Goal: Transaction & Acquisition: Purchase product/service

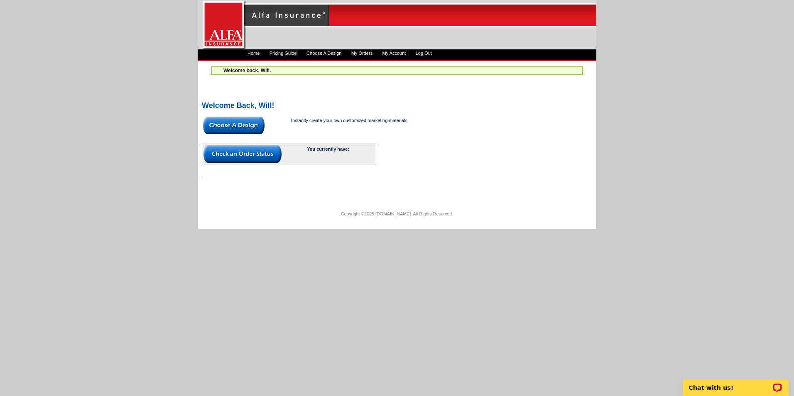
click at [245, 126] on img at bounding box center [233, 125] width 61 height 17
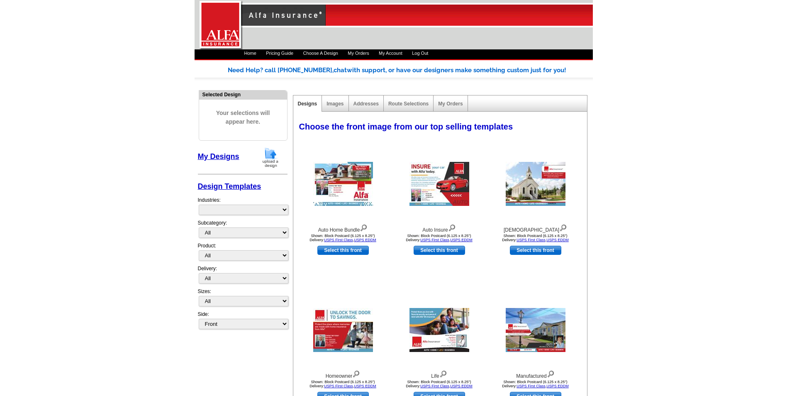
select select "1325"
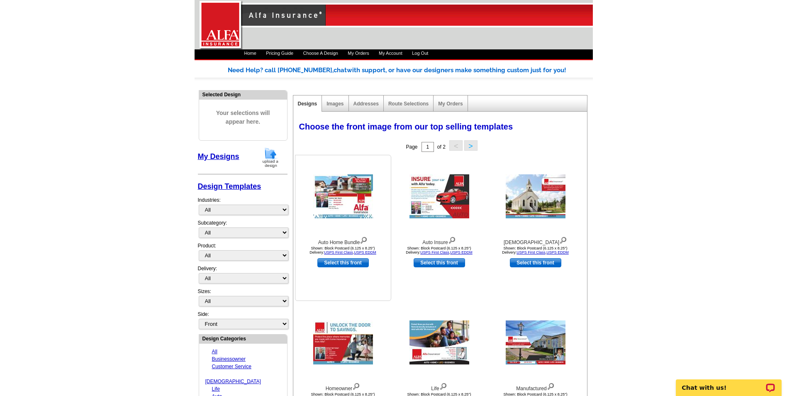
click at [340, 195] on img at bounding box center [343, 196] width 60 height 44
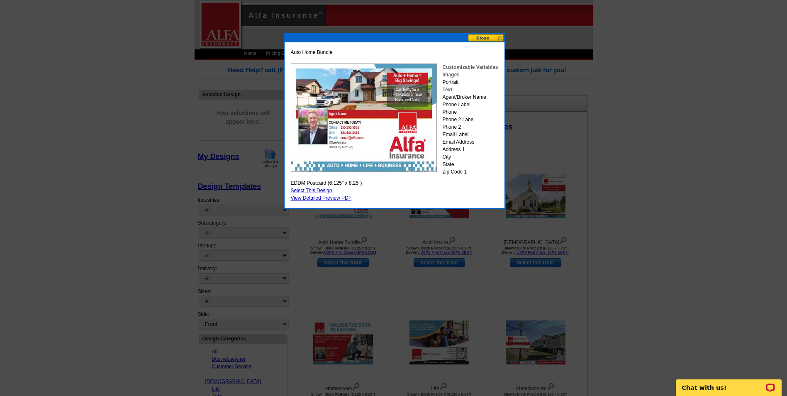
click at [498, 34] on button at bounding box center [486, 38] width 37 height 8
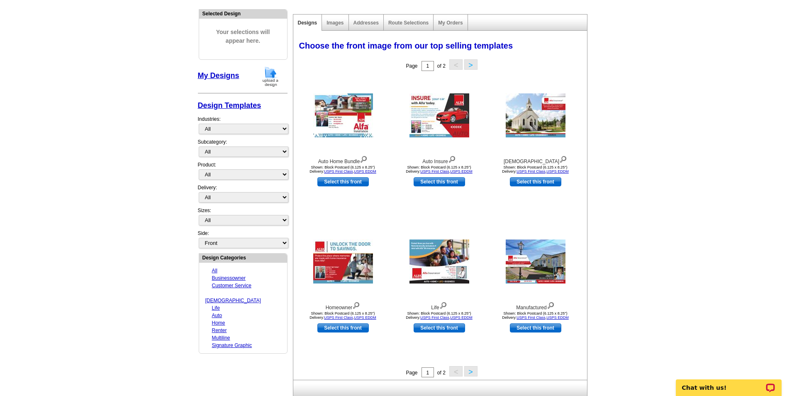
scroll to position [83, 0]
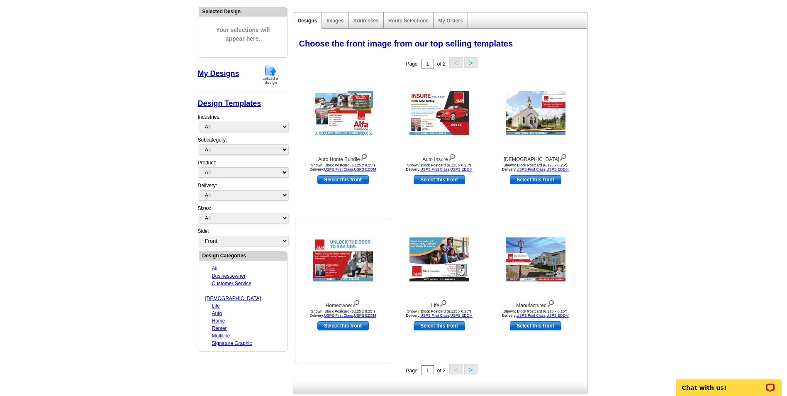
click at [341, 270] on img at bounding box center [343, 259] width 60 height 44
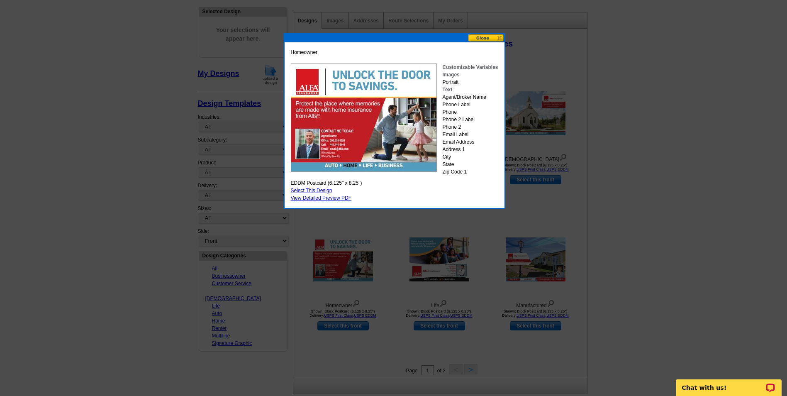
click at [486, 37] on button at bounding box center [486, 38] width 37 height 8
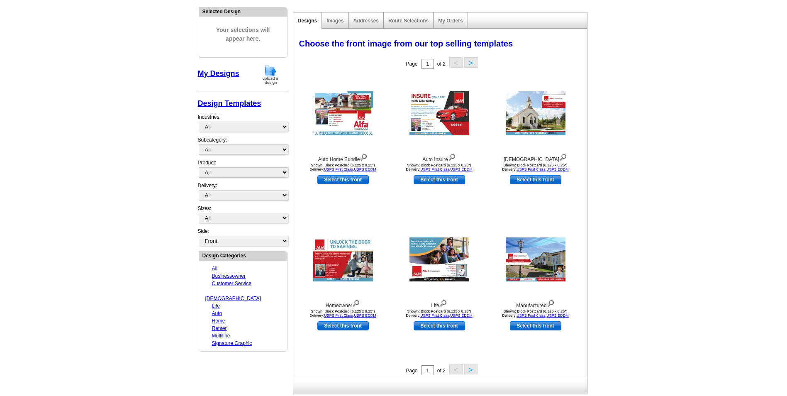
click at [471, 369] on button ">" at bounding box center [470, 369] width 13 height 10
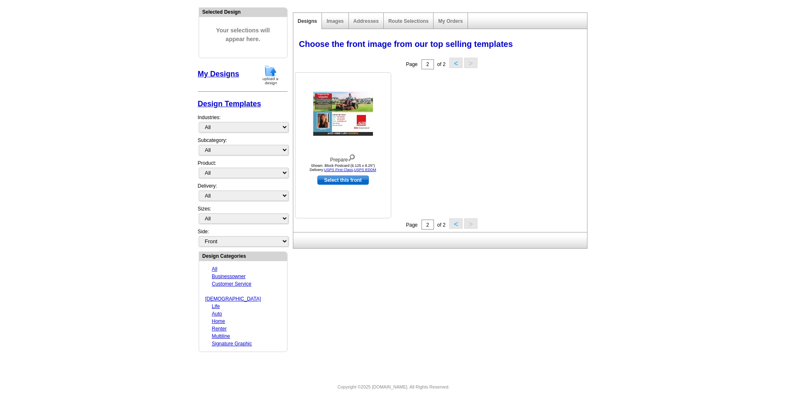
click at [344, 109] on img at bounding box center [343, 114] width 60 height 44
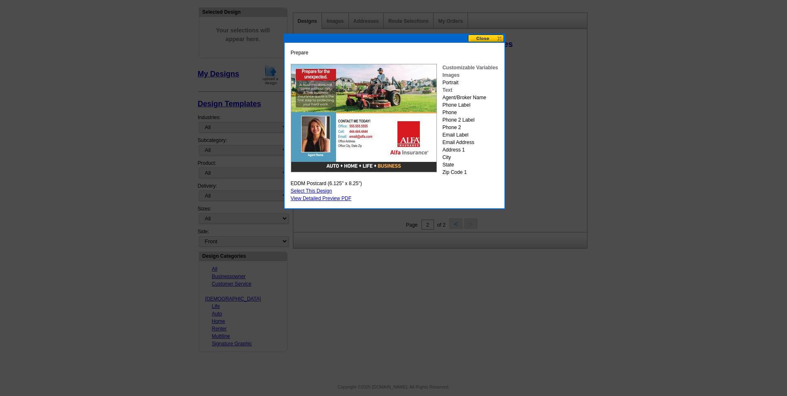
click at [491, 36] on button at bounding box center [486, 38] width 37 height 8
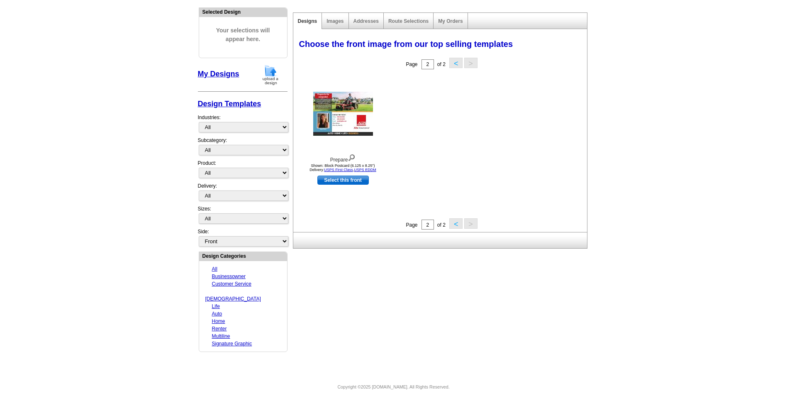
click at [454, 219] on button "<" at bounding box center [456, 223] width 13 height 10
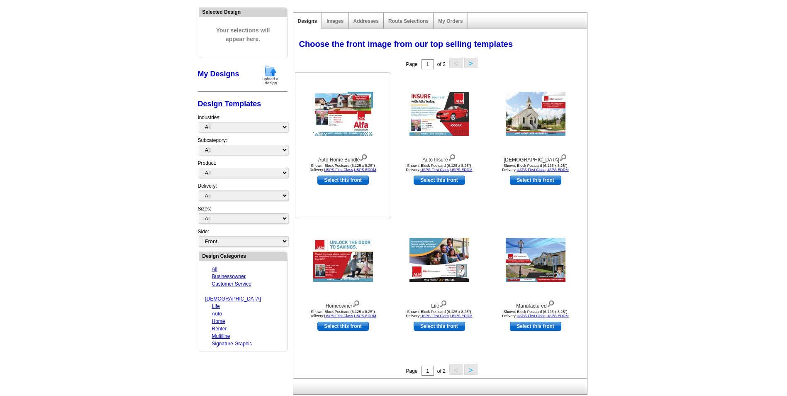
click at [349, 125] on img at bounding box center [343, 114] width 60 height 44
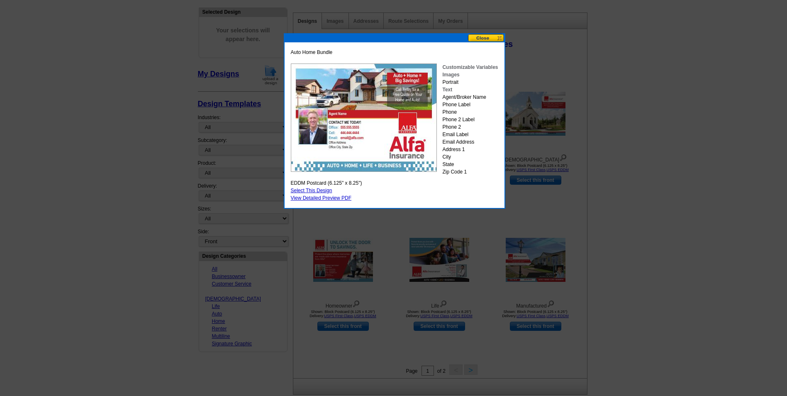
click at [317, 192] on link "Select This Design" at bounding box center [312, 191] width 42 height 6
select select "14"
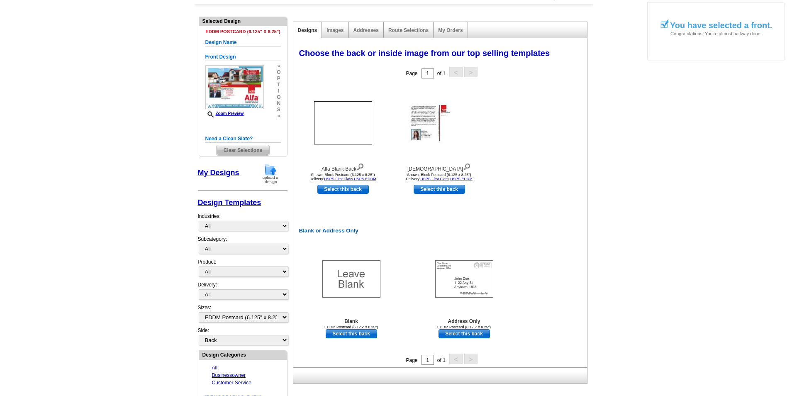
scroll to position [83, 0]
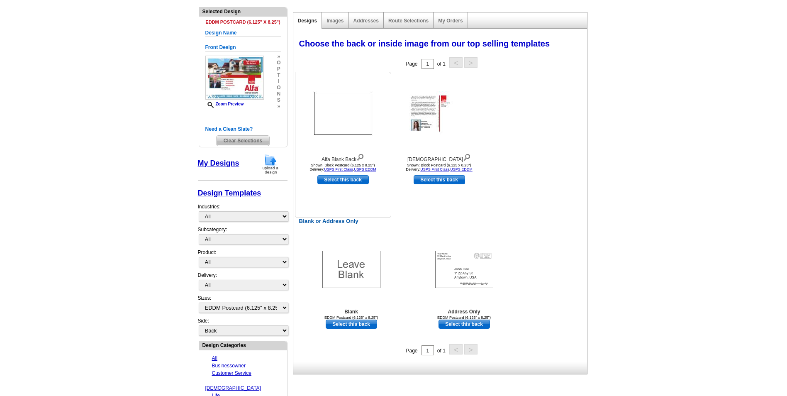
click at [343, 131] on img at bounding box center [343, 113] width 60 height 45
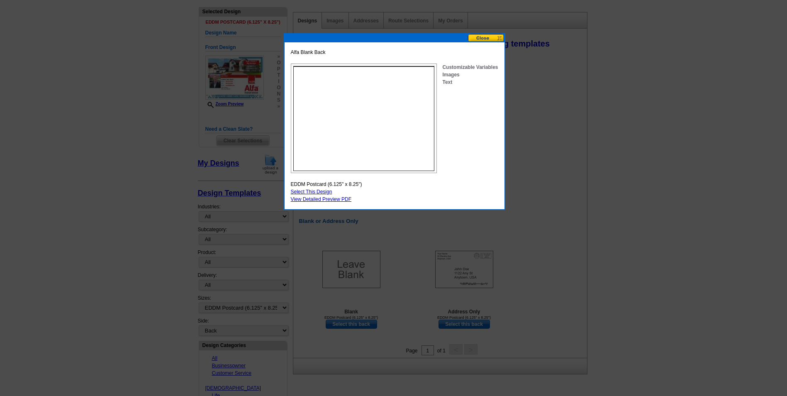
click at [325, 191] on link "Select This Design" at bounding box center [312, 192] width 42 height 6
select select "front"
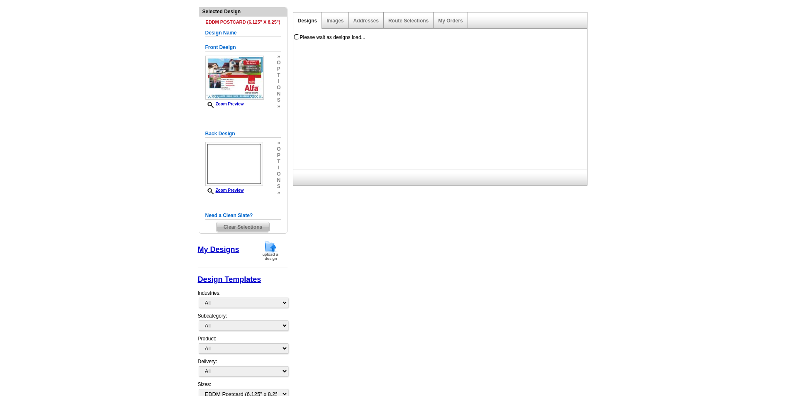
scroll to position [0, 0]
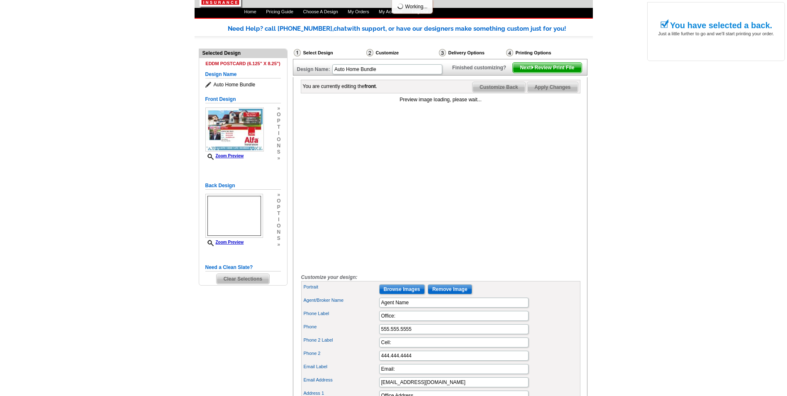
scroll to position [83, 0]
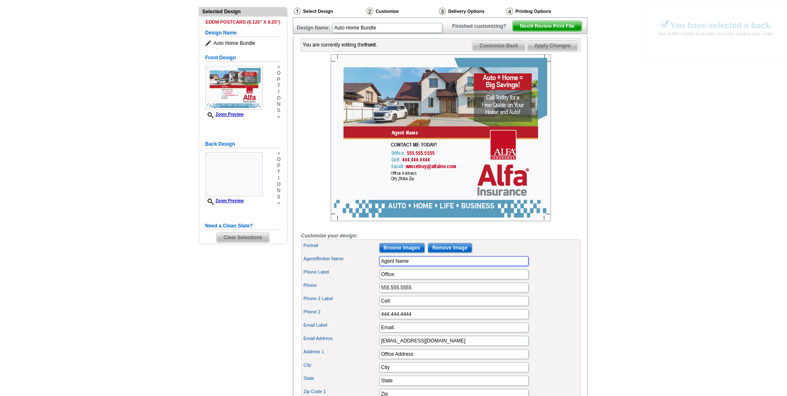
click at [426, 266] on input "Agent Name" at bounding box center [453, 261] width 149 height 10
type input "A"
type input "Will McElroy"
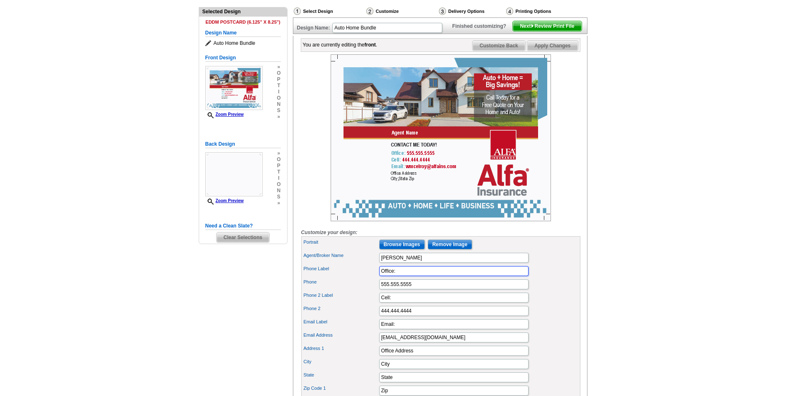
click at [422, 276] on input "Office:" at bounding box center [453, 271] width 149 height 10
click at [420, 289] on input "555.555.5555" at bounding box center [453, 284] width 149 height 10
type input "5"
type input "601-616-9168"
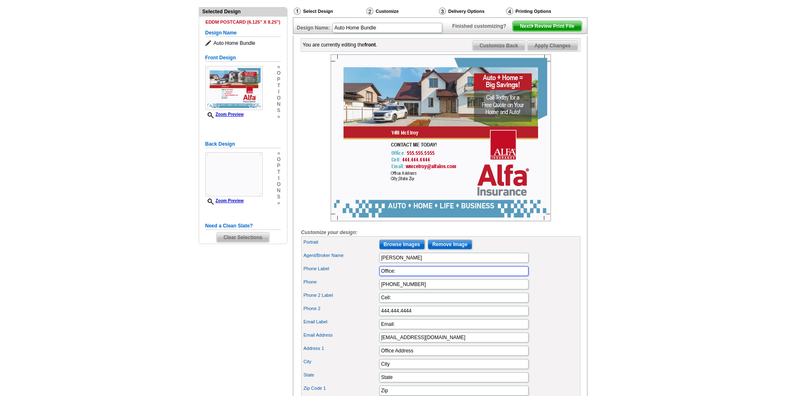
click at [401, 276] on input "Office:" at bounding box center [453, 271] width 149 height 10
type input "O"
type input "Cell"
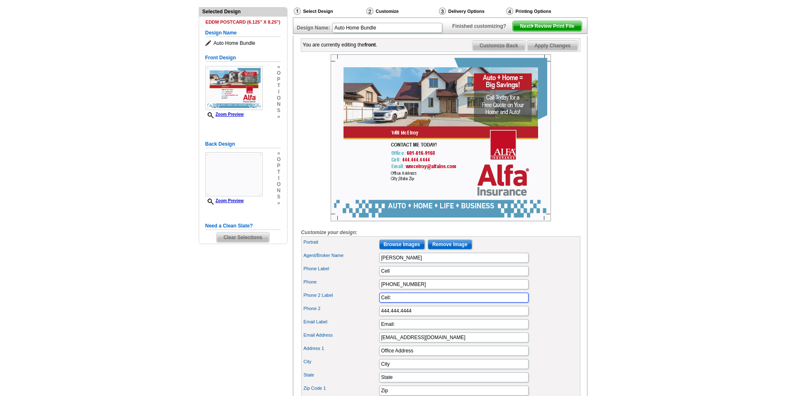
click at [398, 303] on input "Cell:" at bounding box center [453, 298] width 149 height 10
type input "C"
click at [448, 316] on input "444.444.4444" at bounding box center [453, 311] width 149 height 10
type input "4"
click at [365, 331] on div "Email Label Email:" at bounding box center [441, 324] width 276 height 13
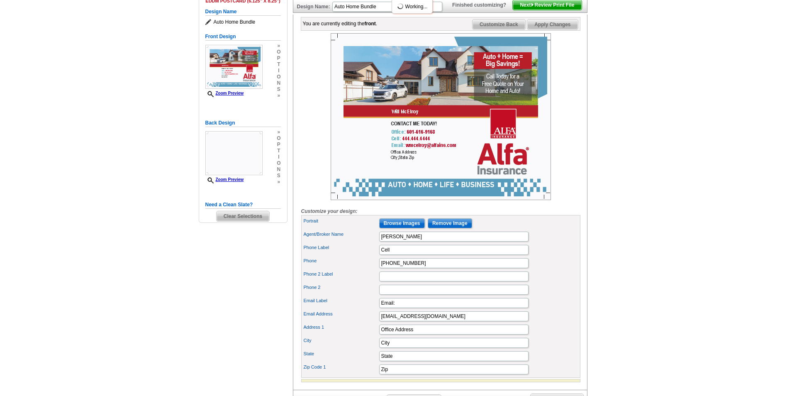
scroll to position [125, 0]
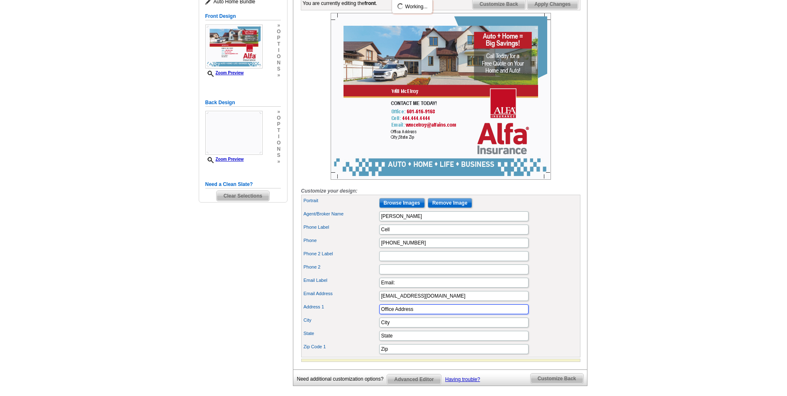
drag, startPoint x: 421, startPoint y: 320, endPoint x: 420, endPoint y: 325, distance: 4.3
click at [421, 314] on input "Office Address" at bounding box center [453, 309] width 149 height 10
type input "O"
click at [278, 293] on div "Need Help? call 800-260-5887, chat with support, or have our designers make som…" at bounding box center [394, 181] width 398 height 481
click at [393, 327] on input "City" at bounding box center [453, 323] width 149 height 10
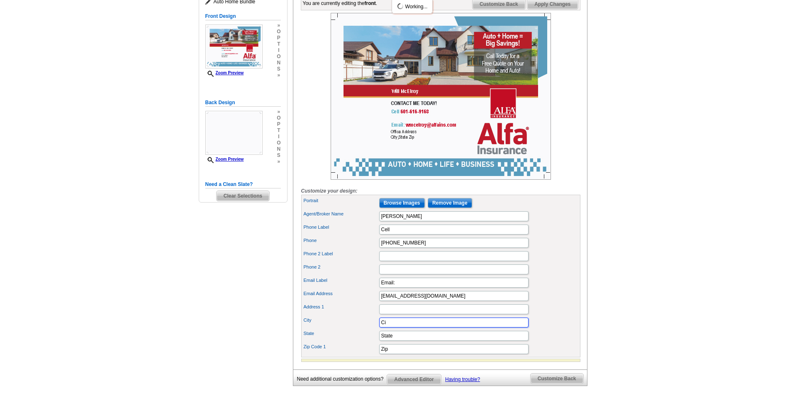
type input "C"
type input "Meridian"
click at [392, 354] on input "Zip" at bounding box center [453, 349] width 149 height 10
click at [405, 341] on input "State" at bounding box center [453, 336] width 149 height 10
type input "S"
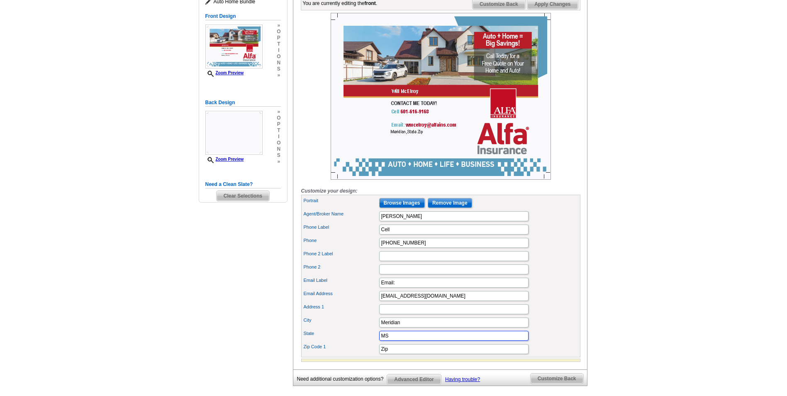
type input "MS"
click at [391, 354] on input "Zip" at bounding box center [453, 349] width 149 height 10
type input "Z"
type input "39301"
click at [574, 303] on div "Email Address wmcelroy@alfains.com" at bounding box center [441, 295] width 276 height 13
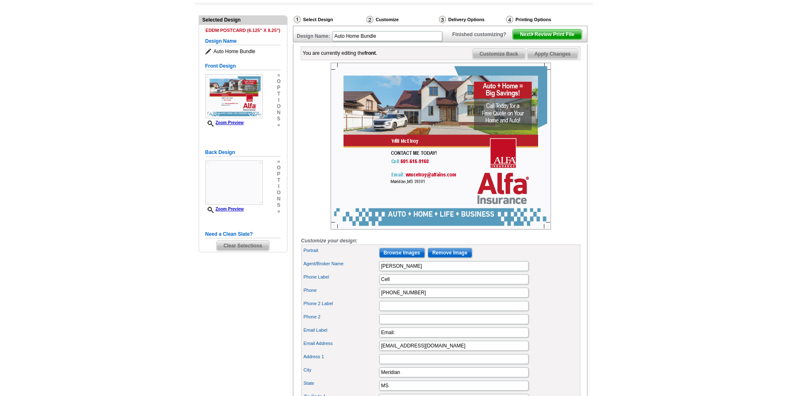
scroll to position [83, 0]
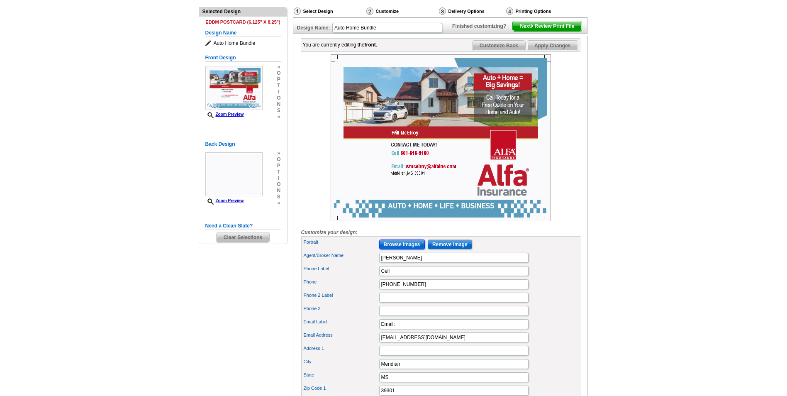
click at [415, 249] on input "Browse Images" at bounding box center [402, 244] width 46 height 10
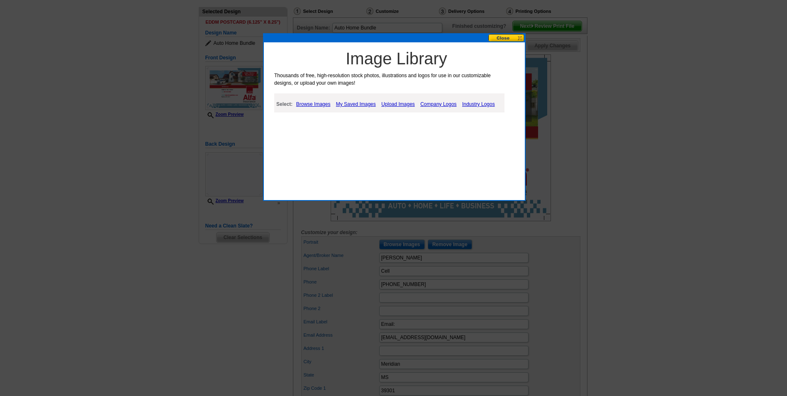
click at [362, 105] on link "My Saved Images" at bounding box center [356, 104] width 44 height 10
click at [311, 99] on link "Browse Images" at bounding box center [313, 104] width 39 height 10
click at [393, 104] on link "Upload Images" at bounding box center [399, 104] width 38 height 10
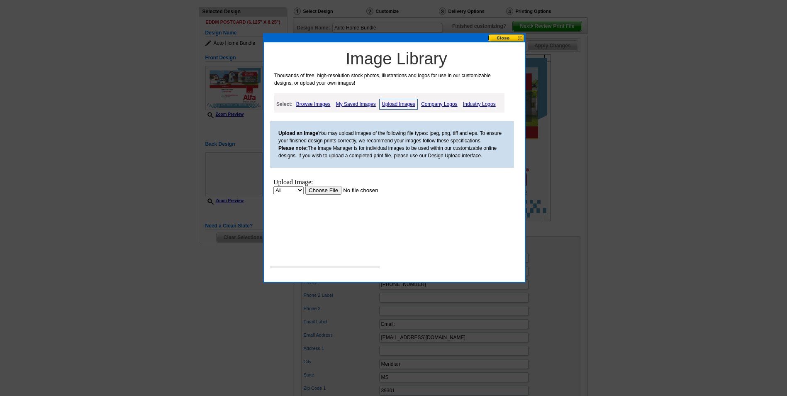
scroll to position [0, 0]
click at [327, 189] on input "file" at bounding box center [357, 190] width 105 height 9
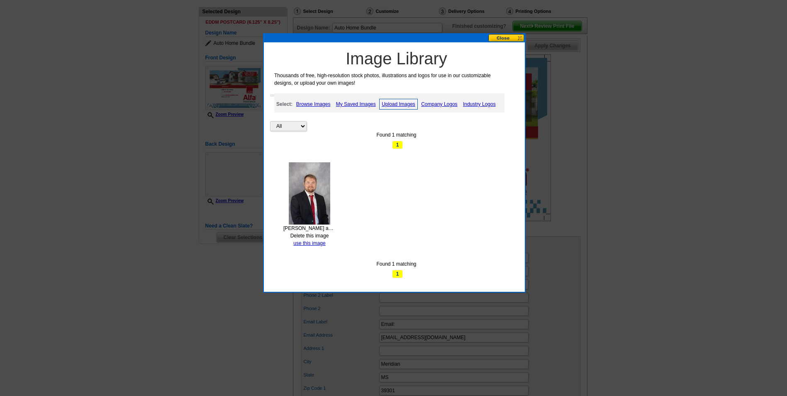
click at [406, 103] on link "Upload Images" at bounding box center [398, 104] width 39 height 11
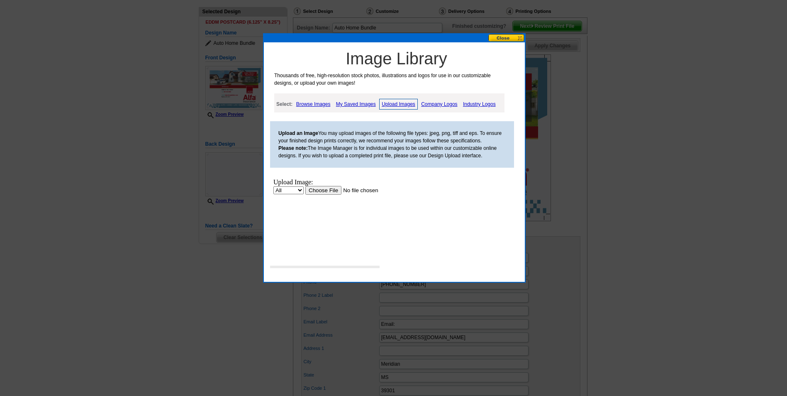
click at [313, 189] on input "file" at bounding box center [357, 190] width 105 height 9
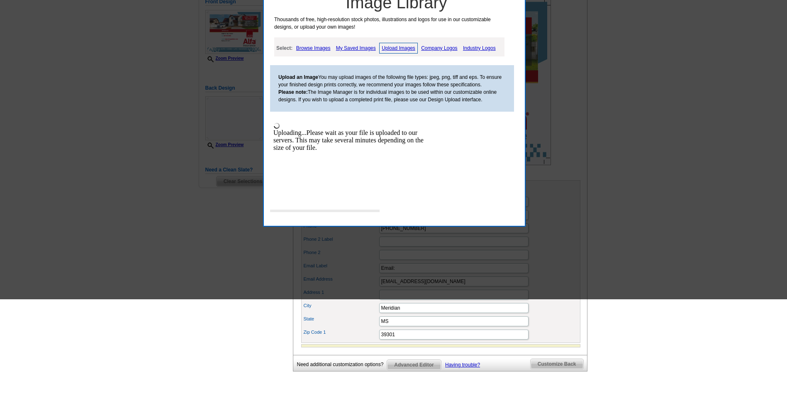
scroll to position [34, 0]
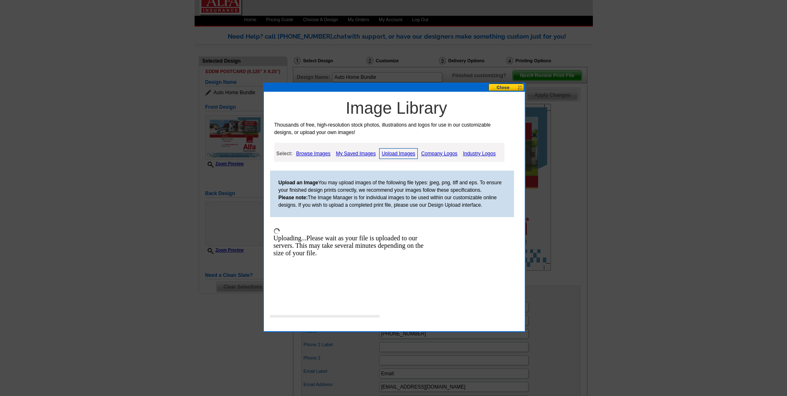
drag, startPoint x: 367, startPoint y: 317, endPoint x: 398, endPoint y: 315, distance: 31.2
click at [398, 315] on div "Image Library Thousands of free, high-resolution stock photos, illustrations an…" at bounding box center [396, 211] width 257 height 231
click at [398, 156] on link "Upload Images" at bounding box center [398, 153] width 39 height 11
click at [332, 241] on input "file" at bounding box center [357, 239] width 105 height 9
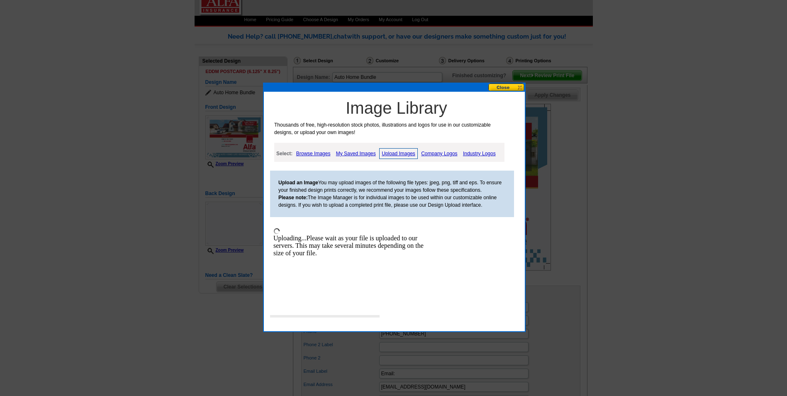
click at [506, 86] on button at bounding box center [507, 87] width 37 height 8
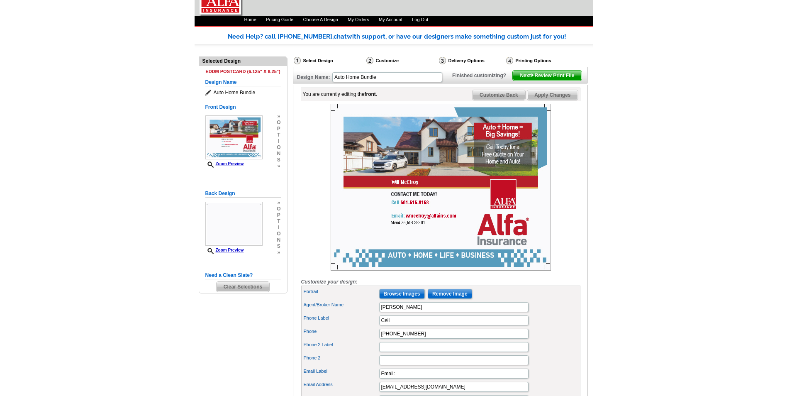
scroll to position [75, 0]
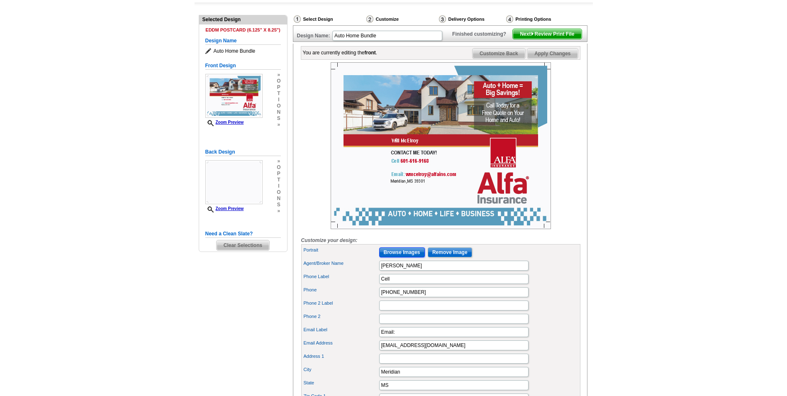
click at [422, 257] on input "Browse Images" at bounding box center [402, 252] width 46 height 10
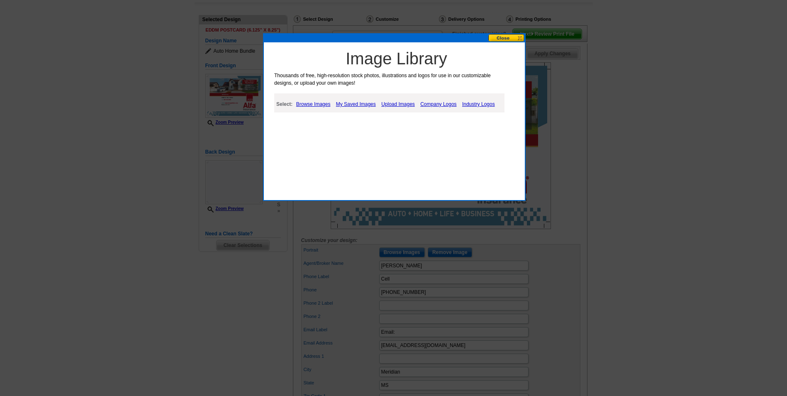
click at [358, 105] on link "My Saved Images" at bounding box center [356, 104] width 44 height 10
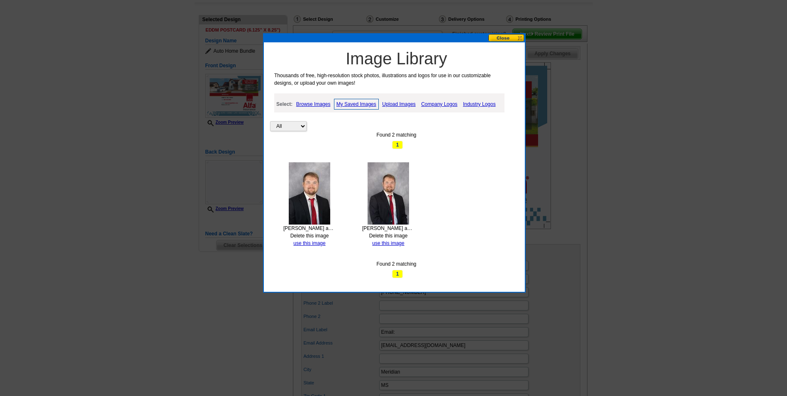
click at [310, 191] on img at bounding box center [310, 193] width 42 height 62
click at [312, 242] on link "use this image" at bounding box center [309, 243] width 32 height 6
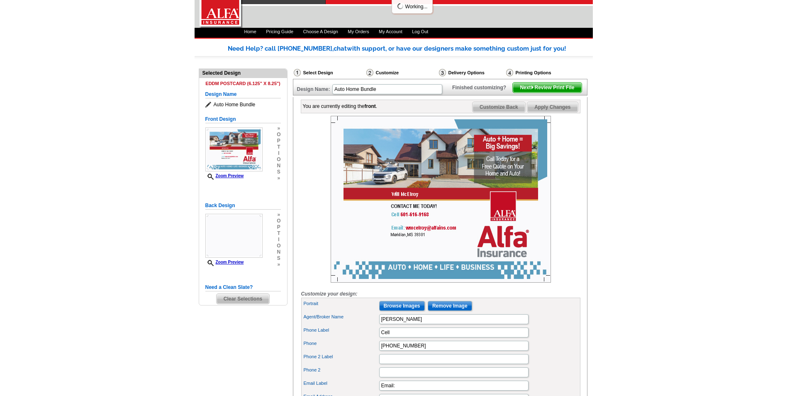
scroll to position [42, 0]
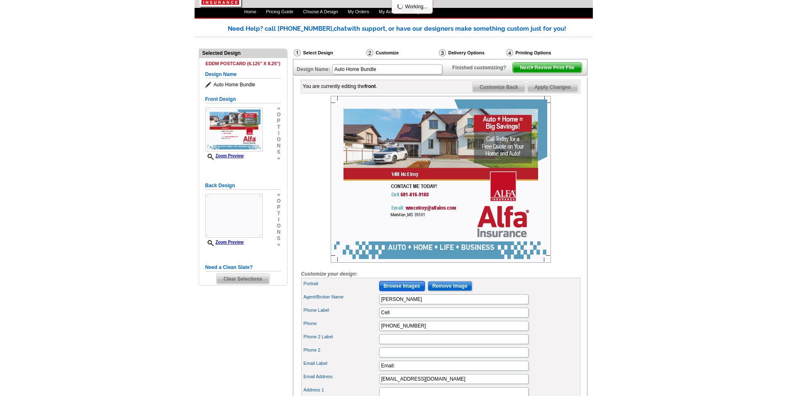
click at [408, 291] on input "Browse Images" at bounding box center [402, 286] width 46 height 10
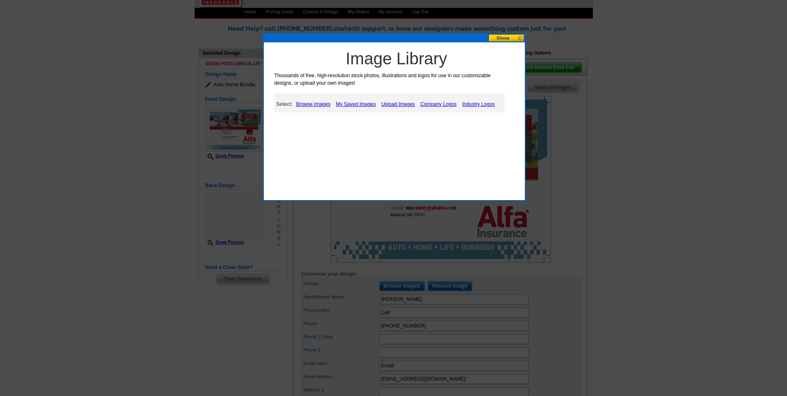
click at [317, 104] on link "Browse Images" at bounding box center [313, 104] width 39 height 10
click at [360, 104] on link "My Saved Images" at bounding box center [357, 104] width 44 height 10
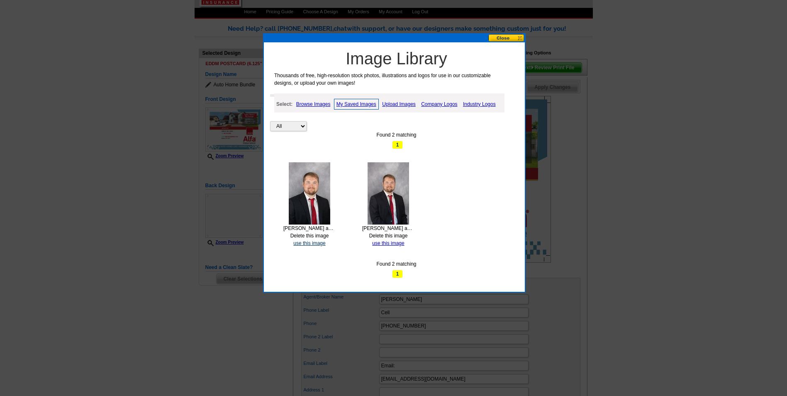
click at [313, 246] on link "use this image" at bounding box center [309, 243] width 32 height 6
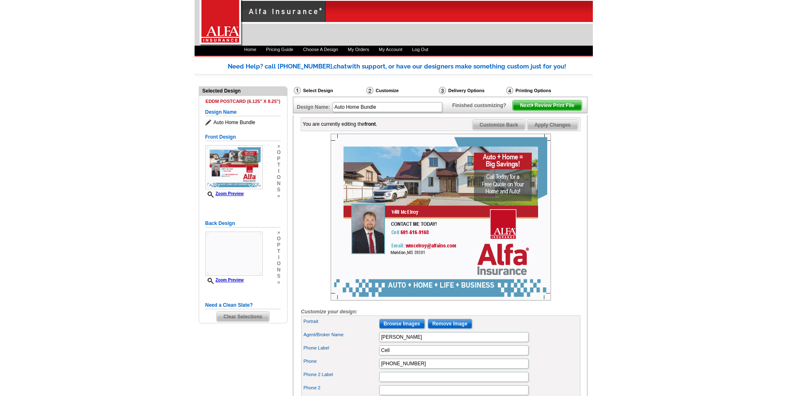
scroll to position [0, 0]
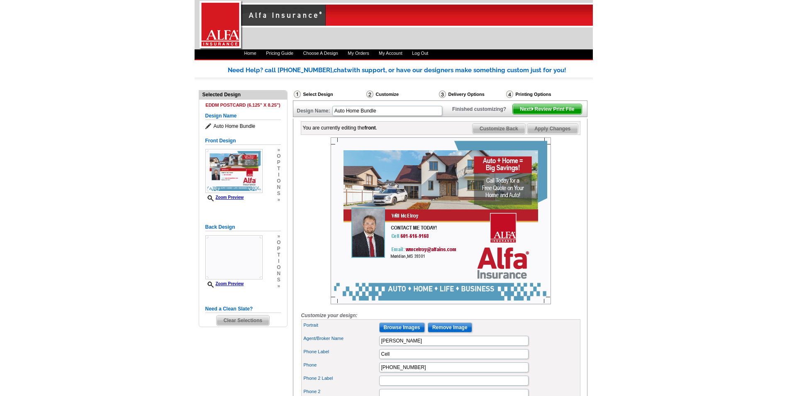
click at [418, 201] on img at bounding box center [441, 220] width 220 height 167
click at [217, 164] on img at bounding box center [233, 171] width 57 height 44
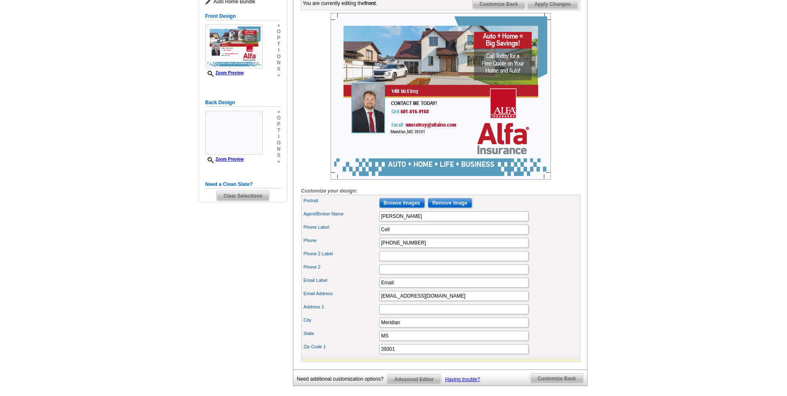
scroll to position [166, 0]
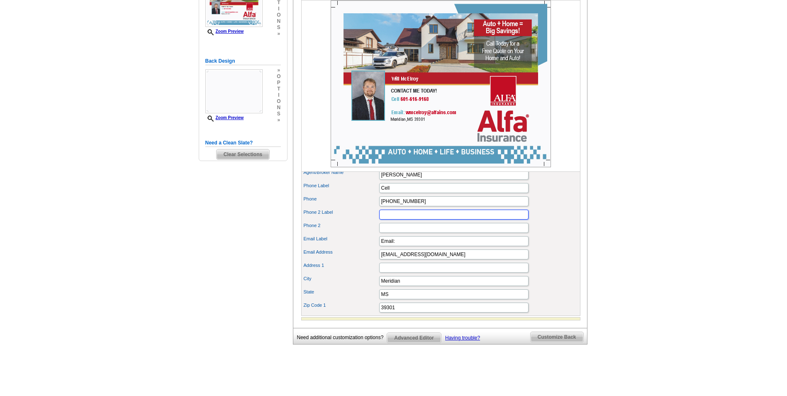
click at [395, 220] on input "Phone 2 Label" at bounding box center [453, 215] width 149 height 10
click at [401, 273] on input "Address 1" at bounding box center [453, 268] width 149 height 10
type input "Call/ Text for a quote!"
click at [576, 248] on div "Email Label Email:" at bounding box center [441, 241] width 276 height 13
drag, startPoint x: 381, startPoint y: 282, endPoint x: 430, endPoint y: 280, distance: 49.4
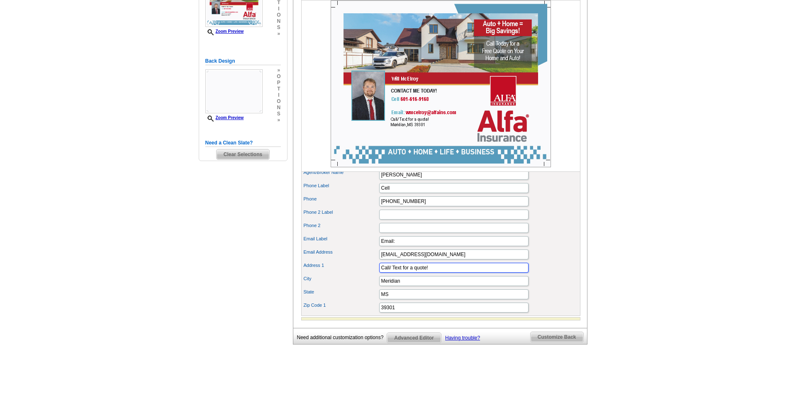
click at [430, 273] on input "Call/ Text for a quote!" at bounding box center [453, 268] width 149 height 10
click at [404, 220] on input "Phone 2 Label" at bounding box center [453, 215] width 149 height 10
paste input "Call/ Text for a quote!"
type input "Call/ Text for a quote!"
click at [441, 273] on input "Call/ Text for a quote!" at bounding box center [453, 268] width 149 height 10
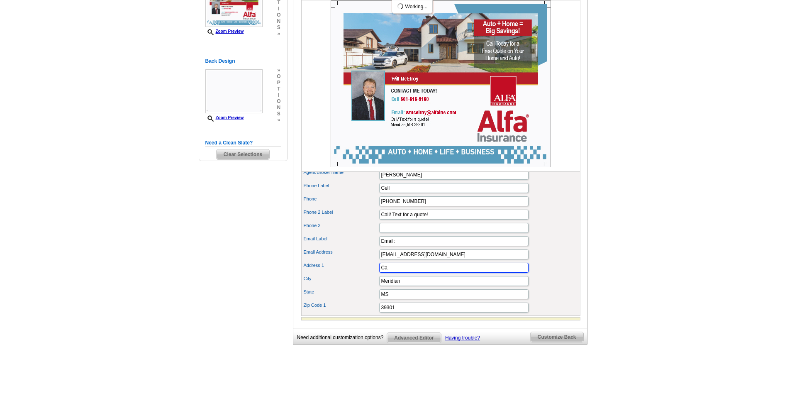
type input "C"
click at [564, 221] on div "Phone 2 Label Call/ Text for a quote!" at bounding box center [441, 214] width 276 height 13
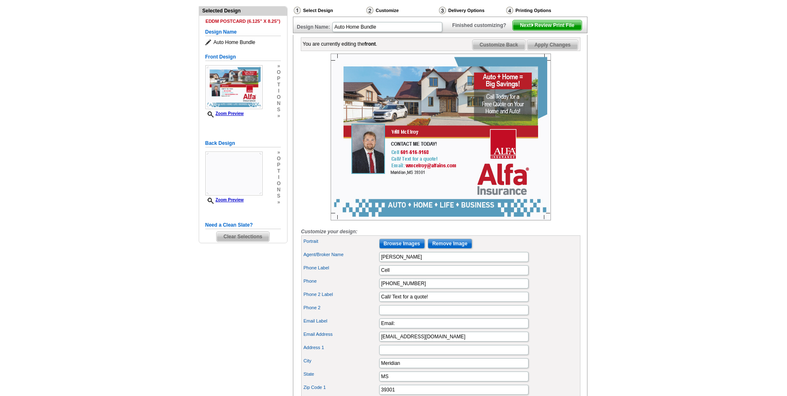
scroll to position [83, 0]
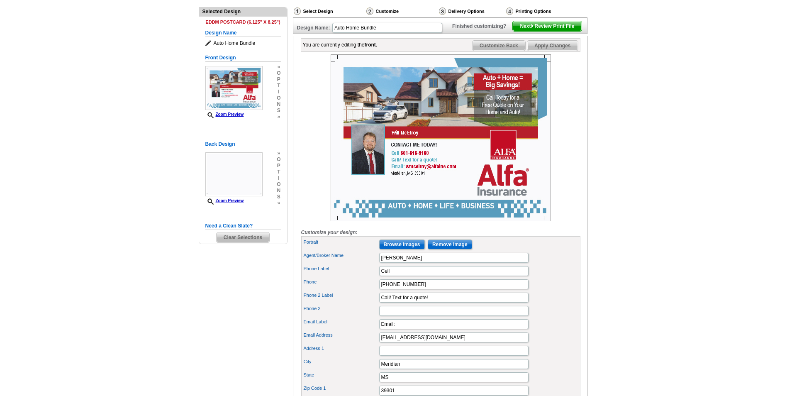
click at [362, 161] on img at bounding box center [441, 137] width 220 height 167
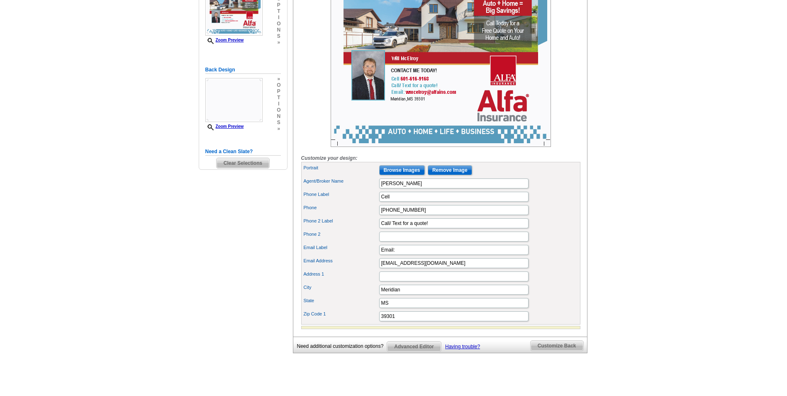
scroll to position [75, 0]
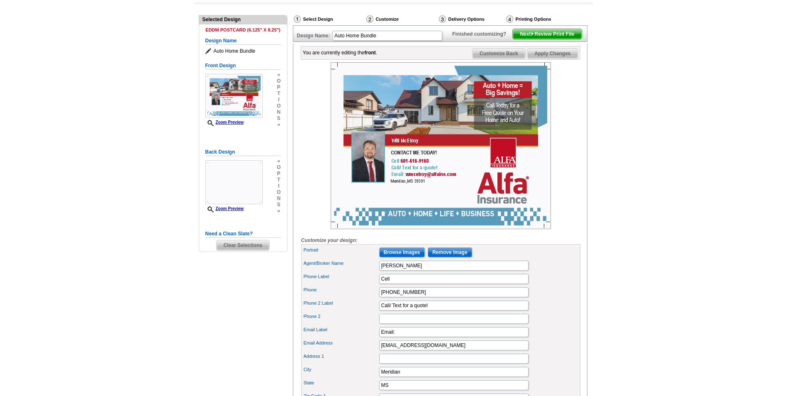
click at [564, 39] on span "Next Review Print File" at bounding box center [547, 34] width 68 height 10
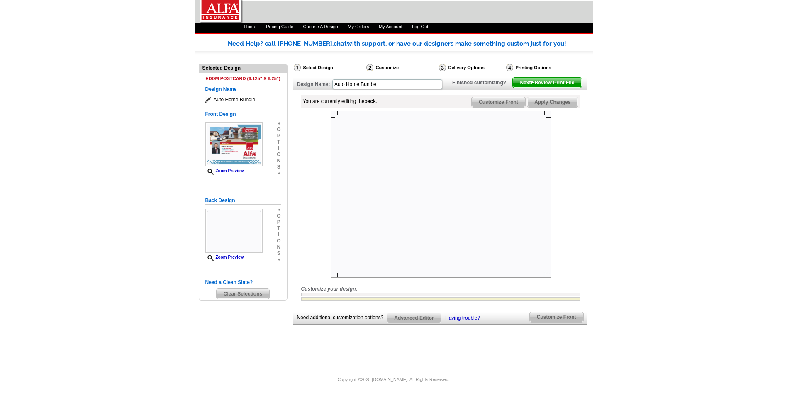
scroll to position [40, 0]
click at [525, 83] on span "Next Review Print File" at bounding box center [547, 83] width 68 height 10
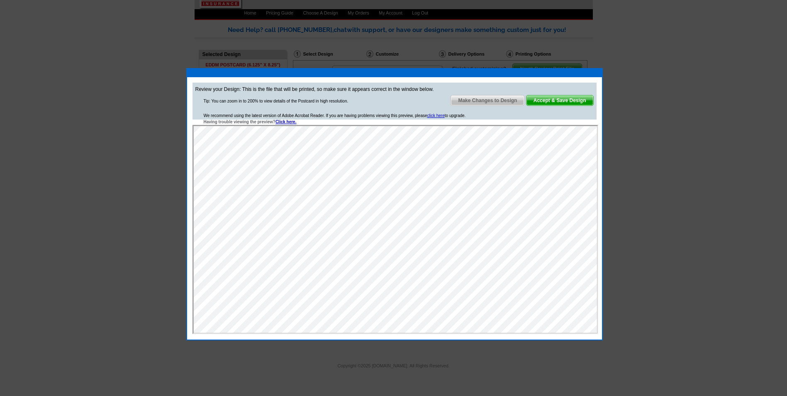
click at [566, 103] on span "Accept & Save Design" at bounding box center [560, 100] width 67 height 10
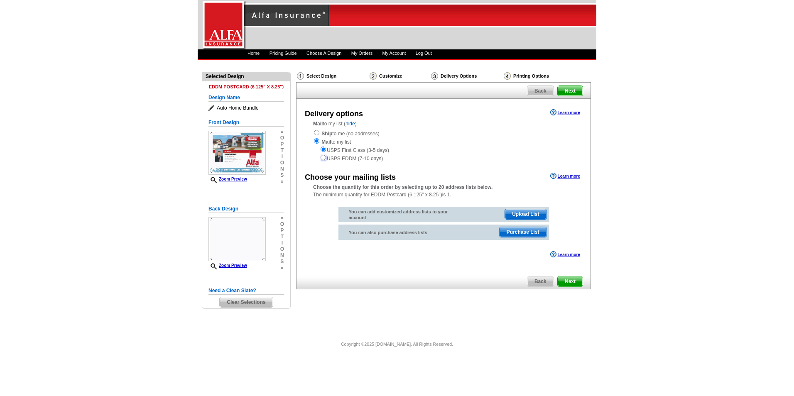
click at [323, 157] on input "radio" at bounding box center [322, 157] width 5 height 5
radio input "true"
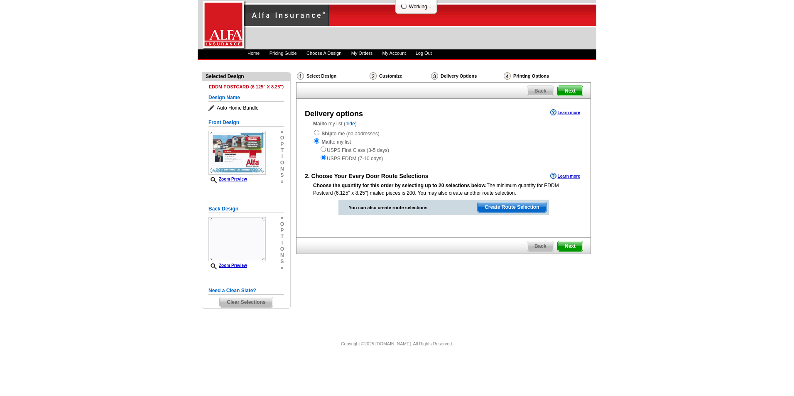
click at [486, 205] on span "Create Route Selection" at bounding box center [511, 207] width 68 height 10
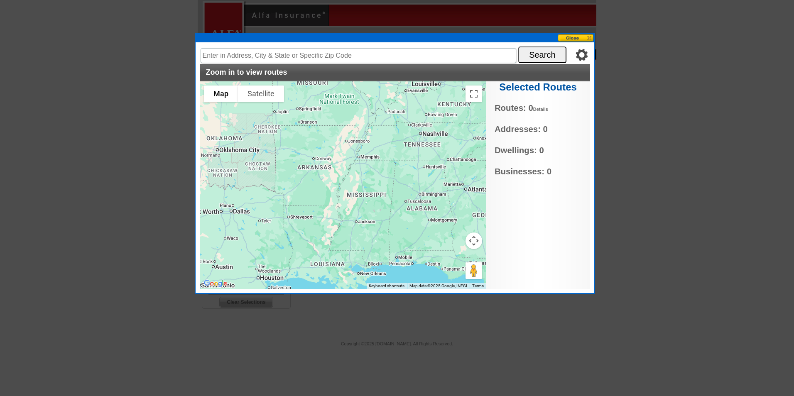
drag, startPoint x: 403, startPoint y: 183, endPoint x: 381, endPoint y: 254, distance: 73.6
click at [381, 254] on div at bounding box center [343, 185] width 286 height 208
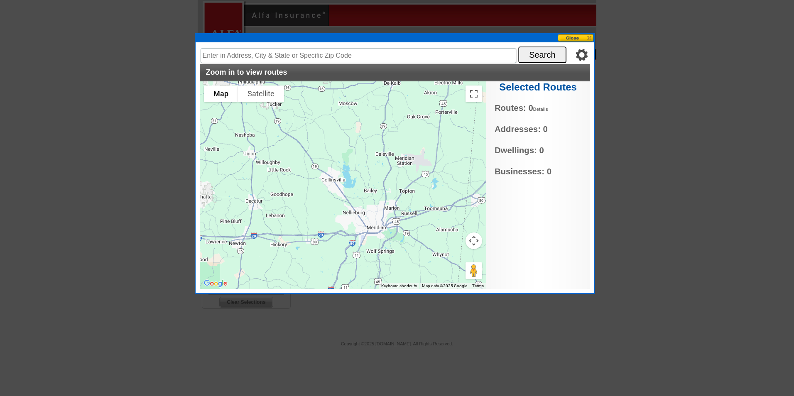
drag, startPoint x: 382, startPoint y: 245, endPoint x: 381, endPoint y: 210, distance: 34.9
click at [381, 210] on div at bounding box center [343, 185] width 286 height 208
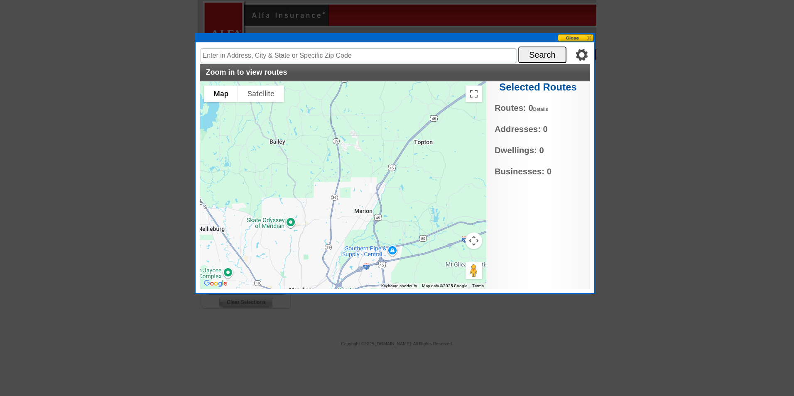
drag, startPoint x: 408, startPoint y: 198, endPoint x: 334, endPoint y: 232, distance: 81.0
click at [334, 232] on div at bounding box center [343, 185] width 286 height 208
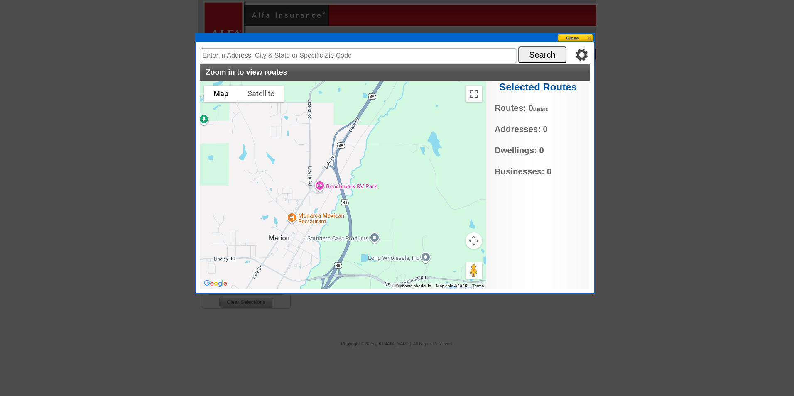
type input "Marion, MS, USA"
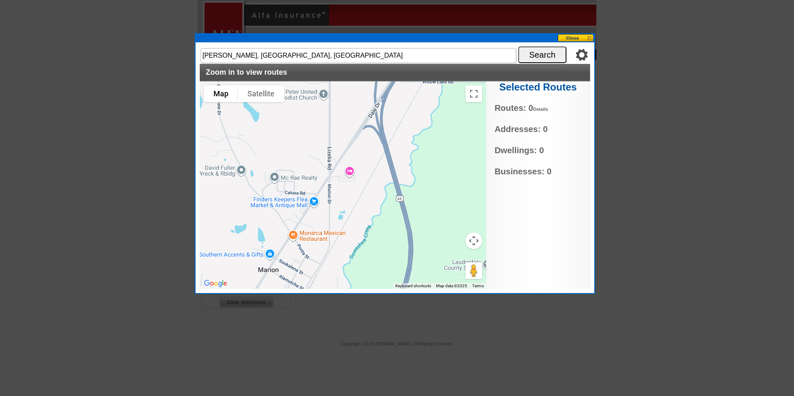
drag, startPoint x: 293, startPoint y: 218, endPoint x: 379, endPoint y: 132, distance: 122.1
click at [393, 138] on div at bounding box center [343, 185] width 286 height 208
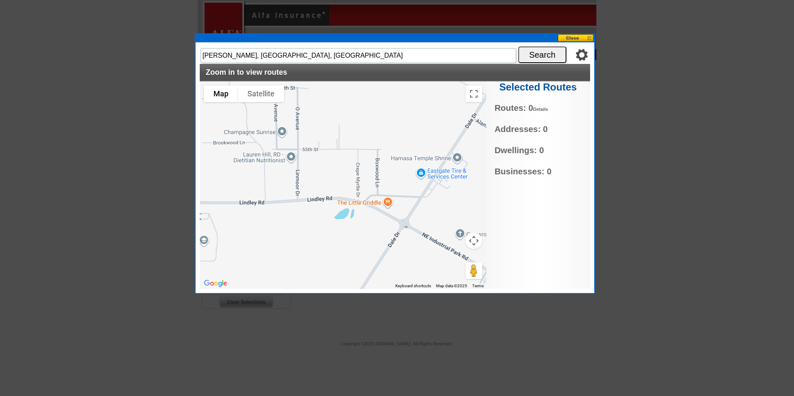
click at [373, 166] on div at bounding box center [343, 185] width 286 height 208
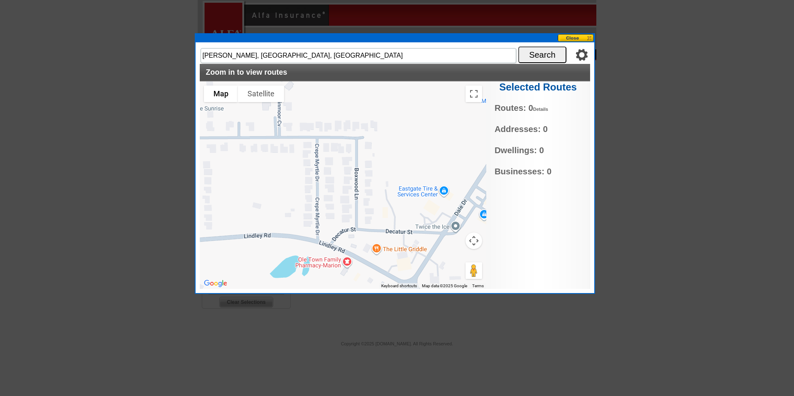
click at [348, 191] on div at bounding box center [343, 185] width 286 height 208
click at [536, 59] on button "Search" at bounding box center [542, 54] width 48 height 17
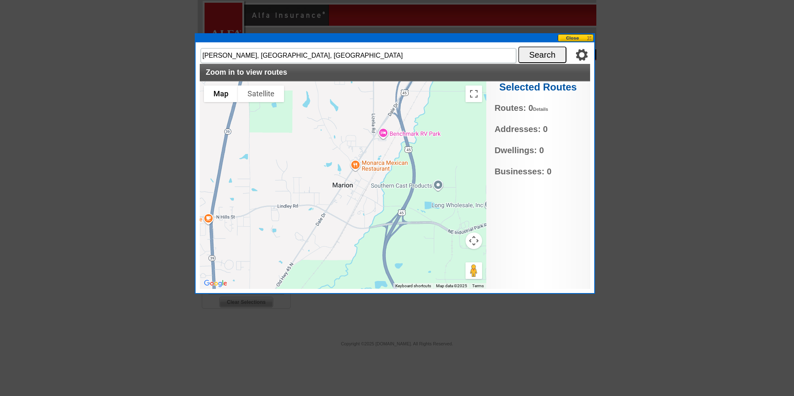
click at [535, 89] on h2 "Selected Routes" at bounding box center [538, 87] width 104 height 12
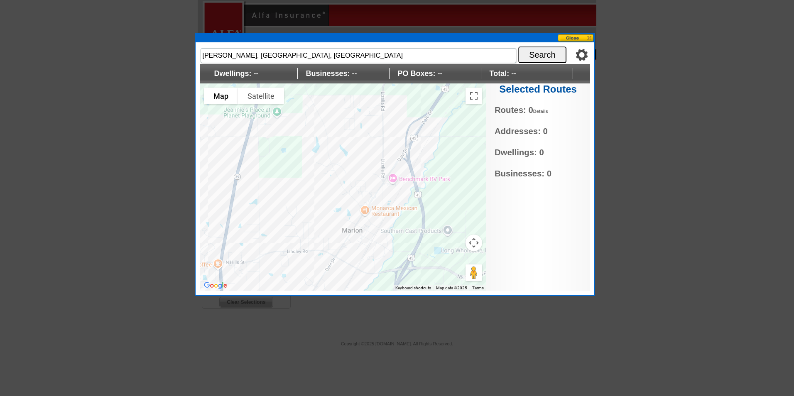
drag, startPoint x: 398, startPoint y: 173, endPoint x: 408, endPoint y: 218, distance: 45.9
click at [408, 218] on div at bounding box center [343, 187] width 286 height 208
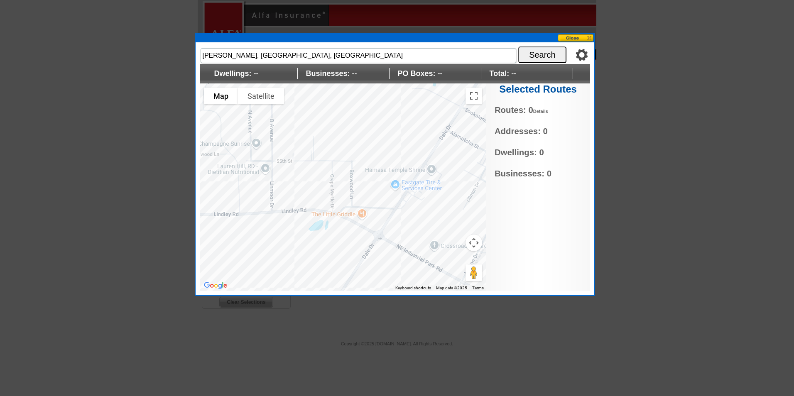
drag, startPoint x: 347, startPoint y: 240, endPoint x: 357, endPoint y: 266, distance: 27.5
click at [357, 266] on div at bounding box center [343, 187] width 286 height 208
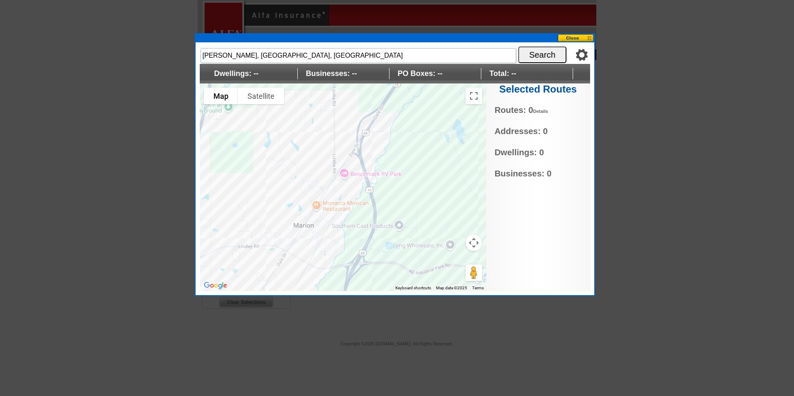
drag, startPoint x: 291, startPoint y: 143, endPoint x: 275, endPoint y: 199, distance: 58.1
click at [275, 199] on div at bounding box center [343, 187] width 286 height 208
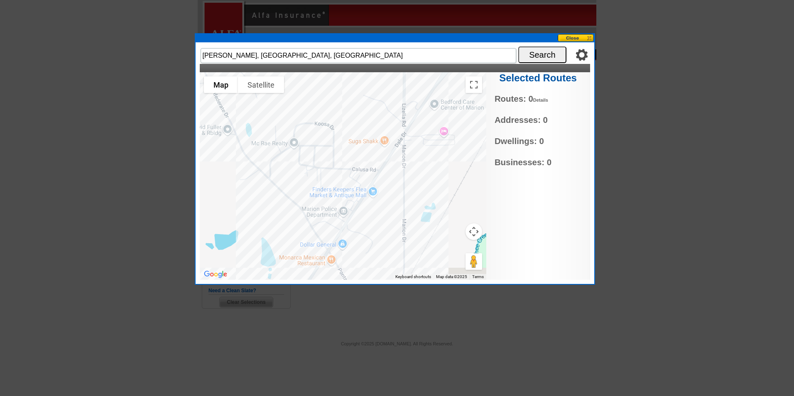
drag, startPoint x: 354, startPoint y: 162, endPoint x: 349, endPoint y: 107, distance: 55.5
click at [349, 107] on div at bounding box center [343, 176] width 286 height 208
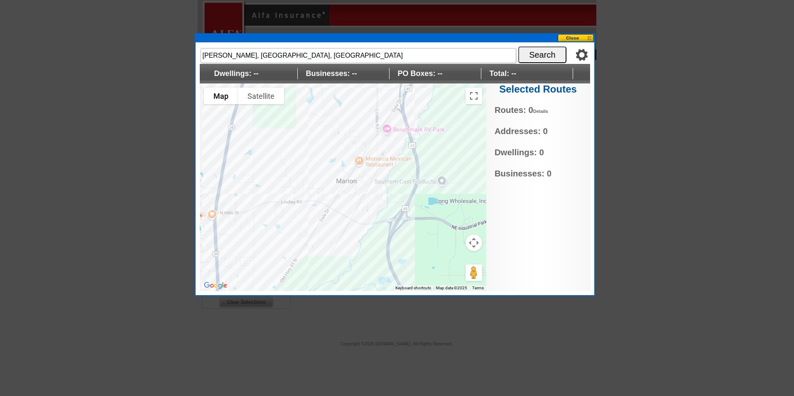
click at [320, 164] on div at bounding box center [343, 187] width 286 height 208
click at [363, 186] on div at bounding box center [343, 187] width 286 height 208
click at [358, 188] on div at bounding box center [343, 187] width 286 height 208
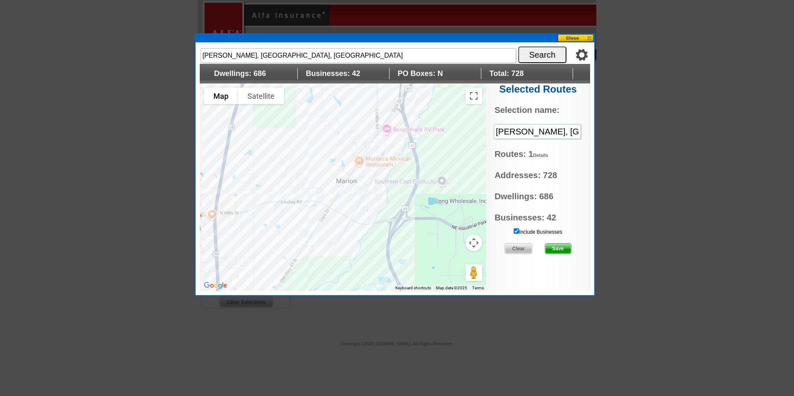
click at [357, 187] on div at bounding box center [343, 187] width 286 height 208
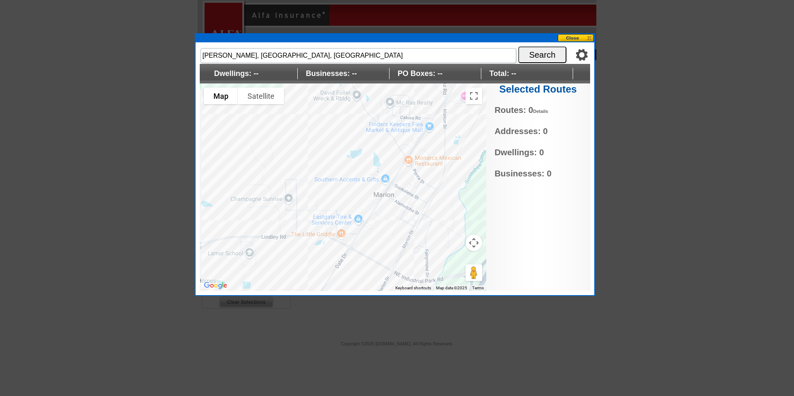
drag, startPoint x: 346, startPoint y: 201, endPoint x: 318, endPoint y: 253, distance: 59.1
click at [319, 258] on div at bounding box center [343, 187] width 286 height 208
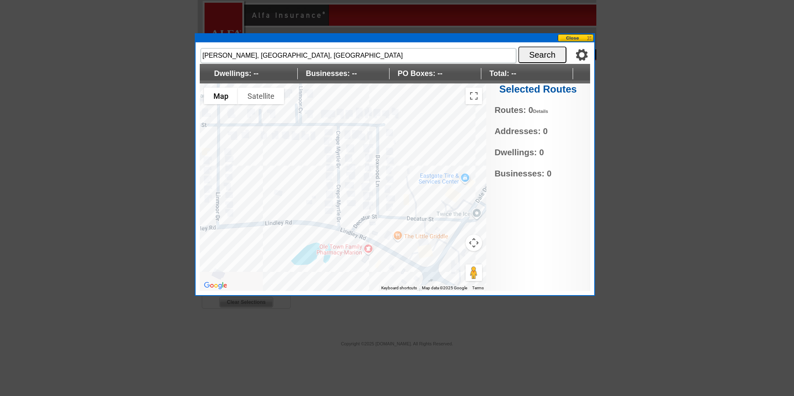
drag, startPoint x: 284, startPoint y: 195, endPoint x: 259, endPoint y: 242, distance: 53.5
click at [259, 242] on div at bounding box center [343, 187] width 286 height 208
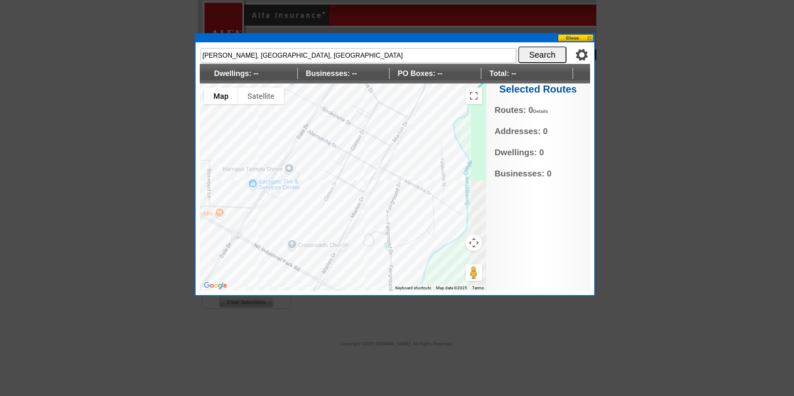
drag, startPoint x: 351, startPoint y: 249, endPoint x: 213, endPoint y: 226, distance: 139.7
click at [213, 226] on div at bounding box center [343, 187] width 286 height 208
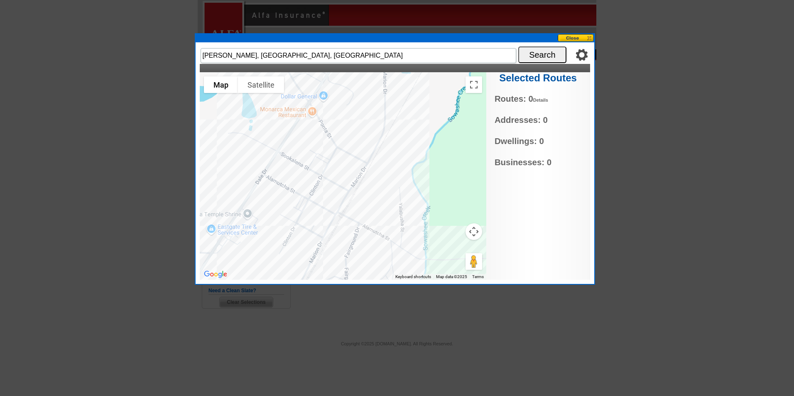
drag, startPoint x: 325, startPoint y: 214, endPoint x: 347, endPoint y: 203, distance: 25.6
click at [283, 262] on div at bounding box center [343, 176] width 286 height 208
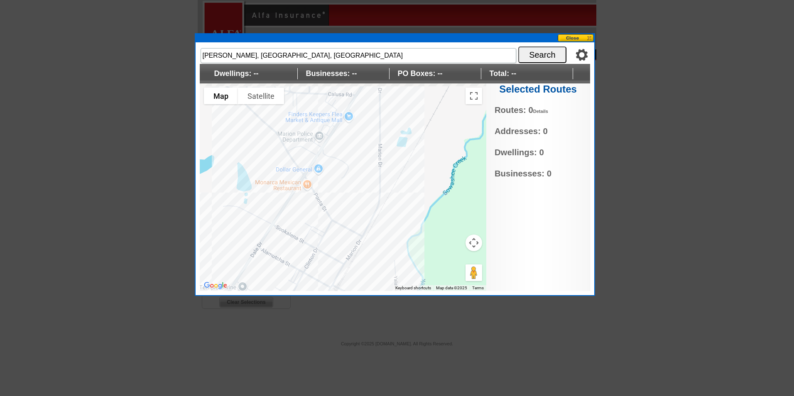
drag, startPoint x: 379, startPoint y: 200, endPoint x: 359, endPoint y: 221, distance: 29.7
click at [373, 265] on div at bounding box center [343, 187] width 286 height 208
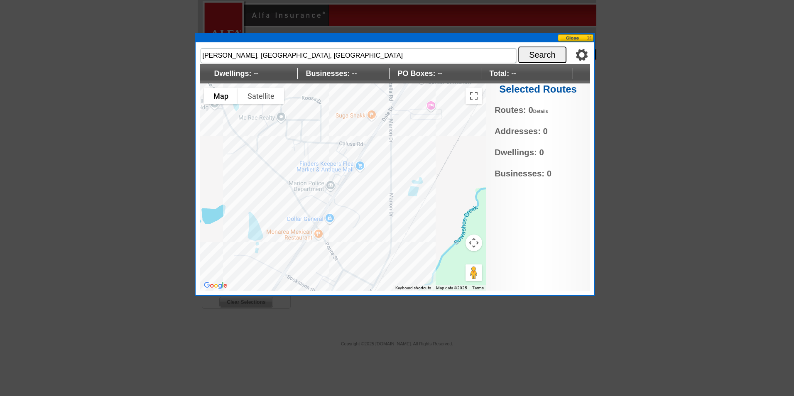
drag, startPoint x: 340, startPoint y: 197, endPoint x: 353, endPoint y: 250, distance: 54.9
click at [353, 250] on div at bounding box center [343, 187] width 286 height 208
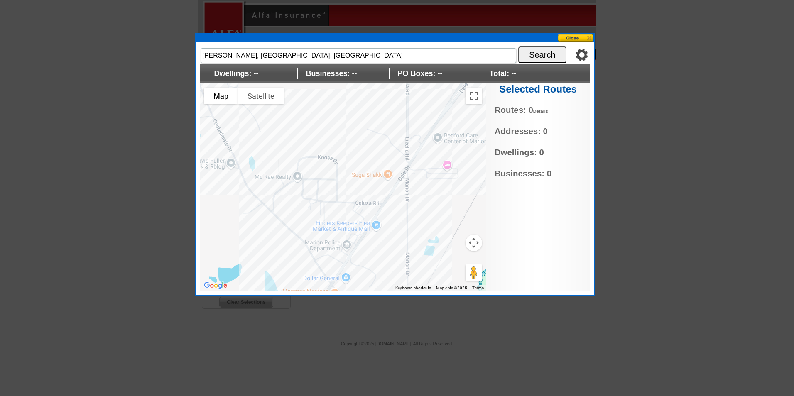
drag, startPoint x: 366, startPoint y: 191, endPoint x: 384, endPoint y: 254, distance: 65.1
click at [384, 254] on div at bounding box center [343, 187] width 286 height 208
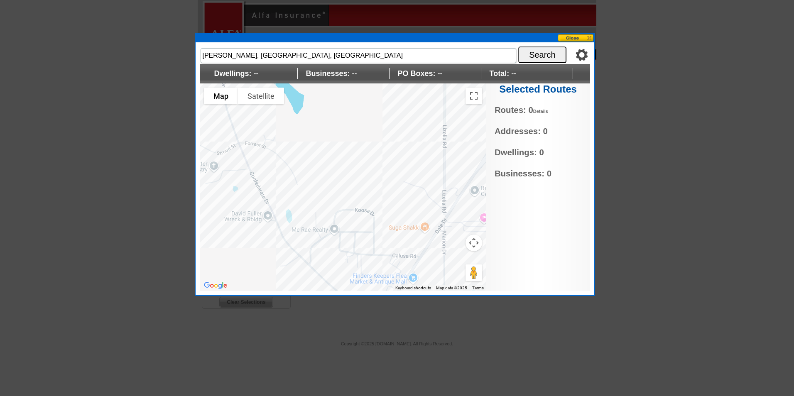
drag, startPoint x: 349, startPoint y: 124, endPoint x: 381, endPoint y: 174, distance: 59.7
click at [386, 178] on div at bounding box center [343, 187] width 286 height 208
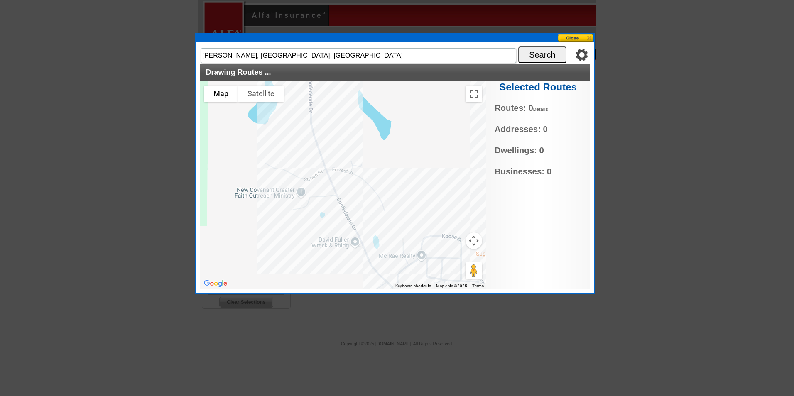
drag, startPoint x: 309, startPoint y: 142, endPoint x: 407, endPoint y: 188, distance: 108.1
click at [407, 188] on div at bounding box center [343, 185] width 286 height 208
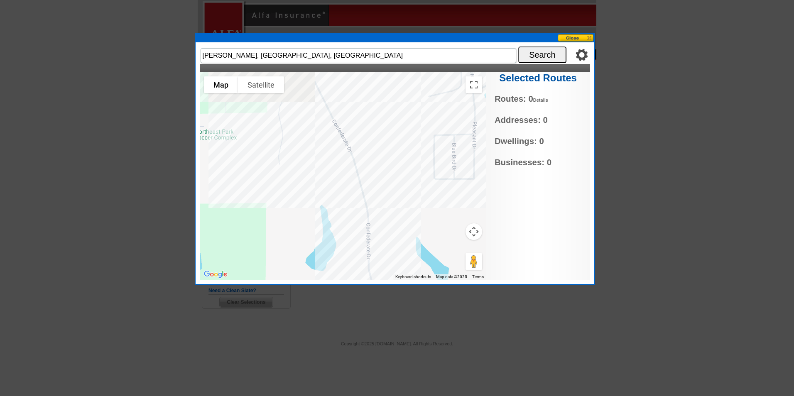
drag, startPoint x: 355, startPoint y: 168, endPoint x: 389, endPoint y: 241, distance: 80.6
click at [395, 274] on div "Map Terrain Satellite Labels Keyboard shortcuts Map Data Map data ©2025 Map dat…" at bounding box center [343, 176] width 286 height 208
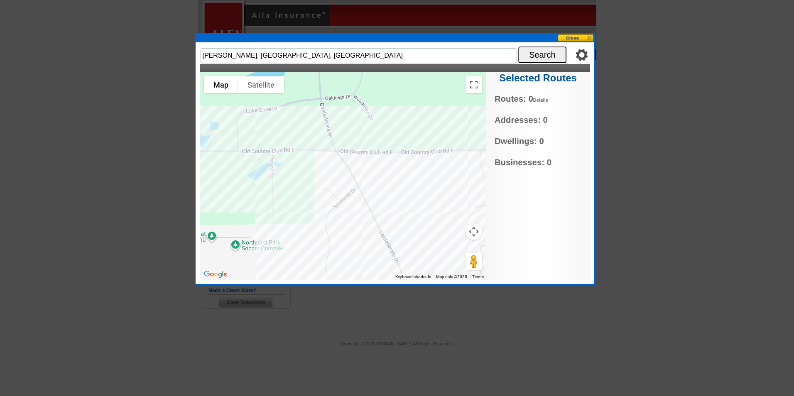
drag, startPoint x: 385, startPoint y: 165, endPoint x: 396, endPoint y: 219, distance: 55.5
click at [430, 276] on div "Map Terrain Satellite Labels Keyboard shortcuts Map Data Map data ©2025 Map dat…" at bounding box center [343, 176] width 286 height 208
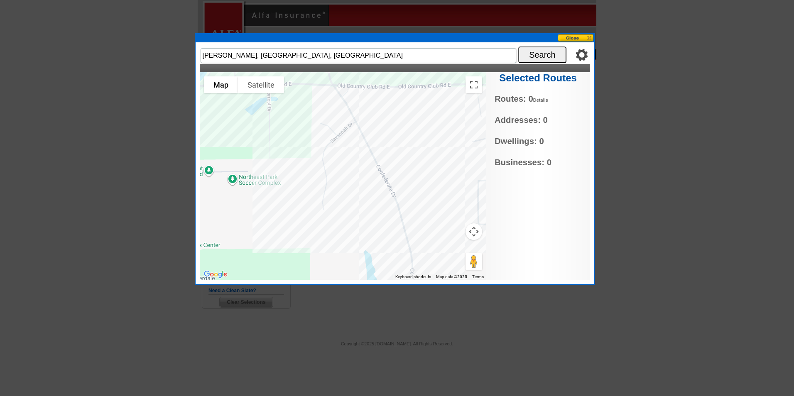
drag, startPoint x: 390, startPoint y: 209, endPoint x: 393, endPoint y: 149, distance: 60.3
click at [393, 149] on div at bounding box center [343, 176] width 286 height 208
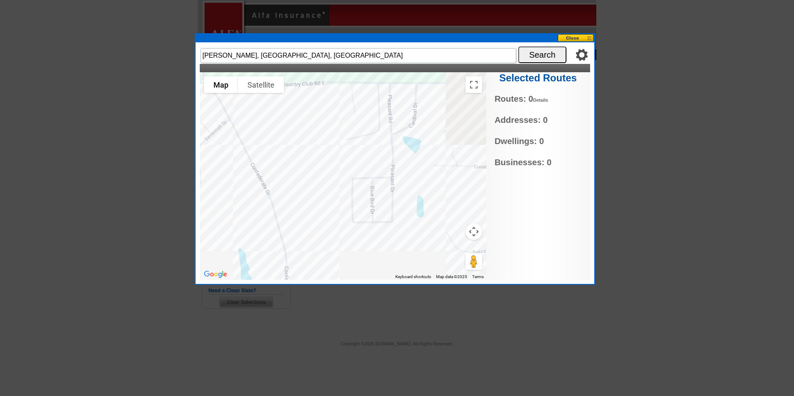
drag, startPoint x: 383, startPoint y: 228, endPoint x: 255, endPoint y: 226, distance: 128.3
click at [255, 226] on div at bounding box center [343, 176] width 286 height 208
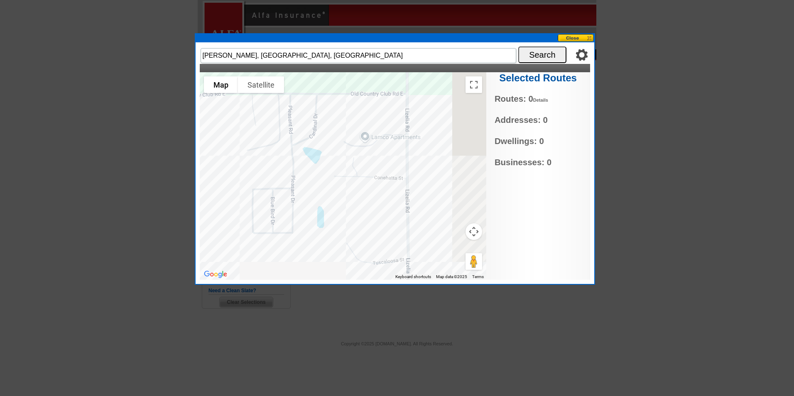
drag, startPoint x: 321, startPoint y: 207, endPoint x: 202, endPoint y: 221, distance: 119.5
click at [202, 221] on div at bounding box center [343, 176] width 286 height 208
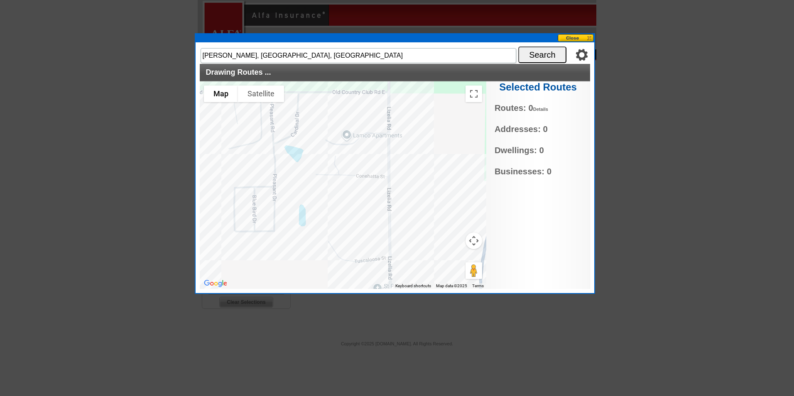
drag, startPoint x: 342, startPoint y: 231, endPoint x: 358, endPoint y: 145, distance: 86.9
click at [358, 145] on div at bounding box center [343, 185] width 286 height 208
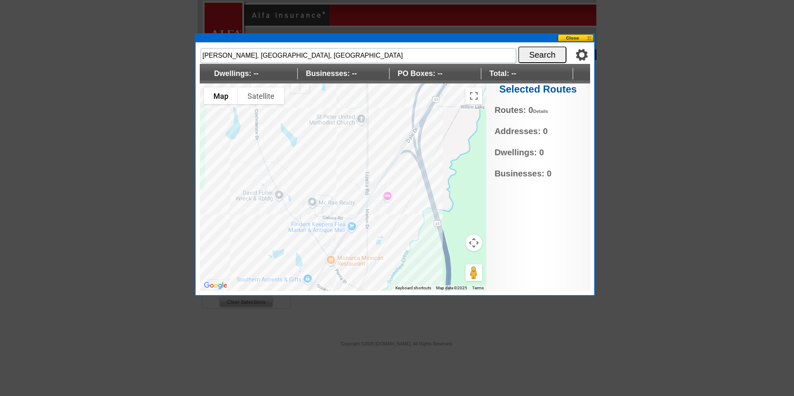
drag, startPoint x: 328, startPoint y: 232, endPoint x: 327, endPoint y: 139, distance: 93.8
click at [327, 139] on div at bounding box center [343, 187] width 286 height 208
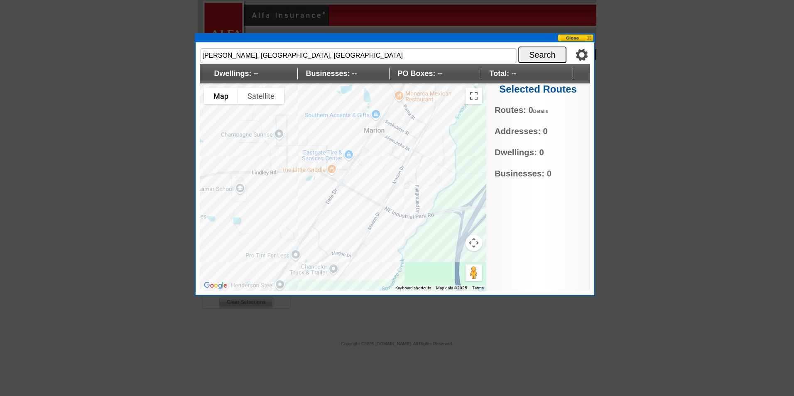
drag, startPoint x: 270, startPoint y: 201, endPoint x: 288, endPoint y: 81, distance: 122.2
click at [288, 81] on div "Settings Display PO Boxes Marion, MS, USA Search Dwellings: -- Businesses: -- P…" at bounding box center [395, 168] width 390 height 244
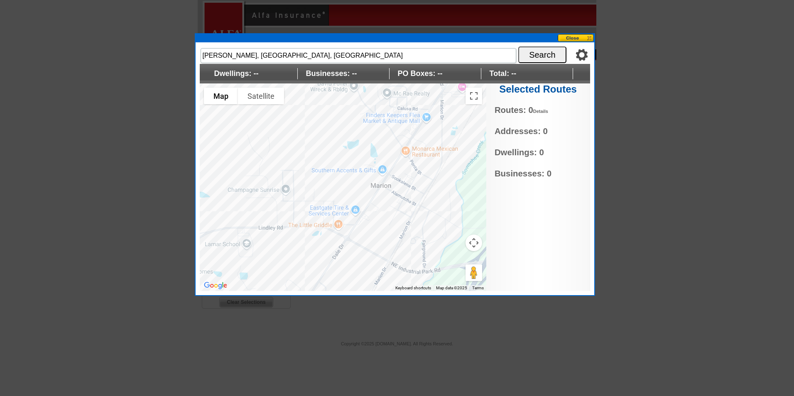
drag, startPoint x: 283, startPoint y: 195, endPoint x: 288, endPoint y: 257, distance: 61.6
click at [288, 257] on div at bounding box center [343, 187] width 286 height 208
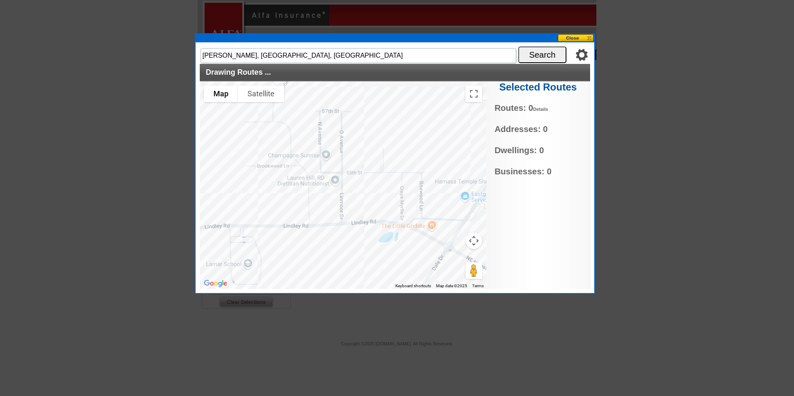
drag, startPoint x: 288, startPoint y: 235, endPoint x: 357, endPoint y: 250, distance: 71.0
click at [357, 250] on div at bounding box center [343, 185] width 286 height 208
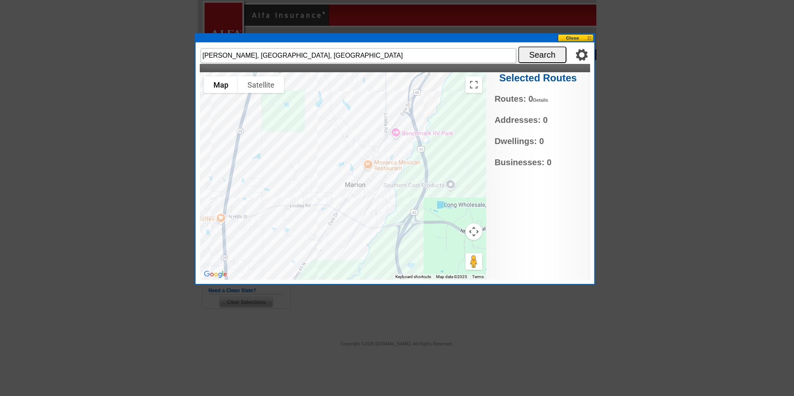
drag, startPoint x: 350, startPoint y: 176, endPoint x: 295, endPoint y: 143, distance: 64.8
click at [295, 143] on div at bounding box center [343, 176] width 286 height 208
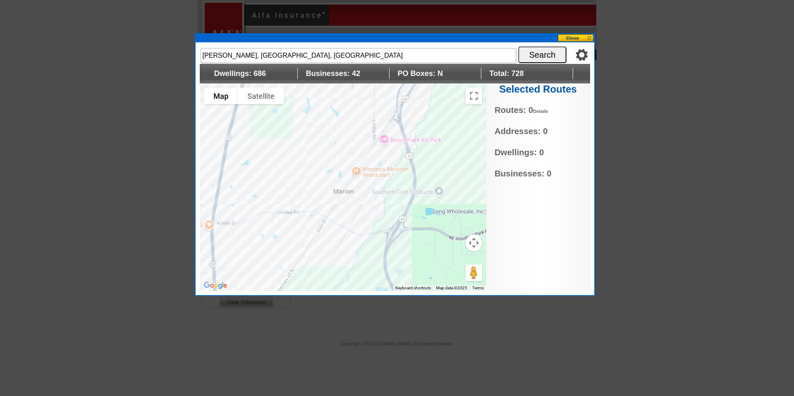
click at [359, 194] on div at bounding box center [343, 187] width 286 height 208
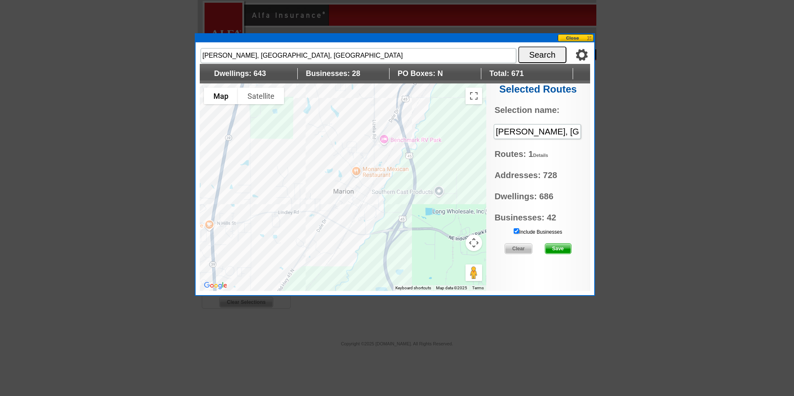
click at [293, 192] on div at bounding box center [343, 187] width 286 height 208
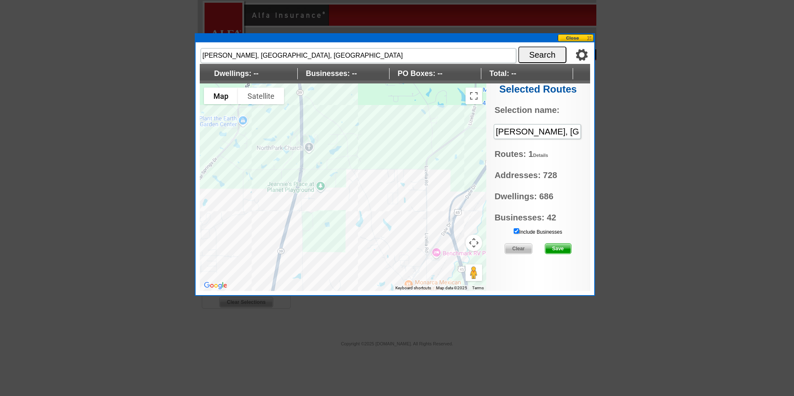
drag, startPoint x: 303, startPoint y: 152, endPoint x: 357, endPoint y: 268, distance: 127.8
click at [357, 268] on div at bounding box center [343, 187] width 286 height 208
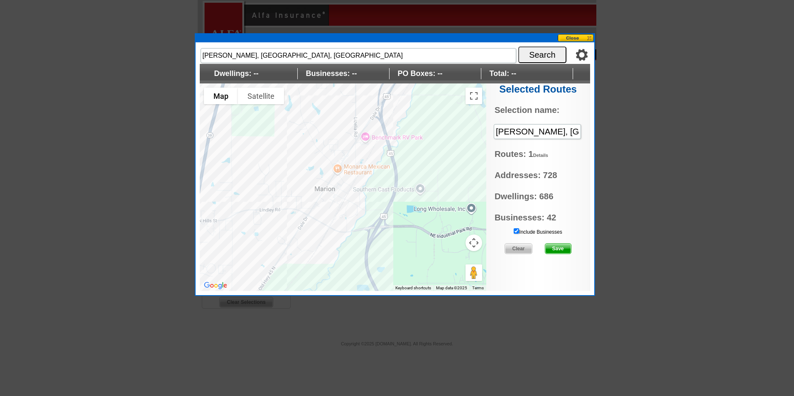
drag, startPoint x: 349, startPoint y: 231, endPoint x: 280, endPoint y: 119, distance: 132.3
click at [280, 119] on div at bounding box center [343, 187] width 286 height 208
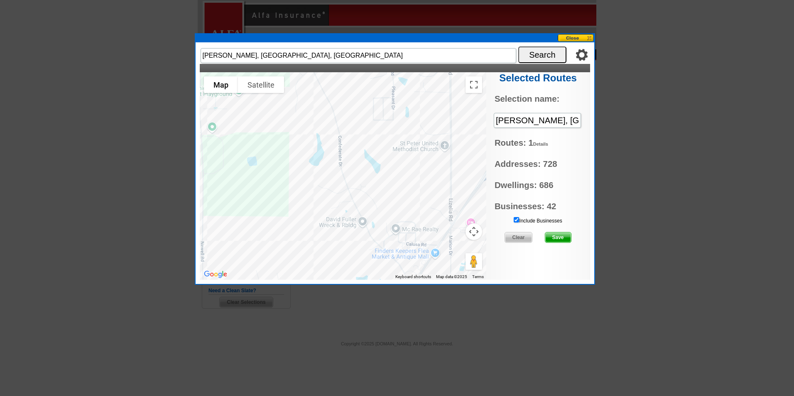
drag, startPoint x: 284, startPoint y: 141, endPoint x: 313, endPoint y: 258, distance: 120.8
click at [313, 258] on div at bounding box center [343, 176] width 286 height 208
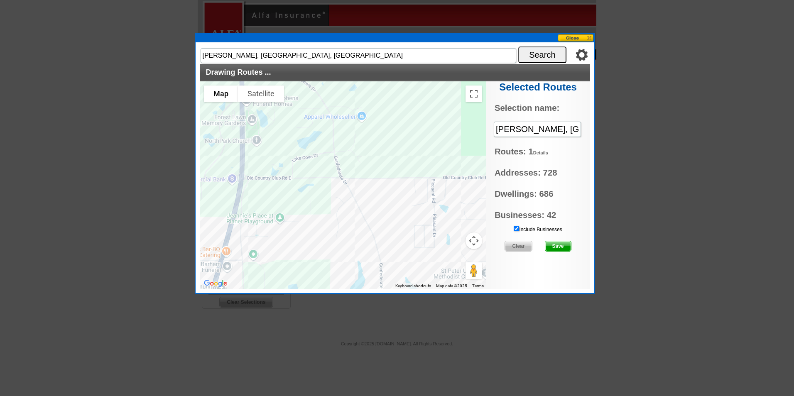
drag, startPoint x: 291, startPoint y: 150, endPoint x: 331, endPoint y: 270, distance: 126.1
click at [331, 270] on div at bounding box center [343, 185] width 286 height 208
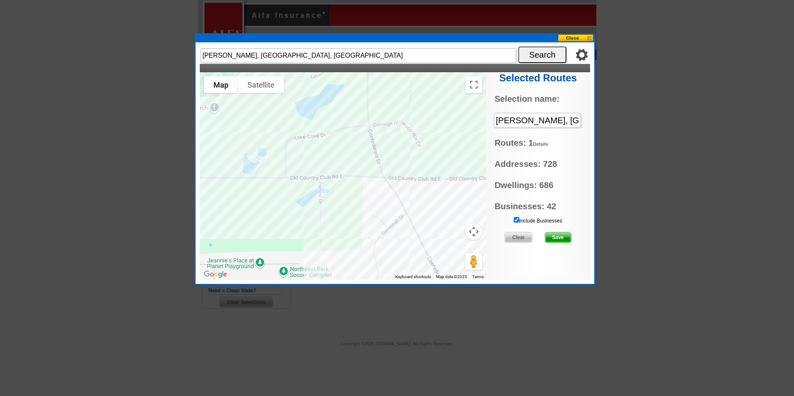
drag, startPoint x: 284, startPoint y: 174, endPoint x: 263, endPoint y: 208, distance: 40.4
click at [263, 208] on div at bounding box center [343, 176] width 286 height 208
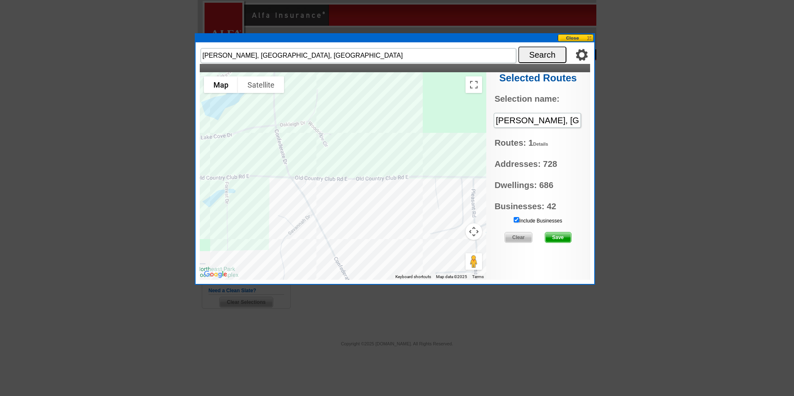
drag, startPoint x: 359, startPoint y: 200, endPoint x: 265, endPoint y: 198, distance: 93.4
click at [265, 198] on div at bounding box center [343, 176] width 286 height 208
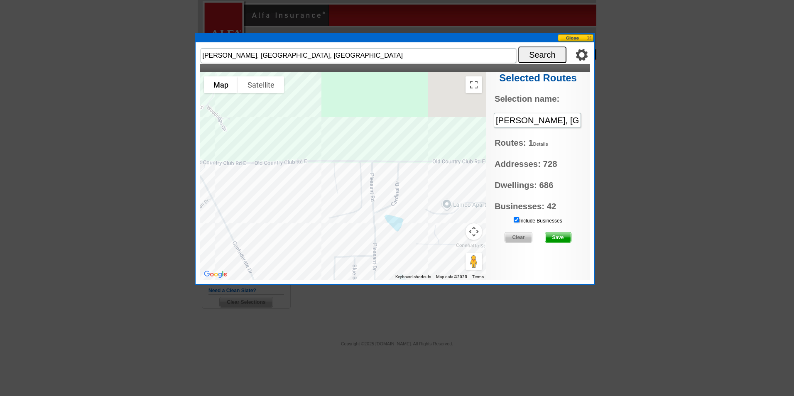
drag, startPoint x: 393, startPoint y: 201, endPoint x: 283, endPoint y: 183, distance: 111.1
click at [283, 183] on div at bounding box center [343, 176] width 286 height 208
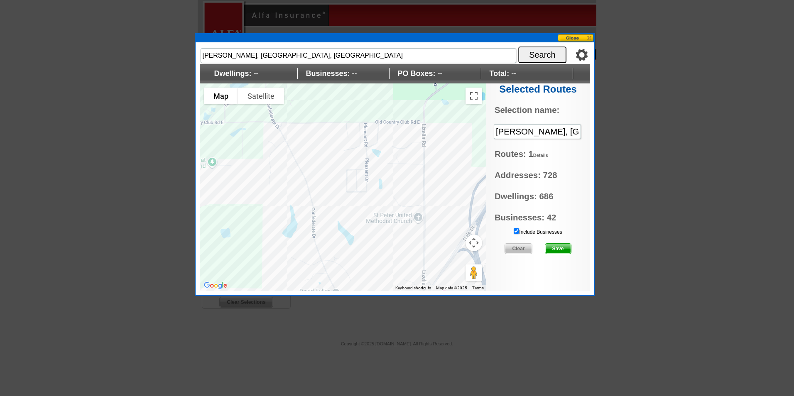
drag, startPoint x: 332, startPoint y: 243, endPoint x: 314, endPoint y: 166, distance: 78.8
click at [314, 166] on div at bounding box center [343, 187] width 286 height 208
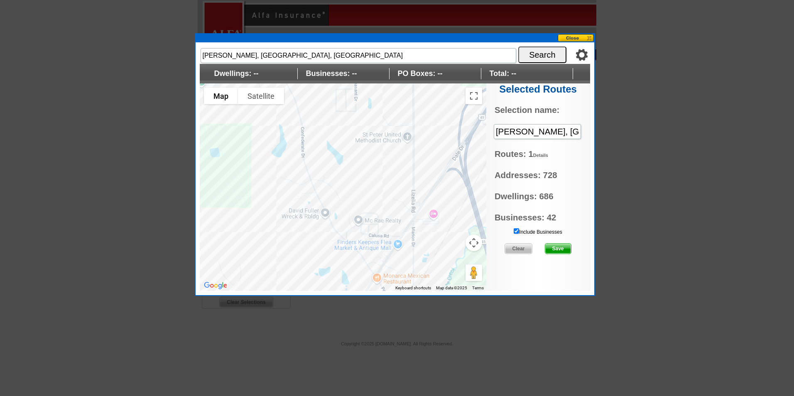
drag, startPoint x: 335, startPoint y: 192, endPoint x: 325, endPoint y: 105, distance: 86.8
click at [325, 105] on div at bounding box center [343, 187] width 286 height 208
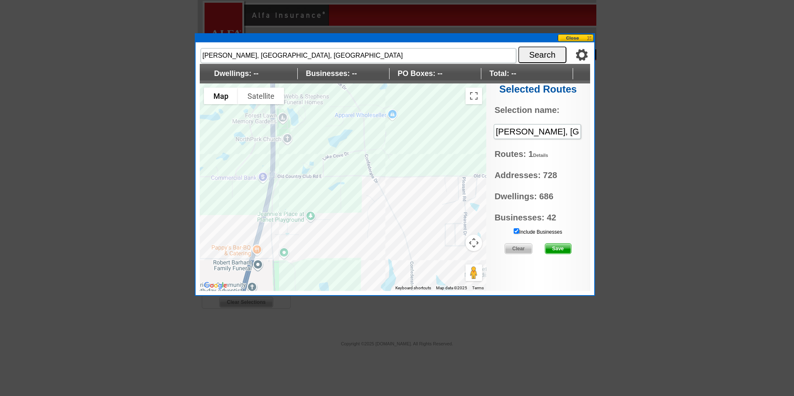
drag, startPoint x: 315, startPoint y: 139, endPoint x: 428, endPoint y: 277, distance: 177.6
click at [428, 277] on div at bounding box center [343, 187] width 286 height 208
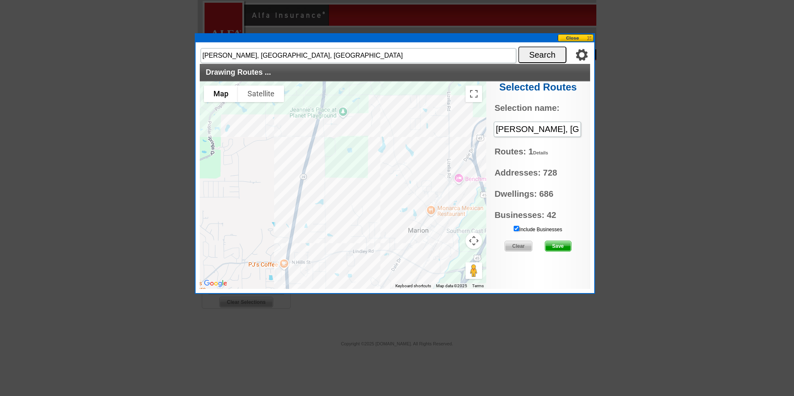
drag, startPoint x: 336, startPoint y: 252, endPoint x: 352, endPoint y: 137, distance: 116.0
click at [352, 137] on div at bounding box center [343, 185] width 286 height 208
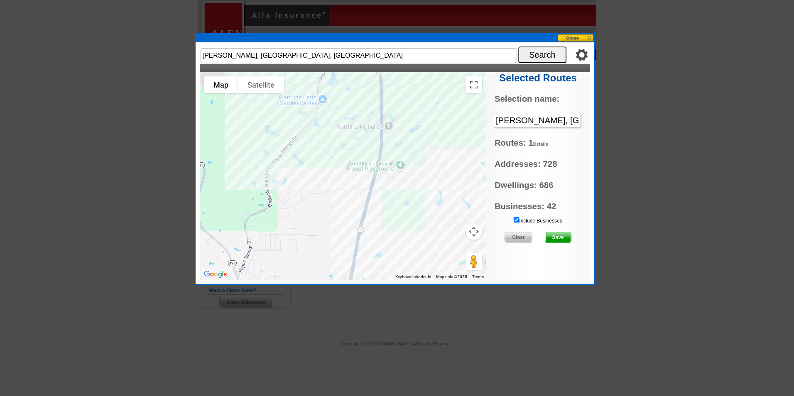
drag, startPoint x: 335, startPoint y: 183, endPoint x: 396, endPoint y: 249, distance: 90.2
click at [396, 249] on div at bounding box center [343, 176] width 286 height 208
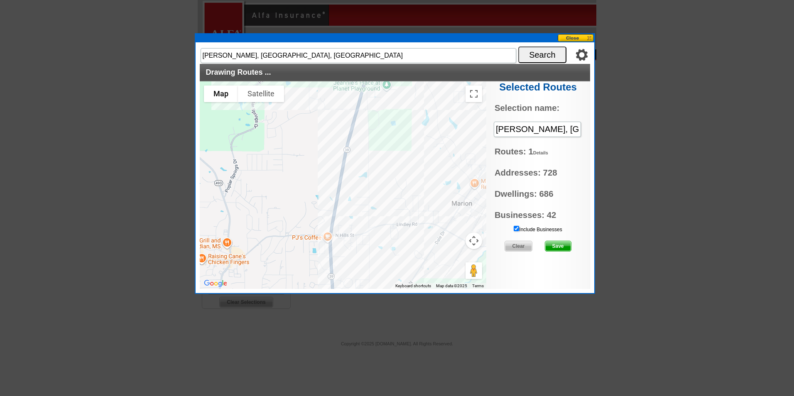
drag, startPoint x: 421, startPoint y: 251, endPoint x: 404, endPoint y: 142, distance: 110.1
click at [404, 142] on div at bounding box center [343, 185] width 286 height 208
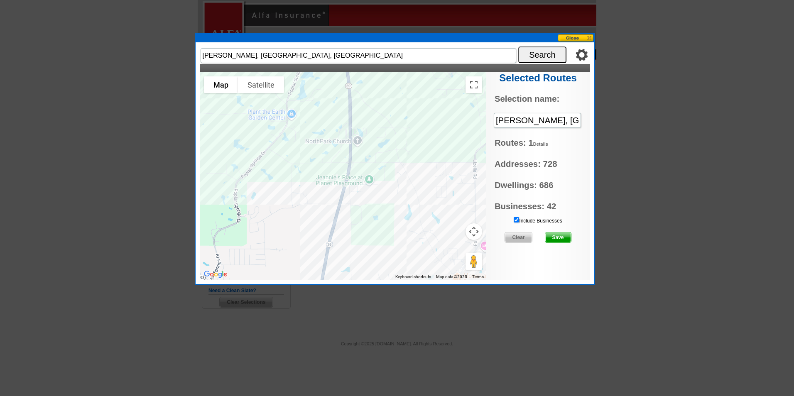
drag, startPoint x: 379, startPoint y: 145, endPoint x: 362, endPoint y: 271, distance: 126.6
click at [362, 271] on div at bounding box center [343, 176] width 286 height 208
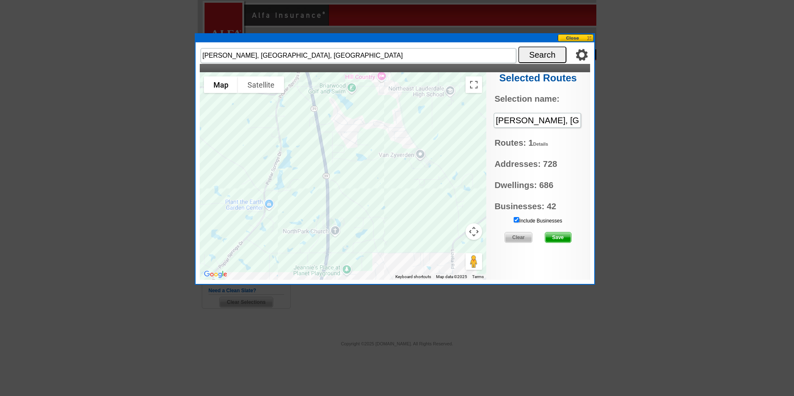
drag, startPoint x: 371, startPoint y: 196, endPoint x: 352, endPoint y: 256, distance: 62.6
click at [348, 289] on body "1 Items Home Pricing Guide Choose A Design My Orders My Account Log Out Need He…" at bounding box center [397, 180] width 794 height 360
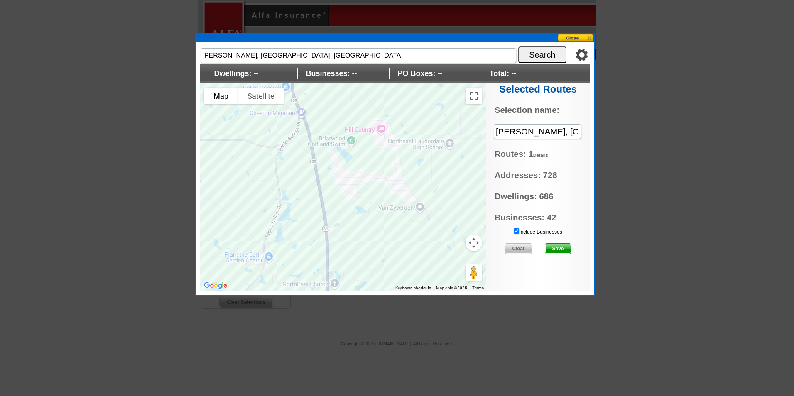
drag, startPoint x: 380, startPoint y: 192, endPoint x: 379, endPoint y: 237, distance: 45.2
click at [379, 237] on div at bounding box center [343, 187] width 286 height 208
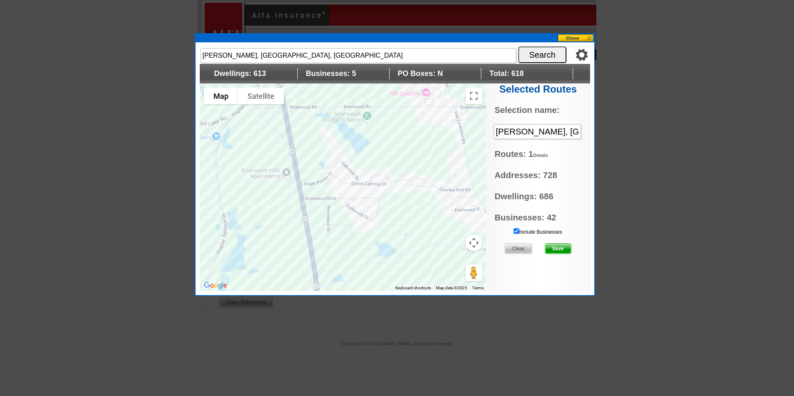
click at [340, 163] on div at bounding box center [343, 187] width 286 height 208
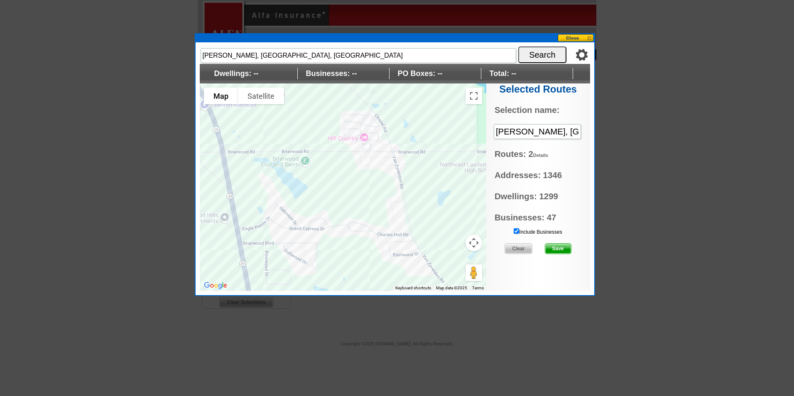
drag, startPoint x: 386, startPoint y: 154, endPoint x: 322, endPoint y: 200, distance: 79.1
click at [322, 200] on div at bounding box center [343, 187] width 286 height 208
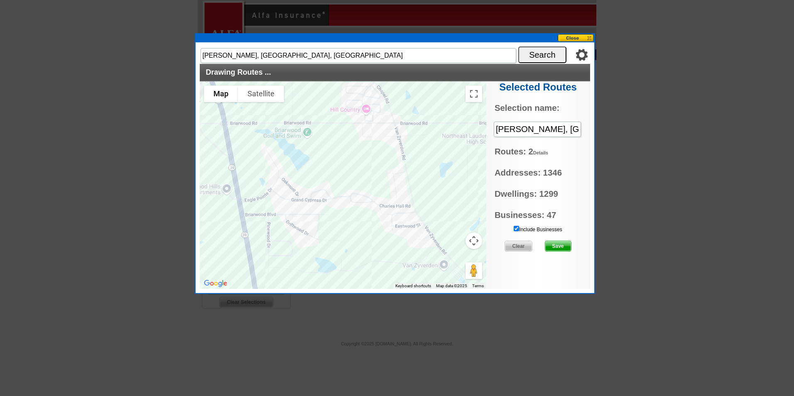
drag, startPoint x: 367, startPoint y: 181, endPoint x: 453, endPoint y: 187, distance: 86.6
click at [453, 187] on div at bounding box center [343, 185] width 286 height 208
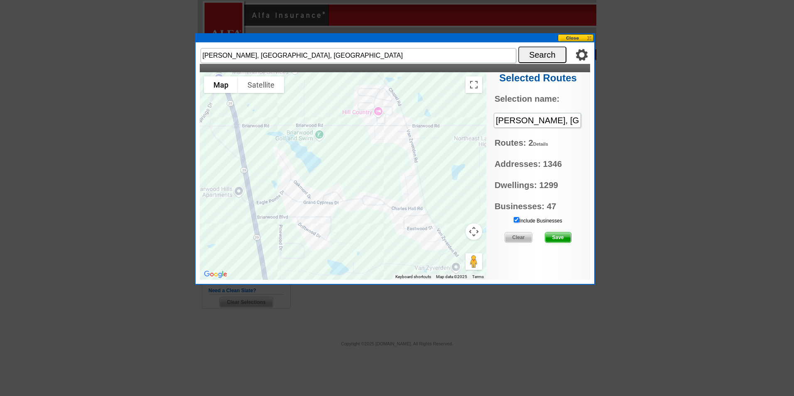
click at [514, 218] on input "Include Businesses" at bounding box center [515, 219] width 5 height 5
click at [562, 233] on span "Save" at bounding box center [558, 237] width 26 height 10
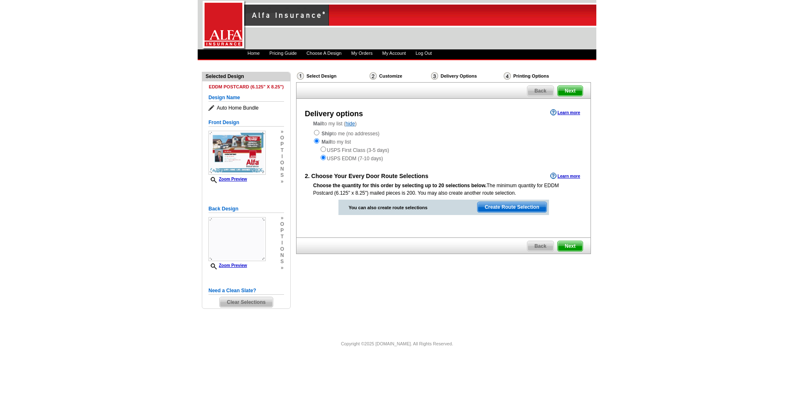
click at [566, 248] on span "Next" at bounding box center [569, 246] width 25 height 10
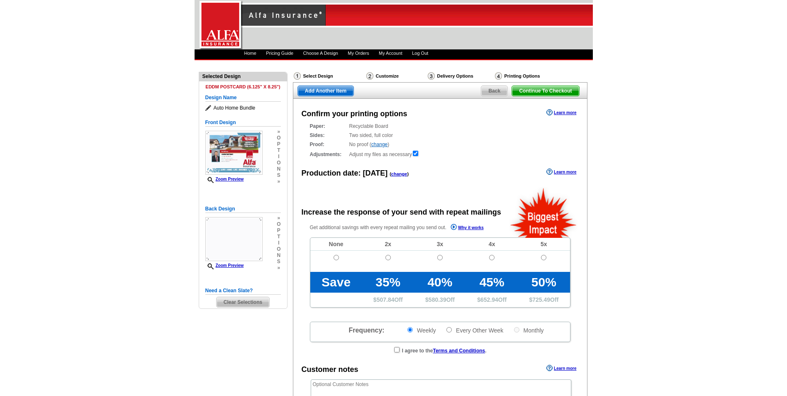
radio input "false"
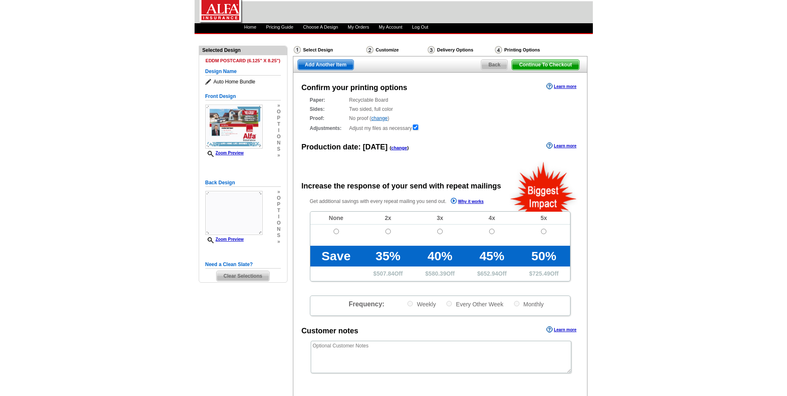
scroll to position [83, 0]
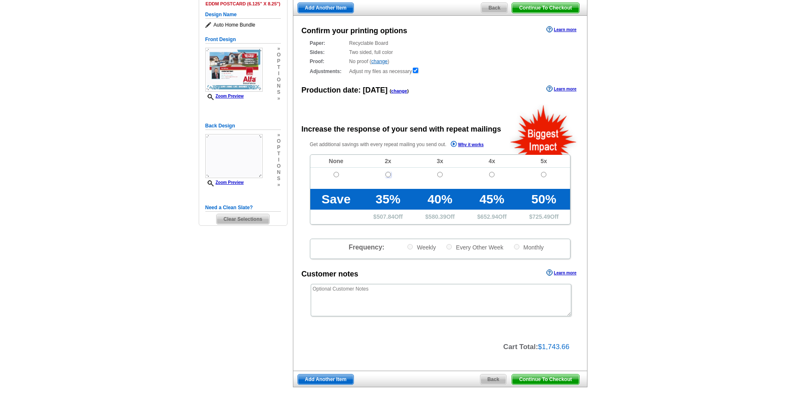
click at [388, 173] on input "radio" at bounding box center [388, 174] width 5 height 5
radio input "true"
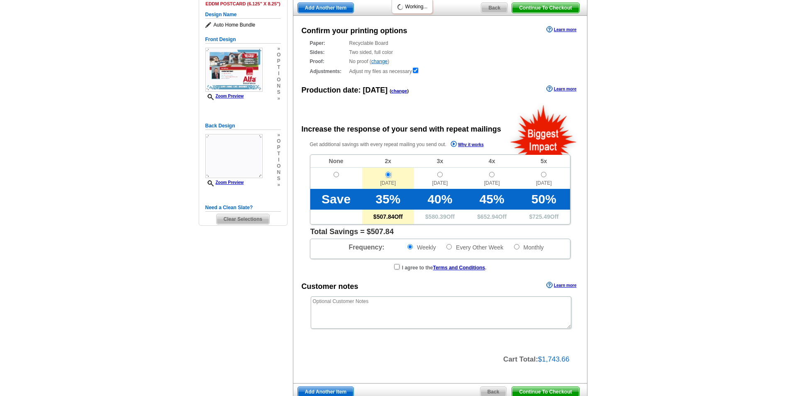
click at [388, 173] on input "radio" at bounding box center [388, 174] width 5 height 5
click at [518, 247] on input "Monthly" at bounding box center [516, 246] width 5 height 5
radio input "true"
click at [413, 246] on label "Weekly" at bounding box center [421, 247] width 29 height 8
click at [413, 246] on input "Weekly" at bounding box center [410, 246] width 5 height 5
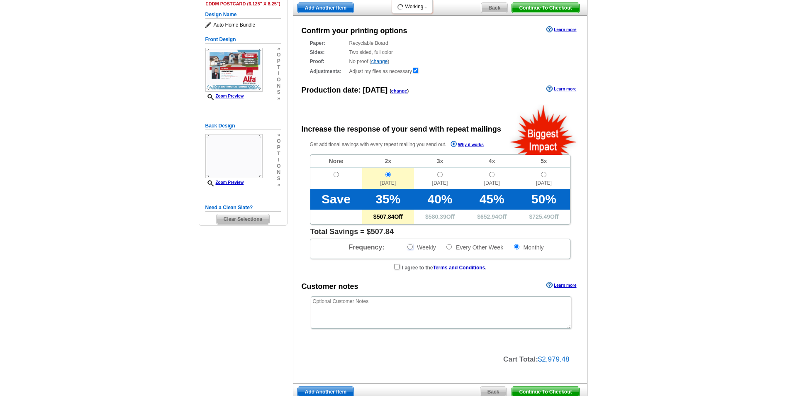
radio input "true"
click at [334, 174] on input "radio" at bounding box center [336, 174] width 5 height 5
radio input "true"
radio input "false"
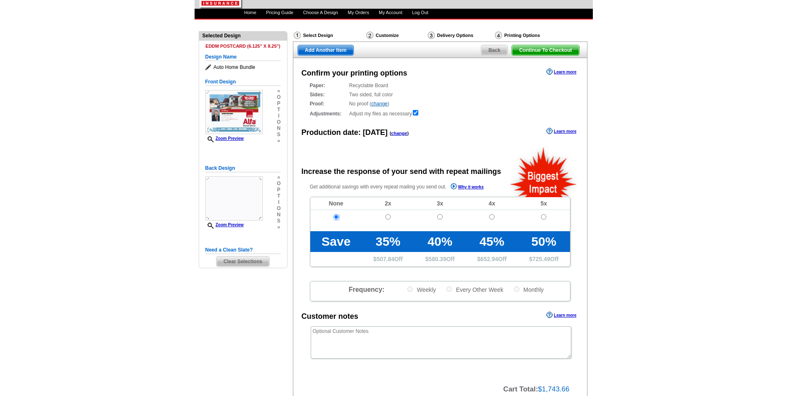
scroll to position [0, 0]
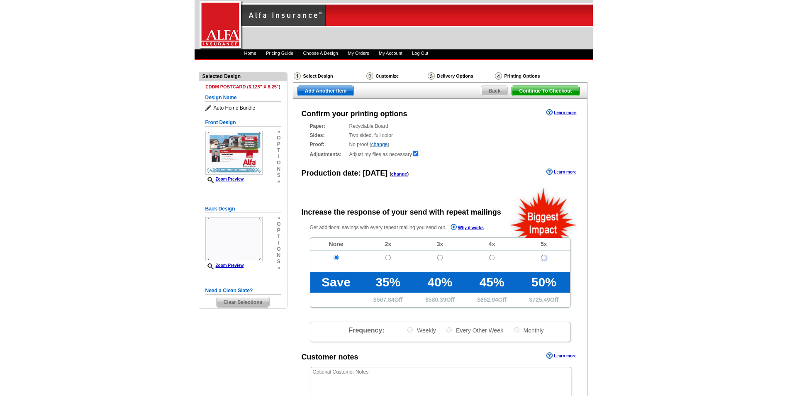
click at [542, 259] on input "radio" at bounding box center [543, 257] width 5 height 5
radio input "true"
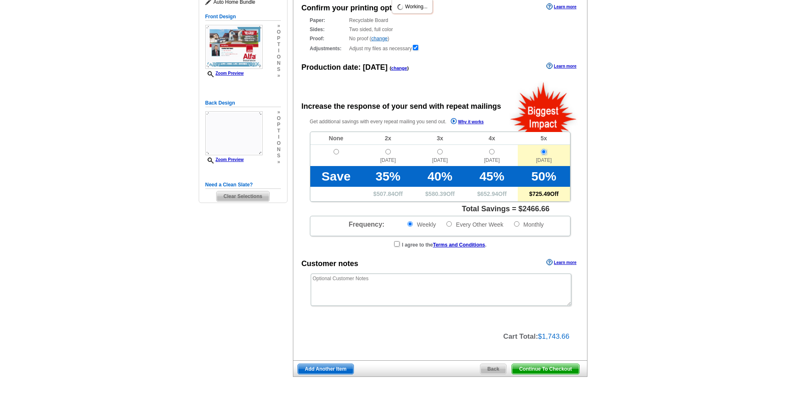
scroll to position [125, 0]
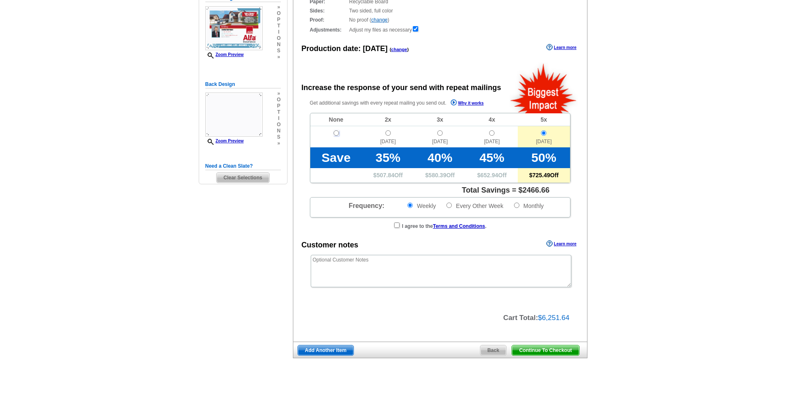
click at [337, 134] on input "radio" at bounding box center [336, 132] width 5 height 5
radio input "true"
radio input "false"
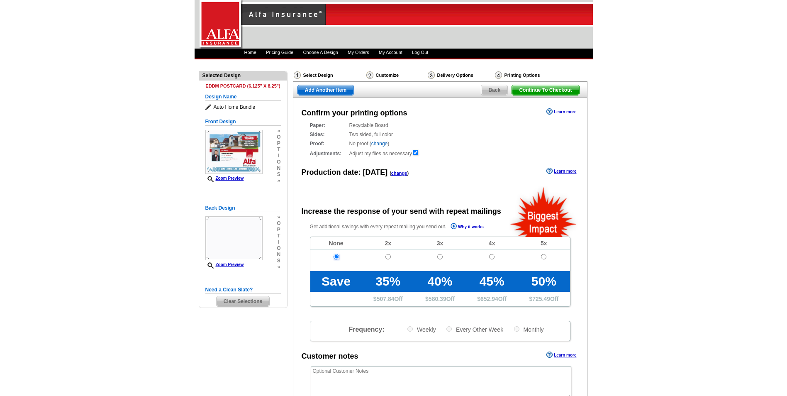
scroll to position [0, 0]
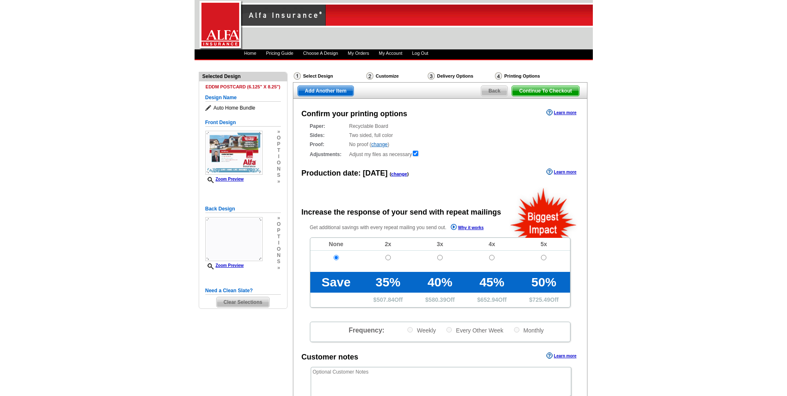
click at [493, 93] on span "Back" at bounding box center [494, 91] width 26 height 10
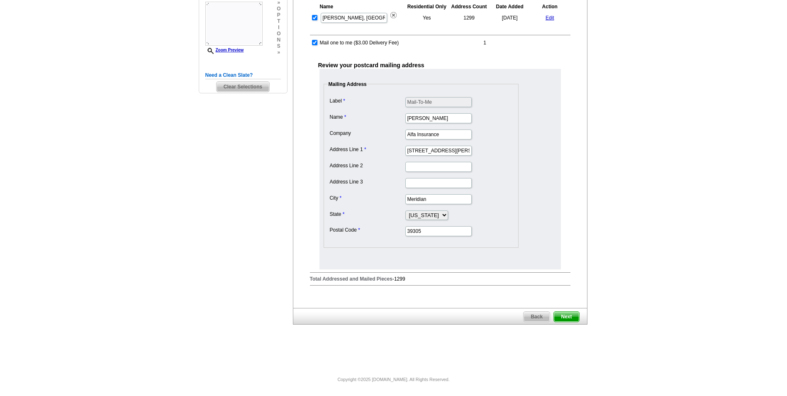
scroll to position [49, 0]
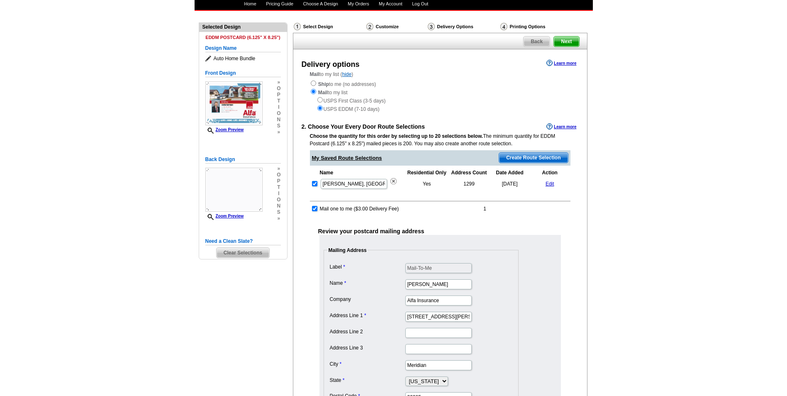
click at [545, 157] on span "Create Route Selection" at bounding box center [533, 158] width 68 height 10
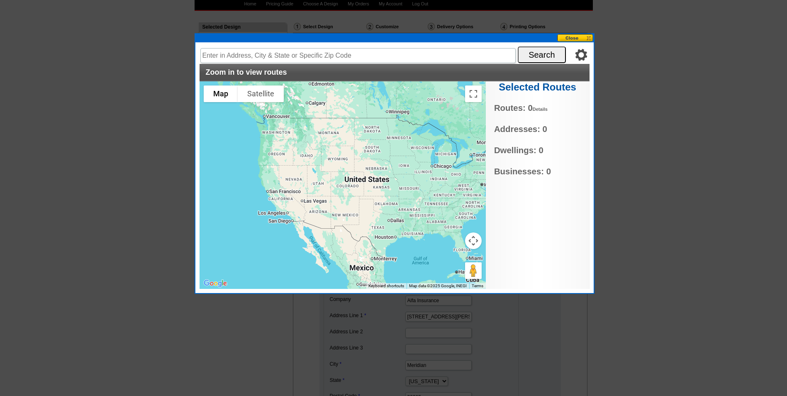
click at [574, 39] on button at bounding box center [575, 38] width 37 height 8
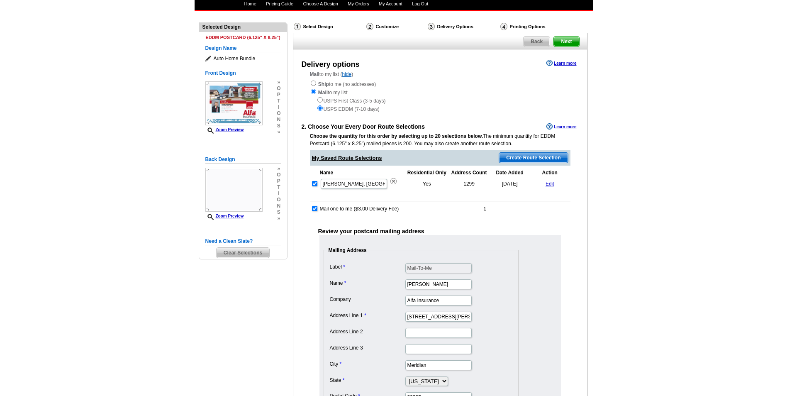
click at [547, 185] on link "Edit" at bounding box center [550, 184] width 9 height 6
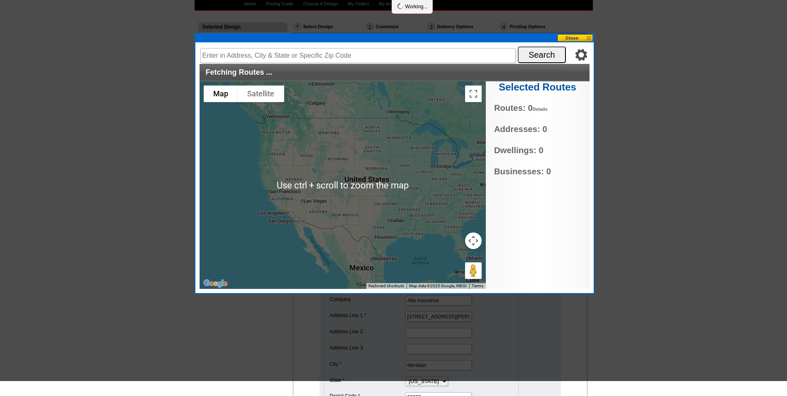
scroll to position [0, 0]
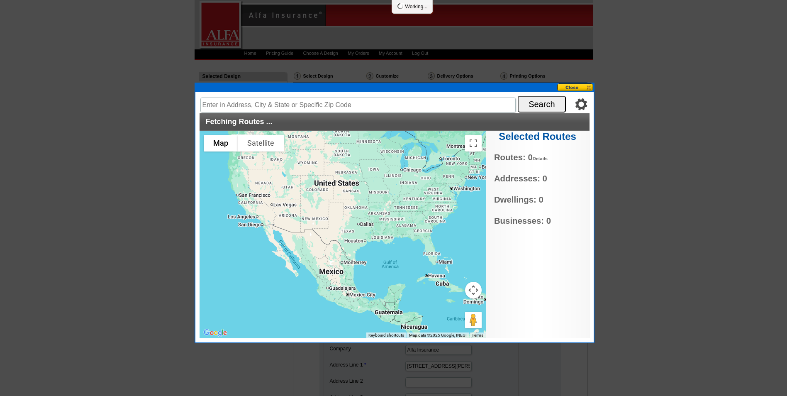
drag, startPoint x: 423, startPoint y: 275, endPoint x: 392, endPoint y: 223, distance: 60.5
click at [392, 223] on div at bounding box center [343, 235] width 286 height 208
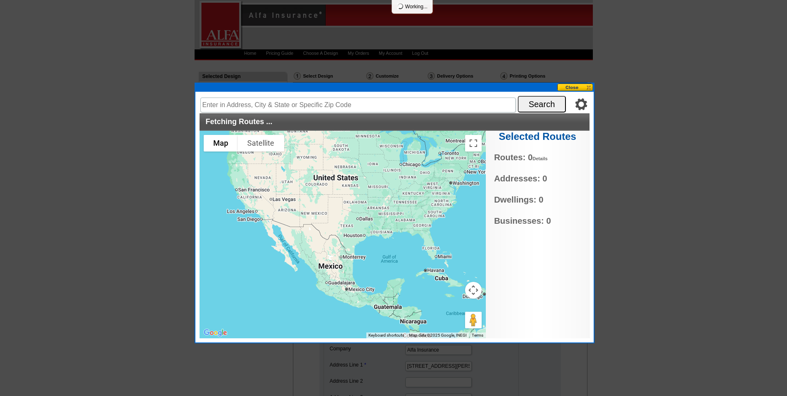
click at [393, 223] on div at bounding box center [343, 235] width 286 height 208
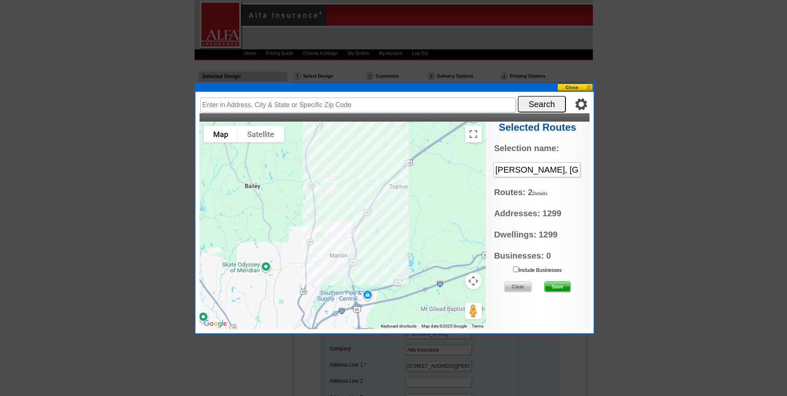
click at [359, 243] on div at bounding box center [343, 226] width 286 height 208
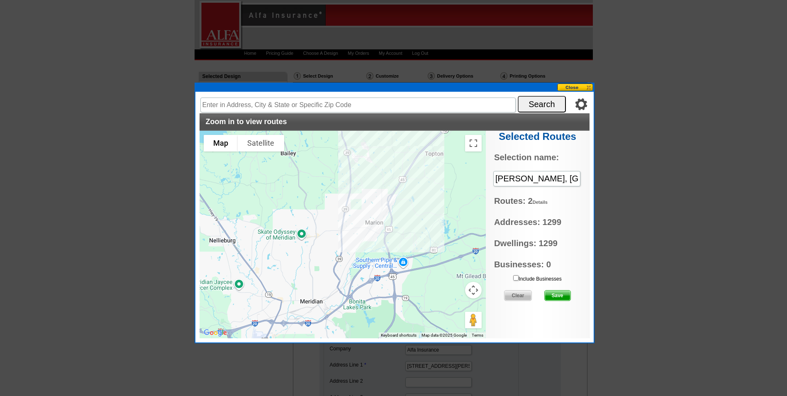
drag, startPoint x: 361, startPoint y: 247, endPoint x: 401, endPoint y: 212, distance: 53.2
click at [401, 212] on div at bounding box center [343, 235] width 286 height 208
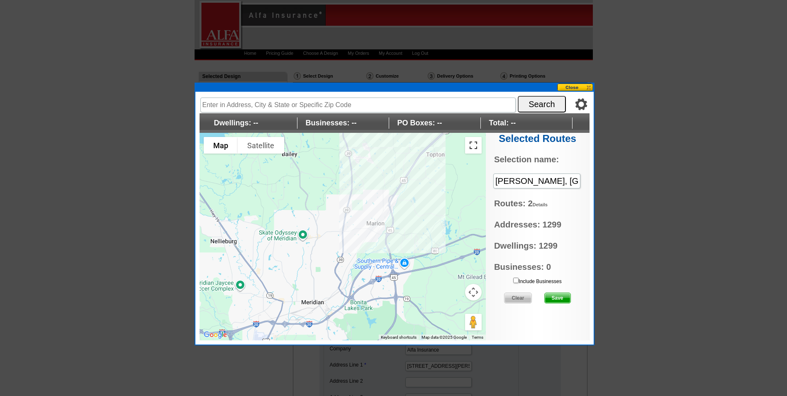
click at [473, 146] on button "Toggle fullscreen view" at bounding box center [473, 145] width 17 height 17
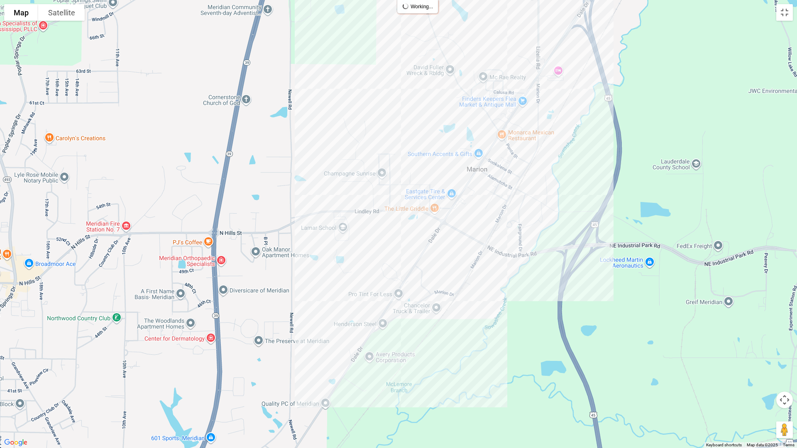
type input "[STREET_ADDRESS][PERSON_NAME]"
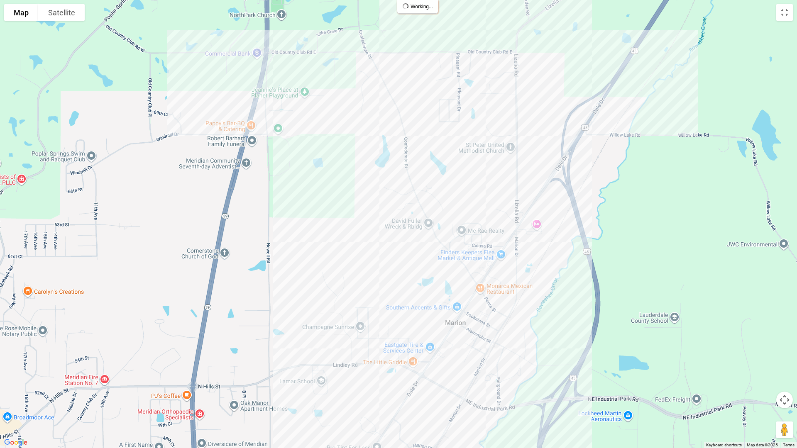
drag, startPoint x: 377, startPoint y: 159, endPoint x: 382, endPoint y: 297, distance: 137.5
click at [382, 297] on div at bounding box center [398, 224] width 797 height 448
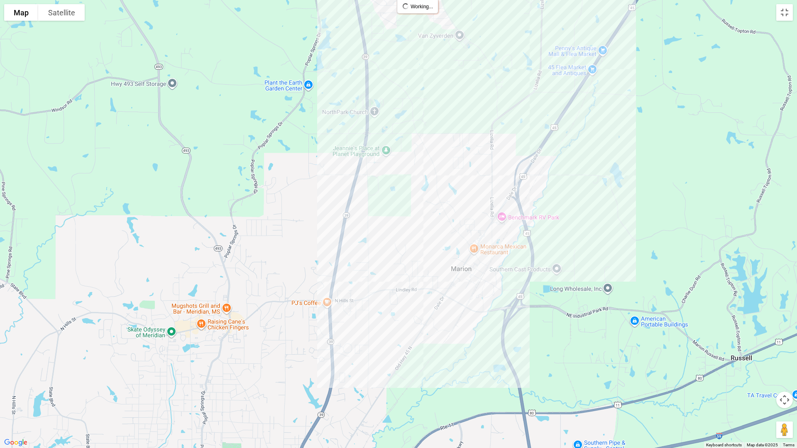
drag, startPoint x: 540, startPoint y: 355, endPoint x: 469, endPoint y: 353, distance: 71.8
click at [469, 353] on div at bounding box center [398, 224] width 797 height 448
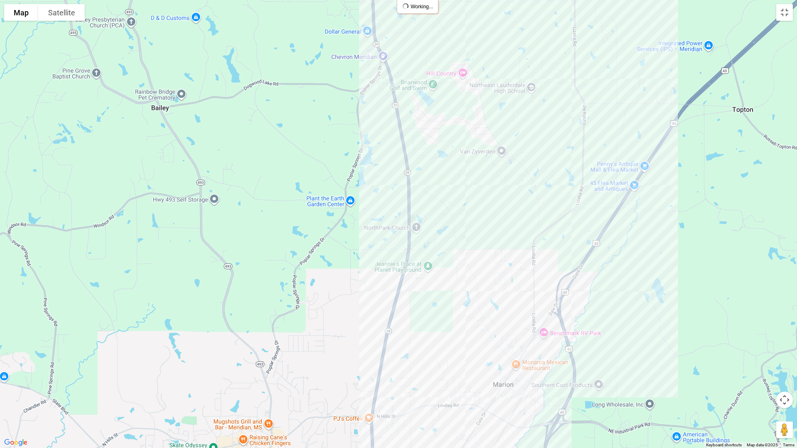
drag, startPoint x: 606, startPoint y: 178, endPoint x: 648, endPoint y: 297, distance: 125.9
click at [648, 297] on div at bounding box center [398, 224] width 797 height 448
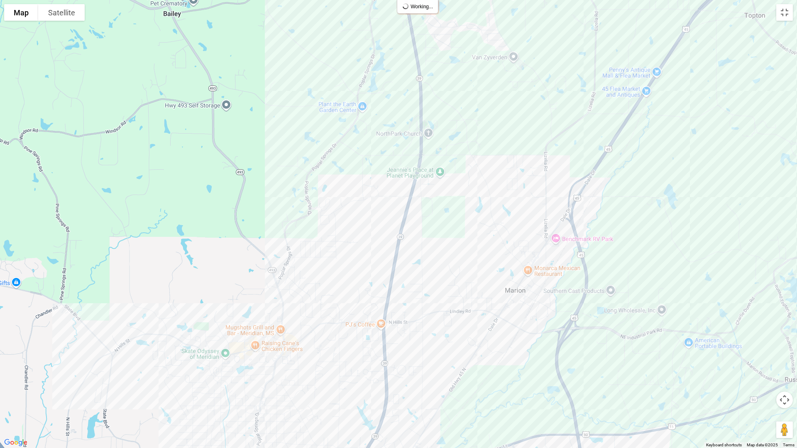
drag, startPoint x: 455, startPoint y: 303, endPoint x: 467, endPoint y: 208, distance: 96.6
click at [467, 208] on div at bounding box center [398, 224] width 797 height 448
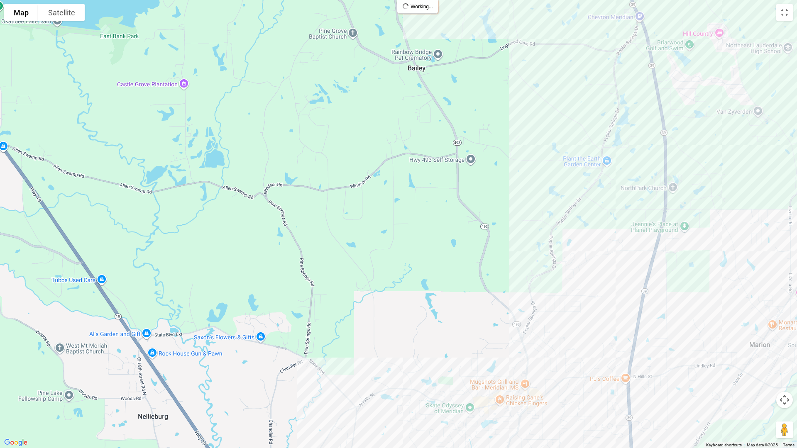
drag, startPoint x: 166, startPoint y: 172, endPoint x: 411, endPoint y: 225, distance: 251.0
click at [411, 225] on div at bounding box center [398, 224] width 797 height 448
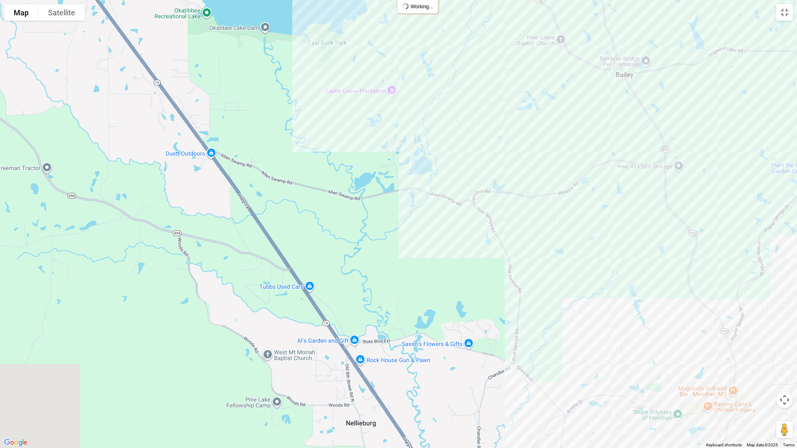
drag, startPoint x: 251, startPoint y: 235, endPoint x: 460, endPoint y: 242, distance: 208.9
click at [460, 242] on div at bounding box center [398, 224] width 797 height 448
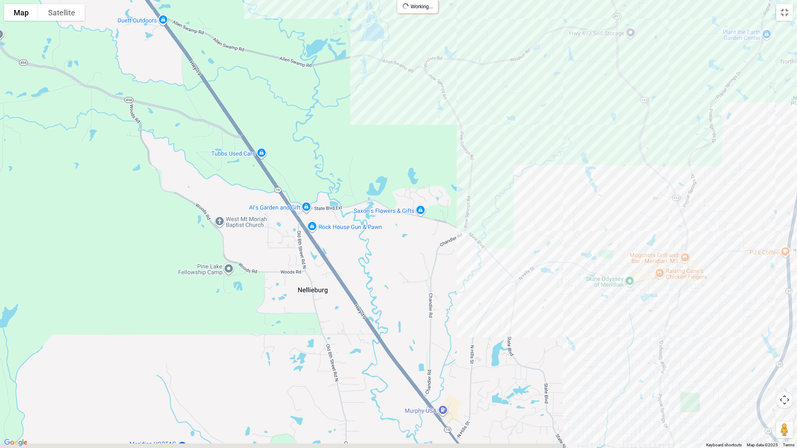
drag, startPoint x: 447, startPoint y: 288, endPoint x: 400, endPoint y: 144, distance: 150.9
click at [400, 144] on div at bounding box center [398, 224] width 797 height 448
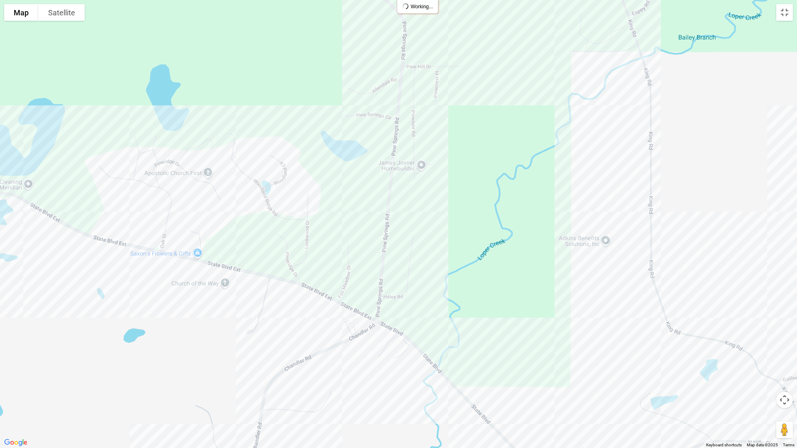
drag, startPoint x: 481, startPoint y: 145, endPoint x: 481, endPoint y: 307, distance: 161.9
click at [481, 307] on div at bounding box center [398, 224] width 797 height 448
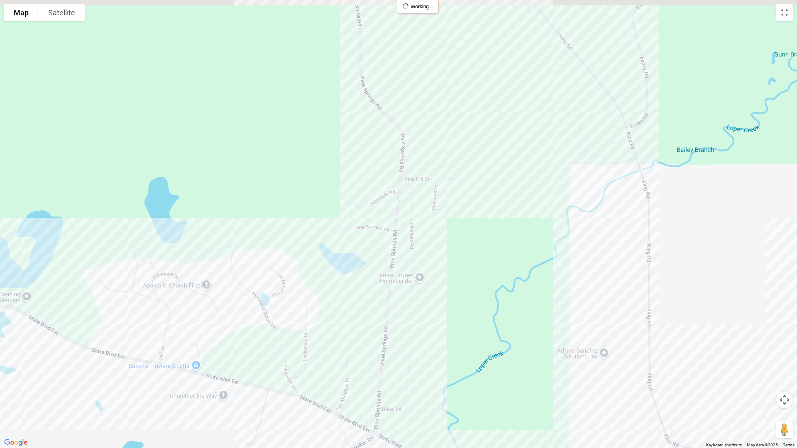
drag, startPoint x: 464, startPoint y: 137, endPoint x: 463, endPoint y: 253, distance: 116.2
click at [463, 253] on div at bounding box center [398, 224] width 797 height 448
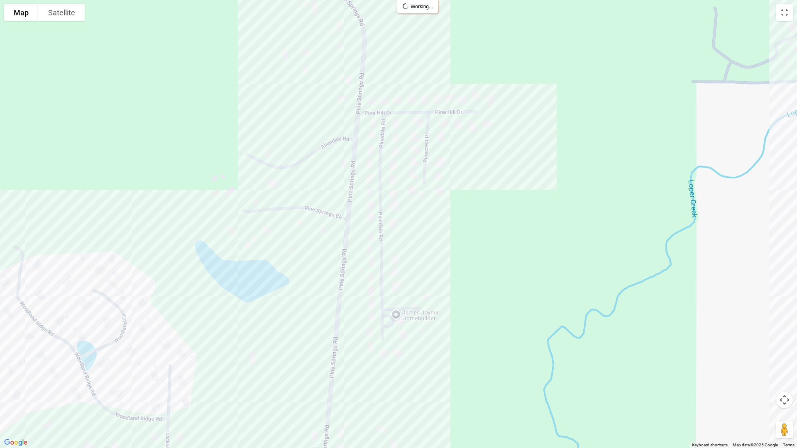
click at [381, 171] on div at bounding box center [398, 224] width 797 height 448
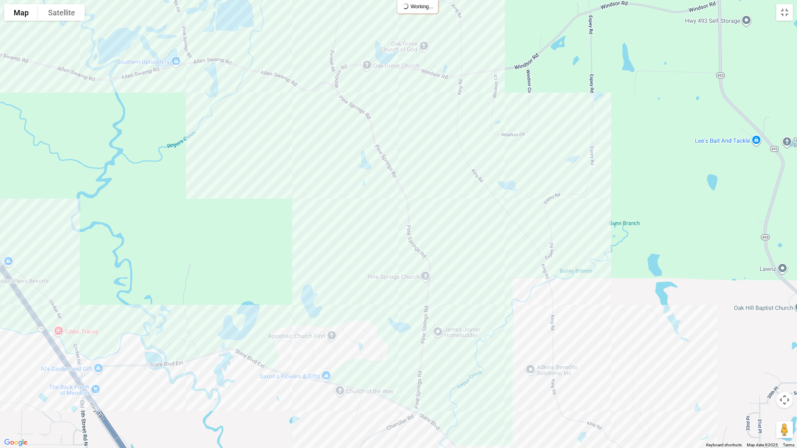
drag, startPoint x: 519, startPoint y: 168, endPoint x: 484, endPoint y: 300, distance: 136.9
click at [484, 300] on div at bounding box center [398, 224] width 797 height 448
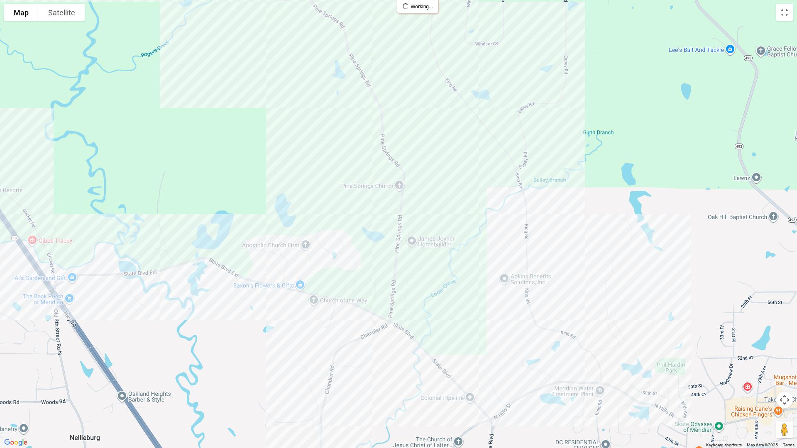
drag, startPoint x: 476, startPoint y: 242, endPoint x: 450, endPoint y: 151, distance: 94.6
click at [450, 151] on div at bounding box center [398, 224] width 797 height 448
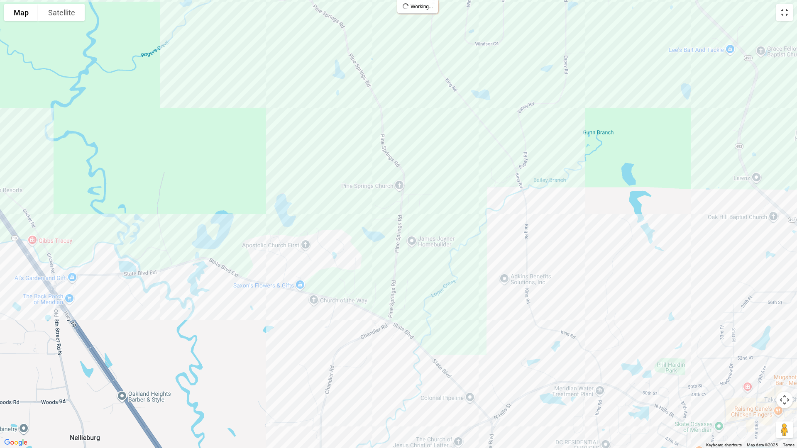
click at [784, 12] on button "Toggle fullscreen view" at bounding box center [784, 12] width 17 height 17
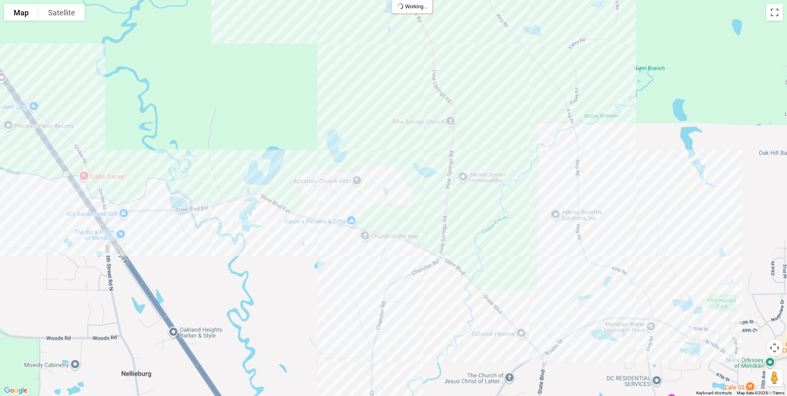
drag, startPoint x: 383, startPoint y: 205, endPoint x: 445, endPoint y: 161, distance: 75.7
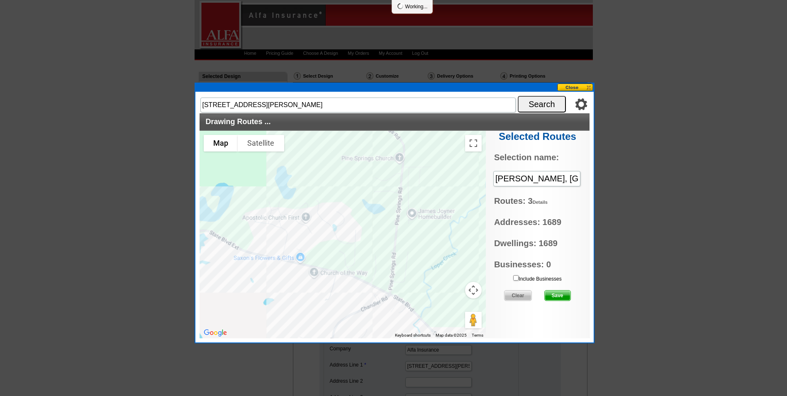
click at [445, 161] on div at bounding box center [343, 235] width 286 height 208
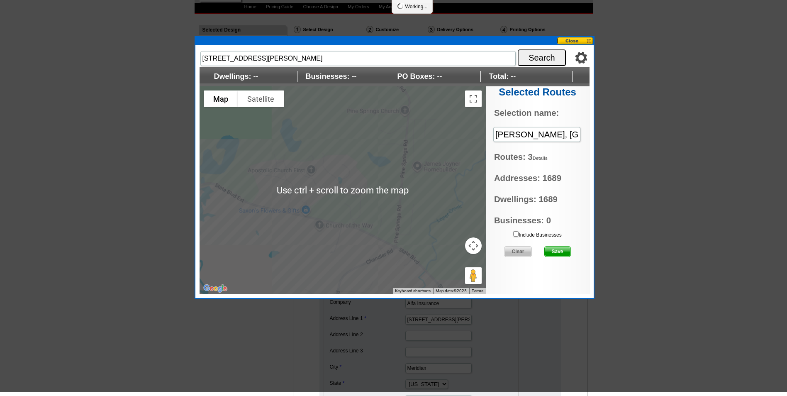
scroll to position [42, 0]
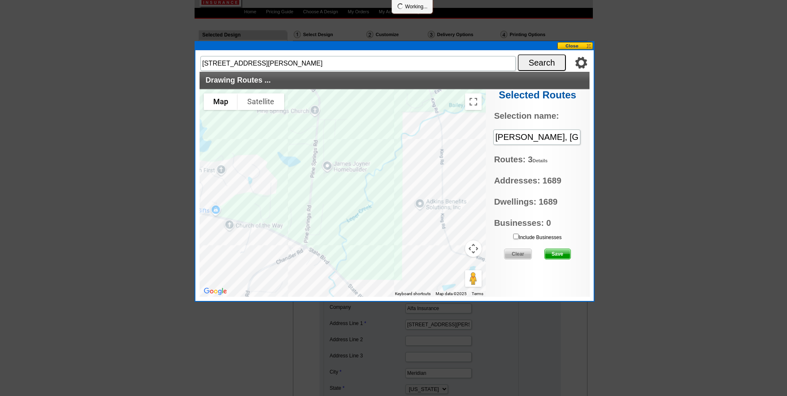
drag, startPoint x: 453, startPoint y: 195, endPoint x: 359, endPoint y: 191, distance: 94.3
click at [359, 191] on div at bounding box center [343, 193] width 286 height 208
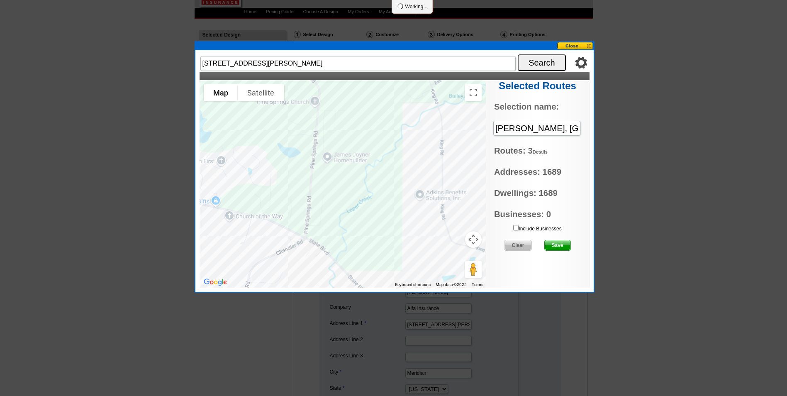
click at [469, 104] on div at bounding box center [343, 184] width 286 height 208
click at [470, 89] on button "Toggle fullscreen view" at bounding box center [473, 92] width 17 height 17
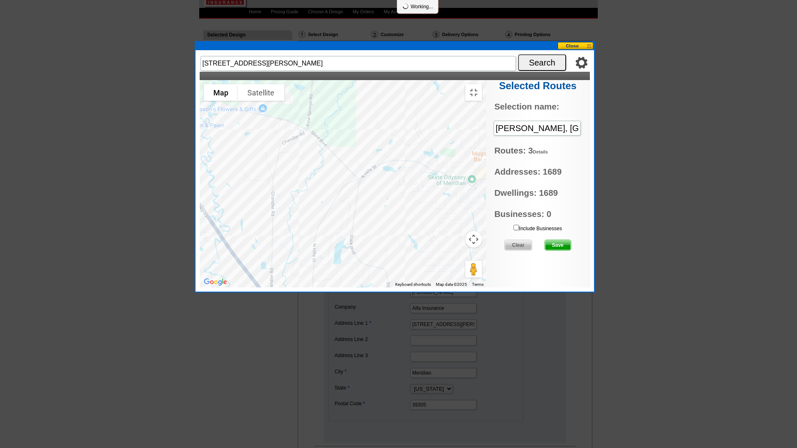
drag, startPoint x: 436, startPoint y: 251, endPoint x: 414, endPoint y: 186, distance: 68.8
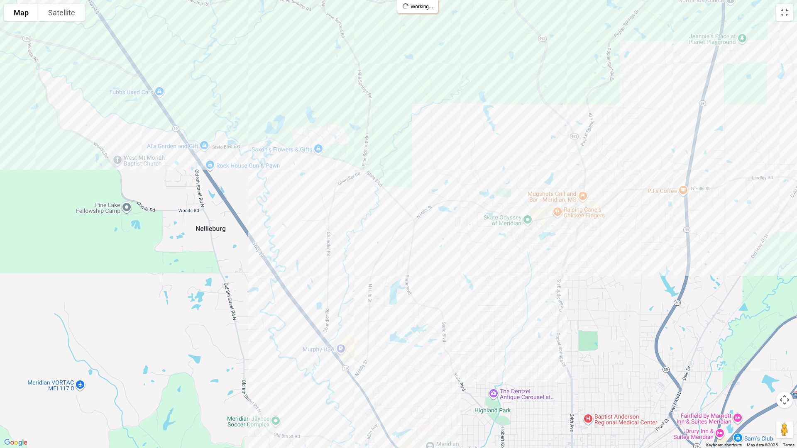
click at [414, 186] on div at bounding box center [398, 224] width 797 height 448
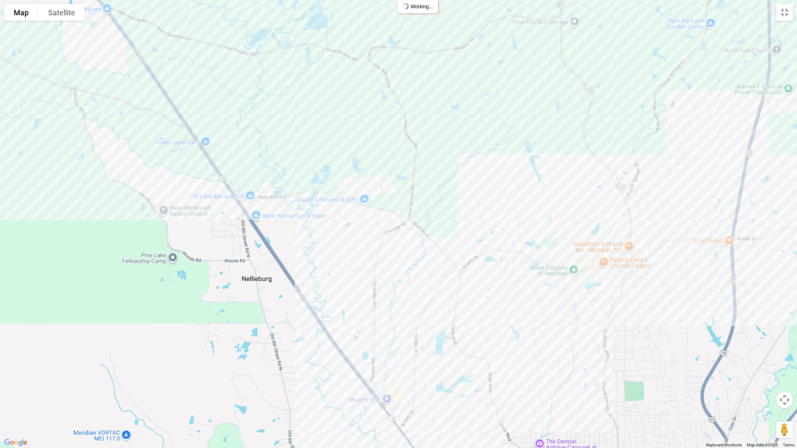
drag, startPoint x: 442, startPoint y: 270, endPoint x: 496, endPoint y: 331, distance: 81.1
click at [496, 331] on div at bounding box center [398, 224] width 797 height 448
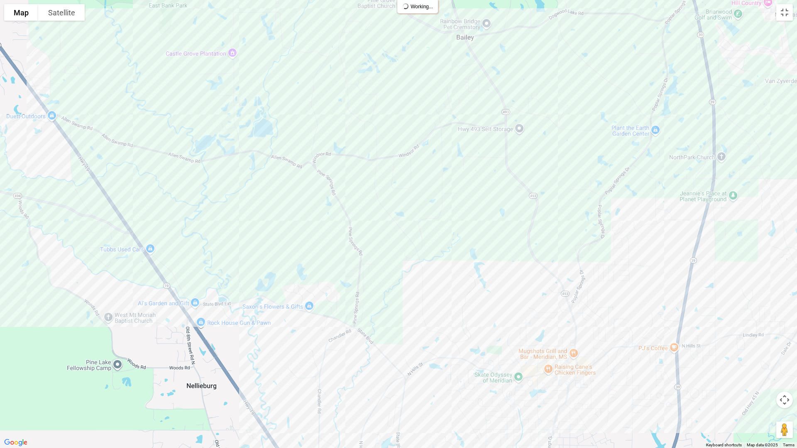
drag, startPoint x: 459, startPoint y: 201, endPoint x: 432, endPoint y: 231, distance: 40.3
click at [391, 299] on div at bounding box center [398, 224] width 797 height 448
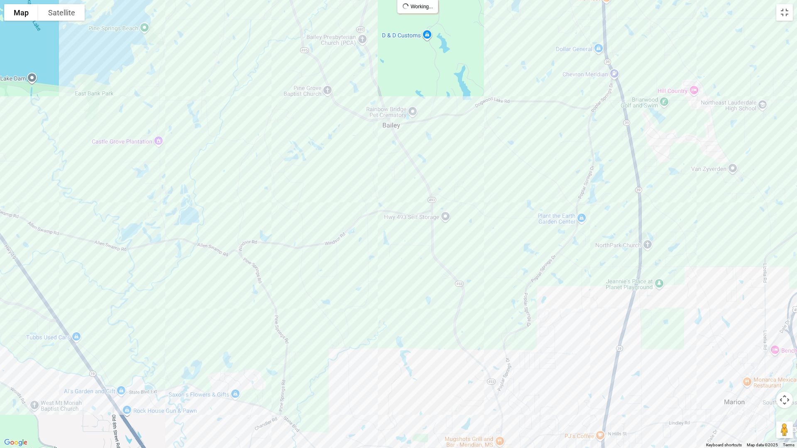
drag, startPoint x: 477, startPoint y: 193, endPoint x: 400, endPoint y: 289, distance: 123.2
click at [400, 289] on div at bounding box center [398, 224] width 797 height 448
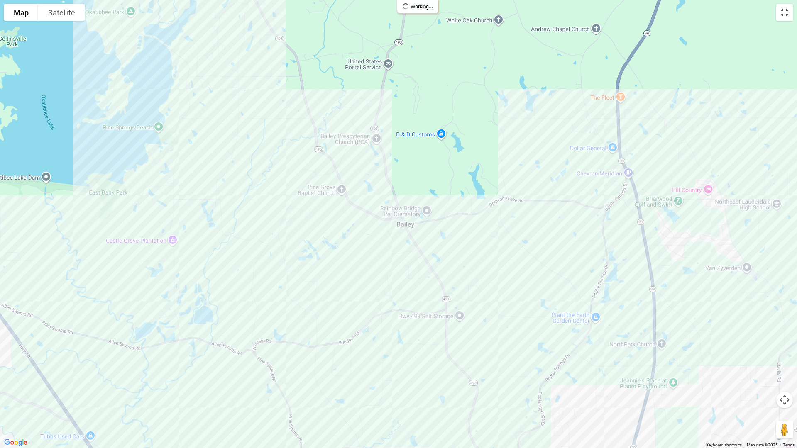
drag, startPoint x: 407, startPoint y: 262, endPoint x: 420, endPoint y: 364, distance: 103.0
click at [420, 364] on div at bounding box center [398, 224] width 797 height 448
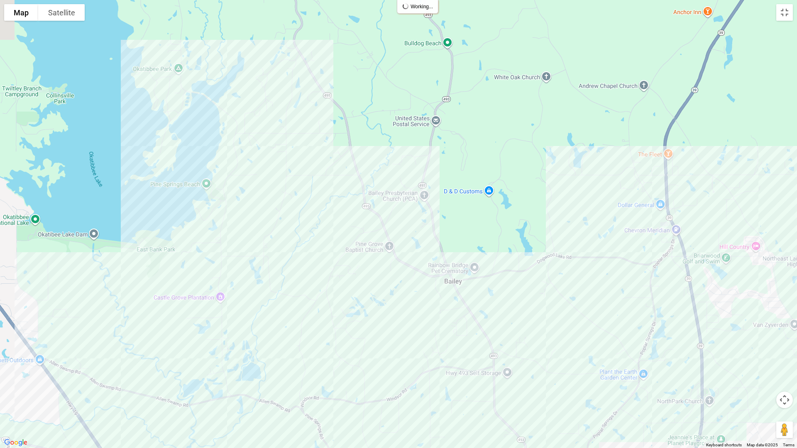
drag, startPoint x: 366, startPoint y: 246, endPoint x: 414, endPoint y: 303, distance: 74.8
click at [414, 303] on div at bounding box center [398, 224] width 797 height 448
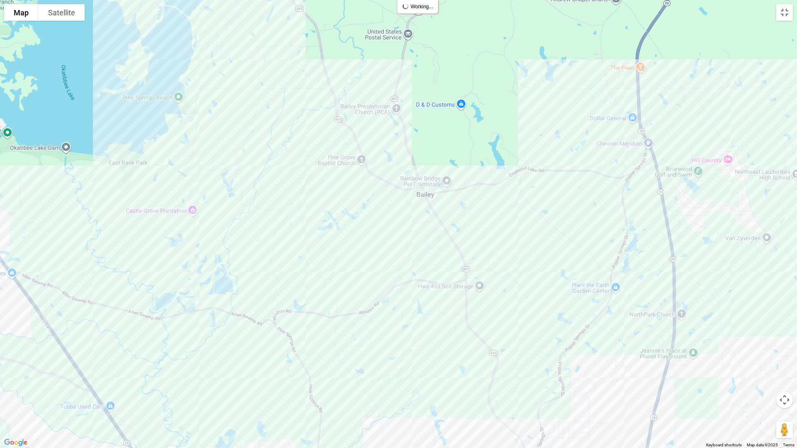
drag, startPoint x: 391, startPoint y: 311, endPoint x: 363, endPoint y: 222, distance: 93.1
click at [363, 222] on div at bounding box center [398, 224] width 797 height 448
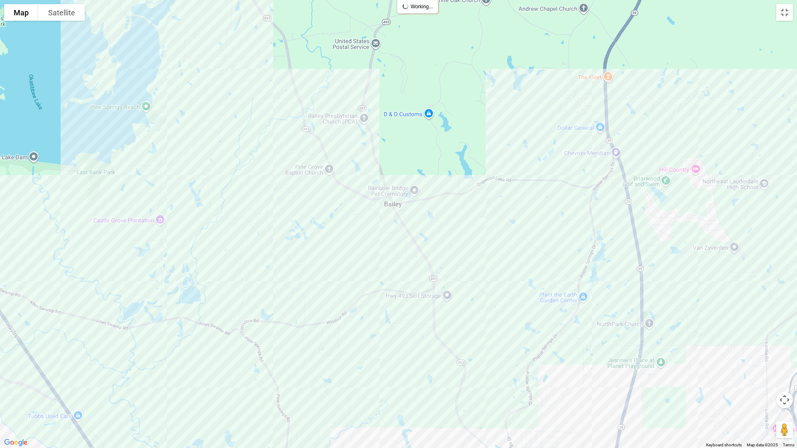
drag, startPoint x: 513, startPoint y: 254, endPoint x: 480, endPoint y: 263, distance: 33.5
click at [480, 263] on div at bounding box center [398, 224] width 797 height 448
click at [277, 262] on div at bounding box center [398, 224] width 797 height 448
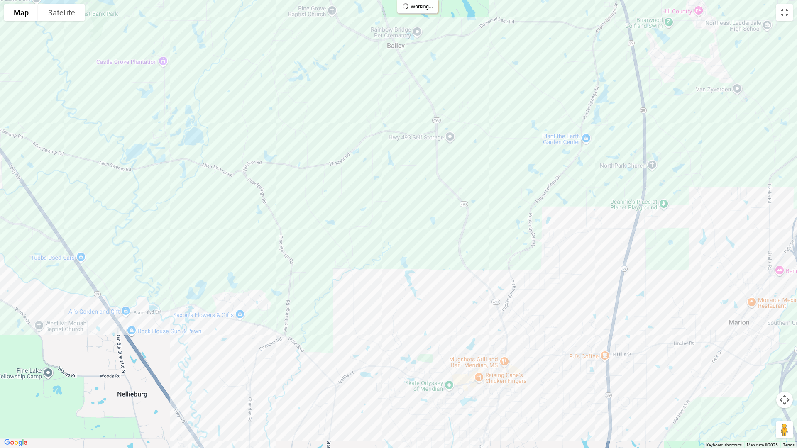
drag, startPoint x: 354, startPoint y: 255, endPoint x: 356, endPoint y: 97, distance: 158.6
click at [356, 97] on div at bounding box center [398, 224] width 797 height 448
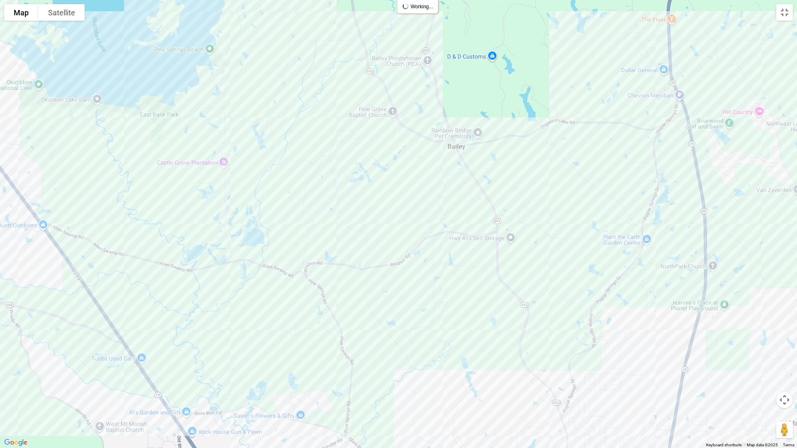
drag, startPoint x: 290, startPoint y: 220, endPoint x: 360, endPoint y: 335, distance: 134.7
click at [360, 335] on div at bounding box center [398, 224] width 797 height 448
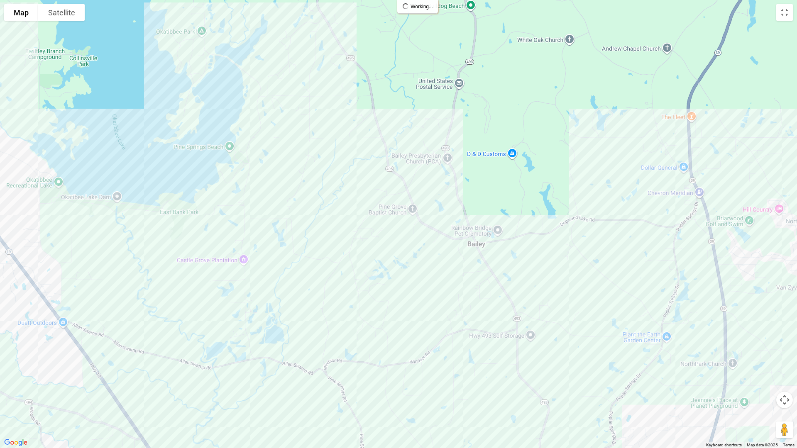
drag, startPoint x: 202, startPoint y: 205, endPoint x: 225, endPoint y: 316, distance: 112.8
click at [225, 316] on div at bounding box center [398, 224] width 797 height 448
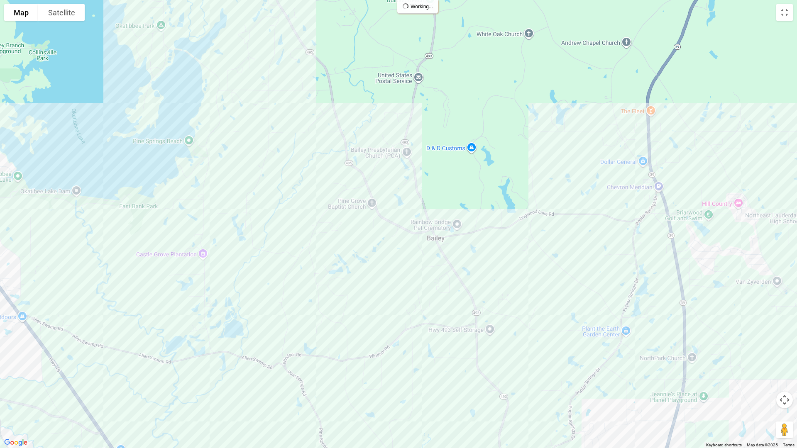
drag, startPoint x: 282, startPoint y: 301, endPoint x: 247, endPoint y: 278, distance: 41.4
click at [232, 277] on div at bounding box center [398, 224] width 797 height 448
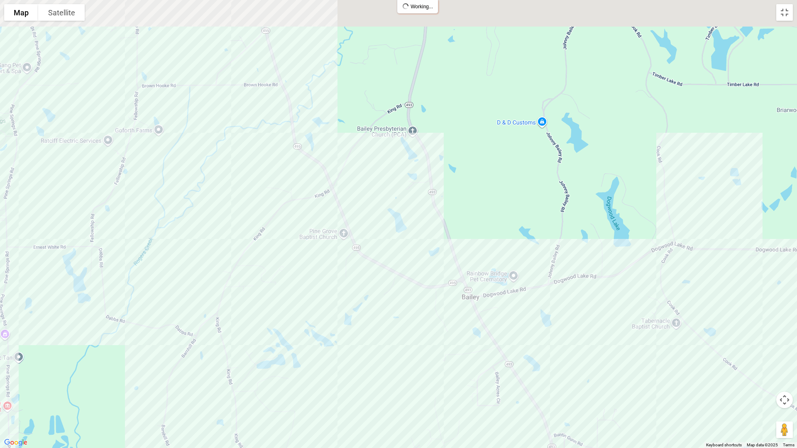
drag, startPoint x: 361, startPoint y: 257, endPoint x: 332, endPoint y: 374, distance: 120.6
click at [332, 374] on div at bounding box center [398, 224] width 797 height 448
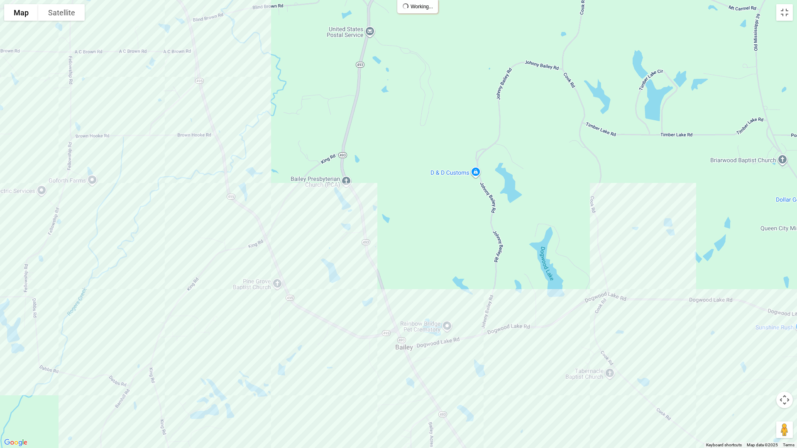
drag, startPoint x: 311, startPoint y: 287, endPoint x: 245, endPoint y: 336, distance: 82.2
click at [245, 336] on div at bounding box center [398, 224] width 797 height 448
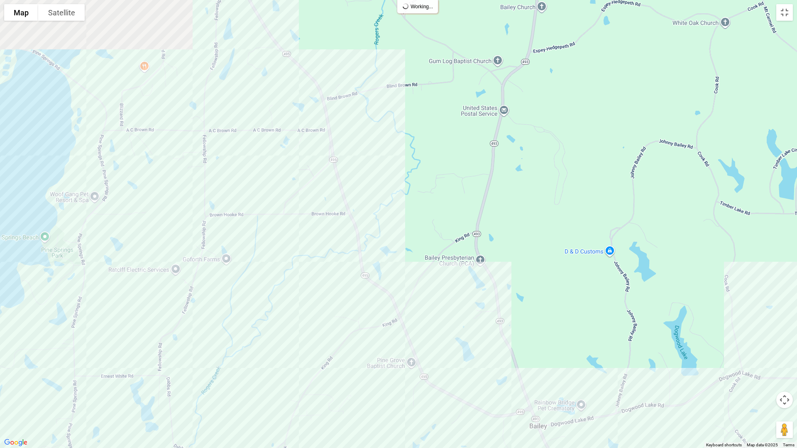
drag, startPoint x: 205, startPoint y: 209, endPoint x: 342, endPoint y: 291, distance: 159.7
click at [342, 291] on div at bounding box center [398, 224] width 797 height 448
click at [303, 214] on div at bounding box center [398, 224] width 797 height 448
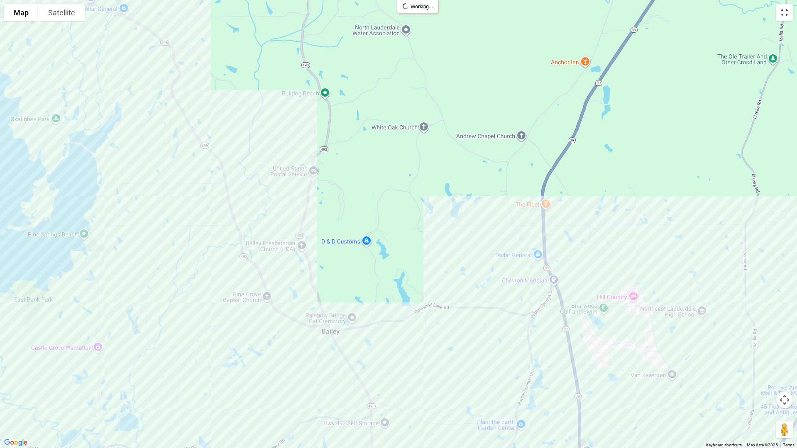
click at [782, 10] on button "Toggle fullscreen view" at bounding box center [784, 12] width 17 height 17
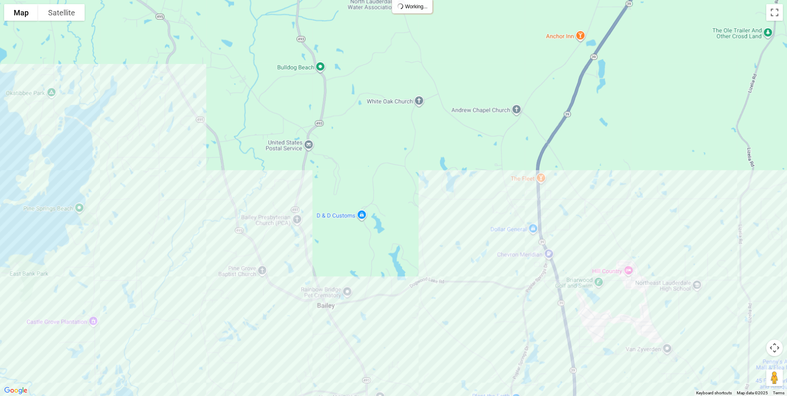
click at [558, 244] on span "Save" at bounding box center [558, 245] width 26 height 10
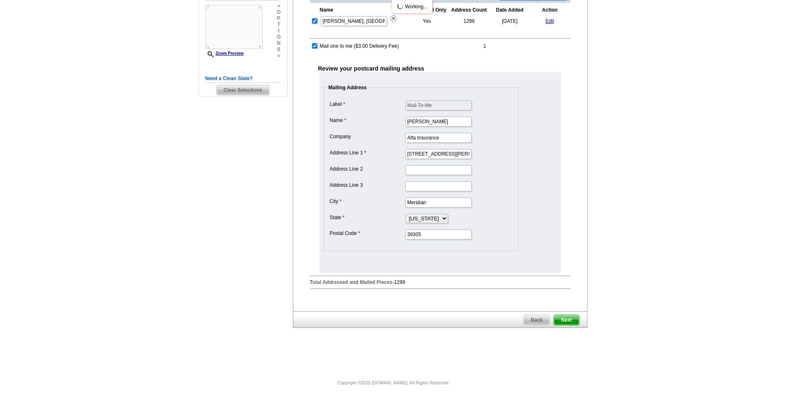
scroll to position [215, 0]
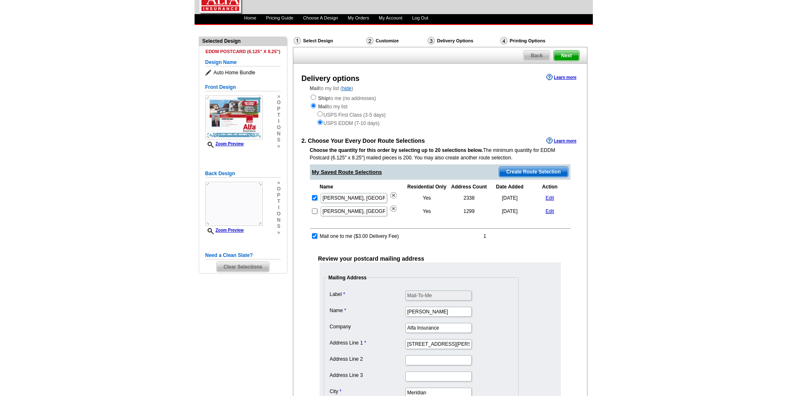
scroll to position [21, 0]
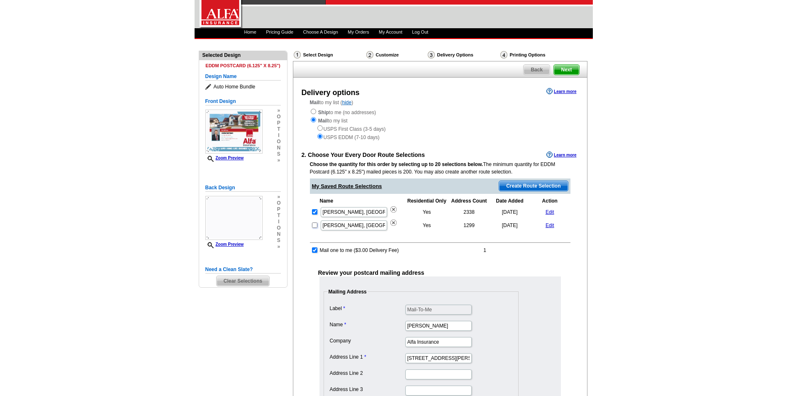
click at [316, 228] on input "checkbox" at bounding box center [314, 224] width 5 height 5
checkbox input "true"
click at [315, 225] on input "checkbox" at bounding box center [314, 224] width 5 height 5
checkbox input "false"
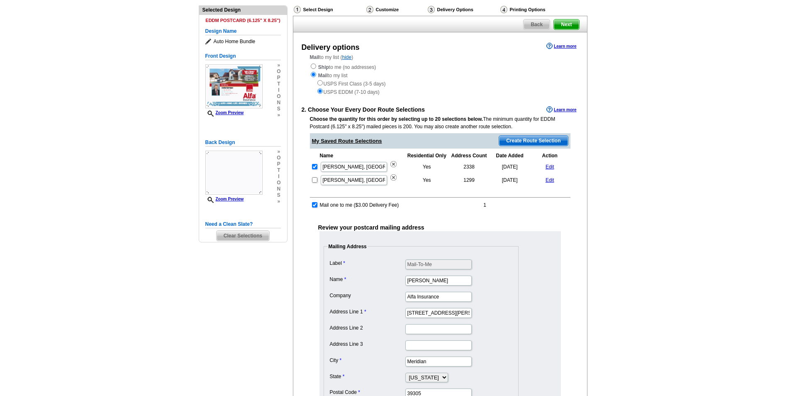
scroll to position [229, 0]
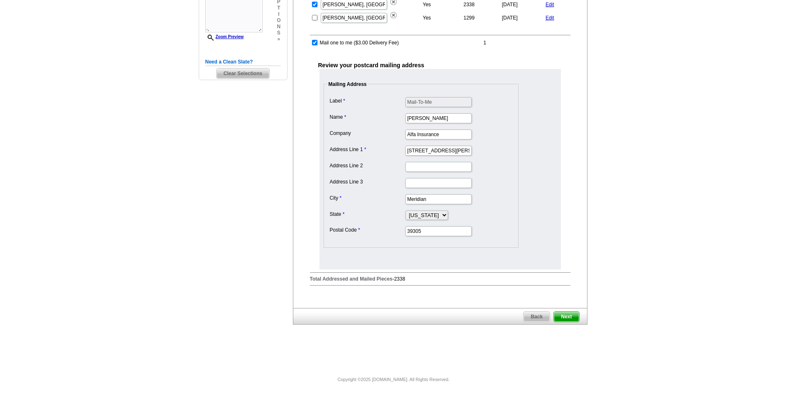
click at [564, 313] on span "Next" at bounding box center [566, 317] width 25 height 10
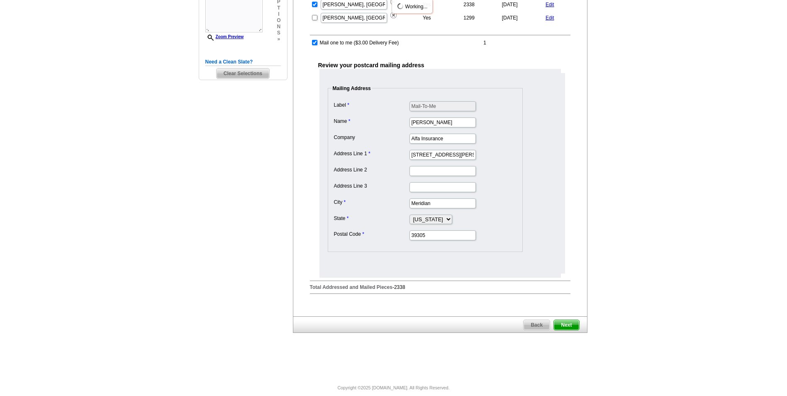
scroll to position [0, 0]
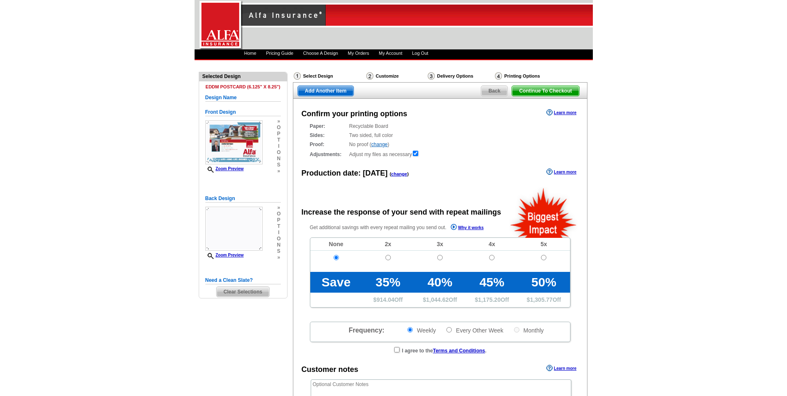
radio input "false"
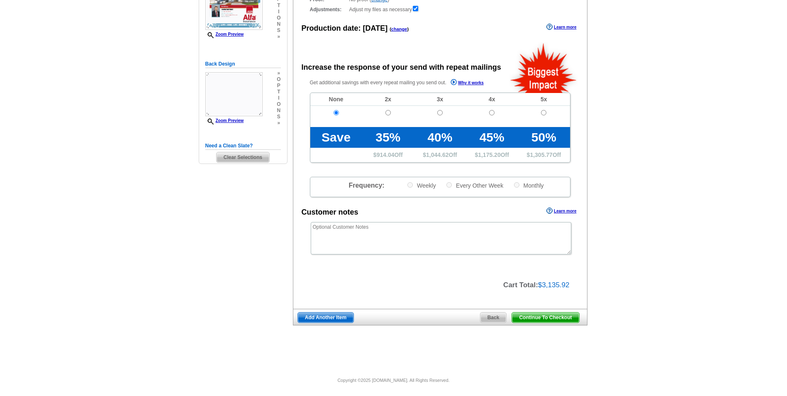
scroll to position [146, 0]
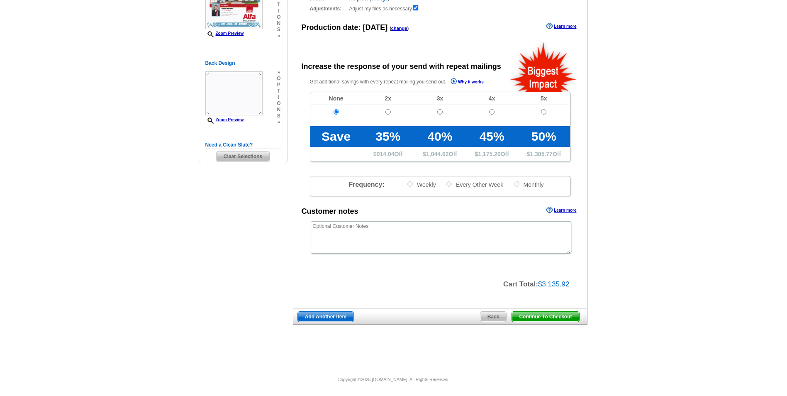
click at [491, 318] on span "Back" at bounding box center [494, 317] width 26 height 10
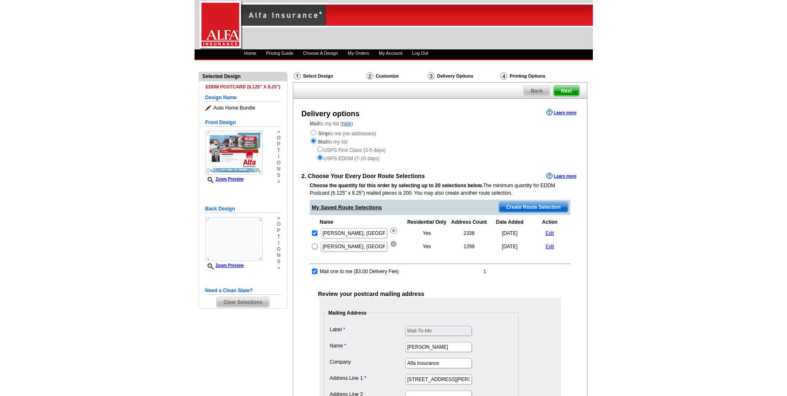
click at [392, 242] on img at bounding box center [394, 244] width 6 height 6
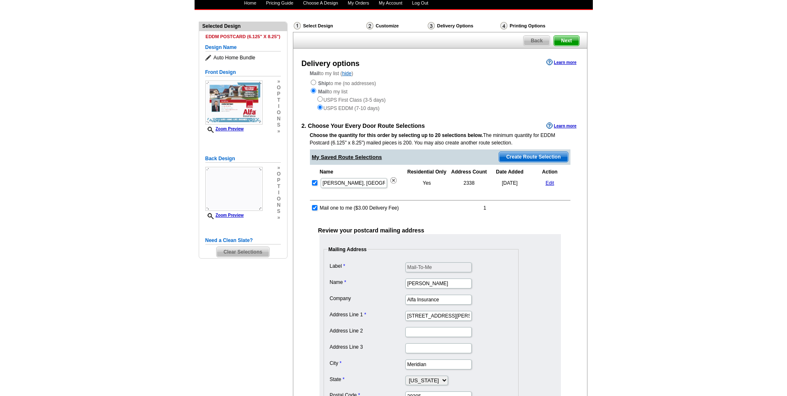
scroll to position [215, 0]
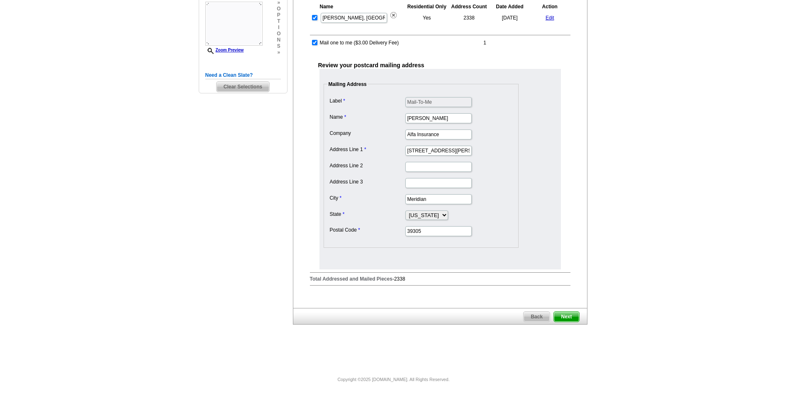
click at [565, 314] on span "Next" at bounding box center [566, 317] width 25 height 10
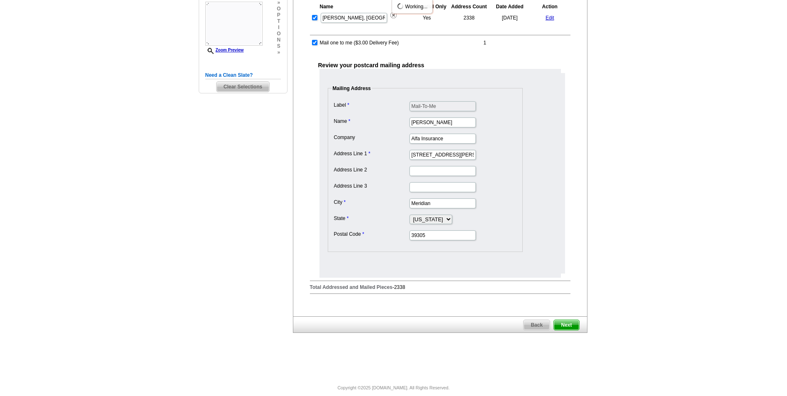
scroll to position [0, 0]
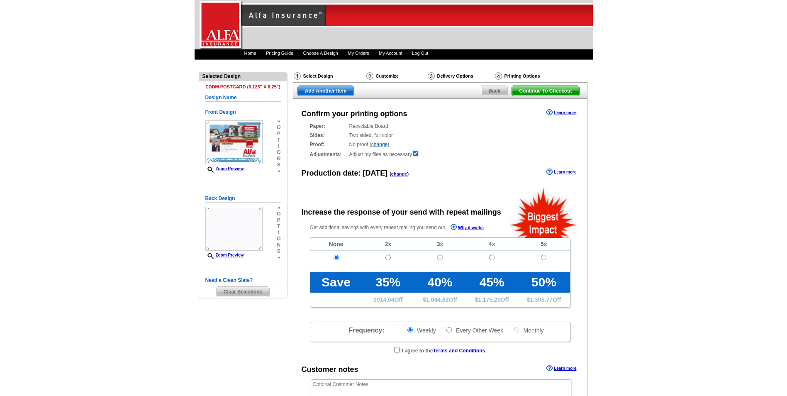
radio input "false"
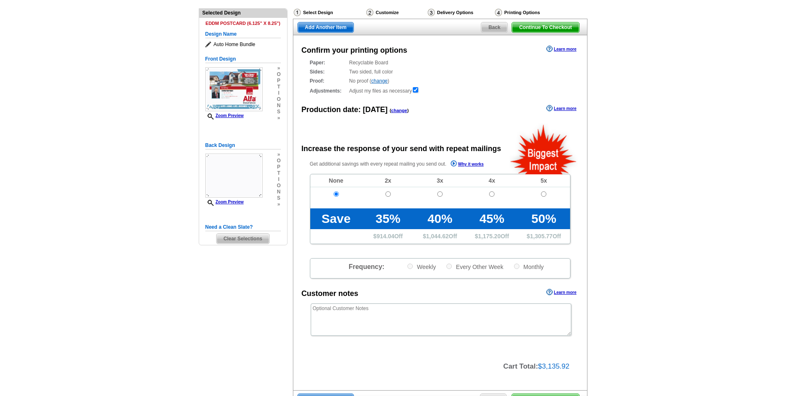
scroll to position [63, 0]
click at [388, 192] on input "radio" at bounding box center [388, 194] width 5 height 5
radio input "true"
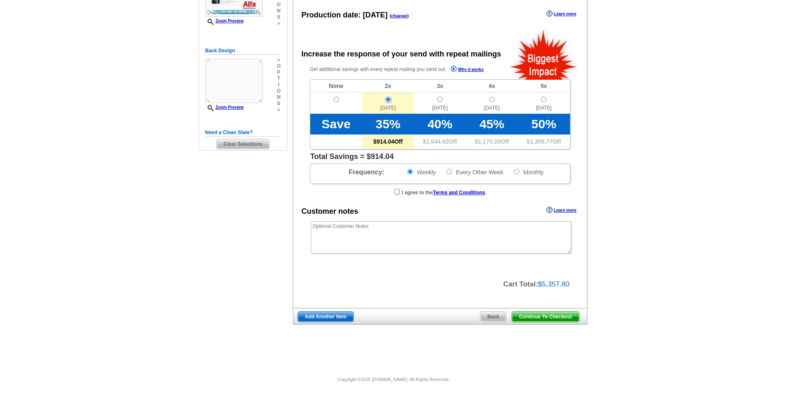
scroll to position [117, 0]
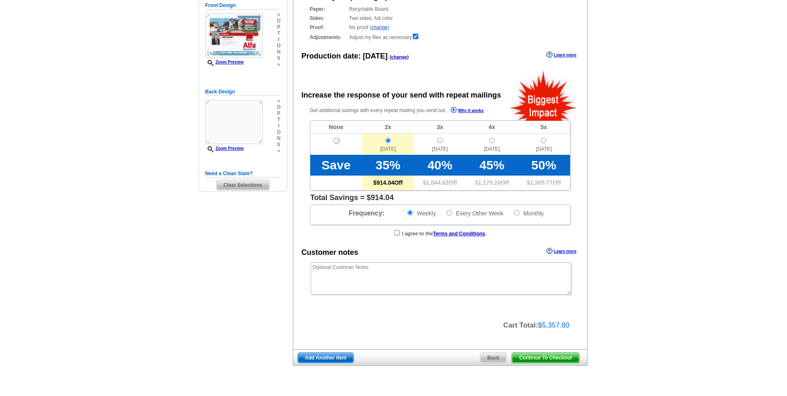
click at [336, 141] on input "radio" at bounding box center [336, 140] width 5 height 5
radio input "true"
radio input "false"
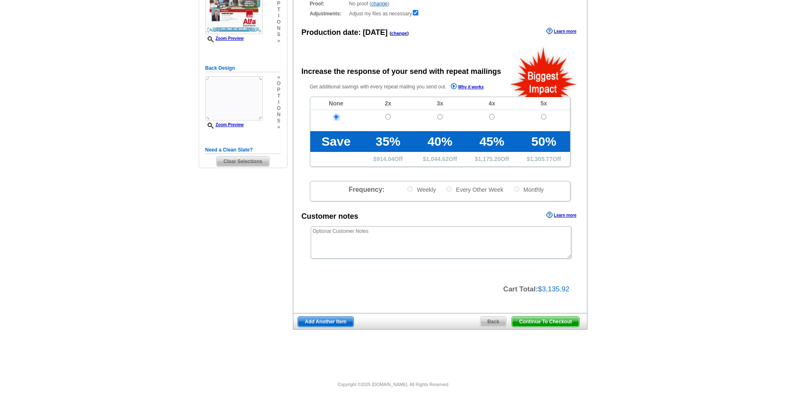
scroll to position [146, 0]
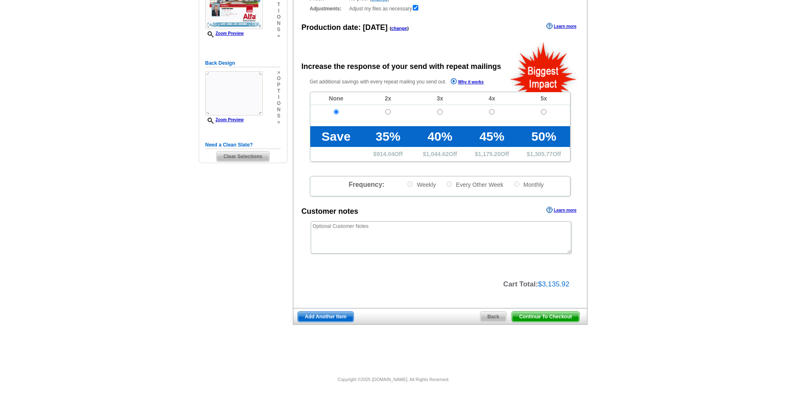
click at [494, 314] on span "Back" at bounding box center [494, 317] width 26 height 10
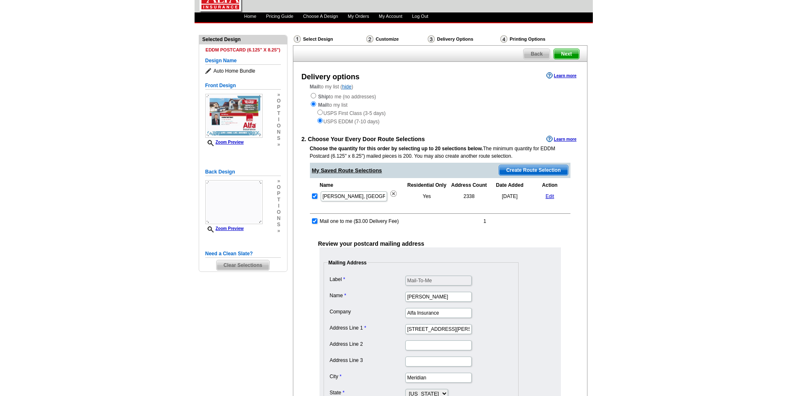
scroll to position [215, 0]
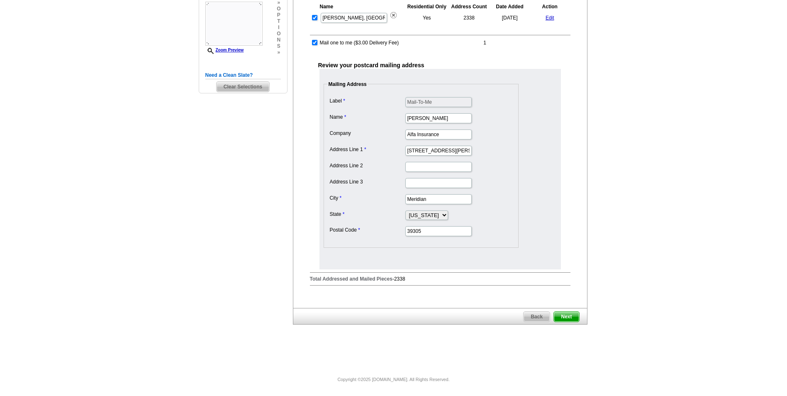
click at [566, 315] on span "Next" at bounding box center [566, 317] width 25 height 10
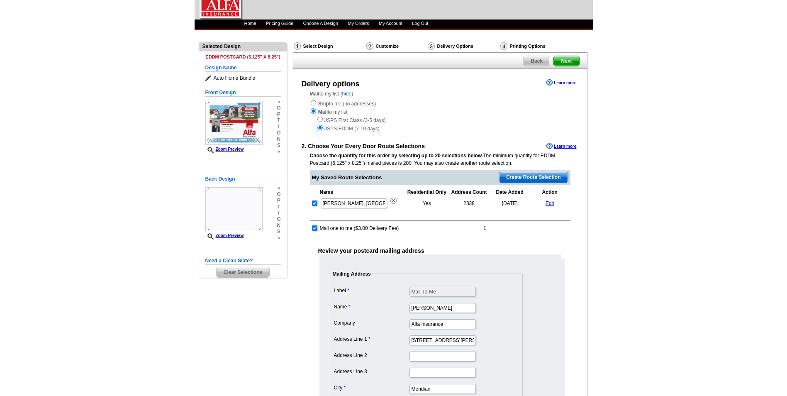
scroll to position [8, 0]
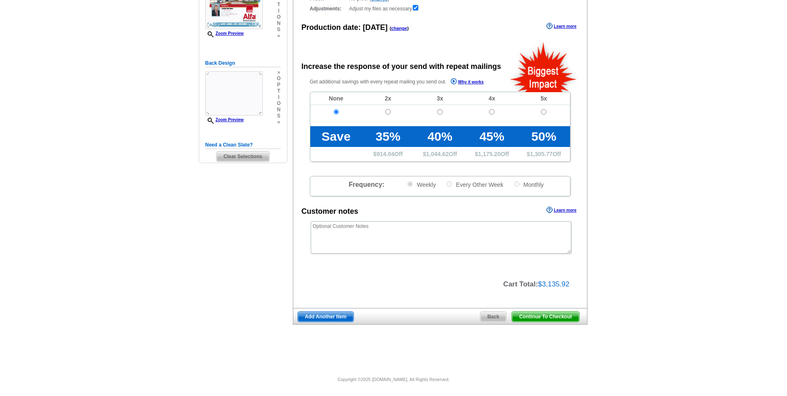
radio input "false"
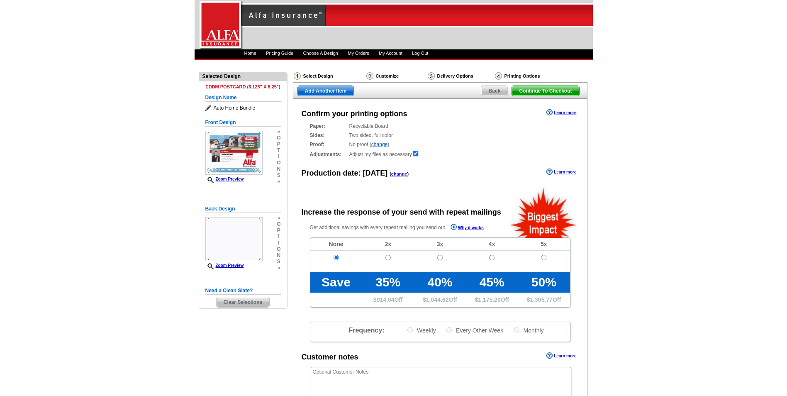
click at [502, 93] on span "Back" at bounding box center [494, 91] width 26 height 10
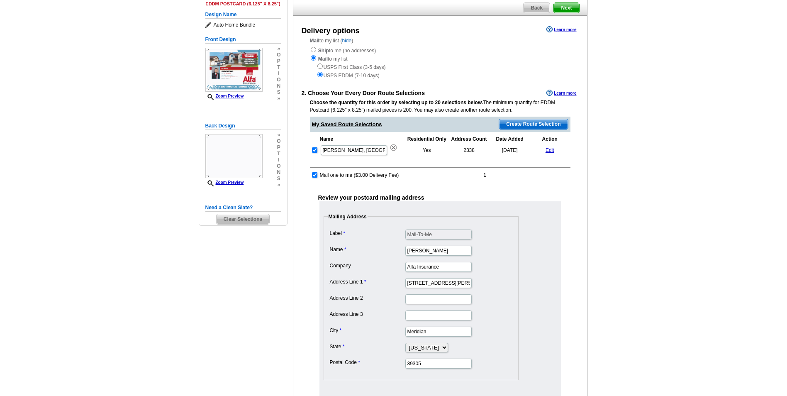
scroll to position [42, 0]
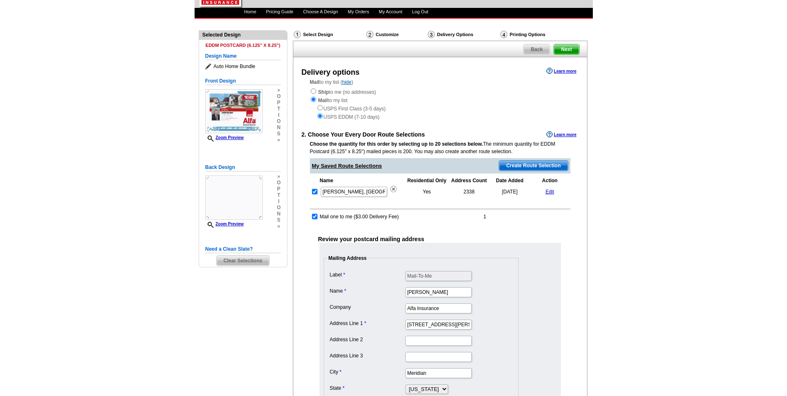
click at [552, 192] on link "Edit" at bounding box center [550, 192] width 9 height 6
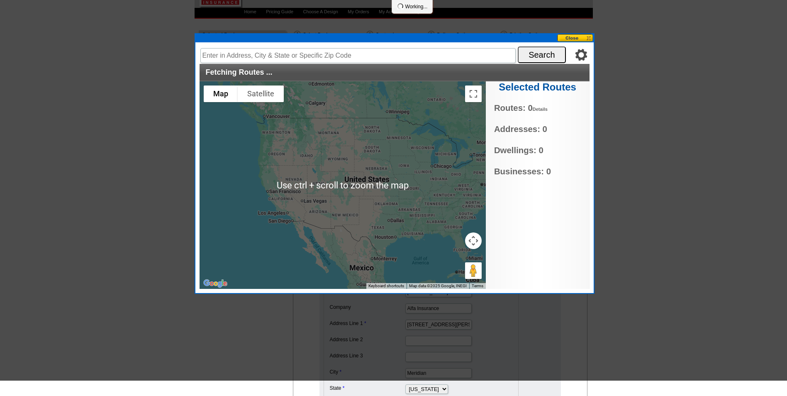
scroll to position [0, 0]
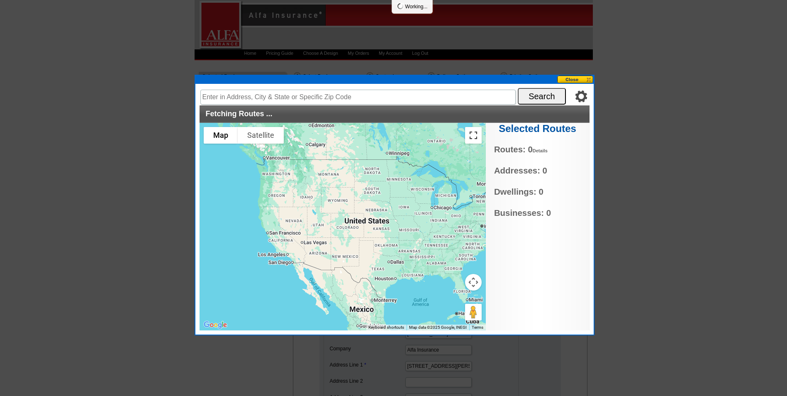
click at [476, 138] on button "Toggle fullscreen view" at bounding box center [473, 135] width 17 height 17
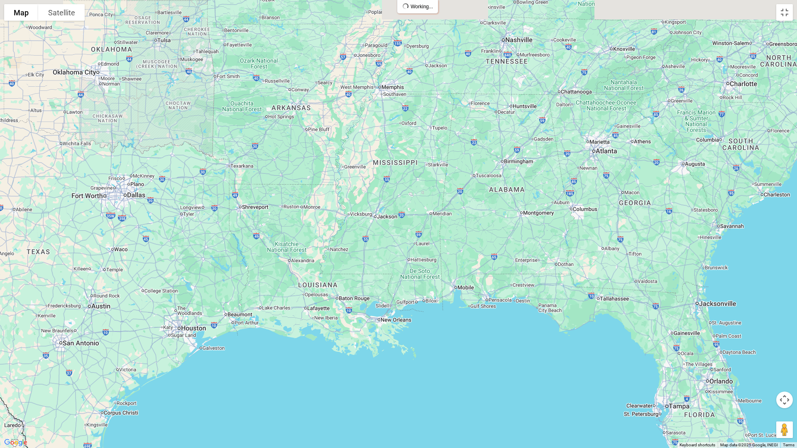
drag, startPoint x: 436, startPoint y: 201, endPoint x: 441, endPoint y: 267, distance: 66.2
click at [441, 267] on div at bounding box center [398, 224] width 797 height 448
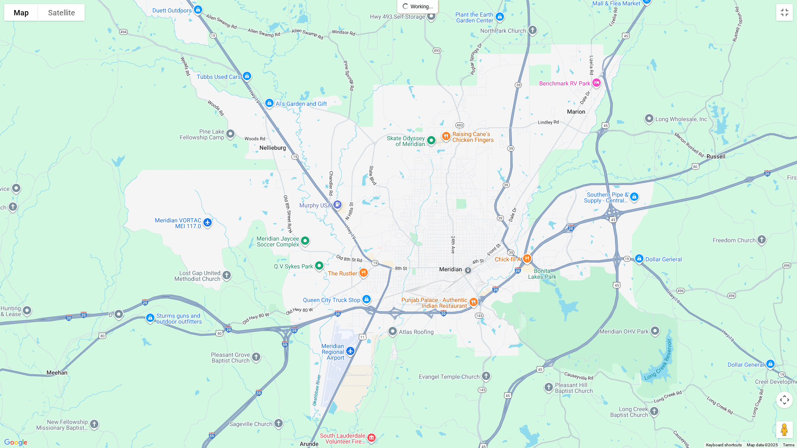
drag, startPoint x: 475, startPoint y: 249, endPoint x: 459, endPoint y: 268, distance: 25.0
click at [459, 268] on div at bounding box center [398, 224] width 797 height 448
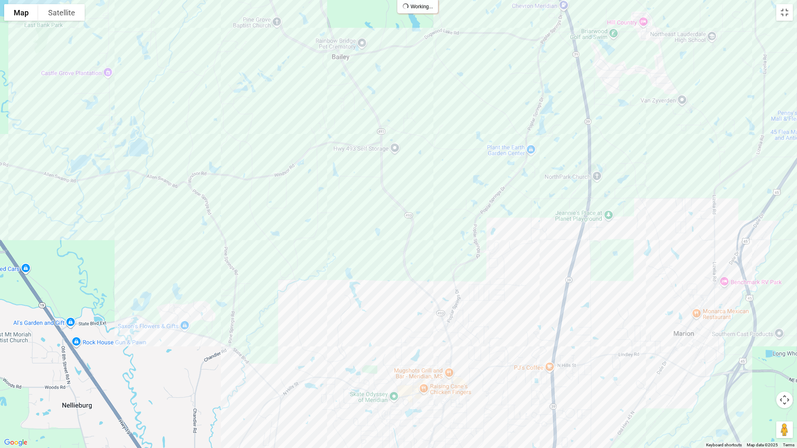
type input "7367 MS-493, Meridian, MS 39305, USA"
click at [241, 284] on div at bounding box center [398, 224] width 797 height 448
click at [288, 173] on div at bounding box center [398, 224] width 797 height 448
click at [286, 172] on div at bounding box center [398, 224] width 797 height 448
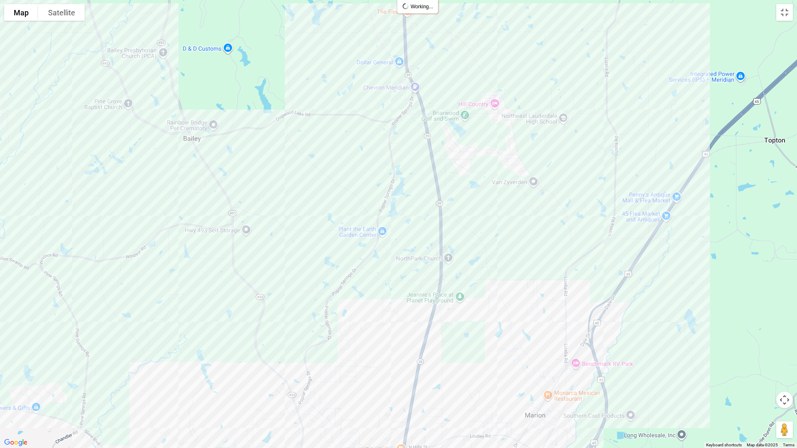
drag, startPoint x: 301, startPoint y: 188, endPoint x: 212, endPoint y: 269, distance: 121.1
click at [154, 273] on div at bounding box center [398, 224] width 797 height 448
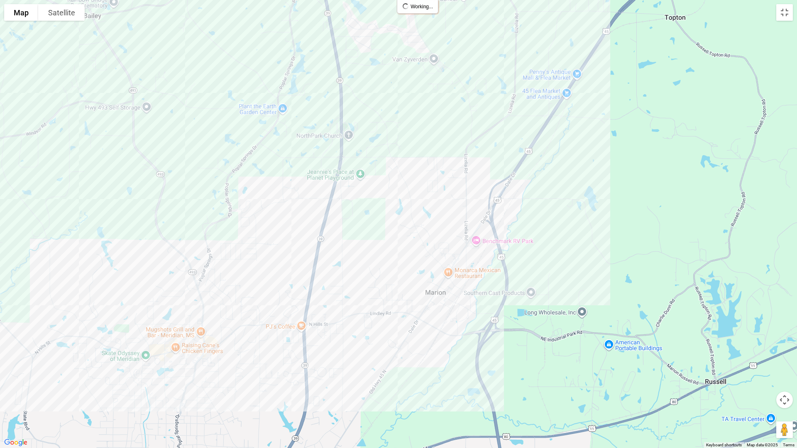
drag, startPoint x: 364, startPoint y: 350, endPoint x: 265, endPoint y: 227, distance: 158.5
click at [265, 227] on div at bounding box center [398, 224] width 797 height 448
click at [781, 13] on button "Toggle fullscreen view" at bounding box center [784, 12] width 17 height 17
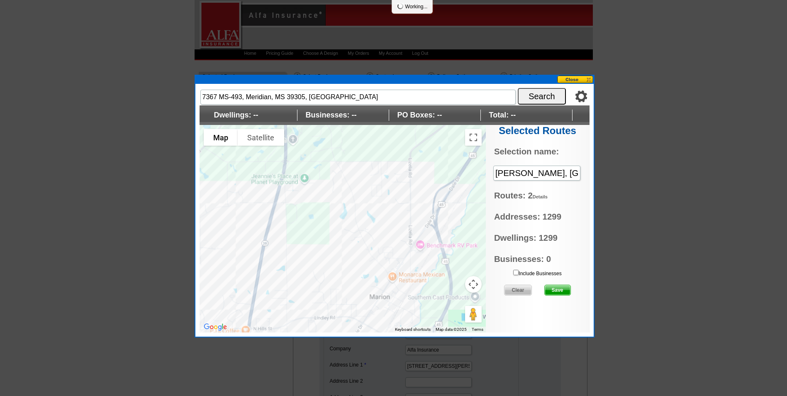
click at [564, 291] on span "Save" at bounding box center [558, 290] width 26 height 10
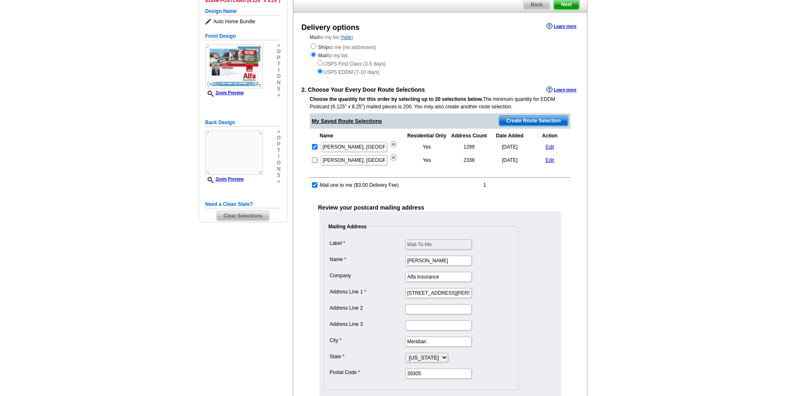
scroll to position [21, 0]
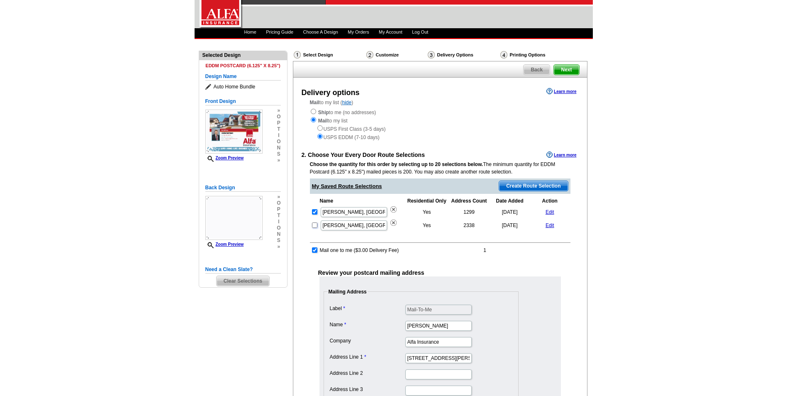
click at [316, 227] on input "checkbox" at bounding box center [314, 224] width 5 height 5
checkbox input "true"
click at [393, 224] on img at bounding box center [394, 223] width 6 height 6
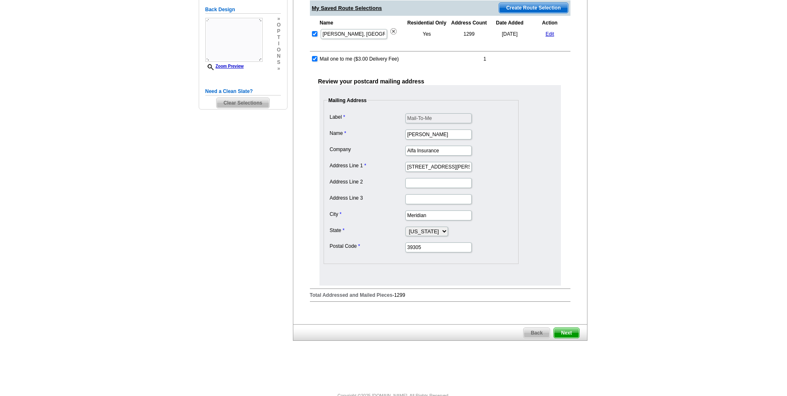
scroll to position [215, 0]
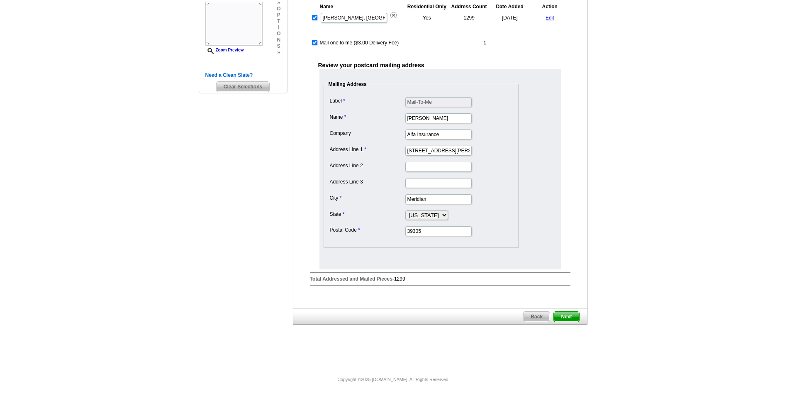
click at [572, 317] on span "Next" at bounding box center [566, 317] width 25 height 10
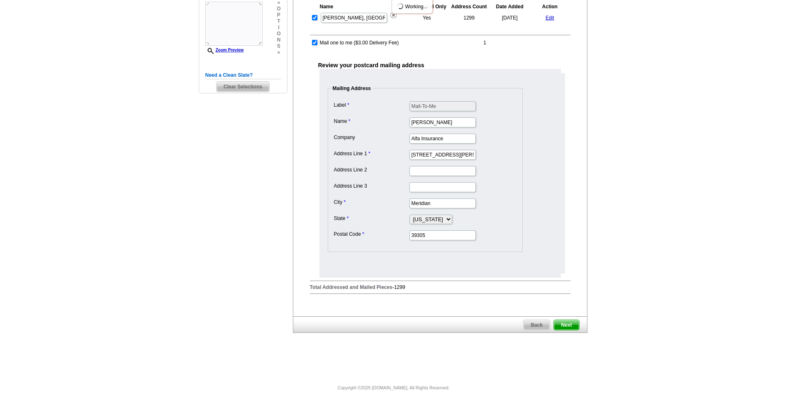
scroll to position [0, 0]
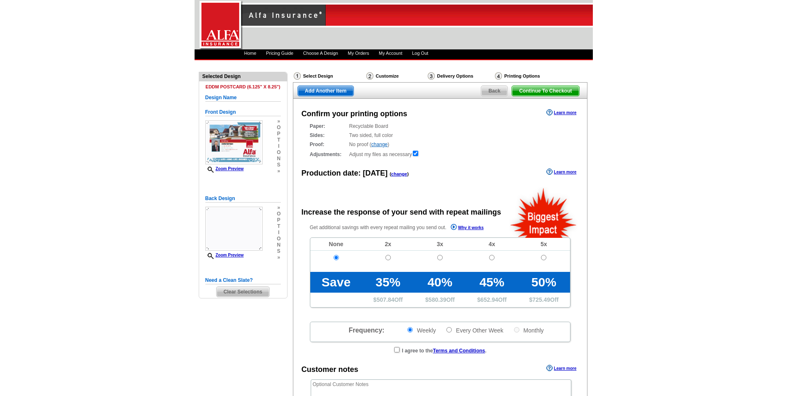
radio input "false"
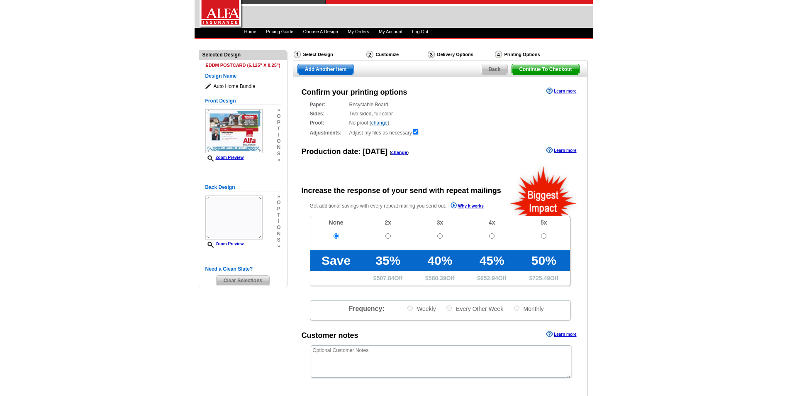
scroll to position [105, 0]
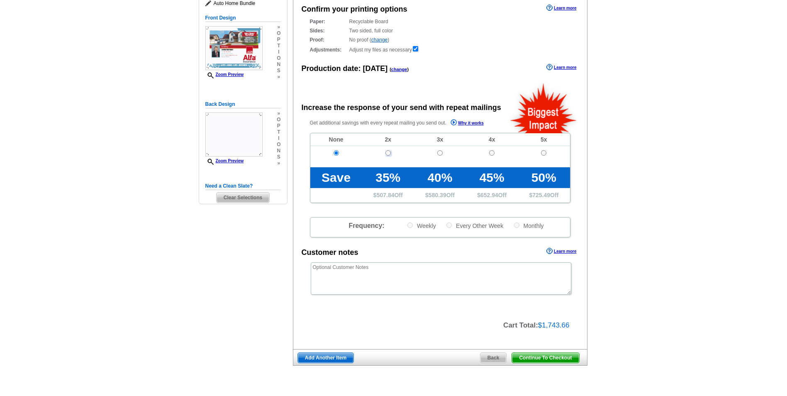
click at [389, 154] on input "radio" at bounding box center [388, 152] width 5 height 5
radio input "true"
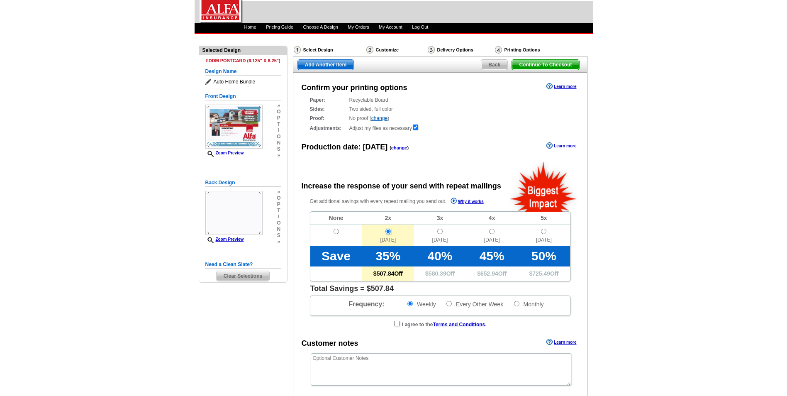
scroll to position [22, 0]
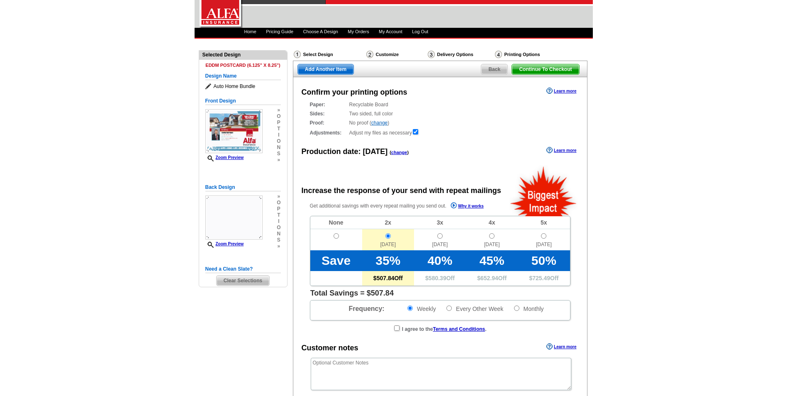
click at [493, 71] on span "Back" at bounding box center [494, 69] width 26 height 10
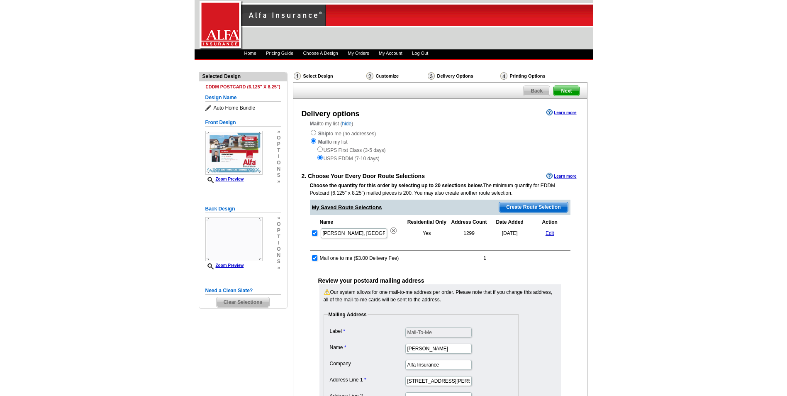
scroll to position [42, 0]
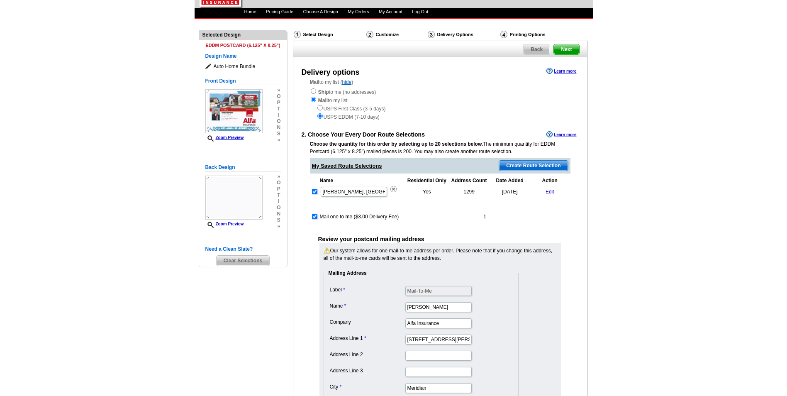
click at [552, 192] on link "Edit" at bounding box center [550, 192] width 9 height 6
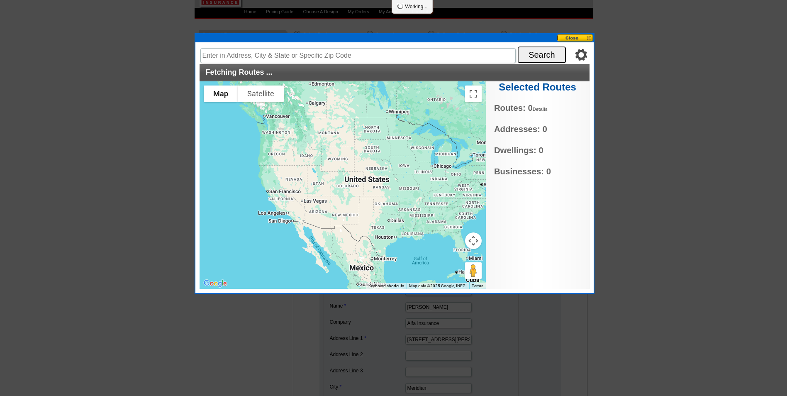
click at [425, 222] on div at bounding box center [343, 185] width 286 height 208
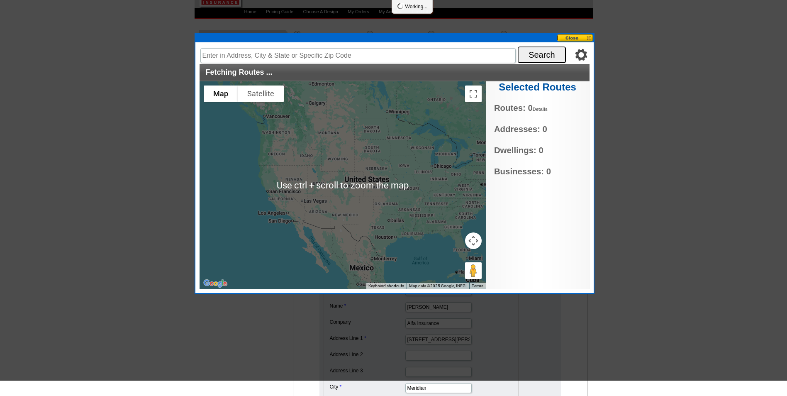
scroll to position [0, 0]
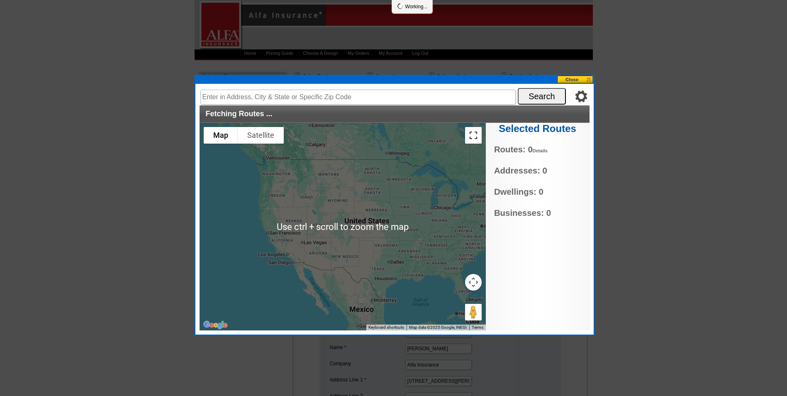
click at [476, 133] on button "Toggle fullscreen view" at bounding box center [473, 135] width 17 height 17
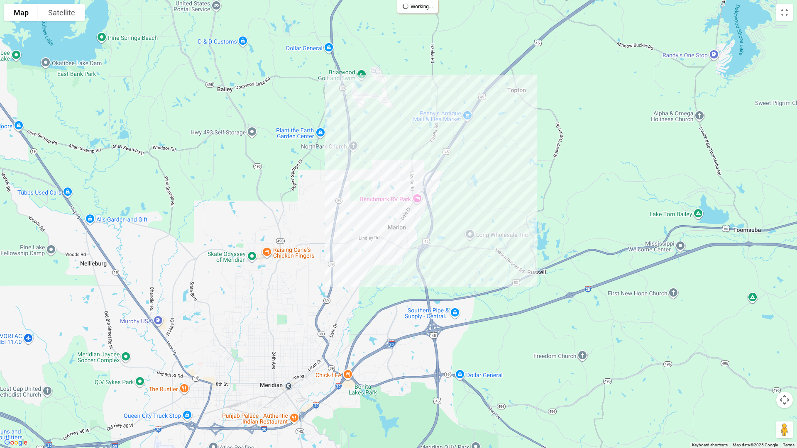
drag, startPoint x: 523, startPoint y: 270, endPoint x: 504, endPoint y: 237, distance: 38.9
click at [504, 237] on div at bounding box center [398, 224] width 797 height 448
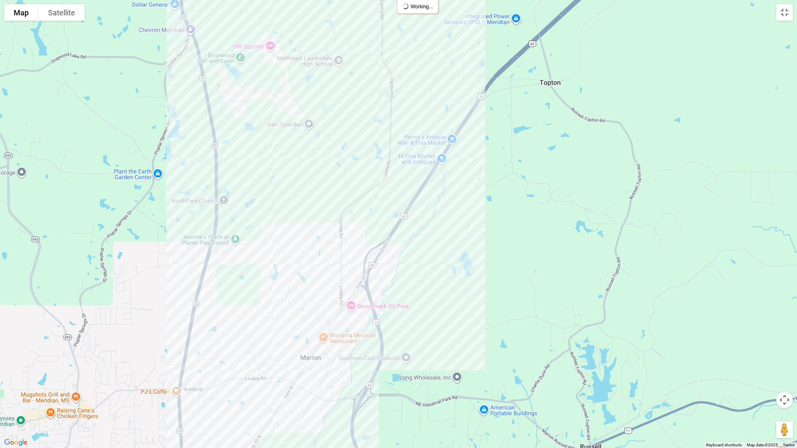
type input "7376 US-45, Meridian, MS 39305, USA"
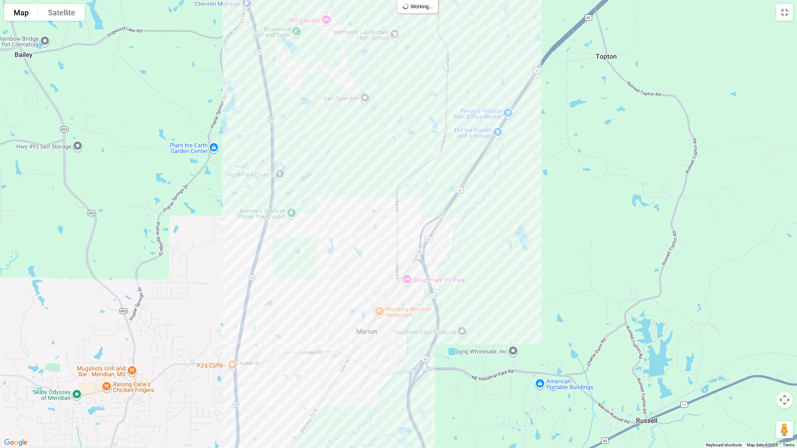
drag, startPoint x: 366, startPoint y: 225, endPoint x: 423, endPoint y: 196, distance: 64.4
click at [423, 196] on div at bounding box center [398, 224] width 797 height 448
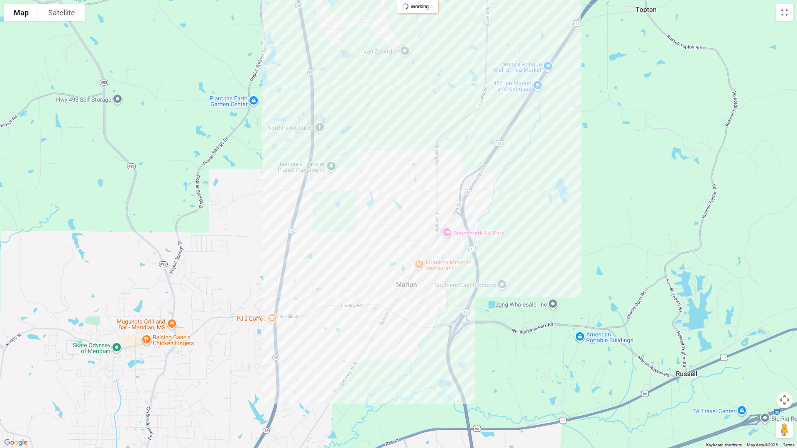
drag, startPoint x: 278, startPoint y: 296, endPoint x: 325, endPoint y: 244, distance: 70.3
click at [325, 244] on div at bounding box center [398, 224] width 797 height 448
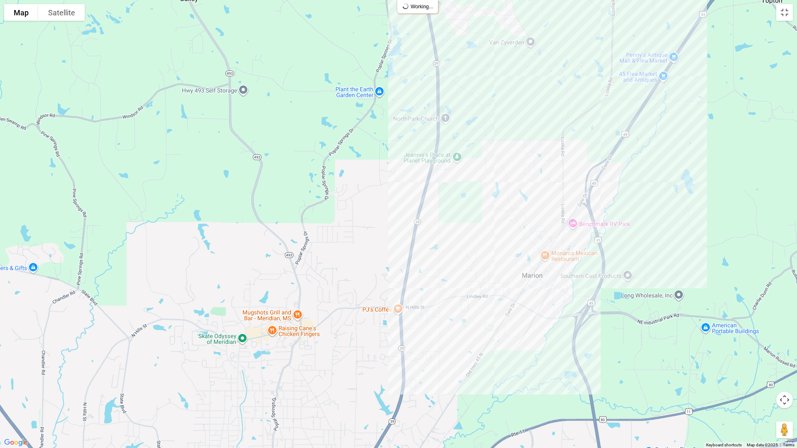
drag, startPoint x: 269, startPoint y: 221, endPoint x: 393, endPoint y: 215, distance: 124.7
click at [393, 215] on div at bounding box center [398, 224] width 797 height 448
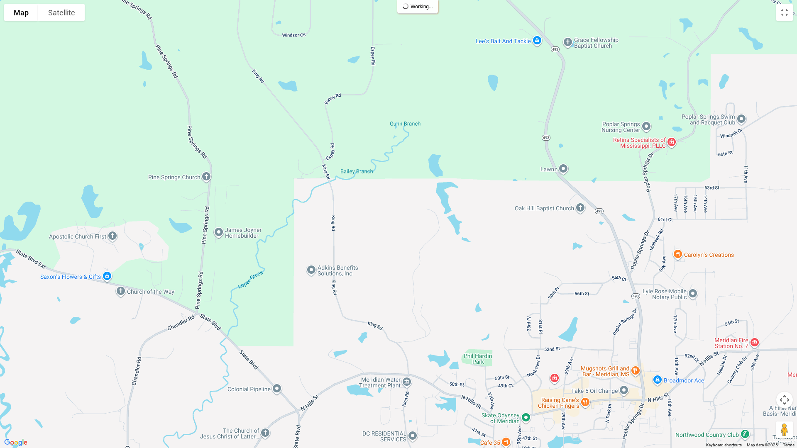
drag, startPoint x: 213, startPoint y: 216, endPoint x: 533, endPoint y: 246, distance: 321.8
click at [533, 246] on div at bounding box center [398, 224] width 797 height 448
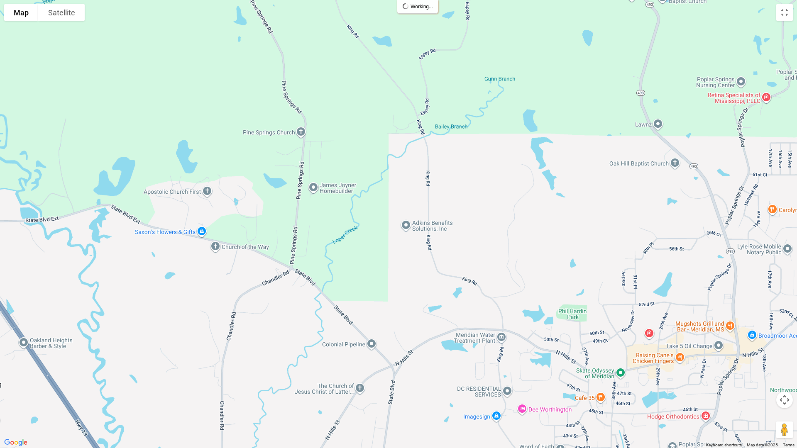
drag, startPoint x: 375, startPoint y: 193, endPoint x: 468, endPoint y: 136, distance: 108.8
click at [468, 136] on div at bounding box center [398, 224] width 797 height 448
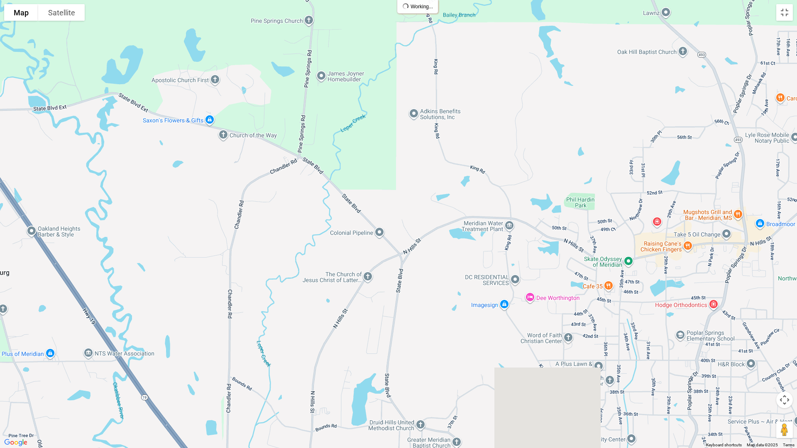
drag, startPoint x: 364, startPoint y: 264, endPoint x: 376, endPoint y: 164, distance: 100.7
click at [376, 164] on div at bounding box center [398, 224] width 797 height 448
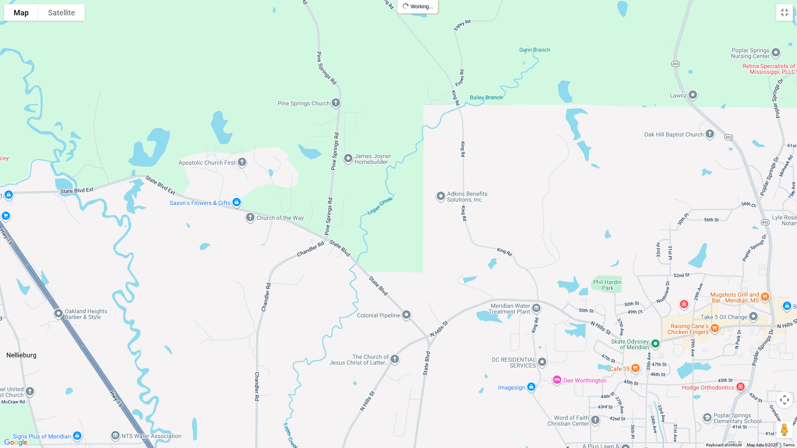
drag, startPoint x: 391, startPoint y: 193, endPoint x: 418, endPoint y: 282, distance: 93.2
click at [419, 283] on div at bounding box center [398, 224] width 797 height 448
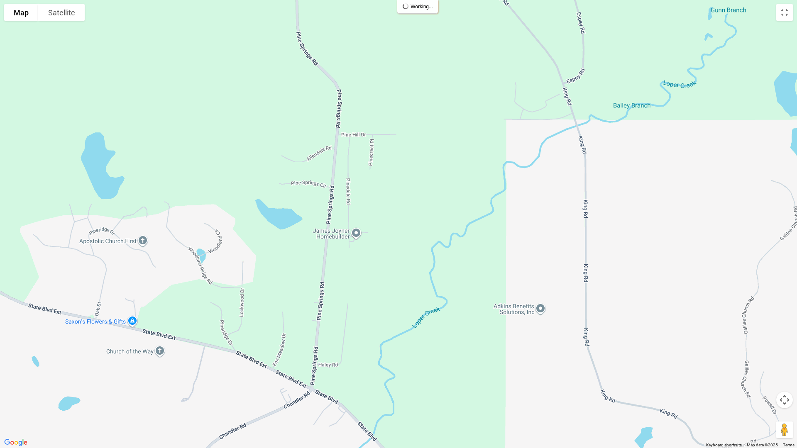
drag, startPoint x: 364, startPoint y: 147, endPoint x: 347, endPoint y: 244, distance: 98.2
click at [350, 269] on div at bounding box center [398, 224] width 797 height 448
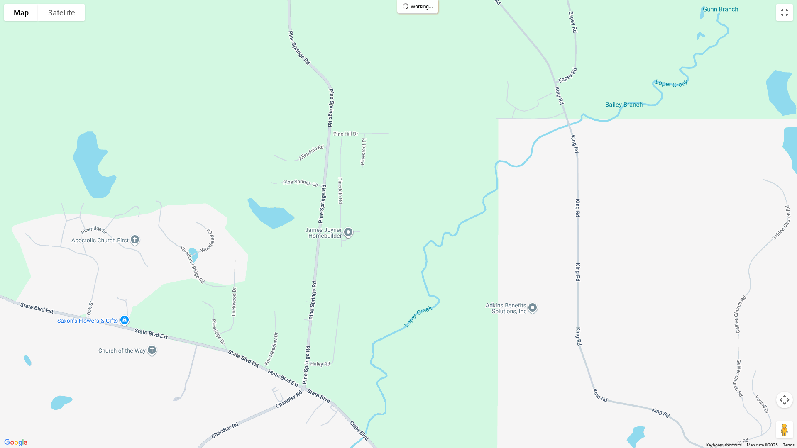
drag, startPoint x: 347, startPoint y: 205, endPoint x: 382, endPoint y: 381, distance: 179.9
click at [382, 381] on div at bounding box center [398, 224] width 797 height 448
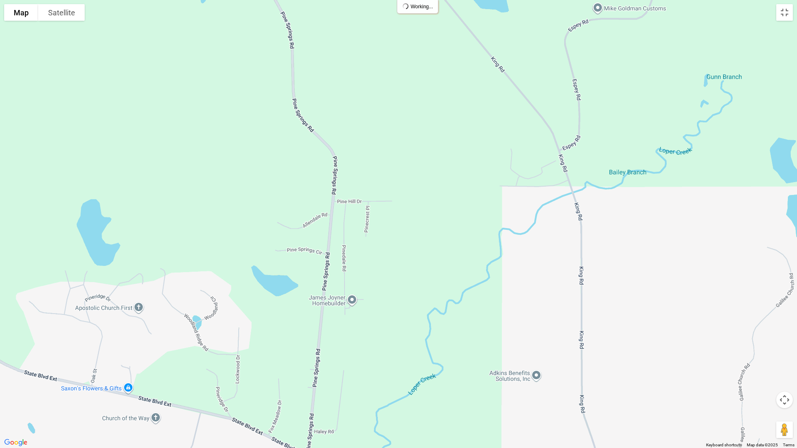
click at [344, 244] on div at bounding box center [398, 224] width 797 height 448
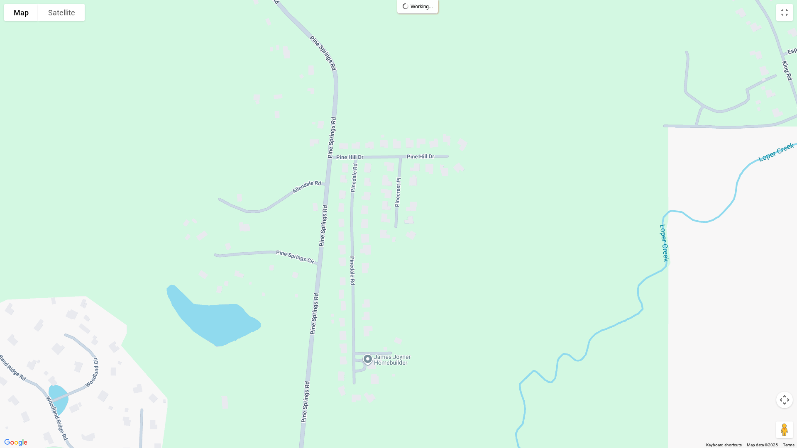
click at [356, 231] on div at bounding box center [398, 224] width 797 height 448
click at [352, 235] on div at bounding box center [398, 224] width 797 height 448
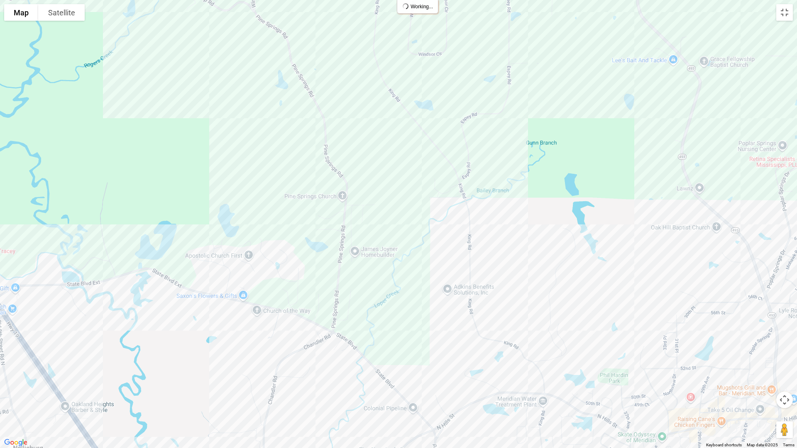
click at [342, 239] on div at bounding box center [398, 224] width 797 height 448
click at [456, 173] on div at bounding box center [398, 224] width 797 height 448
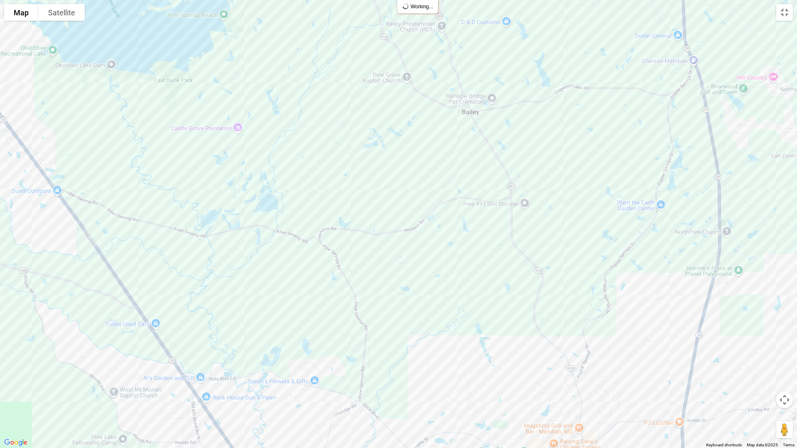
drag, startPoint x: 257, startPoint y: 193, endPoint x: 281, endPoint y: 304, distance: 113.8
click at [281, 304] on div at bounding box center [398, 224] width 797 height 448
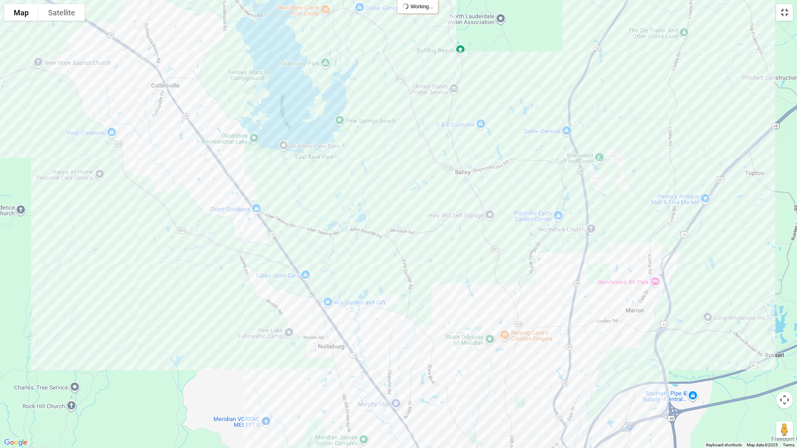
click at [785, 14] on button "Toggle fullscreen view" at bounding box center [784, 12] width 17 height 17
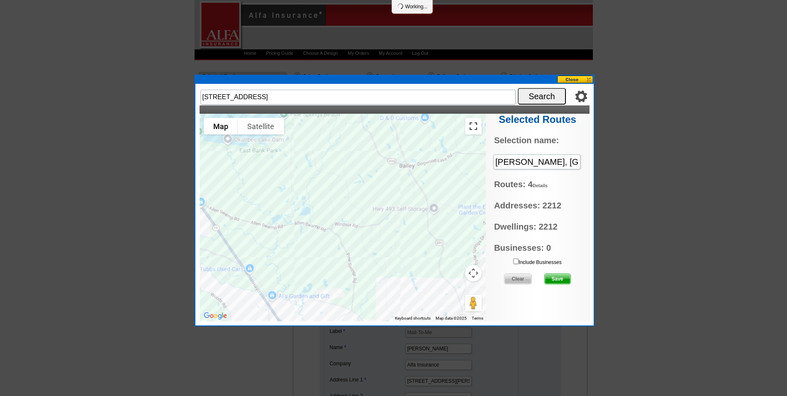
click at [478, 124] on button "Toggle fullscreen view" at bounding box center [473, 126] width 17 height 17
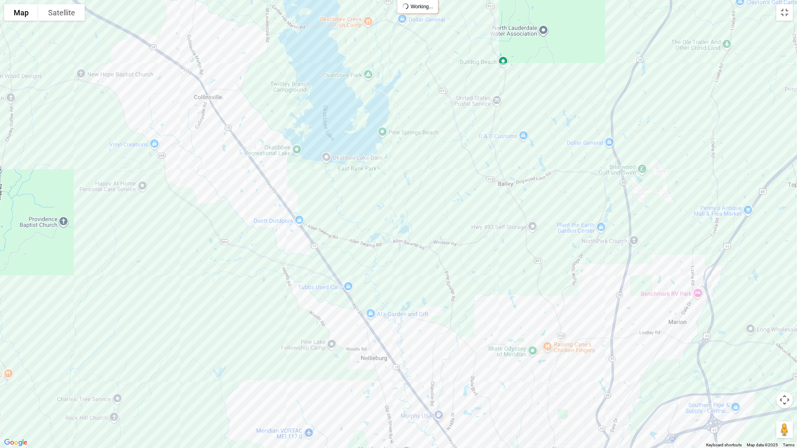
drag, startPoint x: 447, startPoint y: 124, endPoint x: 427, endPoint y: 194, distance: 72.6
click at [427, 194] on div at bounding box center [398, 224] width 797 height 448
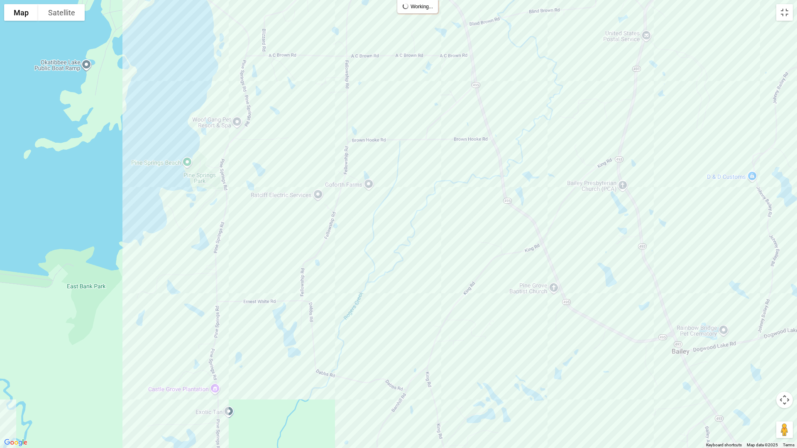
click at [443, 138] on div at bounding box center [398, 224] width 797 height 448
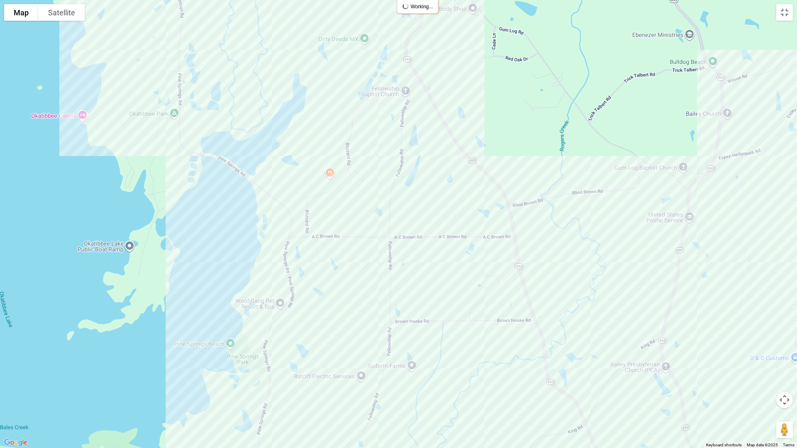
drag, startPoint x: 393, startPoint y: 74, endPoint x: 436, endPoint y: 259, distance: 190.2
click at [436, 259] on div at bounding box center [398, 224] width 797 height 448
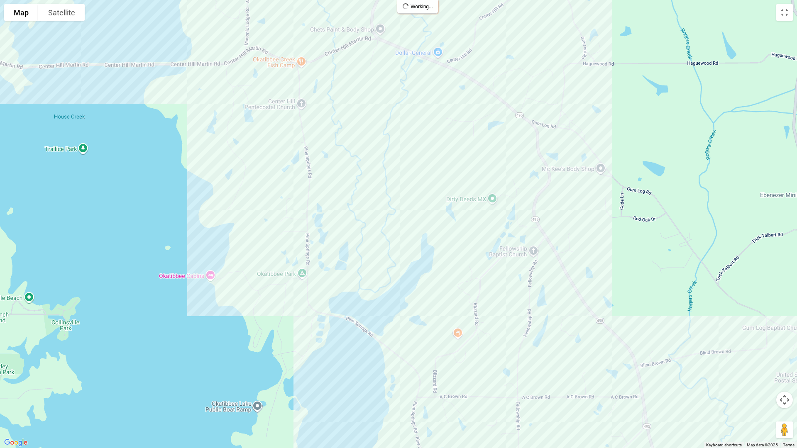
drag, startPoint x: 355, startPoint y: 202, endPoint x: 486, endPoint y: 364, distance: 208.7
click at [486, 364] on div at bounding box center [398, 224] width 797 height 448
click at [230, 122] on div at bounding box center [398, 224] width 797 height 448
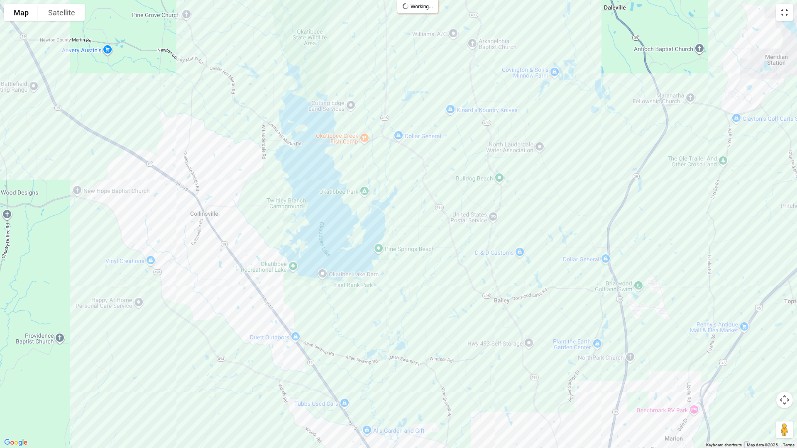
click at [787, 11] on button "Toggle fullscreen view" at bounding box center [784, 12] width 17 height 17
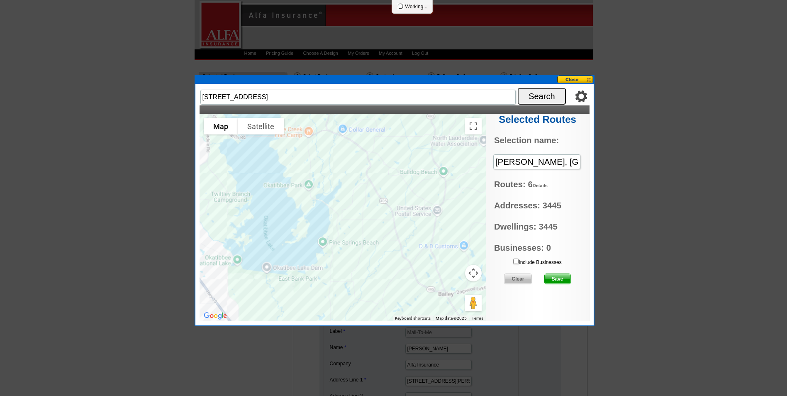
click at [552, 274] on span "Save" at bounding box center [558, 279] width 26 height 10
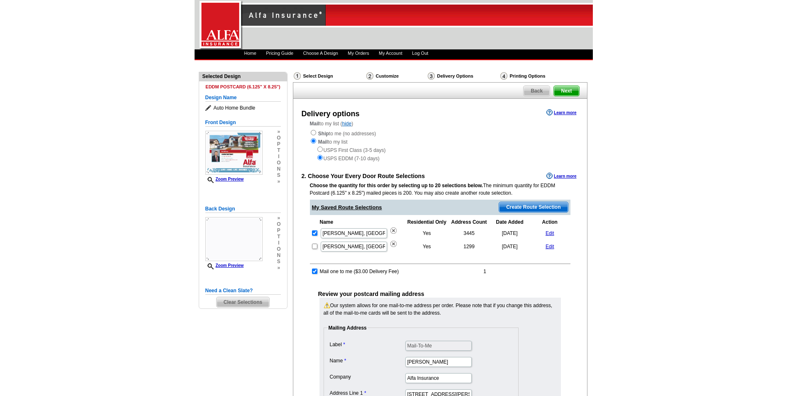
scroll to position [208, 0]
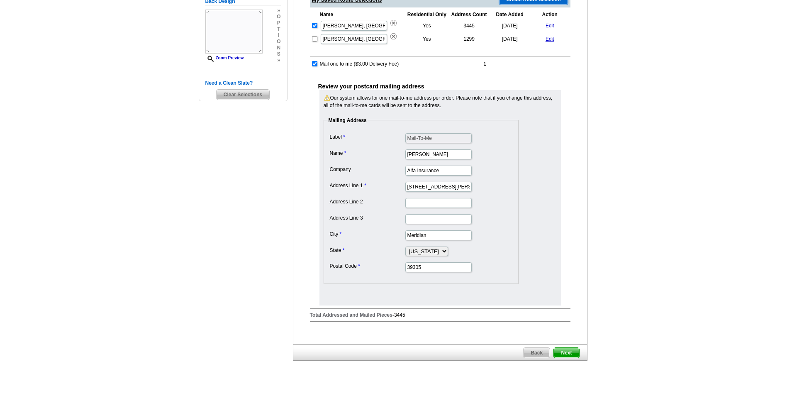
click at [565, 348] on span "Next" at bounding box center [566, 353] width 25 height 10
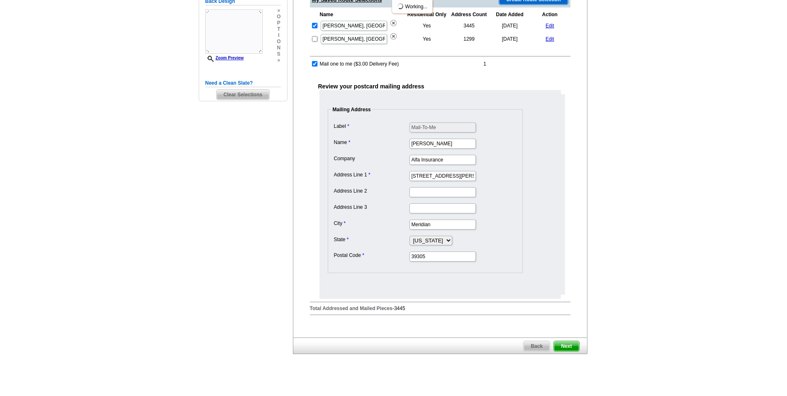
scroll to position [0, 0]
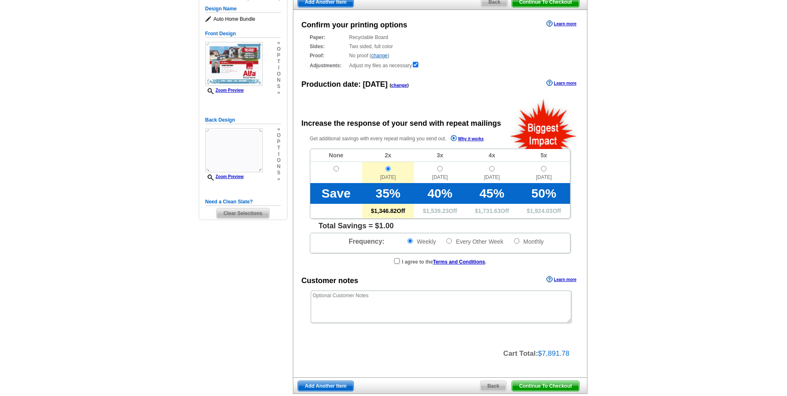
scroll to position [42, 0]
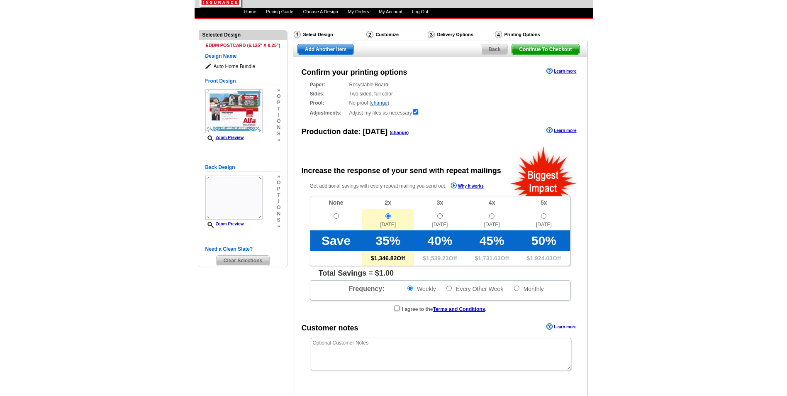
click at [486, 49] on span "Back" at bounding box center [494, 49] width 26 height 10
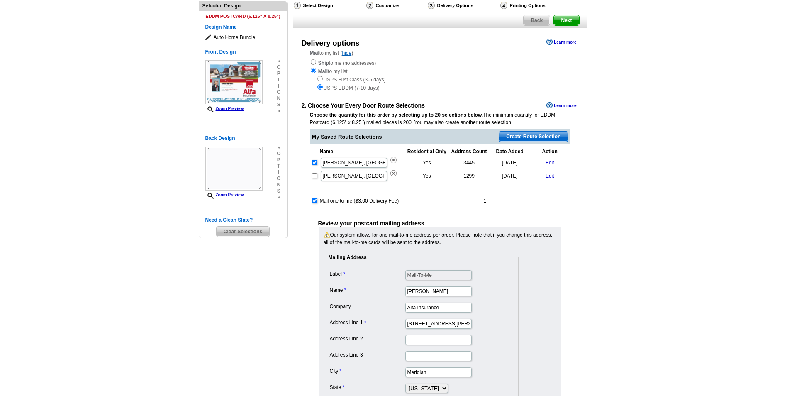
scroll to position [83, 0]
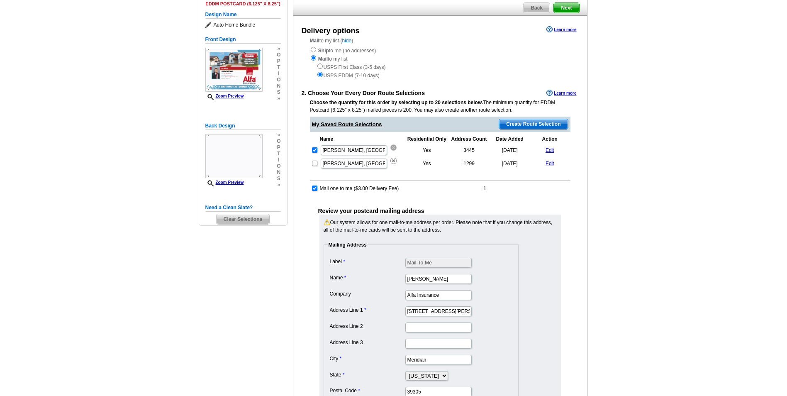
click at [391, 149] on img at bounding box center [394, 147] width 6 height 6
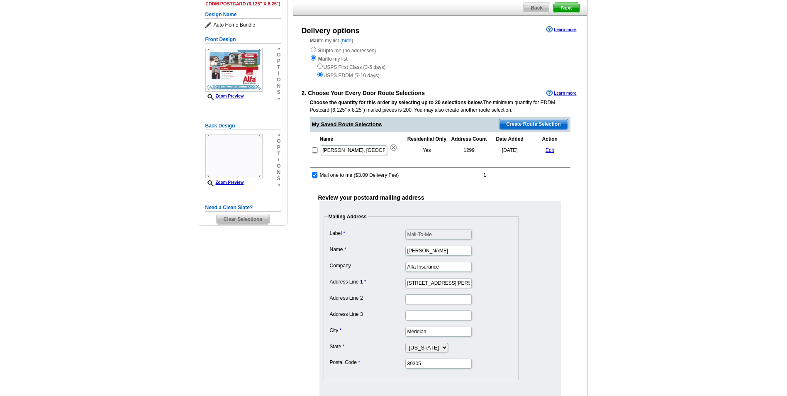
click at [317, 151] on input "checkbox" at bounding box center [314, 149] width 5 height 5
checkbox input "true"
click at [550, 148] on link "Edit" at bounding box center [550, 150] width 9 height 6
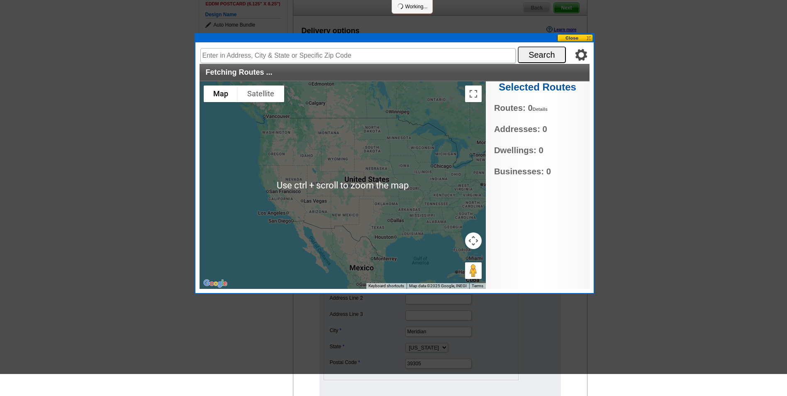
scroll to position [0, 0]
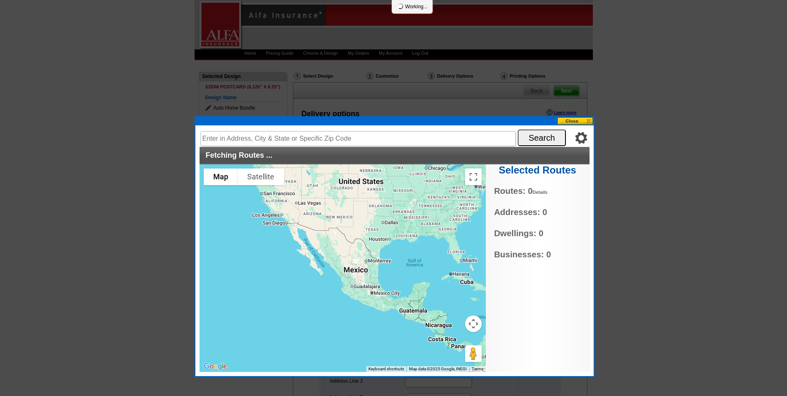
drag, startPoint x: 407, startPoint y: 248, endPoint x: 405, endPoint y: 240, distance: 8.6
click at [405, 240] on div at bounding box center [343, 268] width 286 height 208
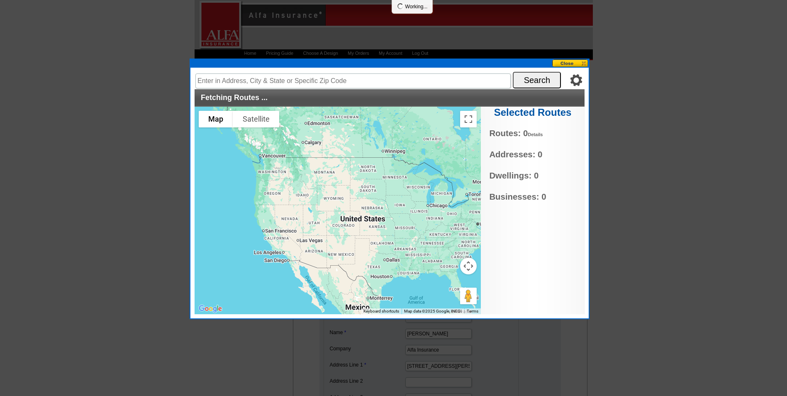
drag, startPoint x: 398, startPoint y: 119, endPoint x: 393, endPoint y: 61, distance: 57.9
click at [393, 61] on div at bounding box center [390, 63] width 398 height 8
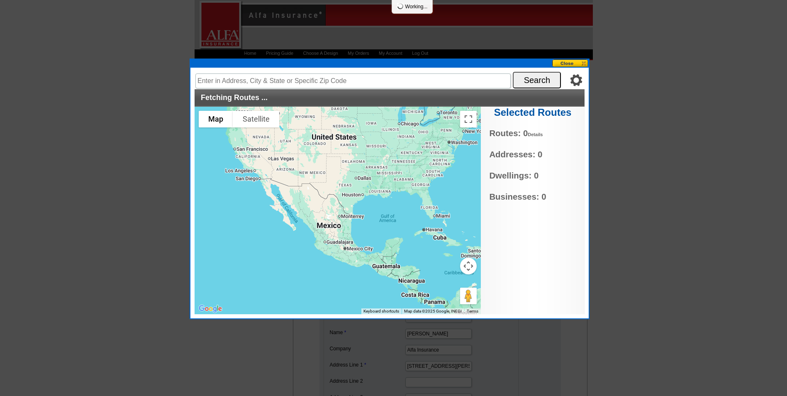
drag, startPoint x: 400, startPoint y: 237, endPoint x: 371, endPoint y: 149, distance: 92.5
click at [371, 149] on div at bounding box center [338, 211] width 286 height 208
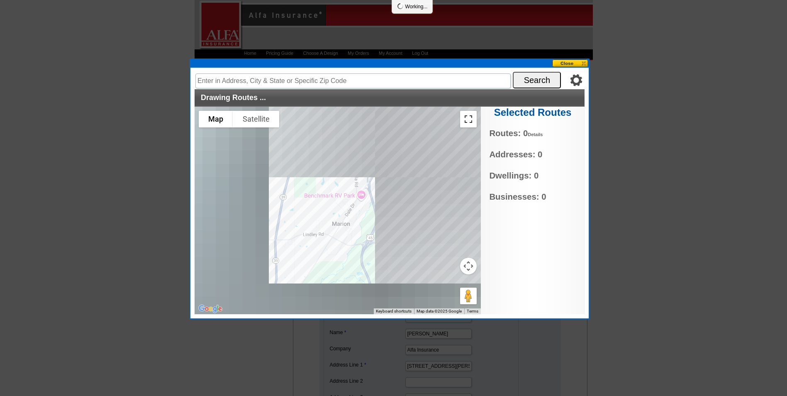
click at [470, 120] on button "Toggle fullscreen view" at bounding box center [468, 119] width 17 height 17
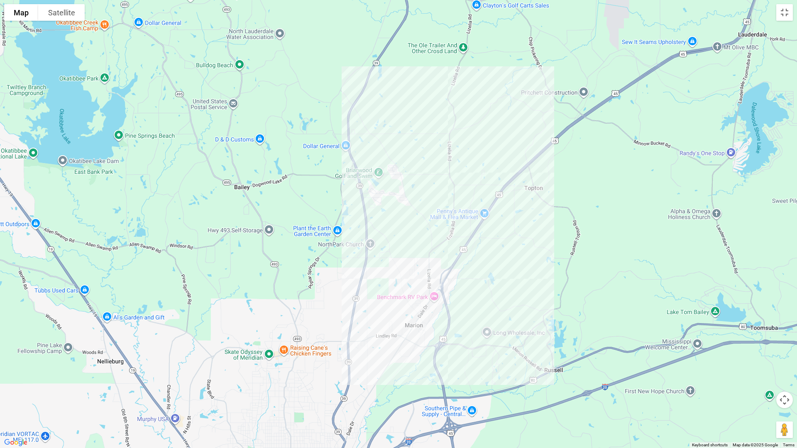
drag, startPoint x: 476, startPoint y: 232, endPoint x: 486, endPoint y: 281, distance: 50.4
click at [486, 281] on div at bounding box center [398, 224] width 797 height 448
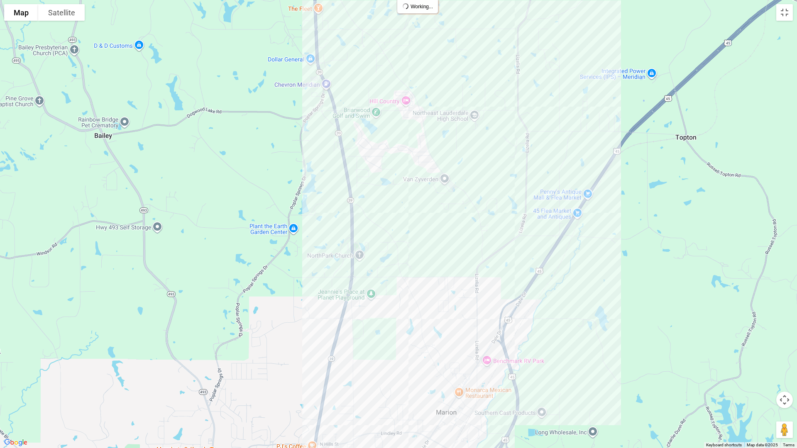
type input "7820 Confederate Dr, Meridian, MS 39305, USA"
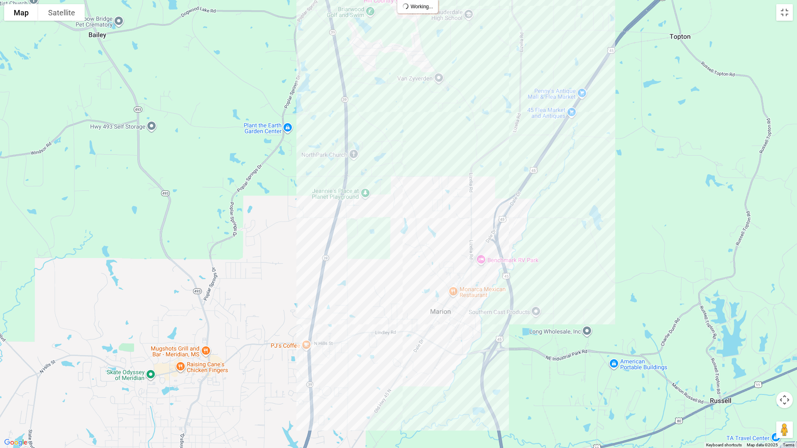
drag, startPoint x: 367, startPoint y: 339, endPoint x: 362, endPoint y: 232, distance: 107.2
click at [362, 232] on div at bounding box center [398, 224] width 797 height 448
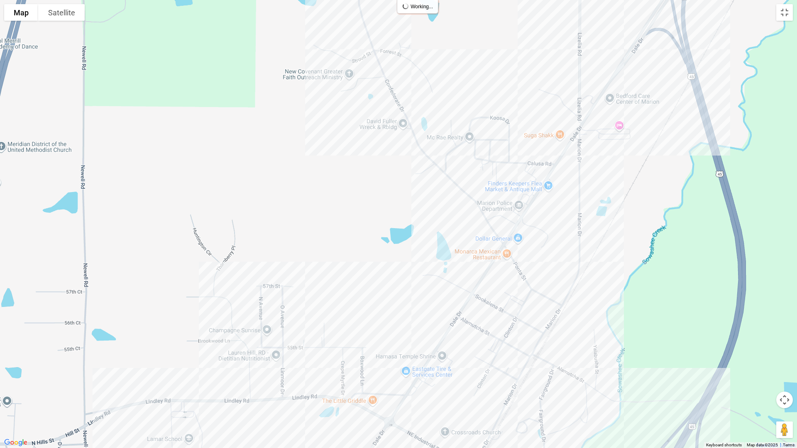
drag, startPoint x: 452, startPoint y: 271, endPoint x: 402, endPoint y: 333, distance: 79.5
click at [402, 333] on div at bounding box center [398, 224] width 797 height 448
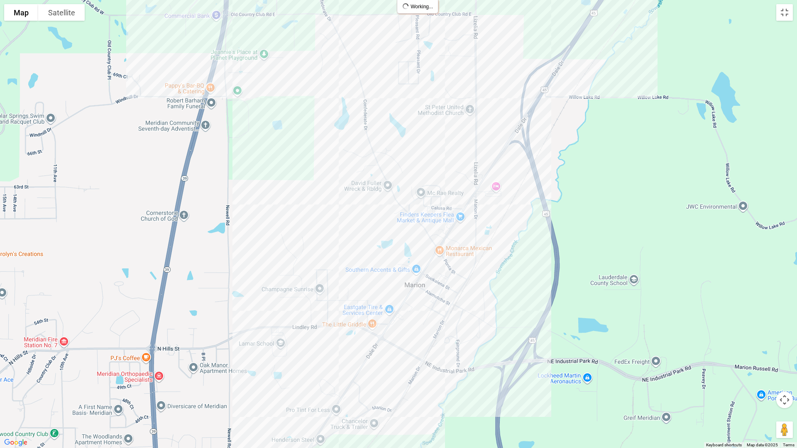
click at [424, 274] on div at bounding box center [398, 224] width 797 height 448
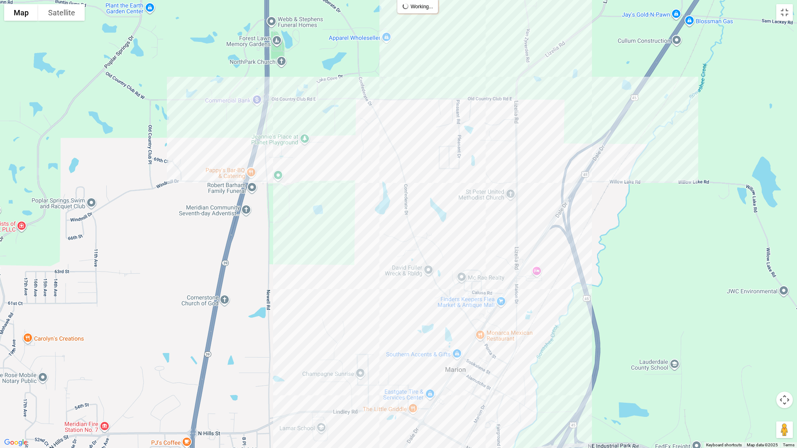
drag, startPoint x: 357, startPoint y: 244, endPoint x: 398, endPoint y: 330, distance: 95.4
click at [398, 330] on div at bounding box center [398, 224] width 797 height 448
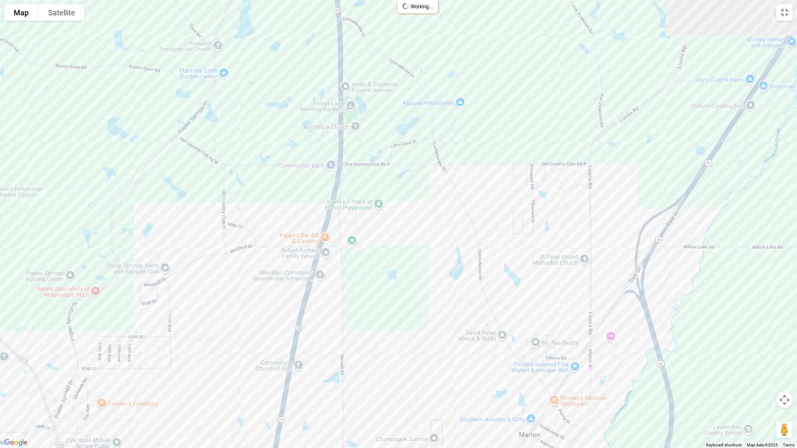
drag, startPoint x: 332, startPoint y: 229, endPoint x: 401, endPoint y: 284, distance: 88.6
click at [413, 299] on div at bounding box center [398, 224] width 797 height 448
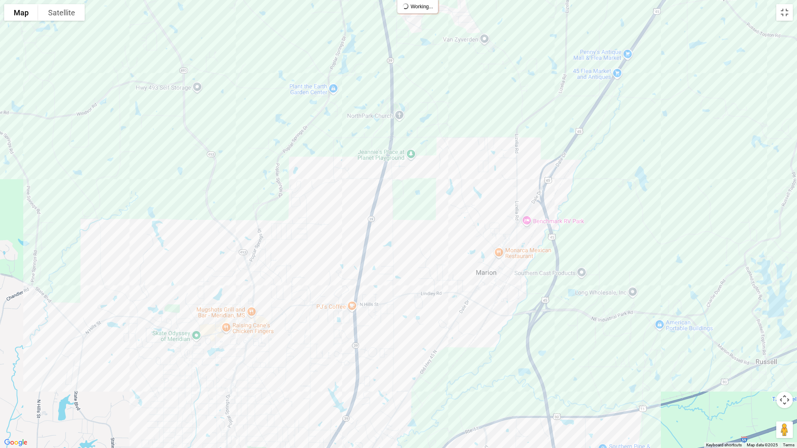
drag, startPoint x: 268, startPoint y: 199, endPoint x: 351, endPoint y: 151, distance: 95.8
click at [360, 140] on div at bounding box center [398, 224] width 797 height 448
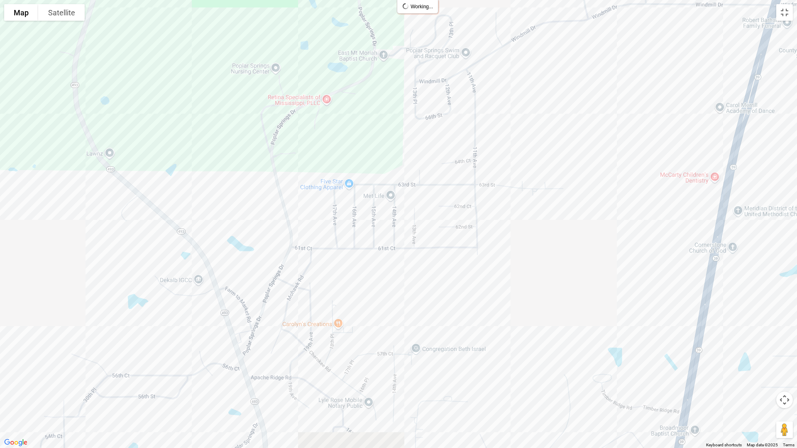
drag, startPoint x: 291, startPoint y: 273, endPoint x: 300, endPoint y: 201, distance: 72.5
click at [300, 201] on div at bounding box center [398, 224] width 797 height 448
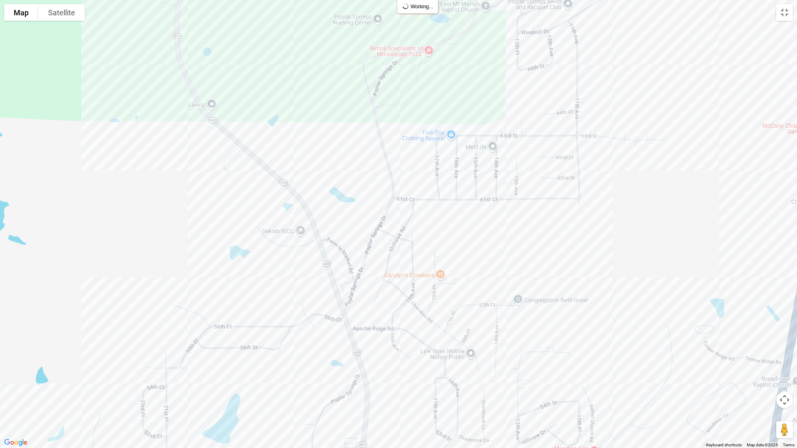
drag, startPoint x: 200, startPoint y: 193, endPoint x: 348, endPoint y: 114, distance: 168.4
click at [349, 113] on div at bounding box center [398, 224] width 797 height 448
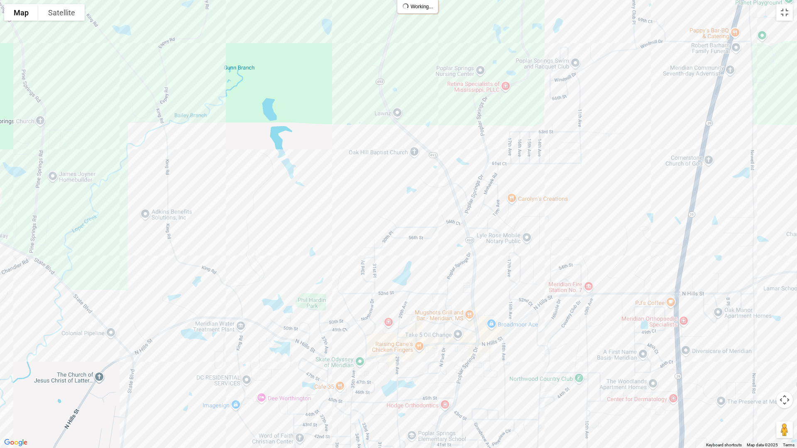
drag, startPoint x: 222, startPoint y: 226, endPoint x: 349, endPoint y: 208, distance: 129.1
click at [349, 208] on div at bounding box center [398, 224] width 797 height 448
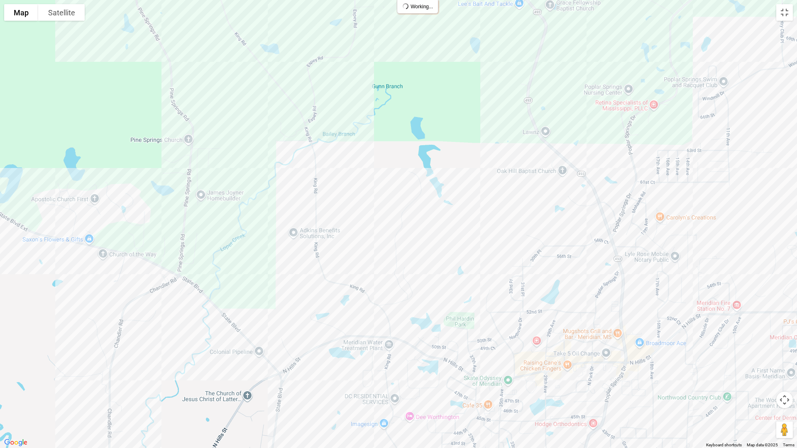
drag, startPoint x: 161, startPoint y: 286, endPoint x: 383, endPoint y: 364, distance: 235.4
click at [383, 364] on div at bounding box center [398, 224] width 797 height 448
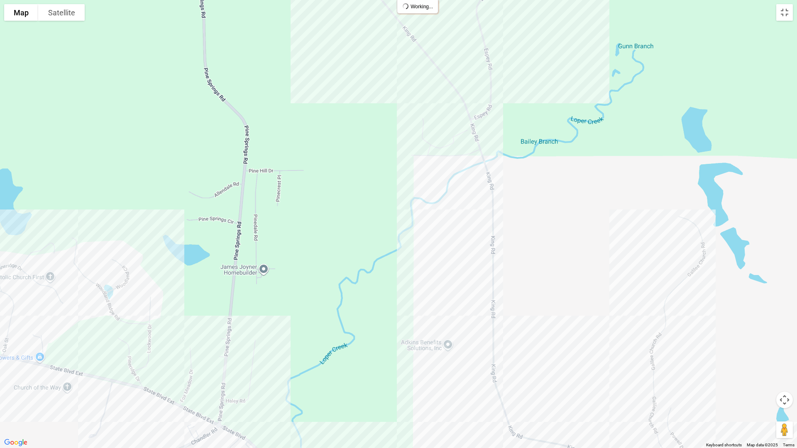
click at [258, 172] on div at bounding box center [398, 224] width 797 height 448
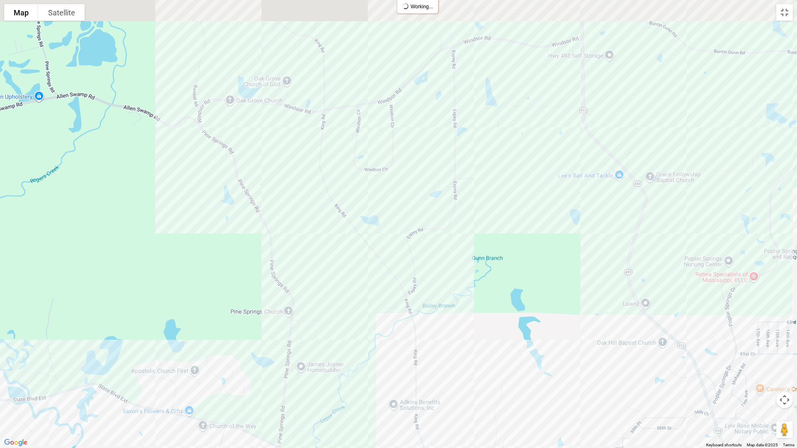
drag, startPoint x: 322, startPoint y: 247, endPoint x: 336, endPoint y: 382, distance: 135.6
click at [336, 382] on div at bounding box center [398, 224] width 797 height 448
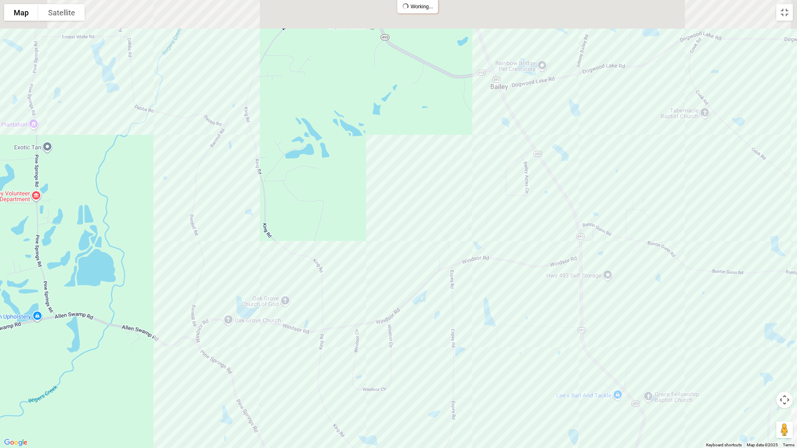
drag, startPoint x: 293, startPoint y: 187, endPoint x: 281, endPoint y: 415, distance: 229.0
click at [281, 396] on div at bounding box center [398, 224] width 797 height 448
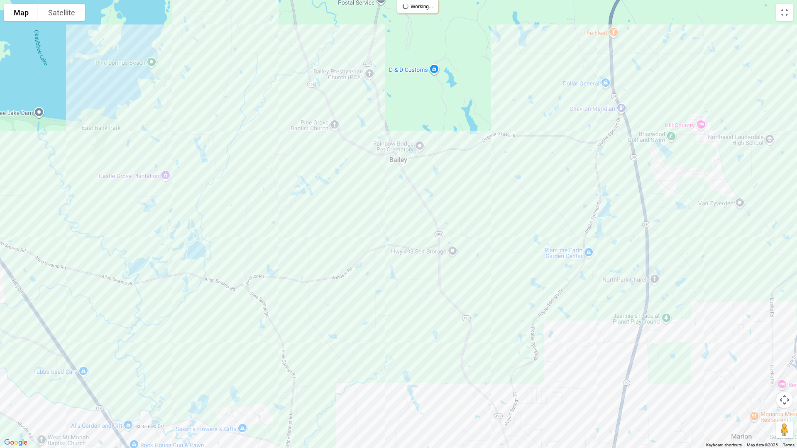
drag, startPoint x: 320, startPoint y: 248, endPoint x: 271, endPoint y: 187, distance: 77.4
click at [271, 187] on div at bounding box center [398, 224] width 797 height 448
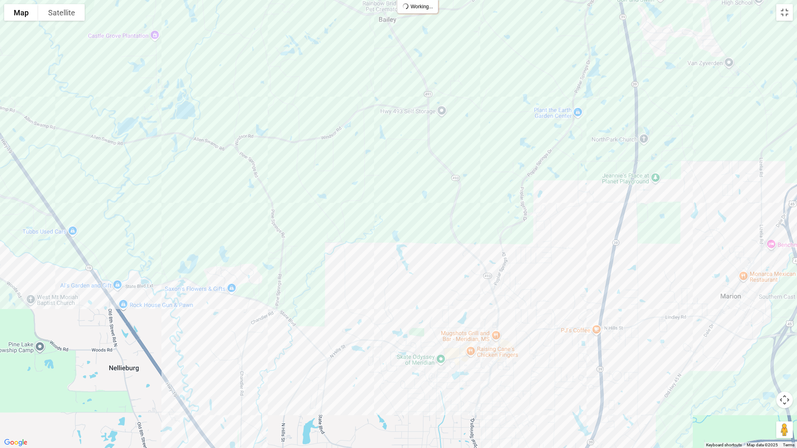
drag, startPoint x: 234, startPoint y: 380, endPoint x: 304, endPoint y: 291, distance: 113.8
click at [304, 291] on div at bounding box center [398, 224] width 797 height 448
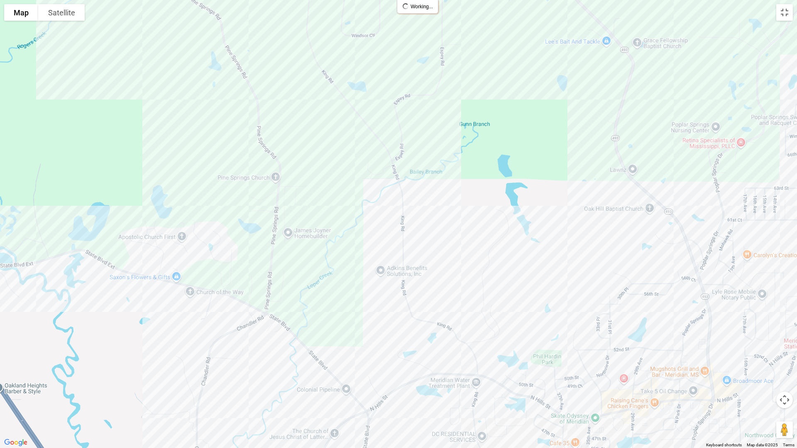
click at [270, 286] on div at bounding box center [398, 224] width 797 height 448
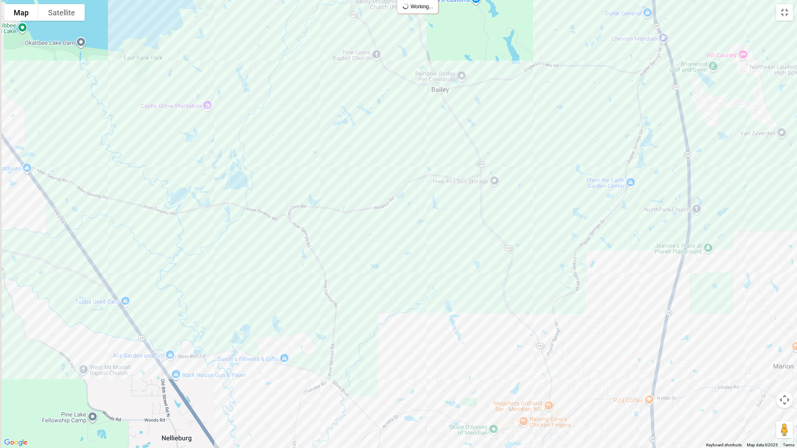
drag, startPoint x: 279, startPoint y: 217, endPoint x: 308, endPoint y: 321, distance: 108.6
click at [308, 321] on div at bounding box center [398, 224] width 797 height 448
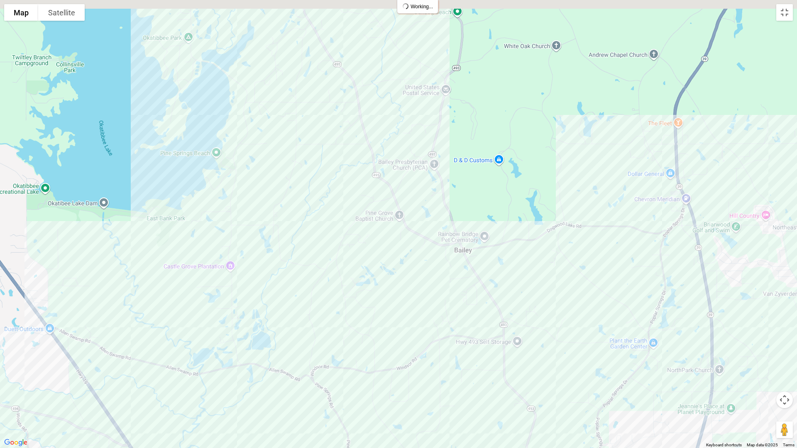
drag, startPoint x: 346, startPoint y: 288, endPoint x: 361, endPoint y: 448, distance: 160.5
click at [361, 396] on div at bounding box center [398, 224] width 797 height 448
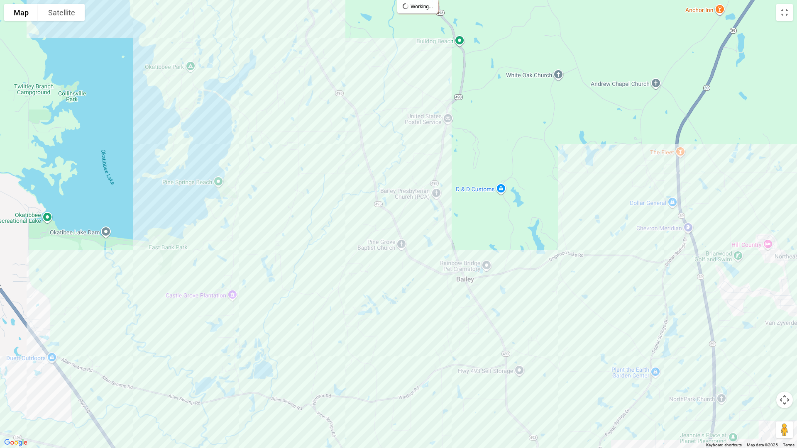
click at [327, 173] on div at bounding box center [398, 224] width 797 height 448
click at [324, 173] on div at bounding box center [398, 224] width 797 height 448
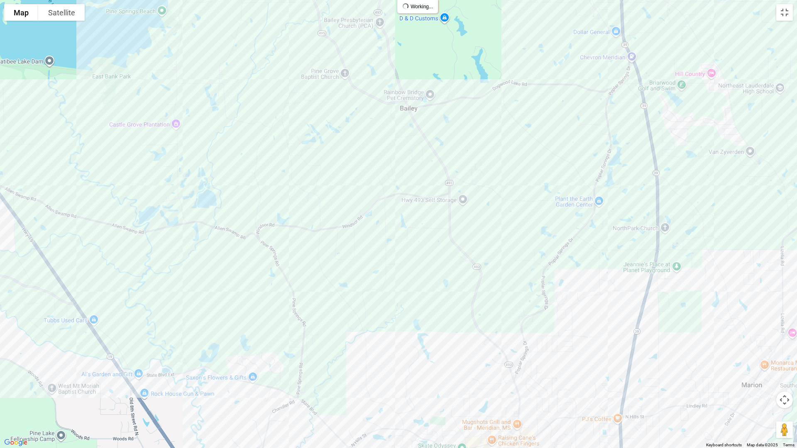
drag, startPoint x: 407, startPoint y: 349, endPoint x: 352, endPoint y: 175, distance: 182.9
click at [352, 175] on div at bounding box center [398, 224] width 797 height 448
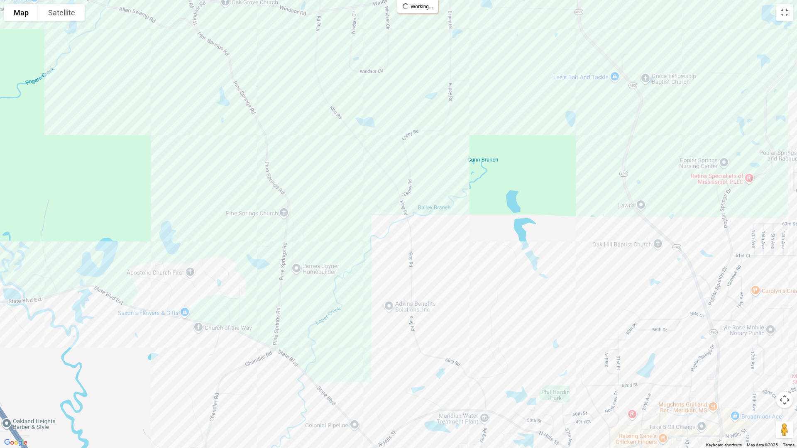
drag, startPoint x: 330, startPoint y: 357, endPoint x: 333, endPoint y: 225, distance: 132.0
click at [333, 225] on div at bounding box center [398, 224] width 797 height 448
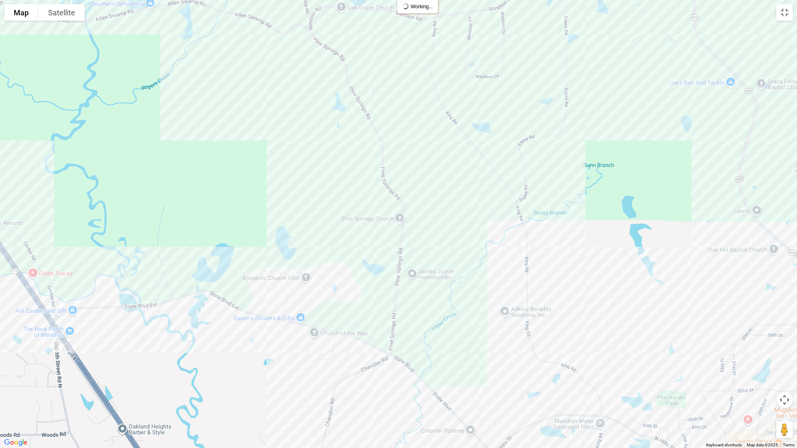
drag, startPoint x: 196, startPoint y: 181, endPoint x: 311, endPoint y: 195, distance: 115.8
click at [311, 195] on div at bounding box center [398, 224] width 797 height 448
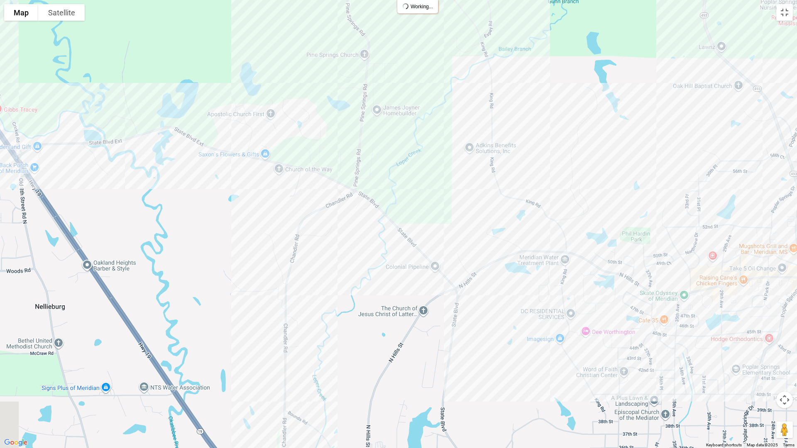
drag, startPoint x: 288, startPoint y: 254, endPoint x: 264, endPoint y: 210, distance: 50.7
click at [264, 210] on div at bounding box center [398, 224] width 797 height 448
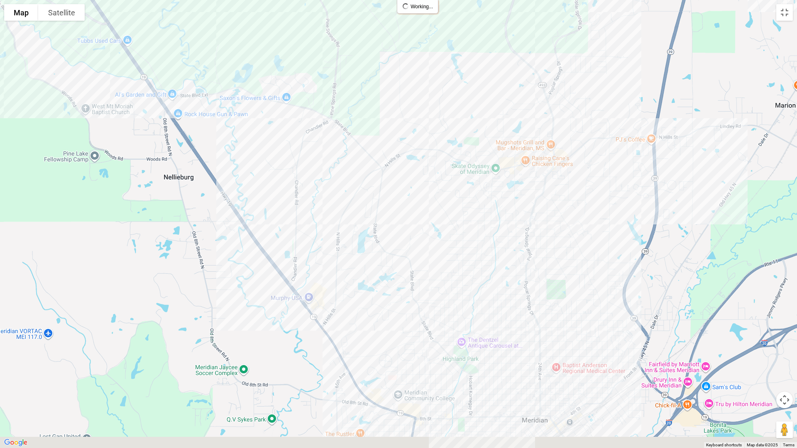
drag, startPoint x: 363, startPoint y: 353, endPoint x: 322, endPoint y: 225, distance: 134.5
click at [322, 225] on div at bounding box center [398, 224] width 797 height 448
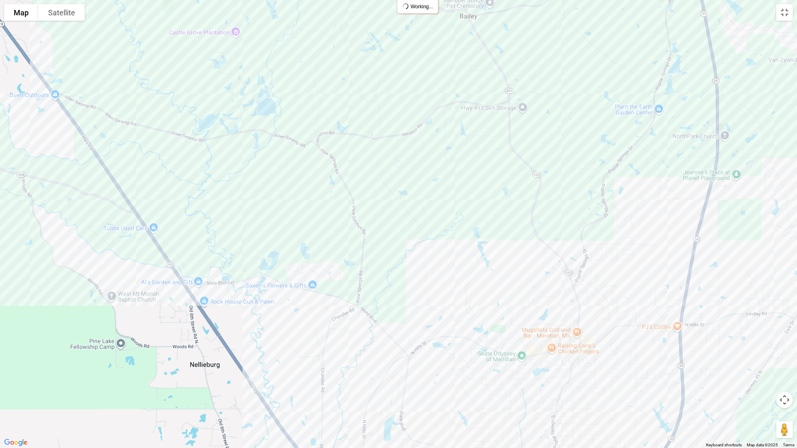
drag, startPoint x: 261, startPoint y: 180, endPoint x: 287, endPoint y: 369, distance: 190.7
click at [287, 369] on div at bounding box center [398, 224] width 797 height 448
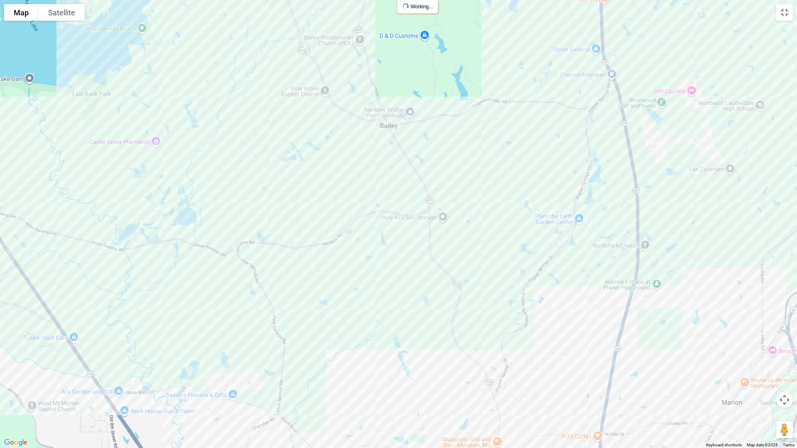
drag, startPoint x: 248, startPoint y: 191, endPoint x: 168, endPoint y: 305, distance: 139.8
click at [168, 305] on div at bounding box center [398, 224] width 797 height 448
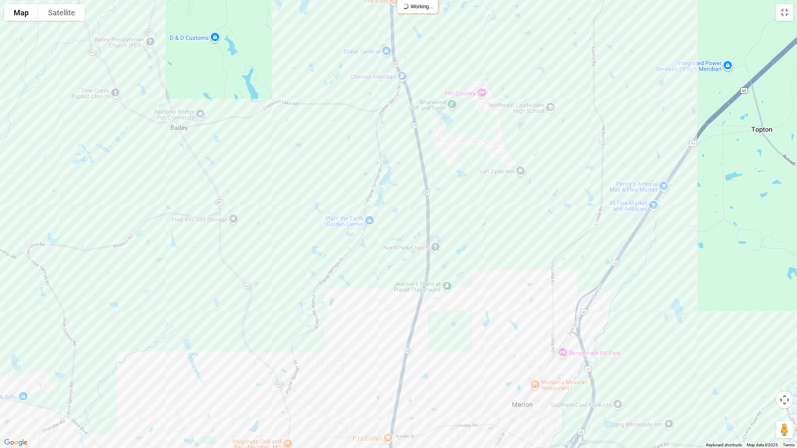
drag, startPoint x: 438, startPoint y: 158, endPoint x: 230, endPoint y: 161, distance: 208.4
click at [230, 161] on div at bounding box center [398, 224] width 797 height 448
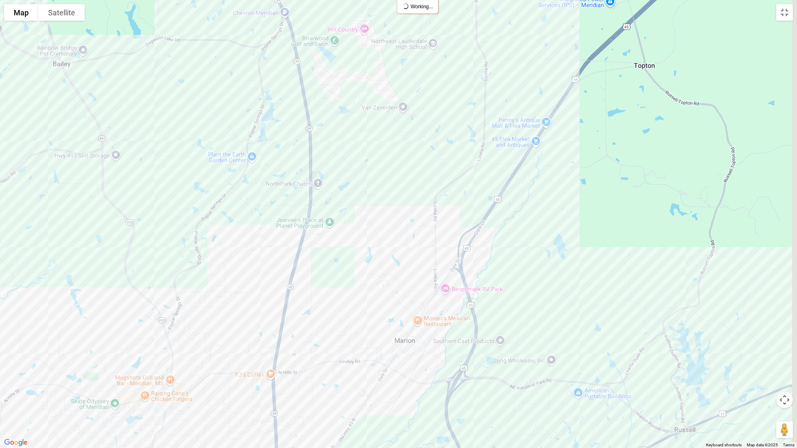
drag, startPoint x: 523, startPoint y: 267, endPoint x: 383, endPoint y: 203, distance: 154.7
click at [392, 200] on div at bounding box center [398, 224] width 797 height 448
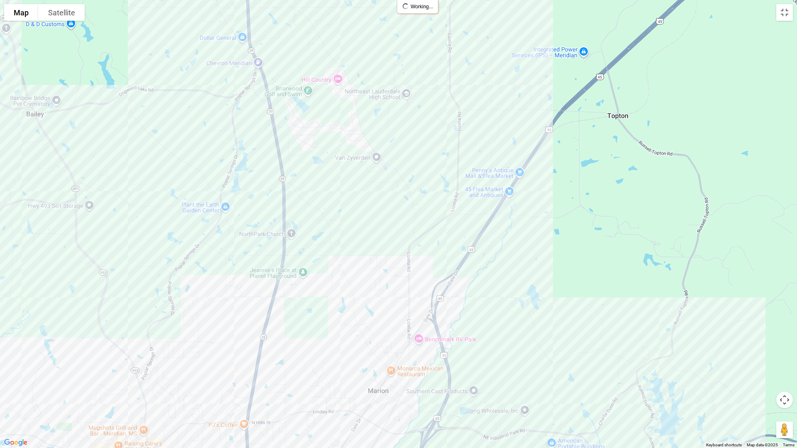
drag, startPoint x: 342, startPoint y: 117, endPoint x: 347, endPoint y: 174, distance: 57.0
click at [347, 174] on div at bounding box center [398, 224] width 797 height 448
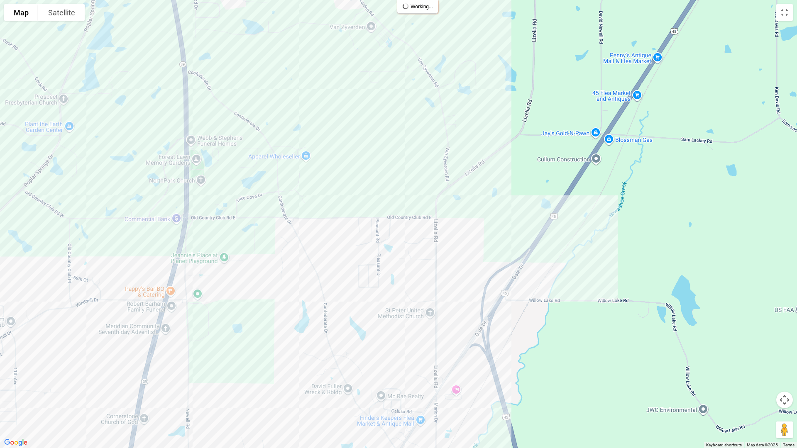
drag, startPoint x: 383, startPoint y: 266, endPoint x: 344, endPoint y: 129, distance: 142.2
click at [344, 129] on div at bounding box center [398, 224] width 797 height 448
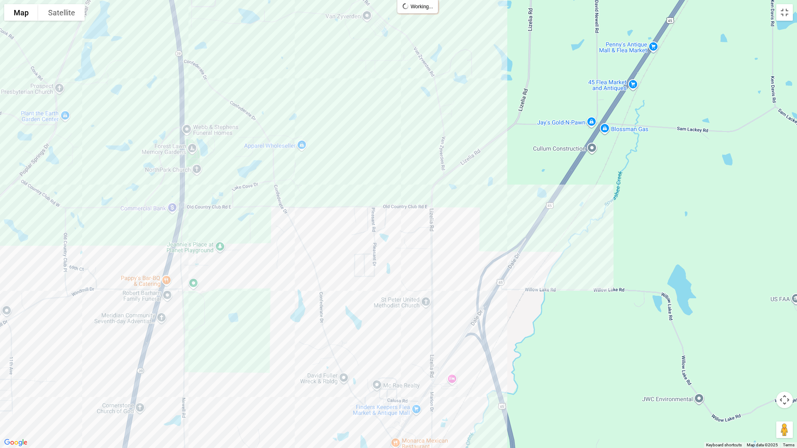
click at [319, 291] on div at bounding box center [398, 224] width 797 height 448
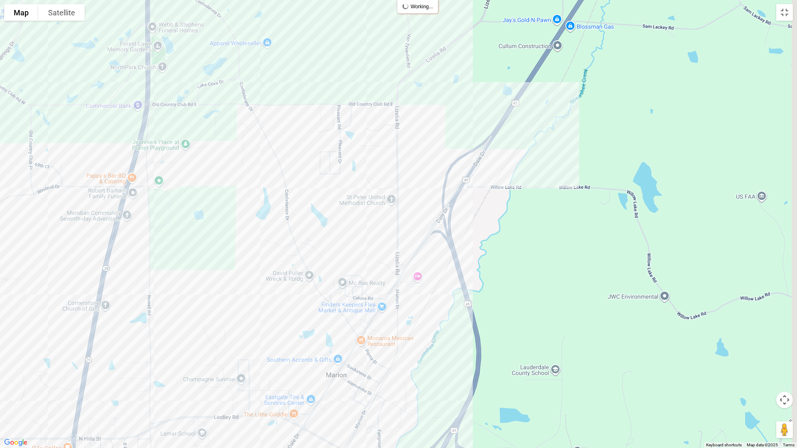
drag, startPoint x: 347, startPoint y: 303, endPoint x: 300, endPoint y: 162, distance: 148.6
click at [300, 162] on div at bounding box center [398, 224] width 797 height 448
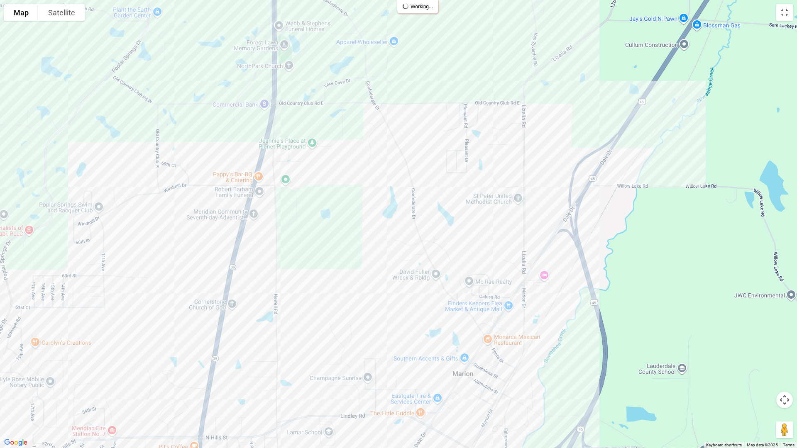
drag, startPoint x: 191, startPoint y: 264, endPoint x: 350, endPoint y: 311, distance: 165.9
click at [350, 311] on div at bounding box center [398, 224] width 797 height 448
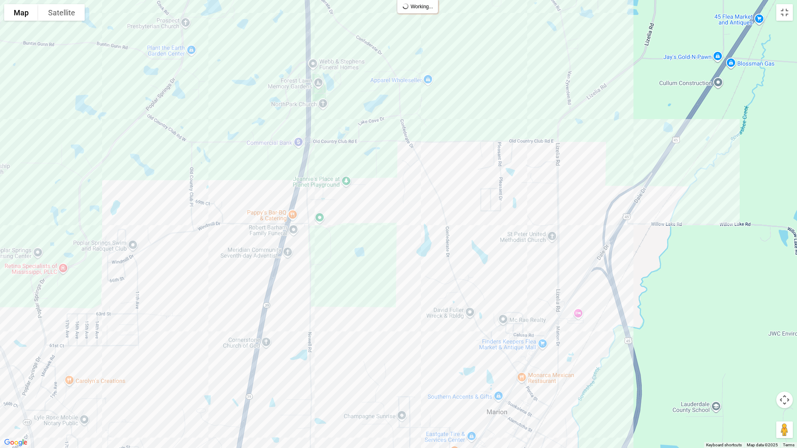
drag, startPoint x: 222, startPoint y: 122, endPoint x: 241, endPoint y: 158, distance: 40.1
click at [241, 158] on div at bounding box center [398, 224] width 797 height 448
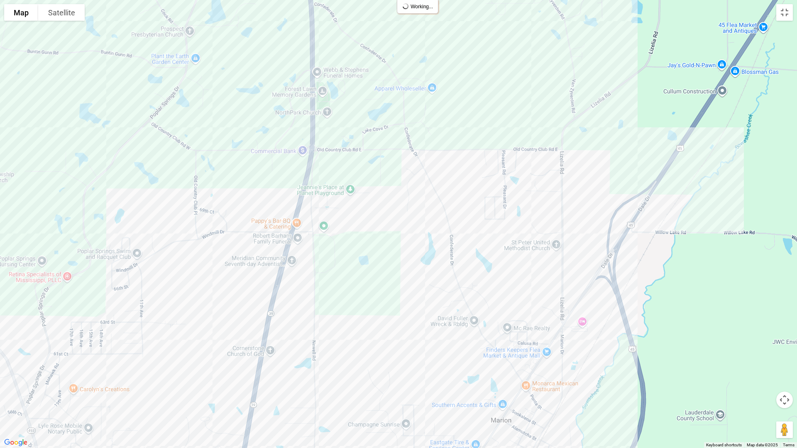
click at [214, 234] on div at bounding box center [398, 224] width 797 height 448
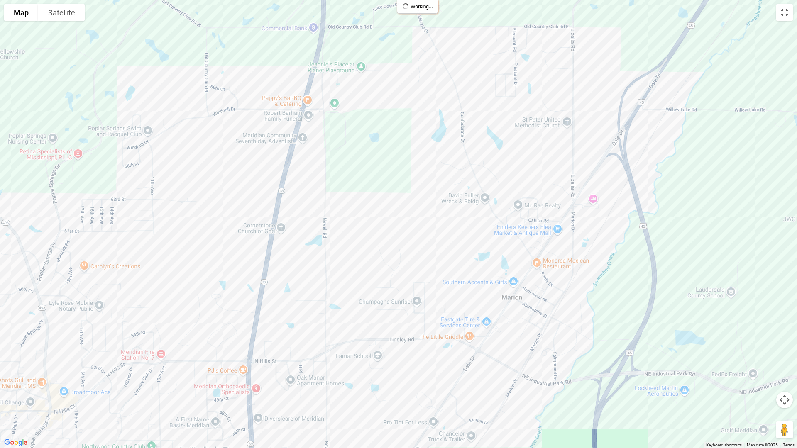
drag, startPoint x: 383, startPoint y: 299, endPoint x: 393, endPoint y: 166, distance: 133.2
click at [393, 166] on div at bounding box center [398, 224] width 797 height 448
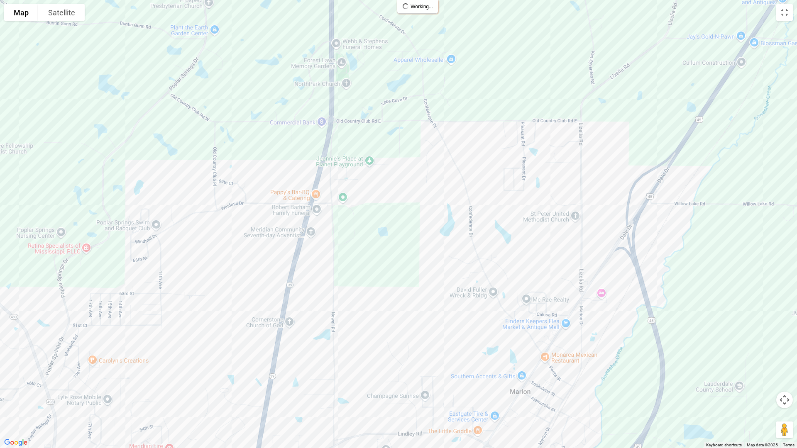
drag, startPoint x: 367, startPoint y: 134, endPoint x: 376, endPoint y: 239, distance: 105.0
click at [376, 239] on div at bounding box center [398, 224] width 797 height 448
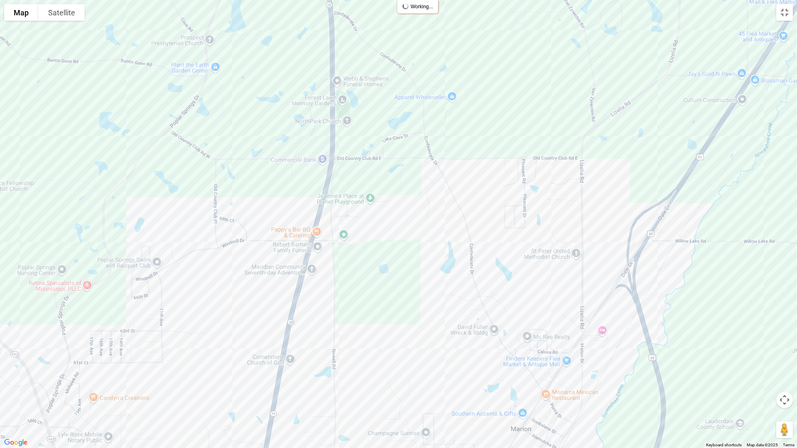
drag, startPoint x: 214, startPoint y: 232, endPoint x: 215, endPoint y: 274, distance: 41.5
click at [215, 274] on div at bounding box center [398, 224] width 797 height 448
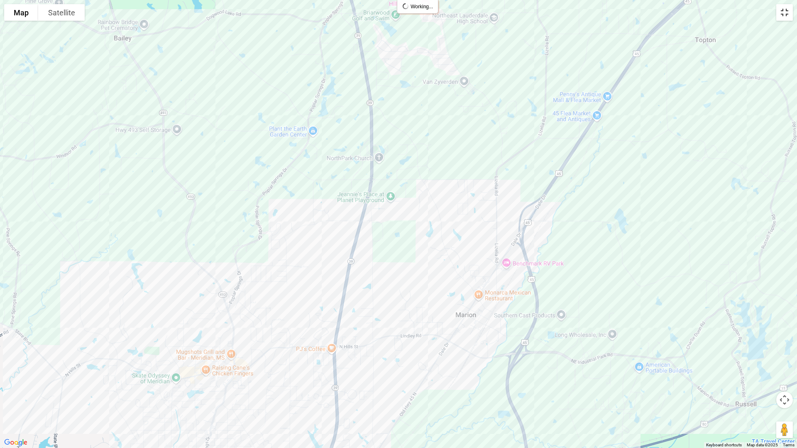
click at [784, 14] on button "Toggle fullscreen view" at bounding box center [784, 12] width 17 height 17
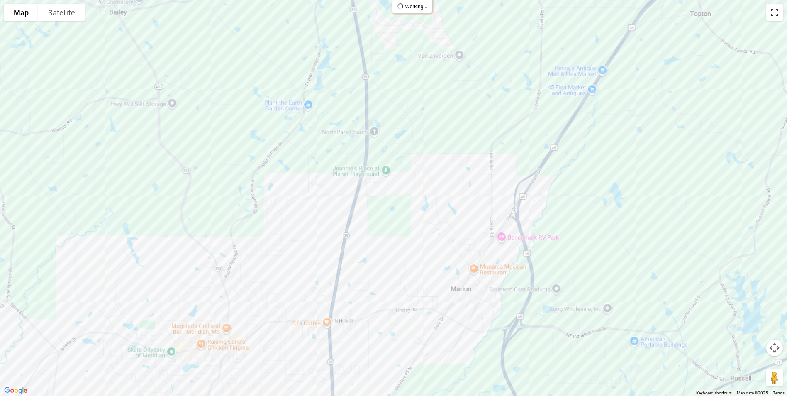
click at [767, 21] on button "Toggle fullscreen view" at bounding box center [775, 12] width 17 height 17
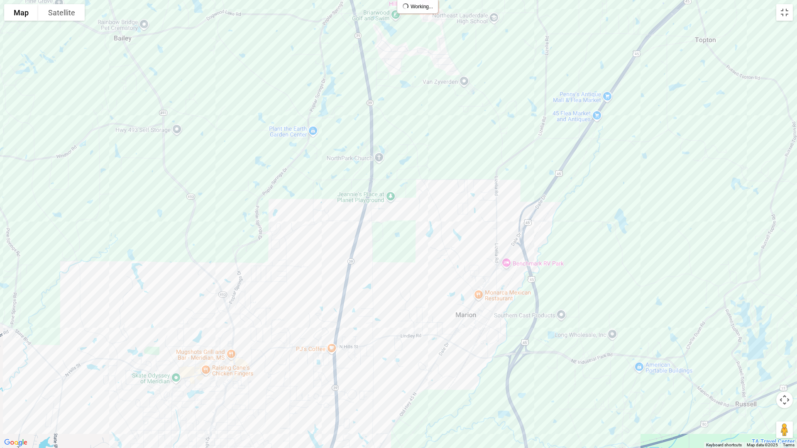
click at [344, 222] on div at bounding box center [398, 224] width 797 height 448
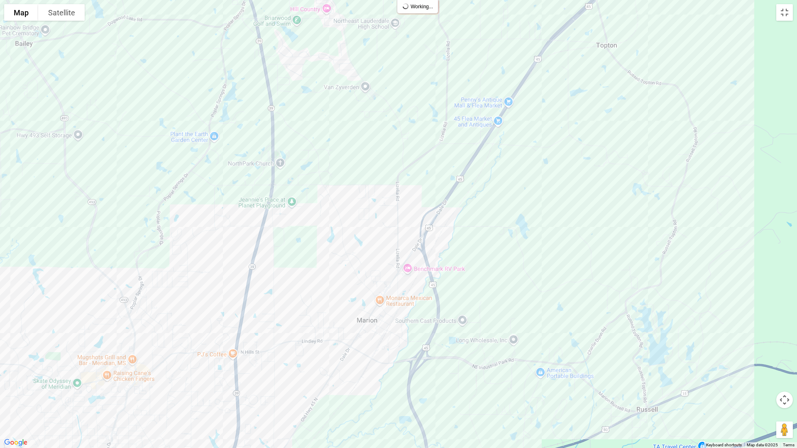
drag, startPoint x: 430, startPoint y: 122, endPoint x: 326, endPoint y: 120, distance: 103.8
click at [326, 120] on div at bounding box center [398, 224] width 797 height 448
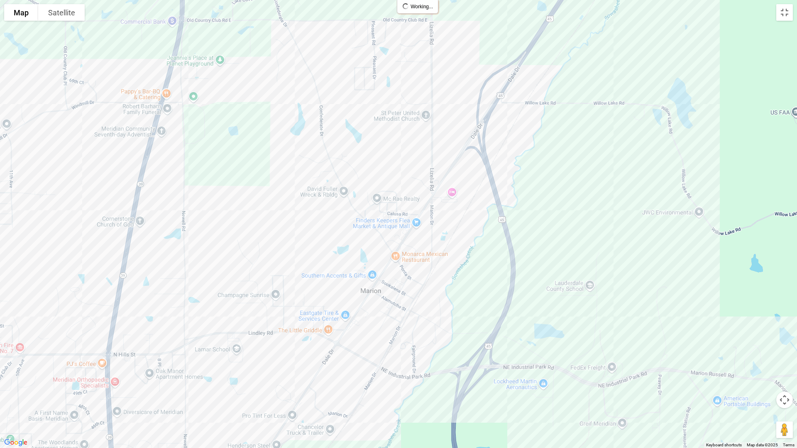
drag, startPoint x: 390, startPoint y: 254, endPoint x: 371, endPoint y: 142, distance: 113.3
click at [371, 142] on div at bounding box center [398, 224] width 797 height 448
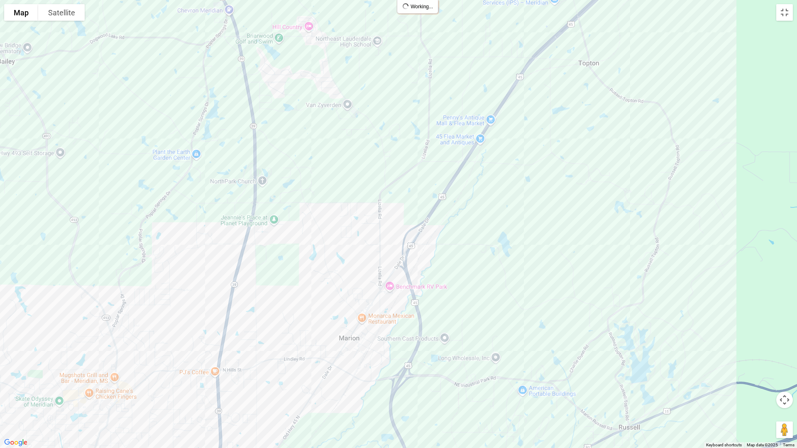
drag, startPoint x: 321, startPoint y: 79, endPoint x: 350, endPoint y: 212, distance: 136.4
click at [350, 212] on div at bounding box center [398, 224] width 797 height 448
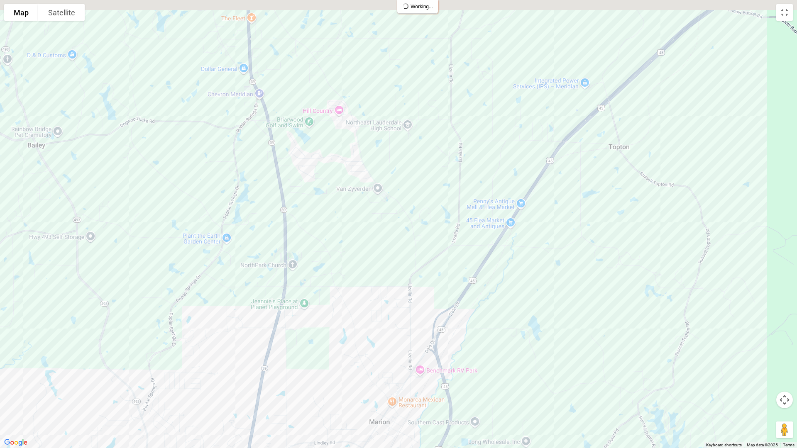
drag, startPoint x: 330, startPoint y: 181, endPoint x: 428, endPoint y: 186, distance: 97.6
click at [364, 246] on div at bounding box center [398, 224] width 797 height 448
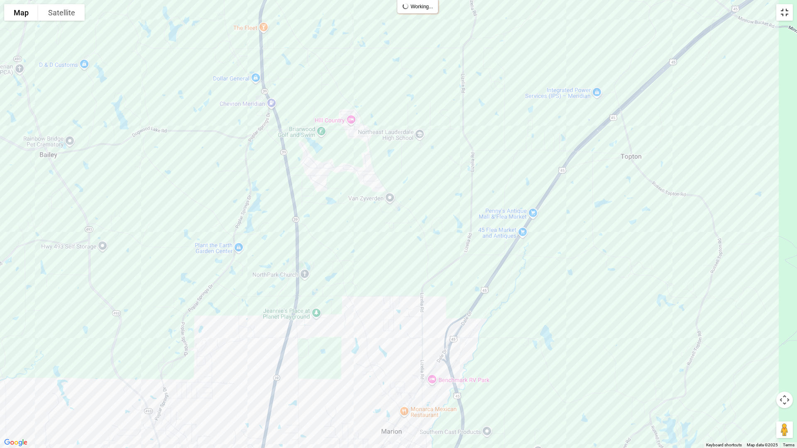
click at [786, 8] on button "Toggle fullscreen view" at bounding box center [784, 12] width 17 height 17
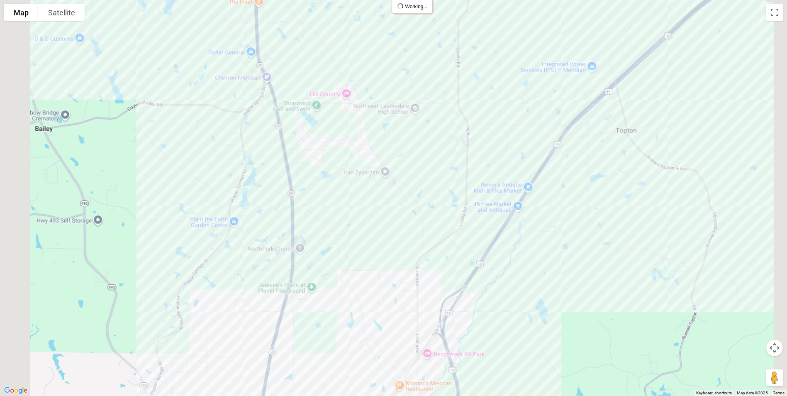
click at [559, 271] on div "Include Businesses Clear Save" at bounding box center [533, 257] width 104 height 30
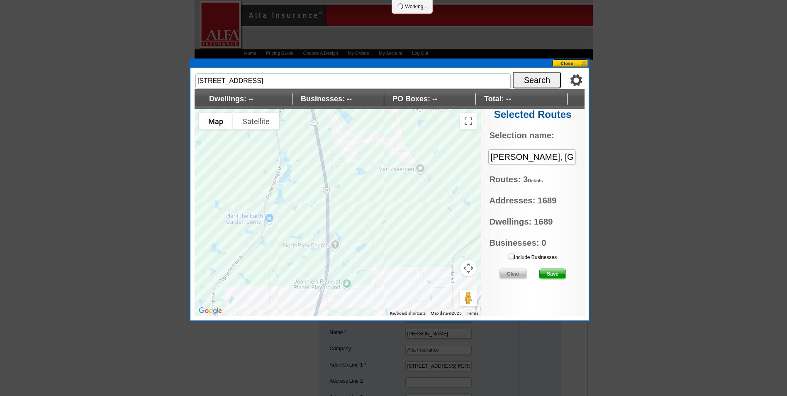
drag, startPoint x: 383, startPoint y: 186, endPoint x: 496, endPoint y: 168, distance: 114.8
click at [496, 168] on div "Settings Display PO Boxes 7820 Confederate Dr, Meridian, MS 39305, USA Search D…" at bounding box center [390, 194] width 390 height 244
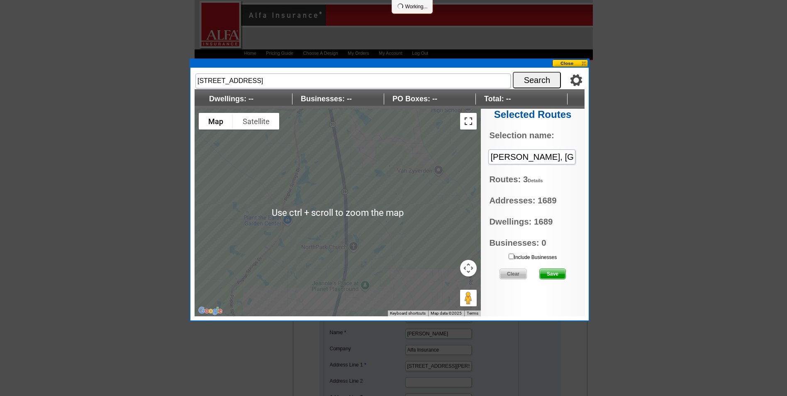
click at [470, 120] on button "Toggle fullscreen view" at bounding box center [468, 121] width 17 height 17
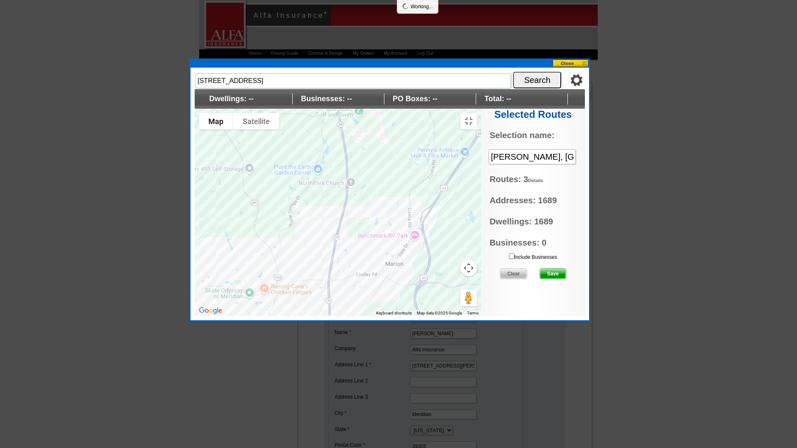
drag, startPoint x: 306, startPoint y: 204, endPoint x: 412, endPoint y: 148, distance: 119.2
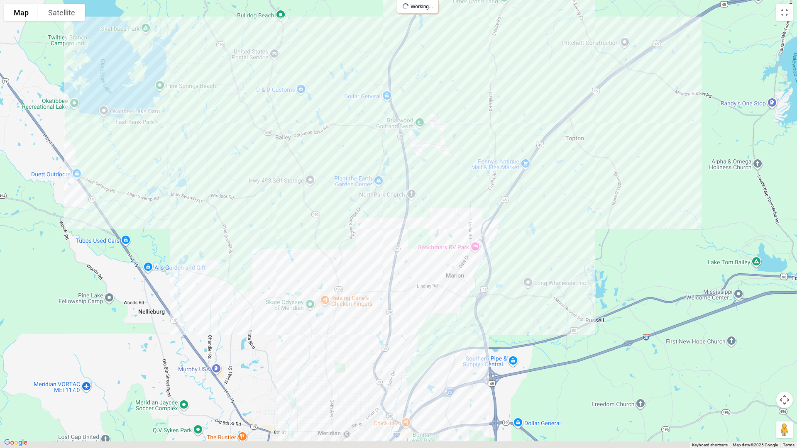
click at [412, 148] on div at bounding box center [398, 224] width 797 height 448
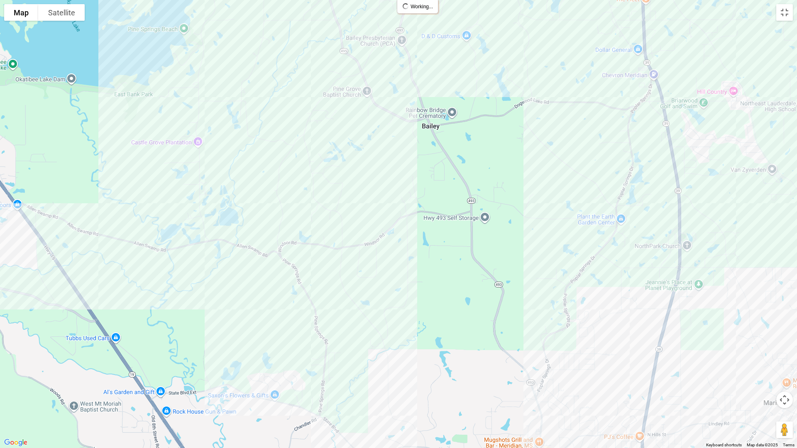
drag, startPoint x: 343, startPoint y: 164, endPoint x: 380, endPoint y: 270, distance: 112.1
click at [380, 270] on div at bounding box center [398, 224] width 797 height 448
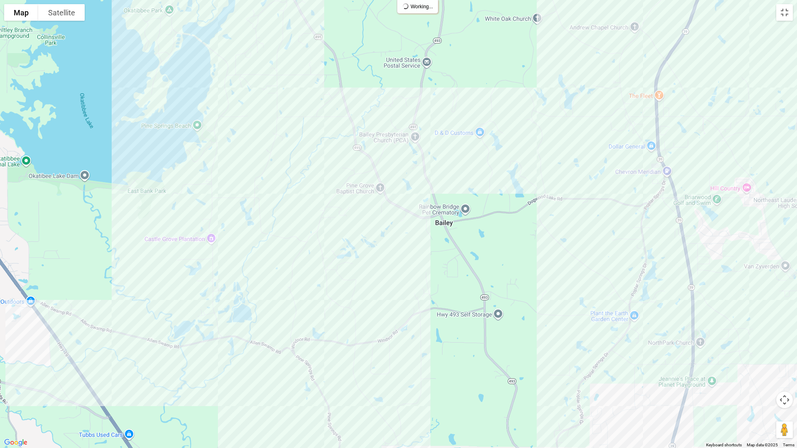
drag, startPoint x: 380, startPoint y: 162, endPoint x: 394, endPoint y: 259, distance: 98.1
click at [394, 259] on div at bounding box center [398, 224] width 797 height 448
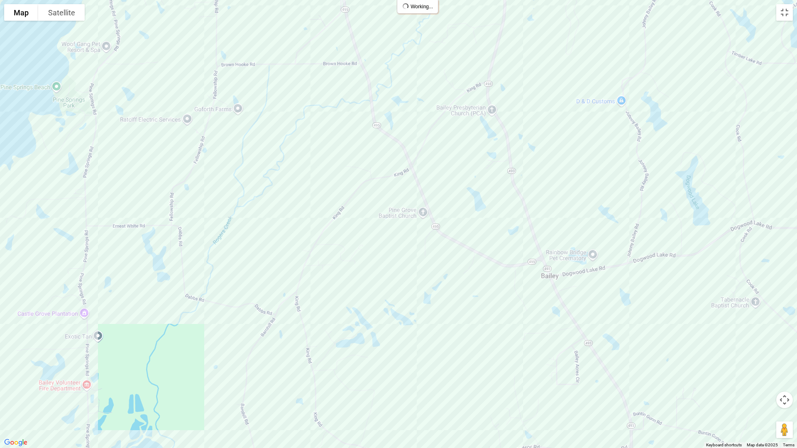
click at [325, 65] on div at bounding box center [398, 224] width 797 height 448
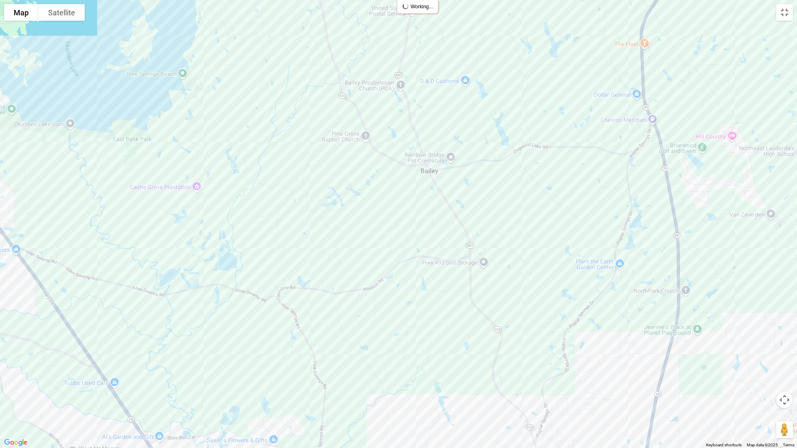
drag, startPoint x: 393, startPoint y: 250, endPoint x: 373, endPoint y: 188, distance: 65.5
click at [373, 188] on div at bounding box center [398, 224] width 797 height 448
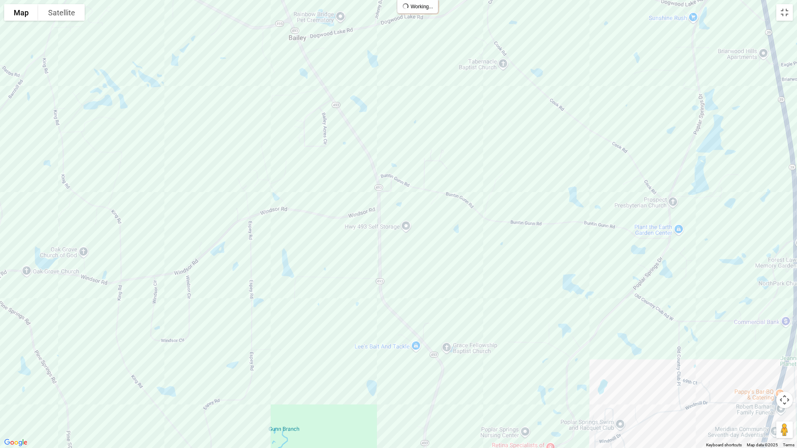
drag, startPoint x: 358, startPoint y: 228, endPoint x: 181, endPoint y: 188, distance: 181.4
click at [181, 188] on div at bounding box center [398, 224] width 797 height 448
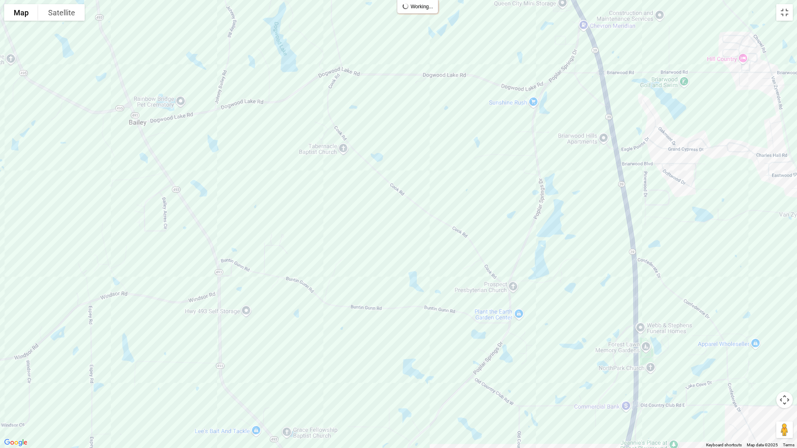
drag, startPoint x: 427, startPoint y: 156, endPoint x: 313, endPoint y: 217, distance: 129.8
click at [313, 217] on div at bounding box center [398, 224] width 797 height 448
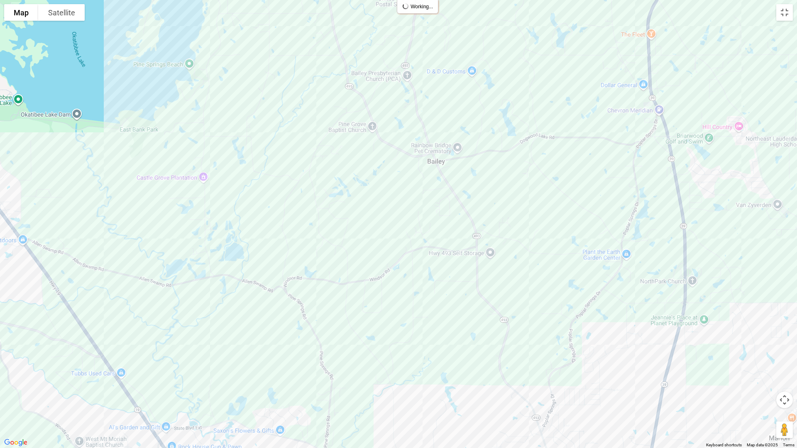
drag, startPoint x: 415, startPoint y: 139, endPoint x: 561, endPoint y: 137, distance: 146.1
click at [568, 143] on div at bounding box center [398, 224] width 797 height 448
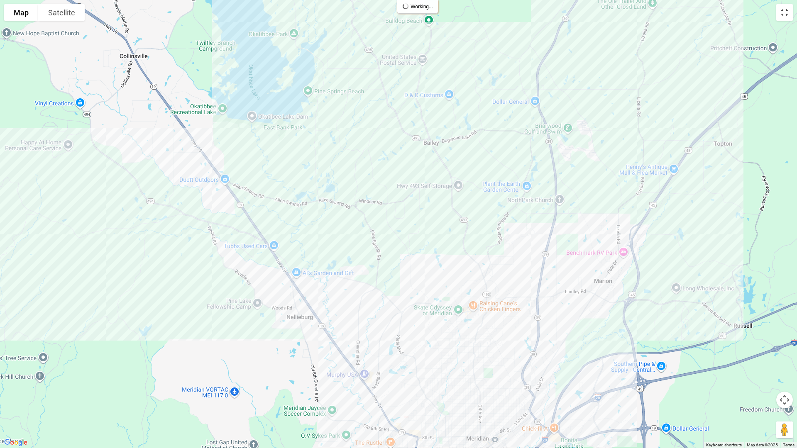
click at [778, 15] on button "Toggle fullscreen view" at bounding box center [784, 12] width 17 height 17
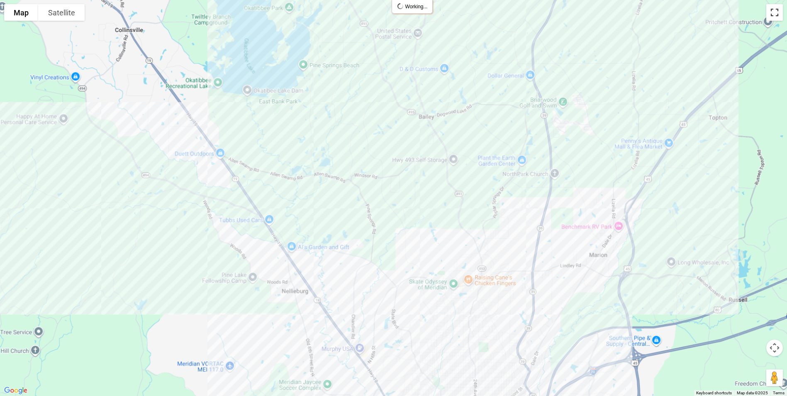
click at [767, 21] on button "Toggle fullscreen view" at bounding box center [775, 12] width 17 height 17
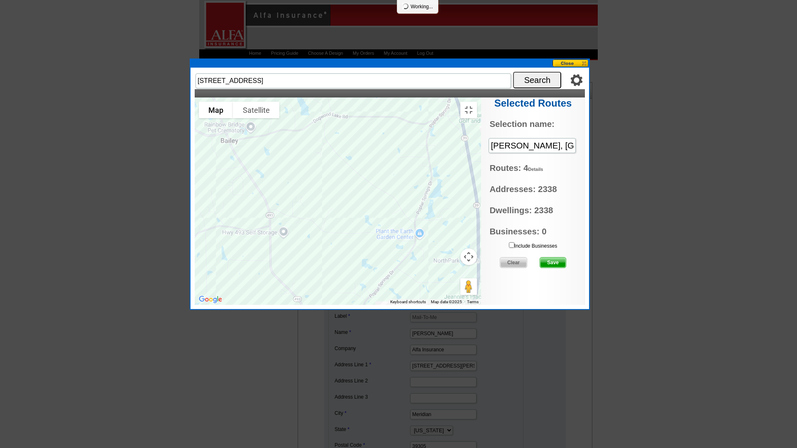
drag, startPoint x: 551, startPoint y: 122, endPoint x: 437, endPoint y: 161, distance: 120.4
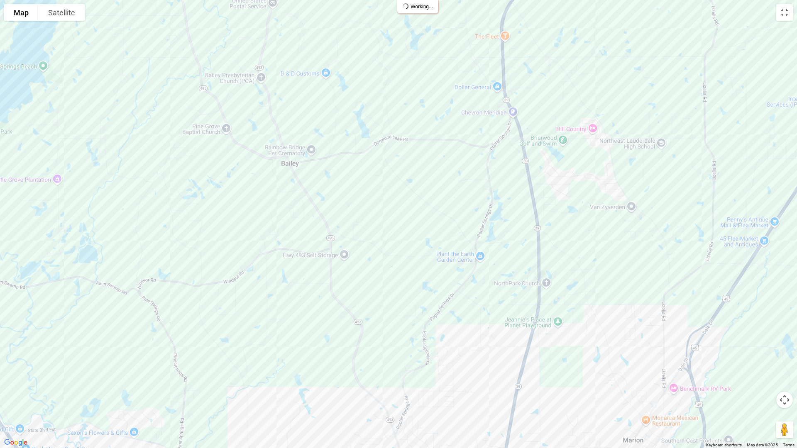
click at [437, 161] on div at bounding box center [398, 224] width 797 height 448
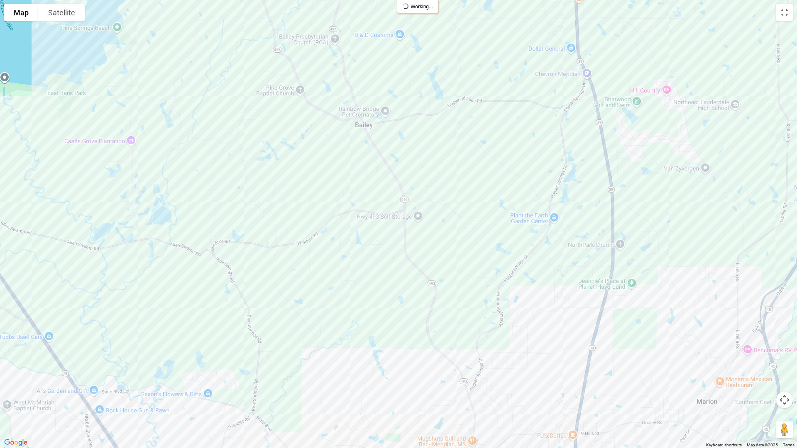
drag, startPoint x: 359, startPoint y: 199, endPoint x: 467, endPoint y: 149, distance: 118.7
click at [467, 149] on div at bounding box center [398, 224] width 797 height 448
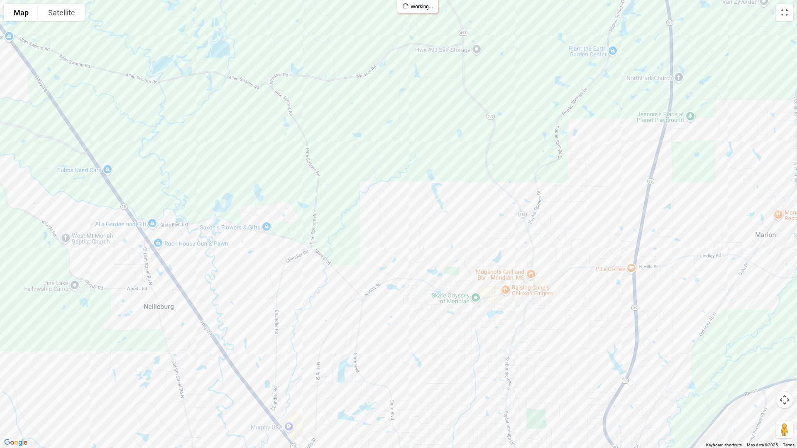
drag, startPoint x: 201, startPoint y: 286, endPoint x: 230, endPoint y: 129, distance: 159.1
click at [230, 129] on div at bounding box center [398, 224] width 797 height 448
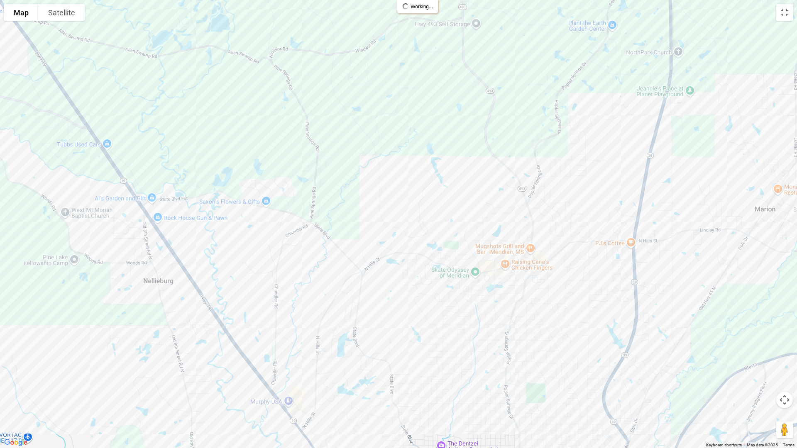
drag, startPoint x: 465, startPoint y: 161, endPoint x: 464, endPoint y: 136, distance: 25.8
click at [464, 136] on div at bounding box center [398, 224] width 797 height 448
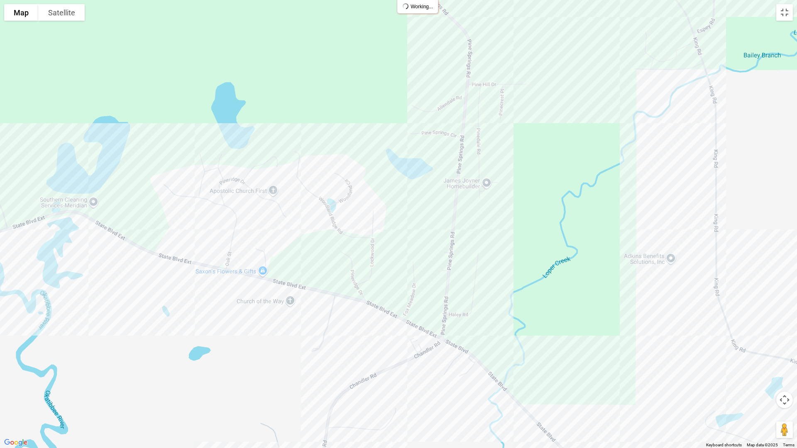
click at [283, 215] on div at bounding box center [398, 224] width 797 height 448
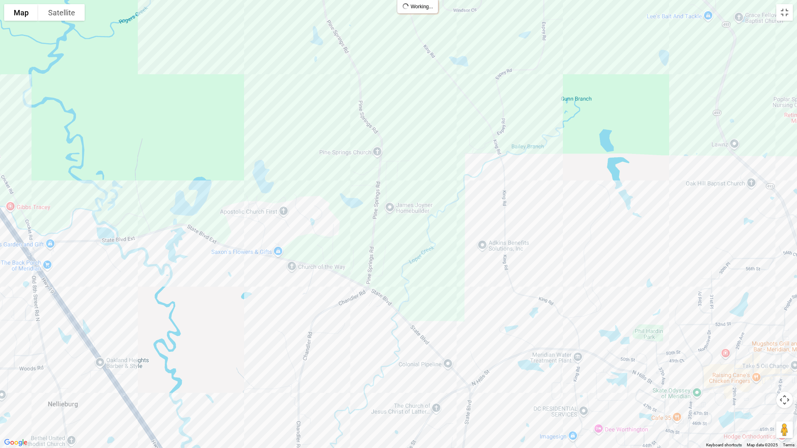
click at [296, 229] on div at bounding box center [398, 224] width 797 height 448
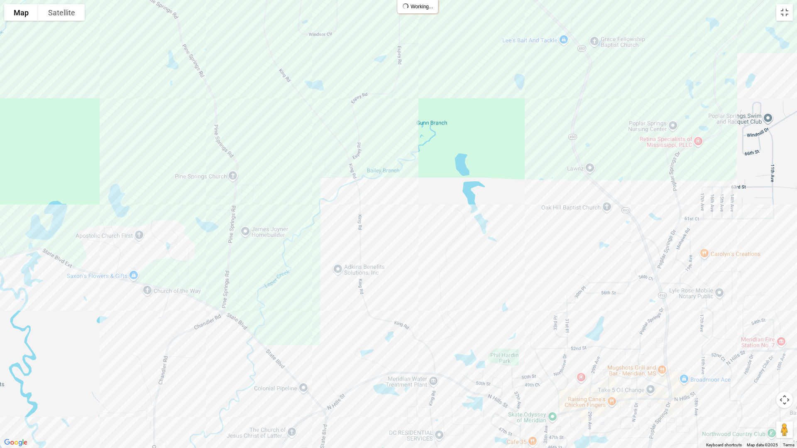
drag, startPoint x: 461, startPoint y: 202, endPoint x: 308, endPoint y: 224, distance: 155.1
click at [308, 226] on div at bounding box center [398, 224] width 797 height 448
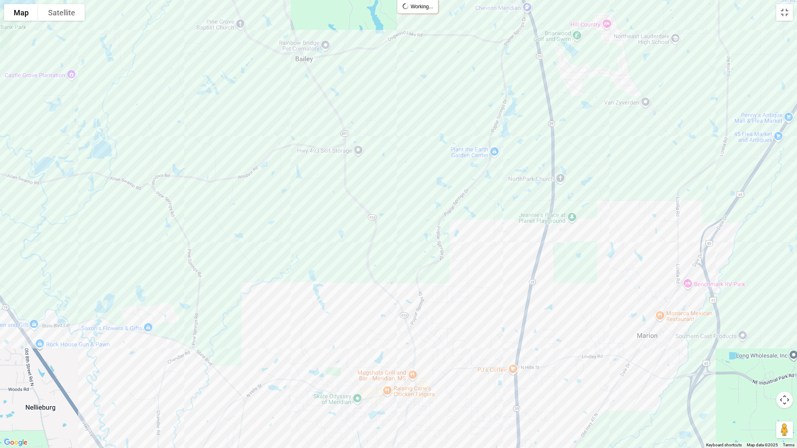
drag, startPoint x: 462, startPoint y: 194, endPoint x: 344, endPoint y: 276, distance: 143.7
click at [344, 278] on div at bounding box center [398, 224] width 797 height 448
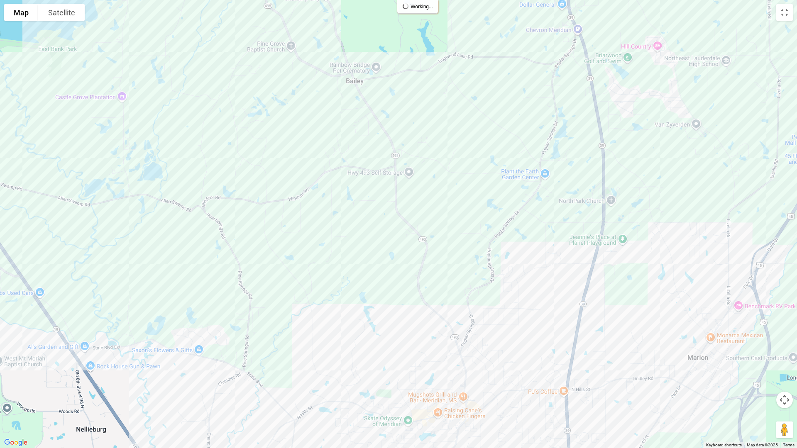
drag, startPoint x: 266, startPoint y: 207, endPoint x: 325, endPoint y: 233, distance: 64.7
click at [325, 233] on div at bounding box center [398, 224] width 797 height 448
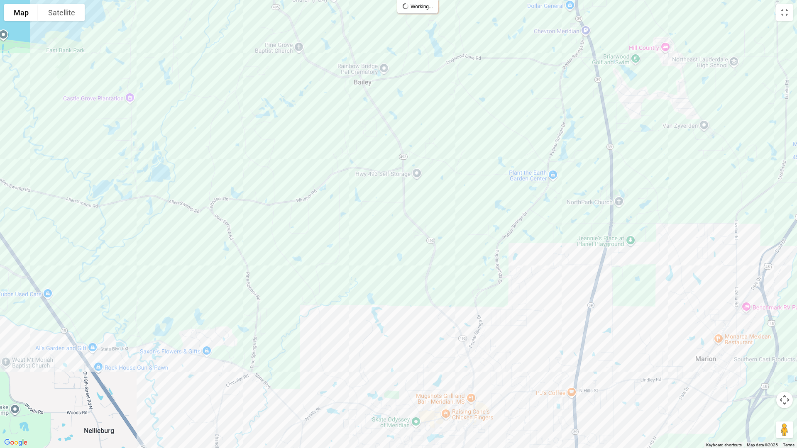
click at [215, 166] on div at bounding box center [398, 224] width 797 height 448
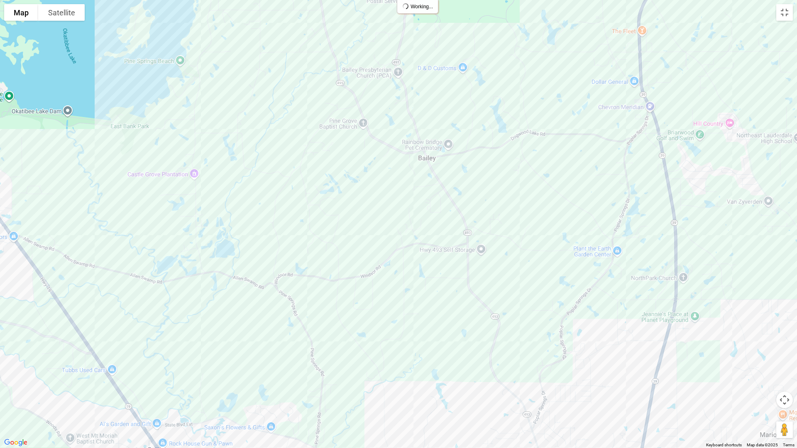
drag, startPoint x: 373, startPoint y: 222, endPoint x: 440, endPoint y: 300, distance: 103.1
click at [440, 300] on div at bounding box center [398, 224] width 797 height 448
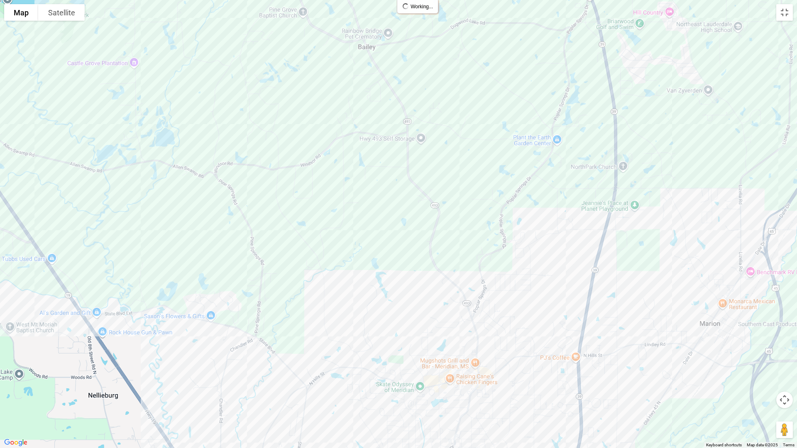
drag, startPoint x: 298, startPoint y: 258, endPoint x: 236, endPoint y: 141, distance: 132.0
click at [236, 141] on div at bounding box center [398, 224] width 797 height 448
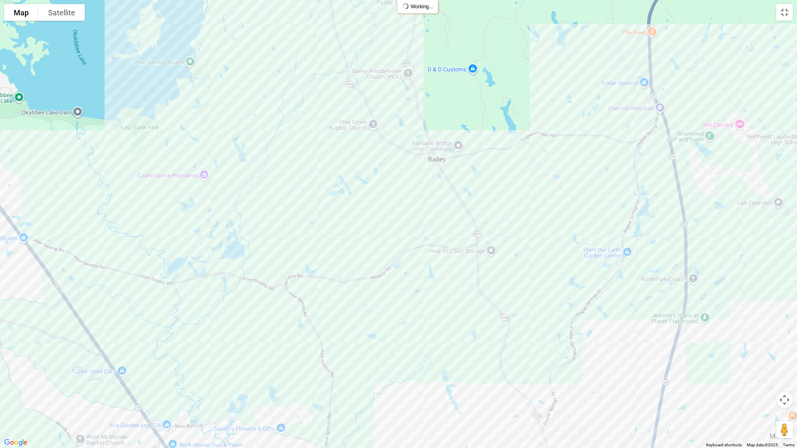
drag, startPoint x: 255, startPoint y: 203, endPoint x: 326, endPoint y: 317, distance: 134.8
click at [326, 317] on div at bounding box center [398, 224] width 797 height 448
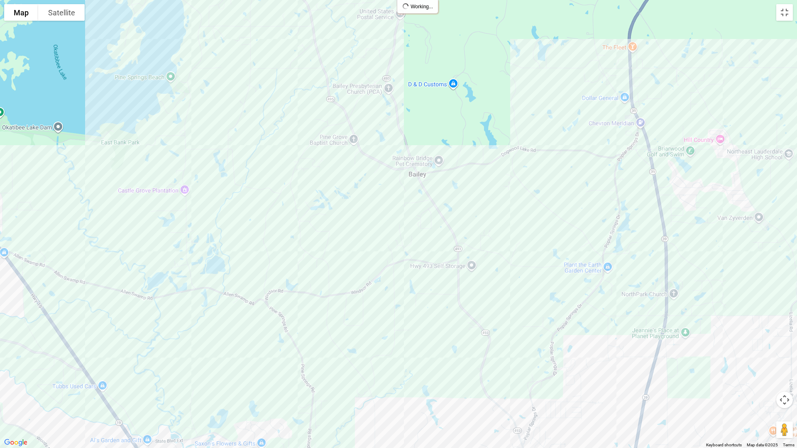
drag, startPoint x: 256, startPoint y: 198, endPoint x: 235, endPoint y: 214, distance: 25.8
click at [235, 214] on div at bounding box center [398, 224] width 797 height 448
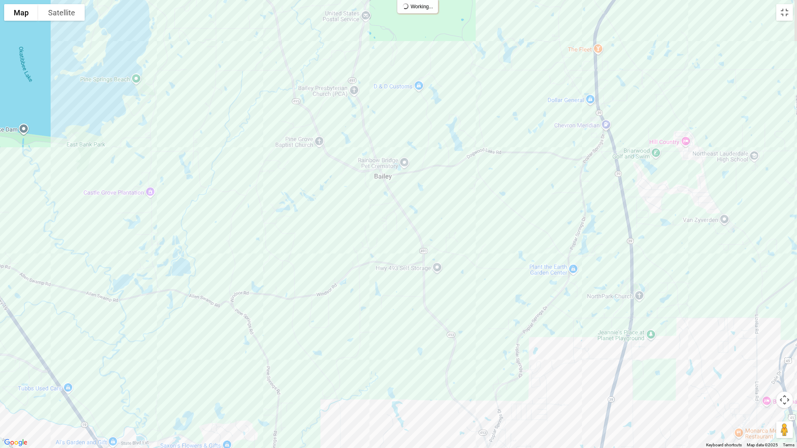
drag, startPoint x: 359, startPoint y: 209, endPoint x: 287, endPoint y: 213, distance: 71.5
click at [287, 213] on div at bounding box center [398, 224] width 797 height 448
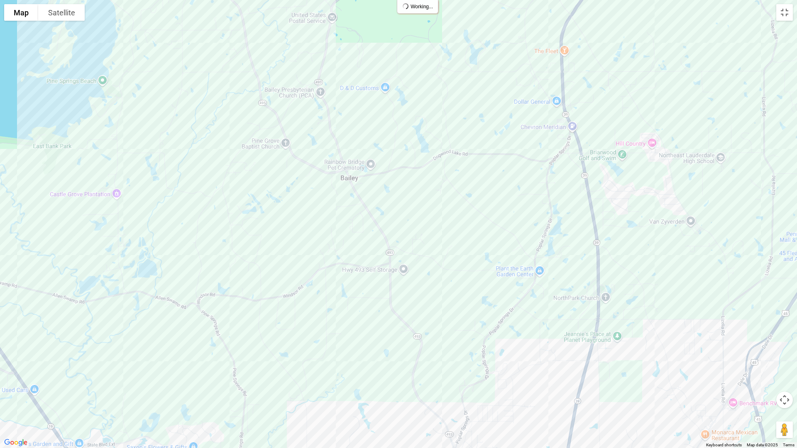
click at [232, 242] on div at bounding box center [398, 224] width 797 height 448
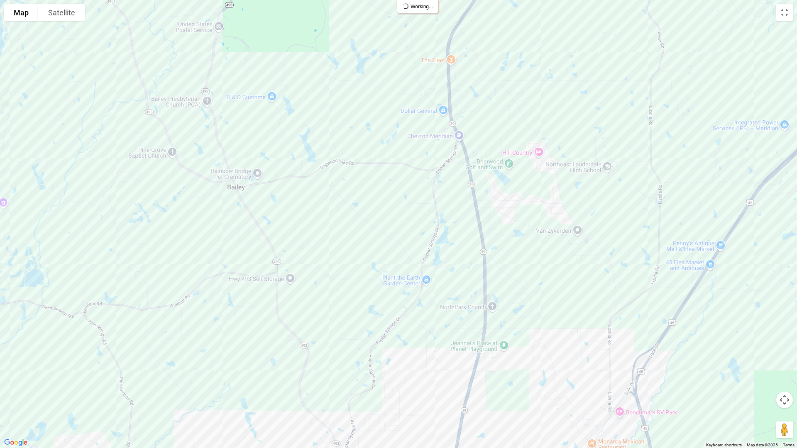
drag, startPoint x: 311, startPoint y: 242, endPoint x: 173, endPoint y: 248, distance: 137.9
click at [173, 248] on div at bounding box center [398, 224] width 797 height 448
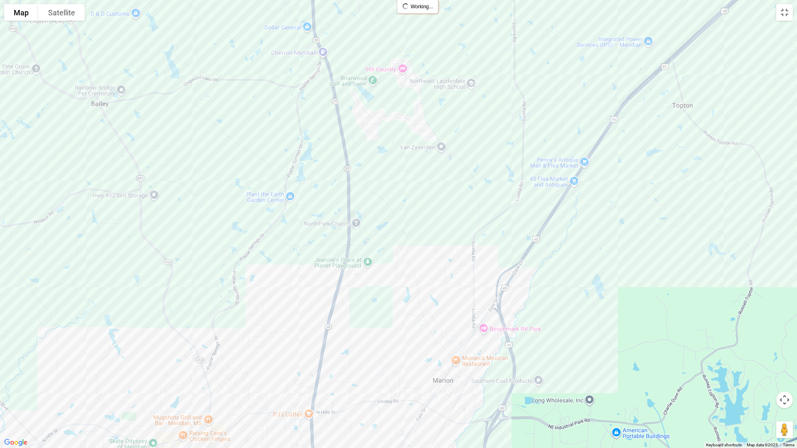
drag, startPoint x: 319, startPoint y: 280, endPoint x: 175, endPoint y: 195, distance: 167.2
click at [175, 195] on div at bounding box center [398, 224] width 797 height 448
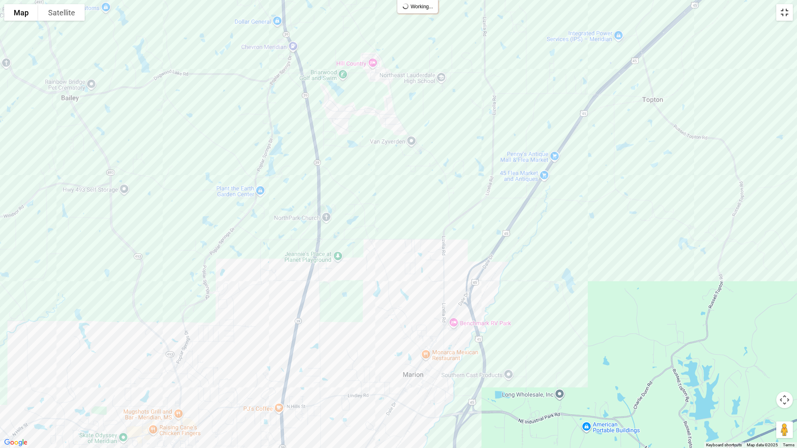
click at [785, 15] on button "Toggle fullscreen view" at bounding box center [784, 12] width 17 height 17
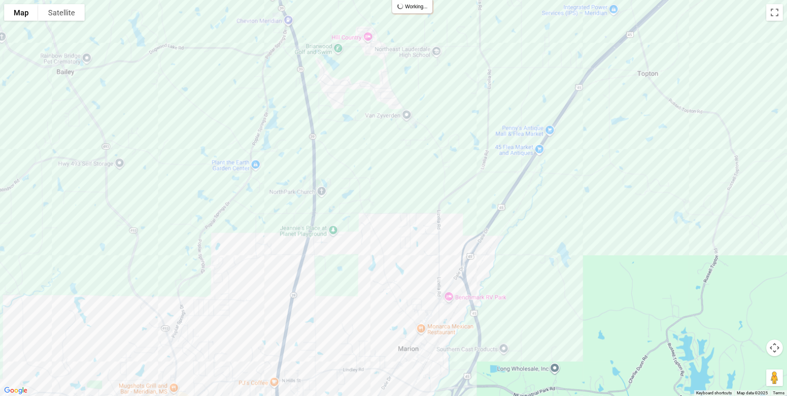
click at [552, 273] on span "Save" at bounding box center [553, 274] width 26 height 10
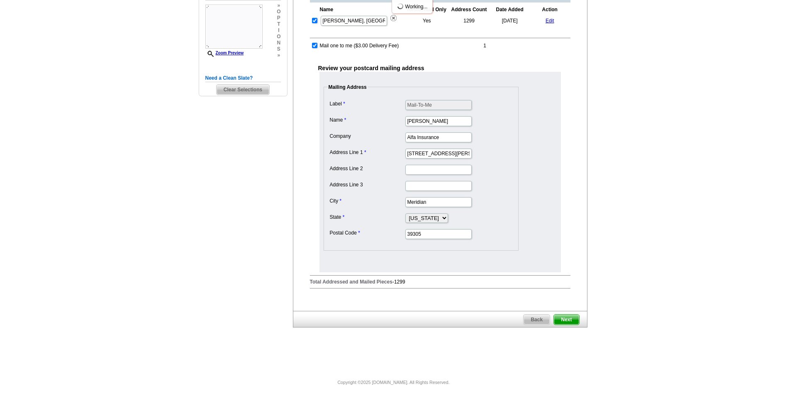
scroll to position [215, 0]
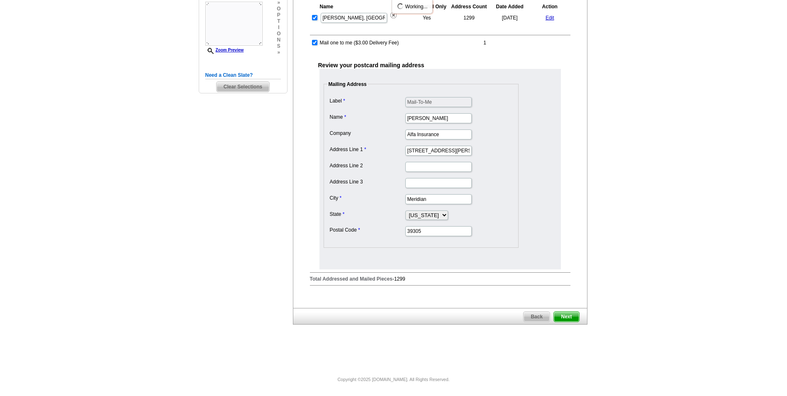
click at [566, 319] on span "Next" at bounding box center [566, 317] width 25 height 10
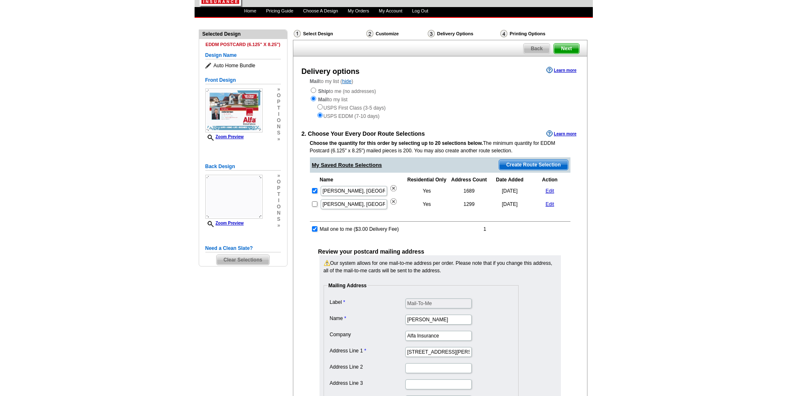
scroll to position [36, 0]
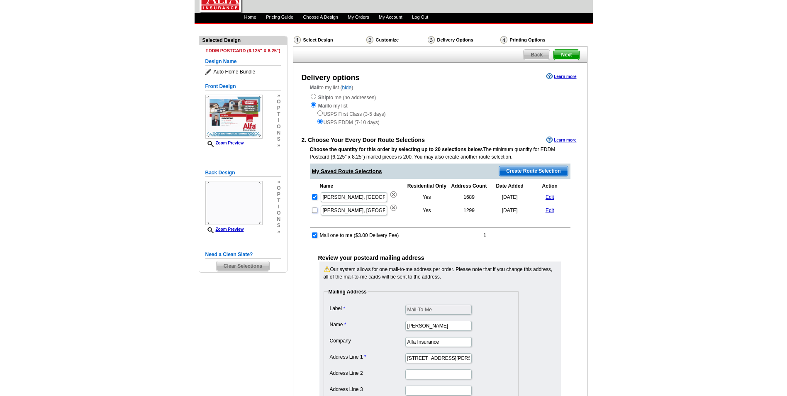
click at [315, 209] on input "checkbox" at bounding box center [314, 210] width 5 height 5
checkbox input "true"
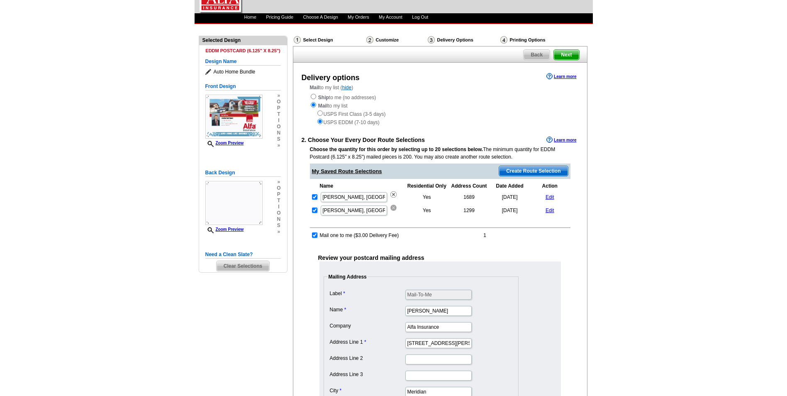
click at [392, 208] on img at bounding box center [394, 208] width 6 height 6
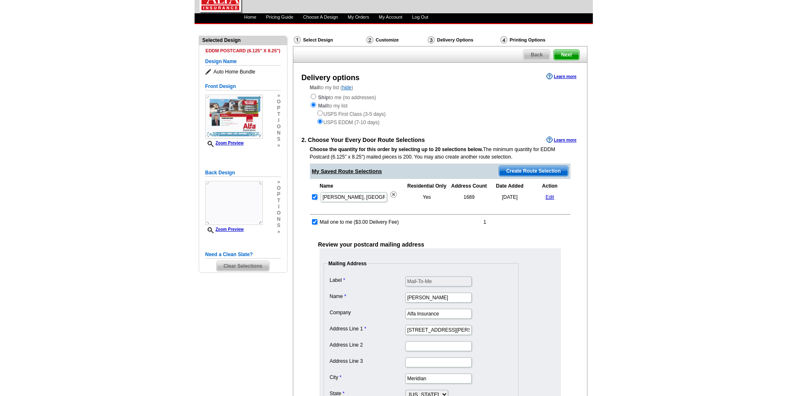
scroll to position [202, 0]
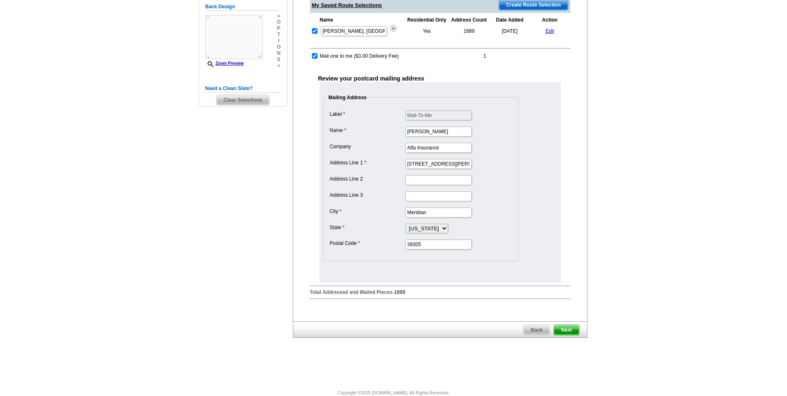
click at [568, 326] on span "Next" at bounding box center [566, 330] width 25 height 10
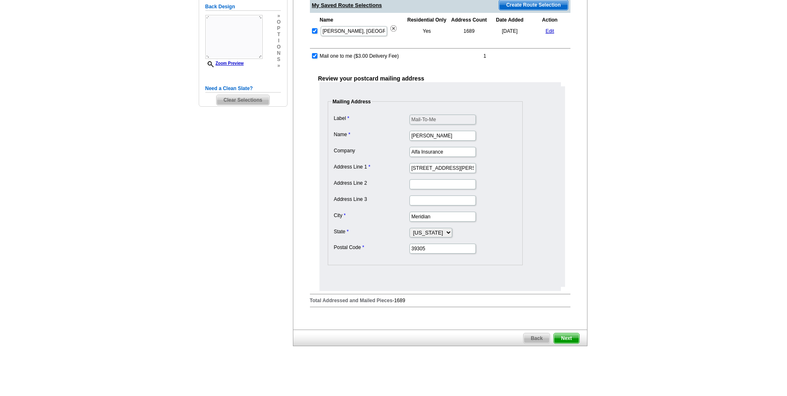
scroll to position [0, 0]
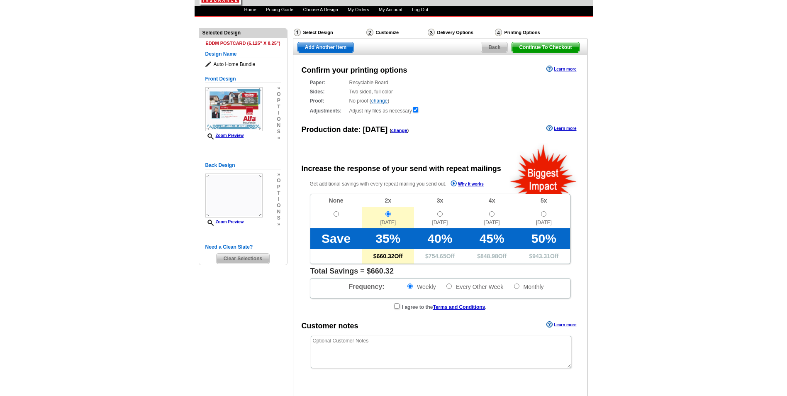
scroll to position [34, 0]
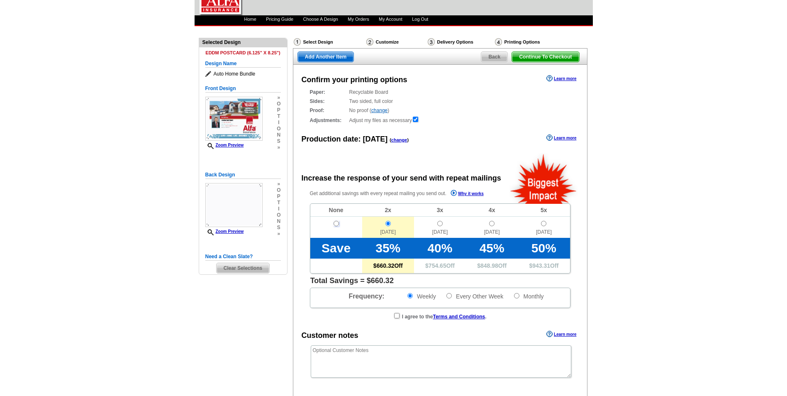
click at [334, 223] on input "radio" at bounding box center [336, 223] width 5 height 5
radio input "true"
radio input "false"
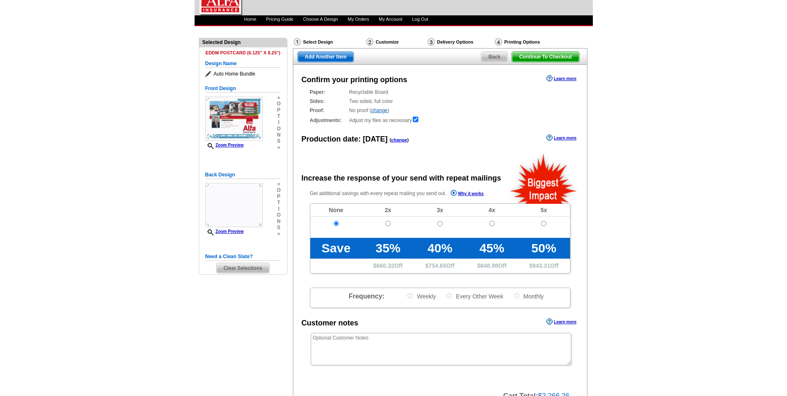
click at [392, 224] on td at bounding box center [388, 227] width 52 height 21
click at [388, 223] on input "radio" at bounding box center [388, 223] width 5 height 5
radio input "true"
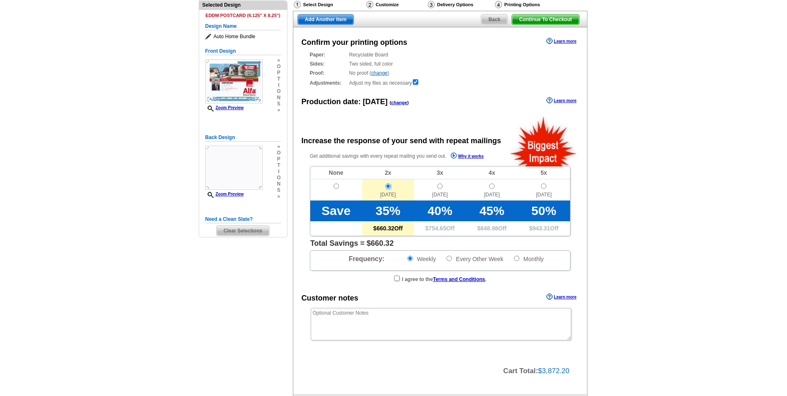
scroll to position [0, 0]
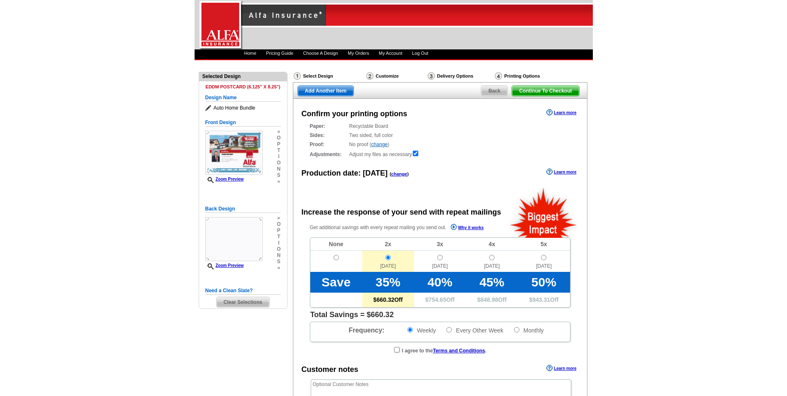
click at [486, 93] on span "Back" at bounding box center [494, 91] width 26 height 10
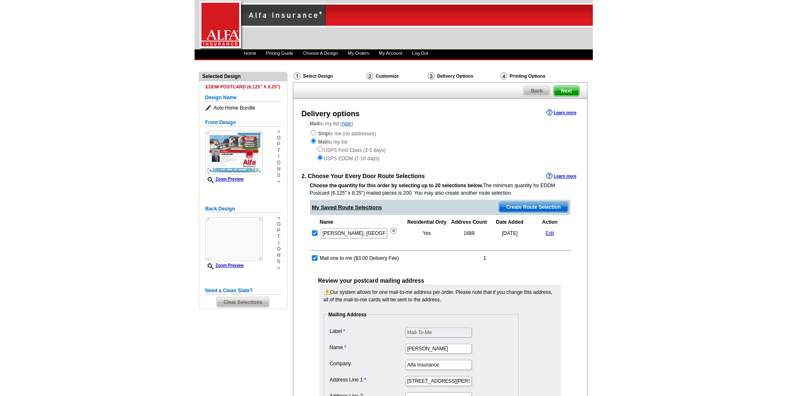
click at [517, 205] on span "Create Route Selection" at bounding box center [533, 207] width 68 height 10
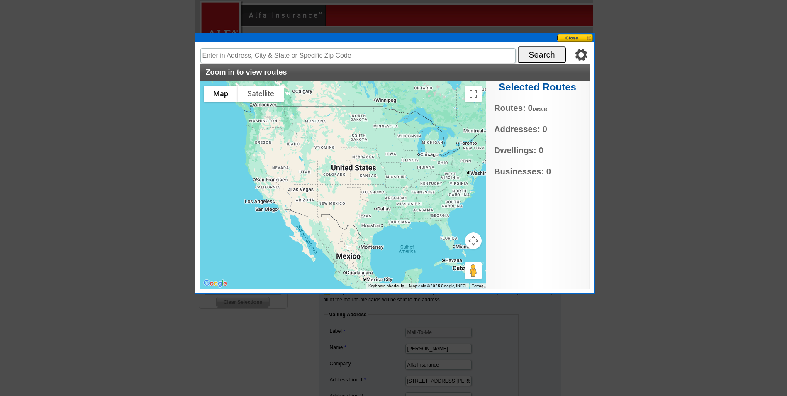
drag, startPoint x: 428, startPoint y: 210, endPoint x: 414, endPoint y: 198, distance: 17.6
click at [414, 198] on div at bounding box center [343, 185] width 286 height 208
click at [567, 37] on button at bounding box center [575, 38] width 37 height 8
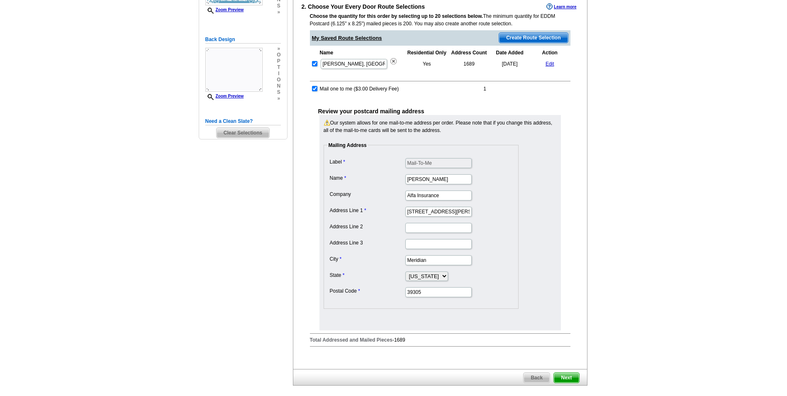
scroll to position [230, 0]
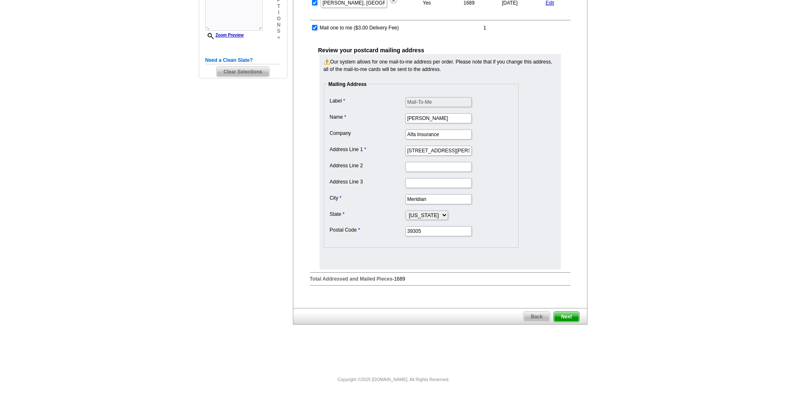
click at [572, 319] on span "Next" at bounding box center [566, 317] width 25 height 10
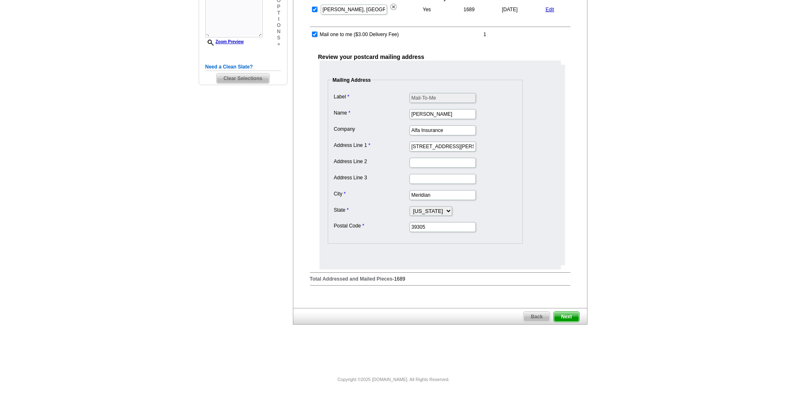
scroll to position [0, 0]
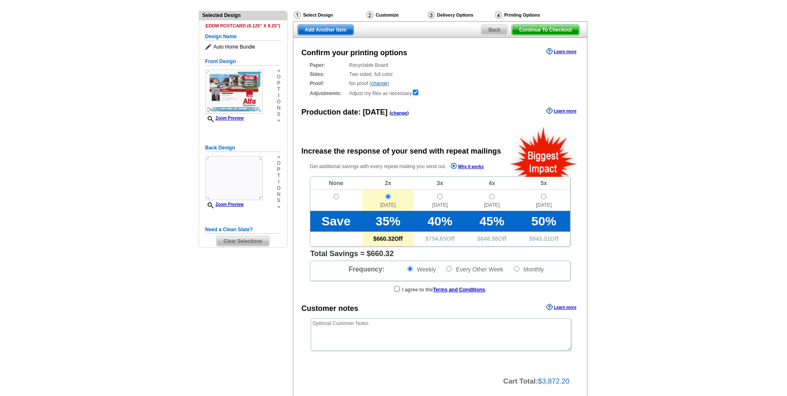
scroll to position [83, 0]
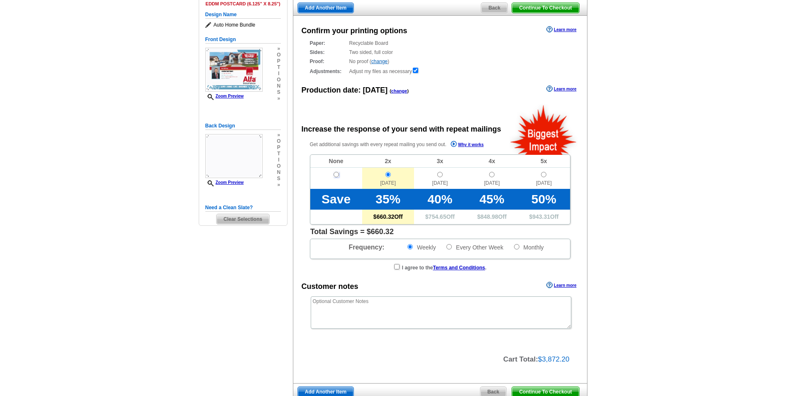
click at [337, 175] on input "radio" at bounding box center [336, 174] width 5 height 5
radio input "true"
radio input "false"
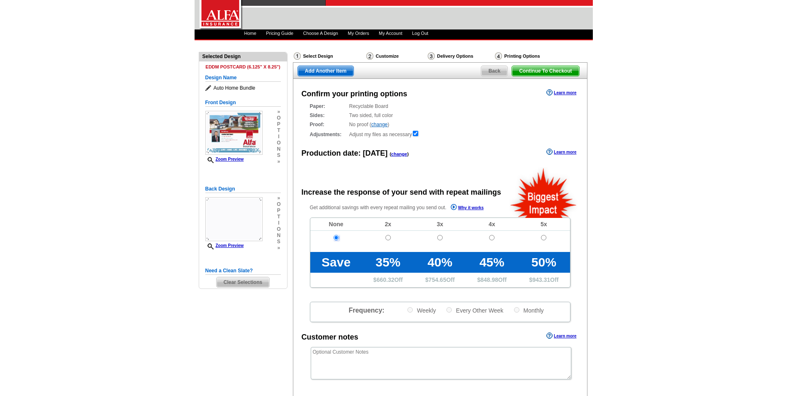
scroll to position [0, 0]
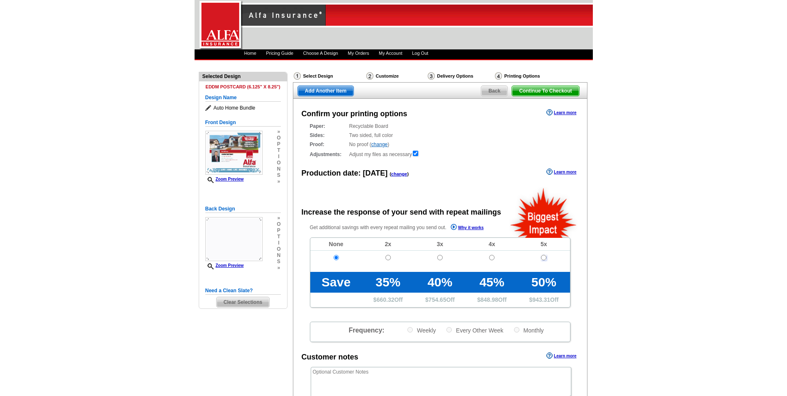
click at [545, 258] on input "radio" at bounding box center [543, 257] width 5 height 5
radio input "true"
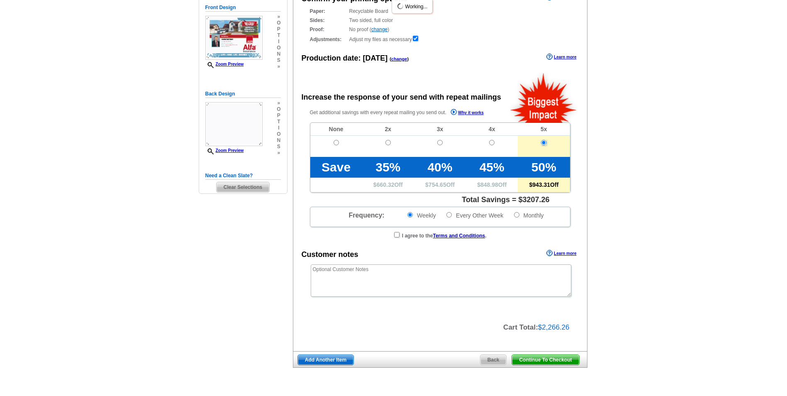
scroll to position [125, 0]
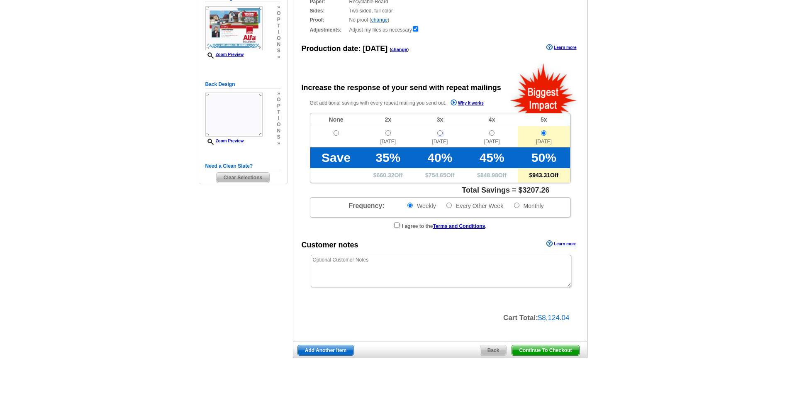
click at [438, 132] on input "radio" at bounding box center [439, 132] width 5 height 5
radio input "true"
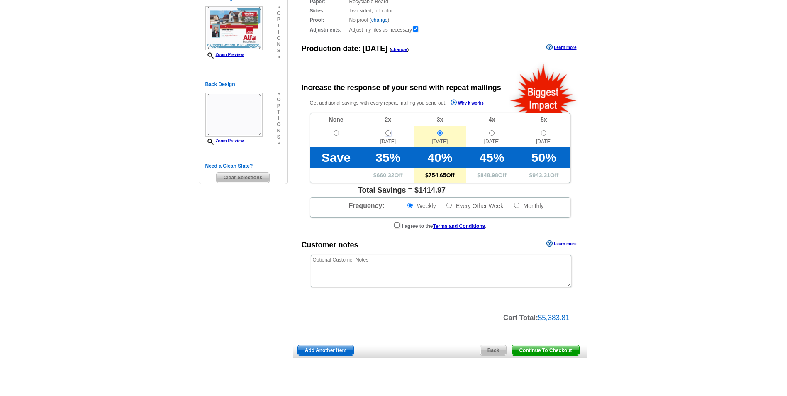
click at [386, 133] on input "radio" at bounding box center [388, 132] width 5 height 5
radio input "true"
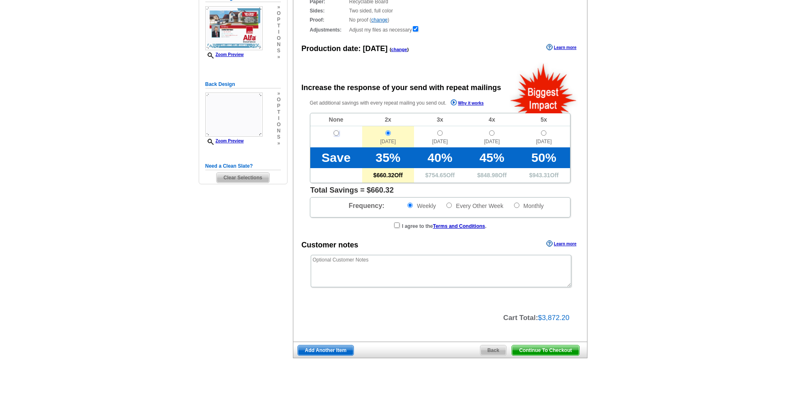
click at [336, 132] on input "radio" at bounding box center [336, 132] width 5 height 5
radio input "true"
radio input "false"
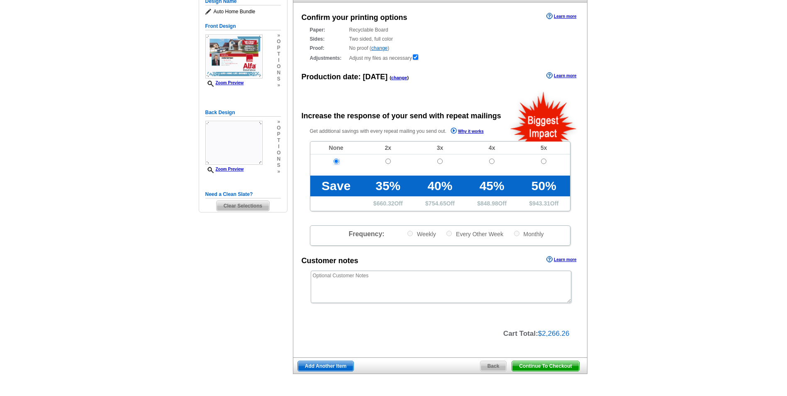
scroll to position [22, 0]
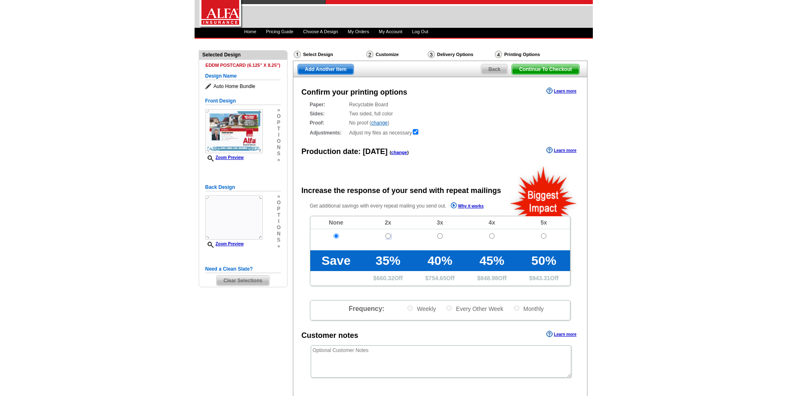
click at [388, 235] on input "radio" at bounding box center [388, 235] width 5 height 5
radio input "true"
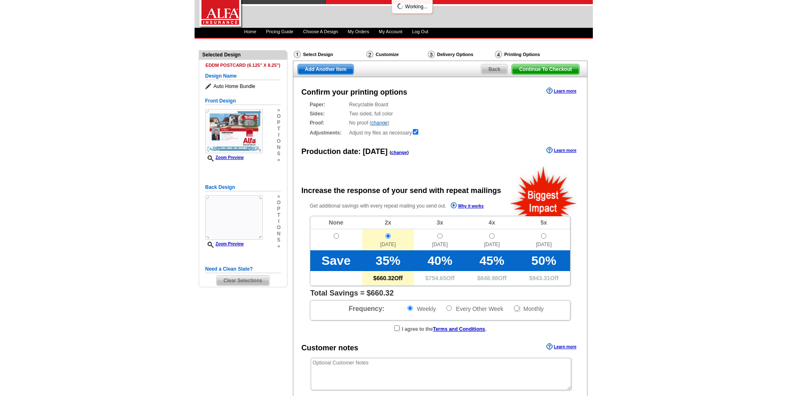
click at [517, 308] on input "Monthly" at bounding box center [516, 307] width 5 height 5
radio input "true"
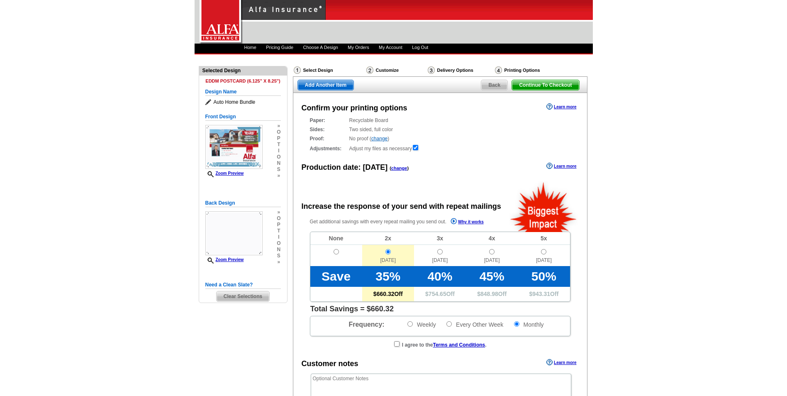
scroll to position [0, 0]
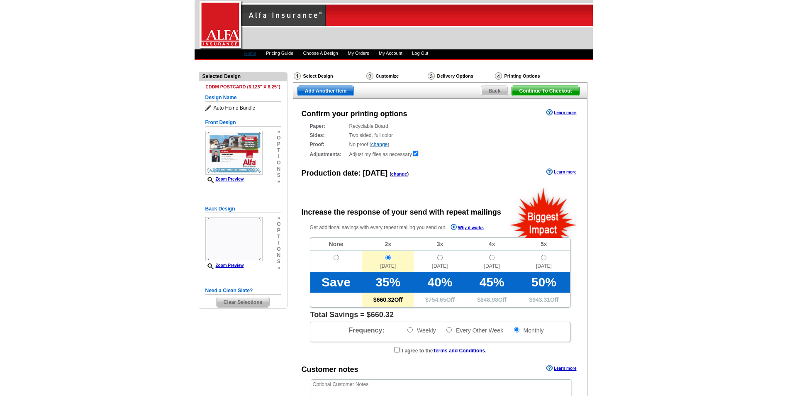
click at [246, 54] on link "Home" at bounding box center [250, 53] width 12 height 5
